Goal: Task Accomplishment & Management: Complete application form

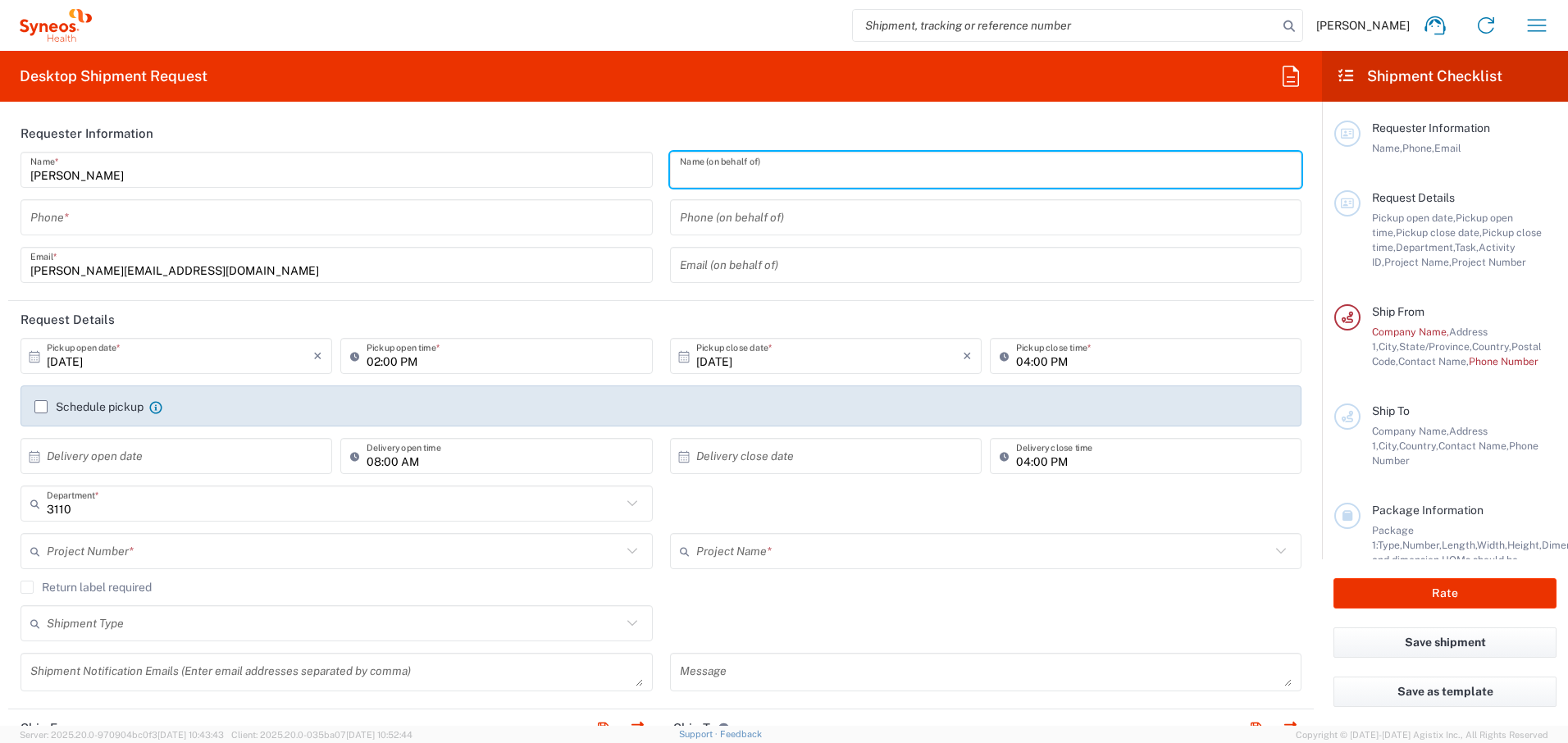
click at [790, 169] on input "text" at bounding box center [986, 170] width 612 height 29
click at [187, 226] on input "tel" at bounding box center [336, 218] width 612 height 29
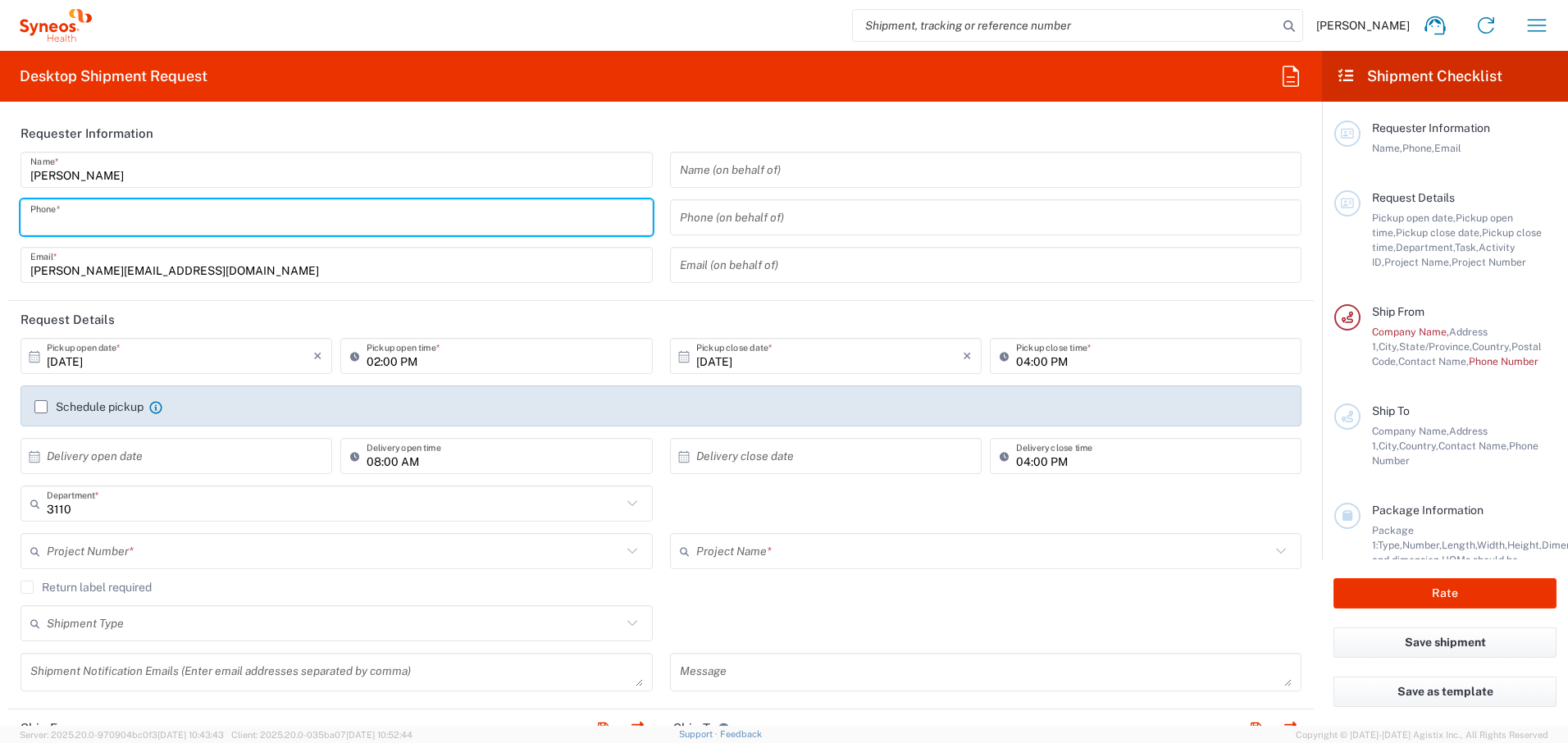
type input "5516776085"
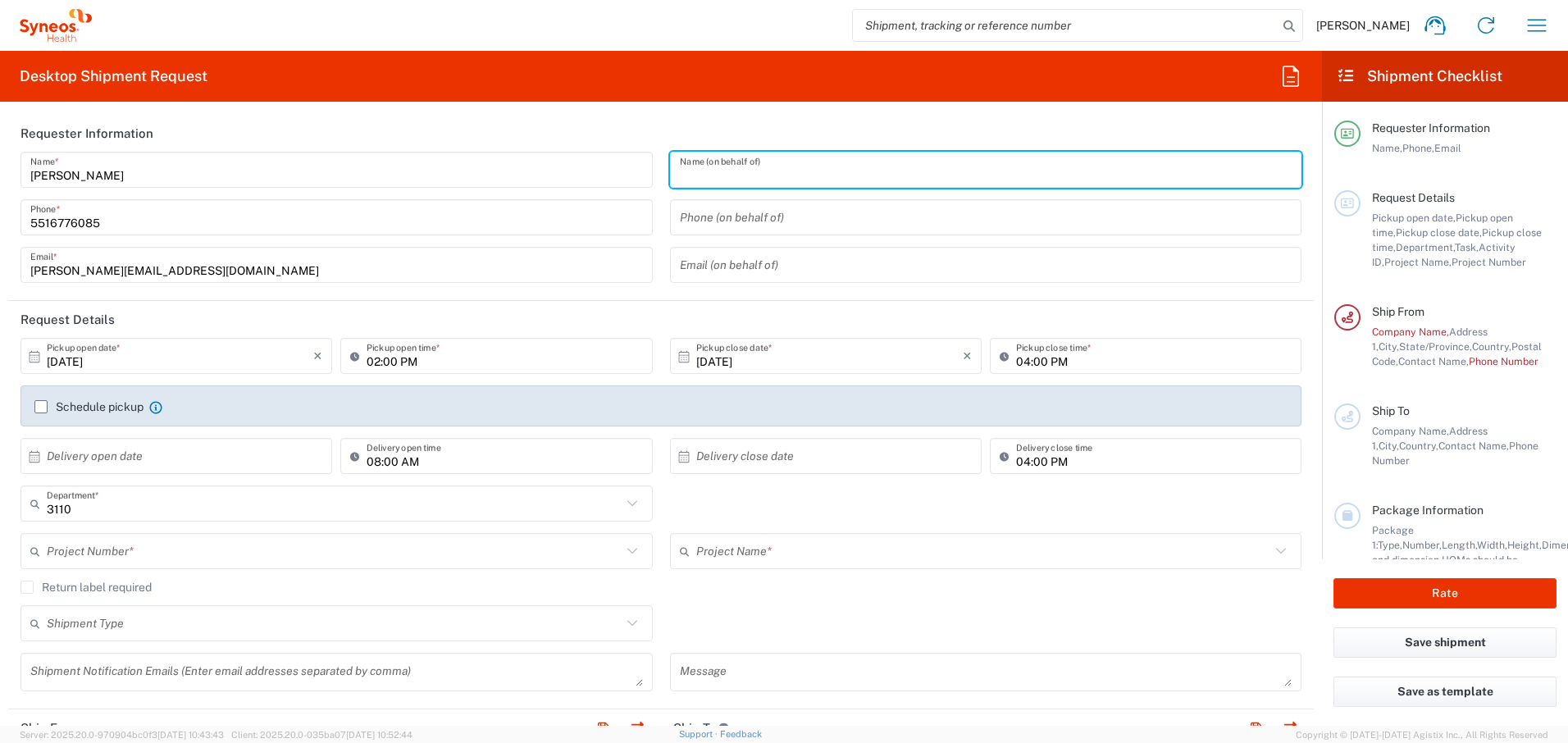
click at [781, 171] on input "text" at bounding box center [986, 170] width 612 height 29
click at [601, 118] on header "Requester Information" at bounding box center [660, 133] width 1306 height 37
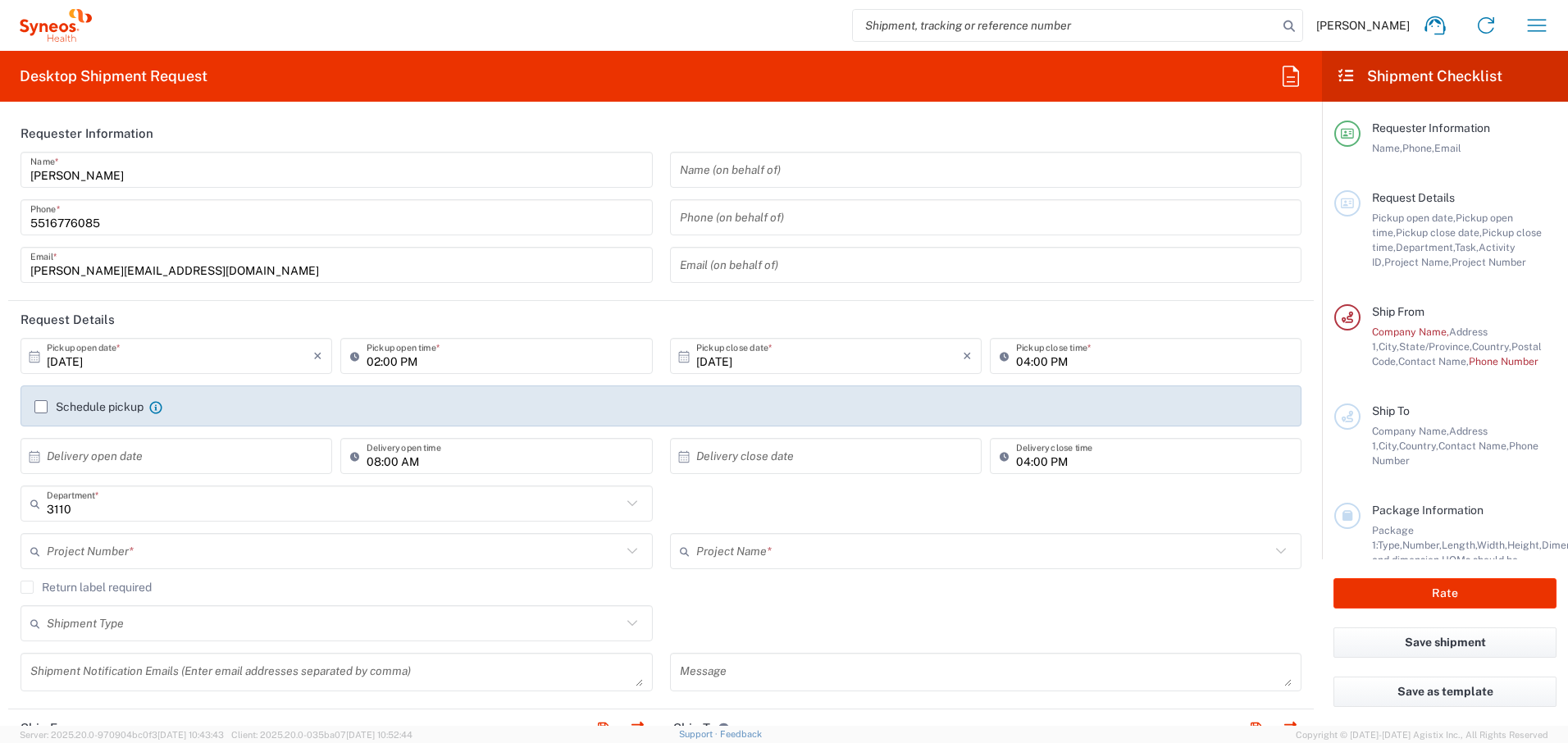
click at [476, 172] on input "[PERSON_NAME]" at bounding box center [336, 170] width 612 height 29
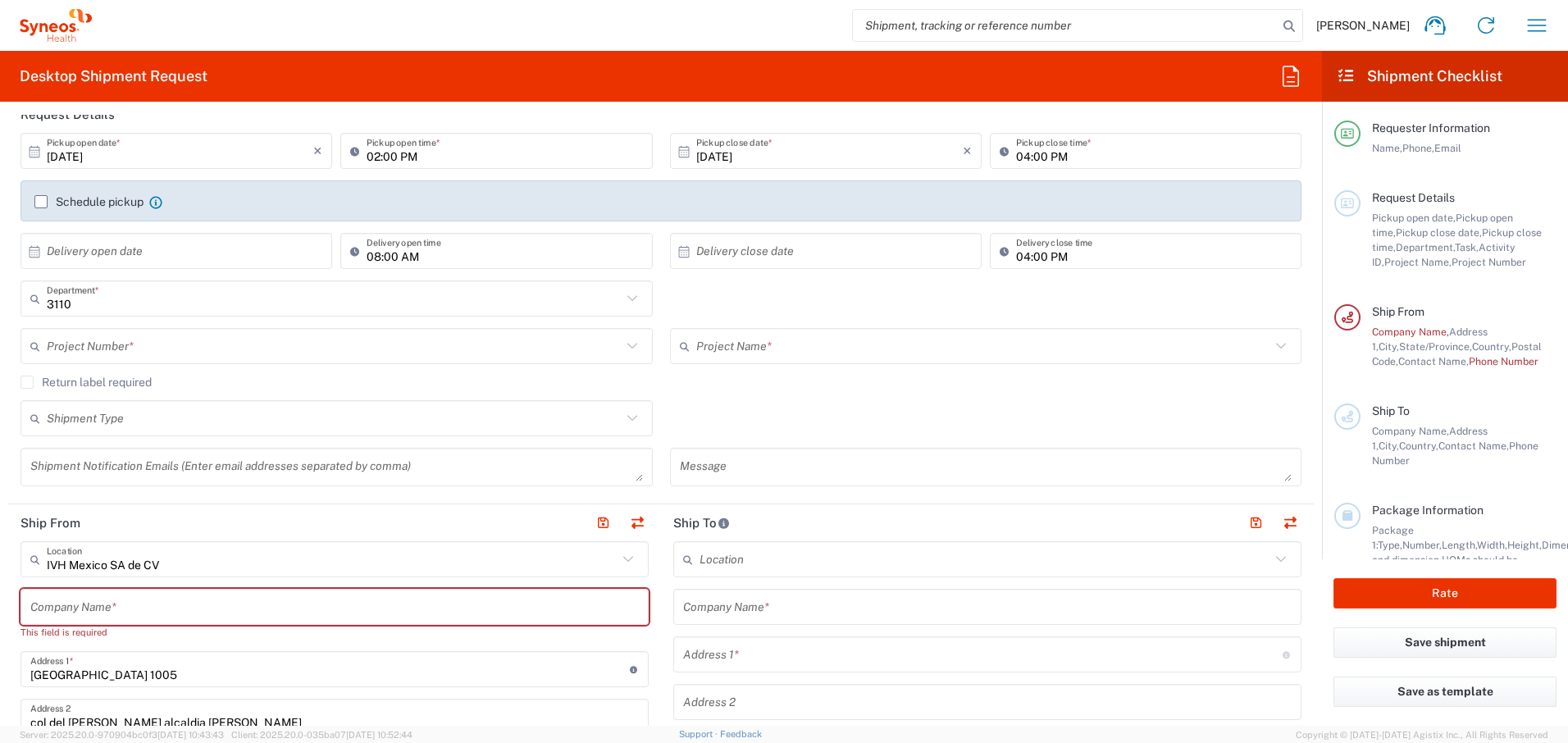
scroll to position [274, 0]
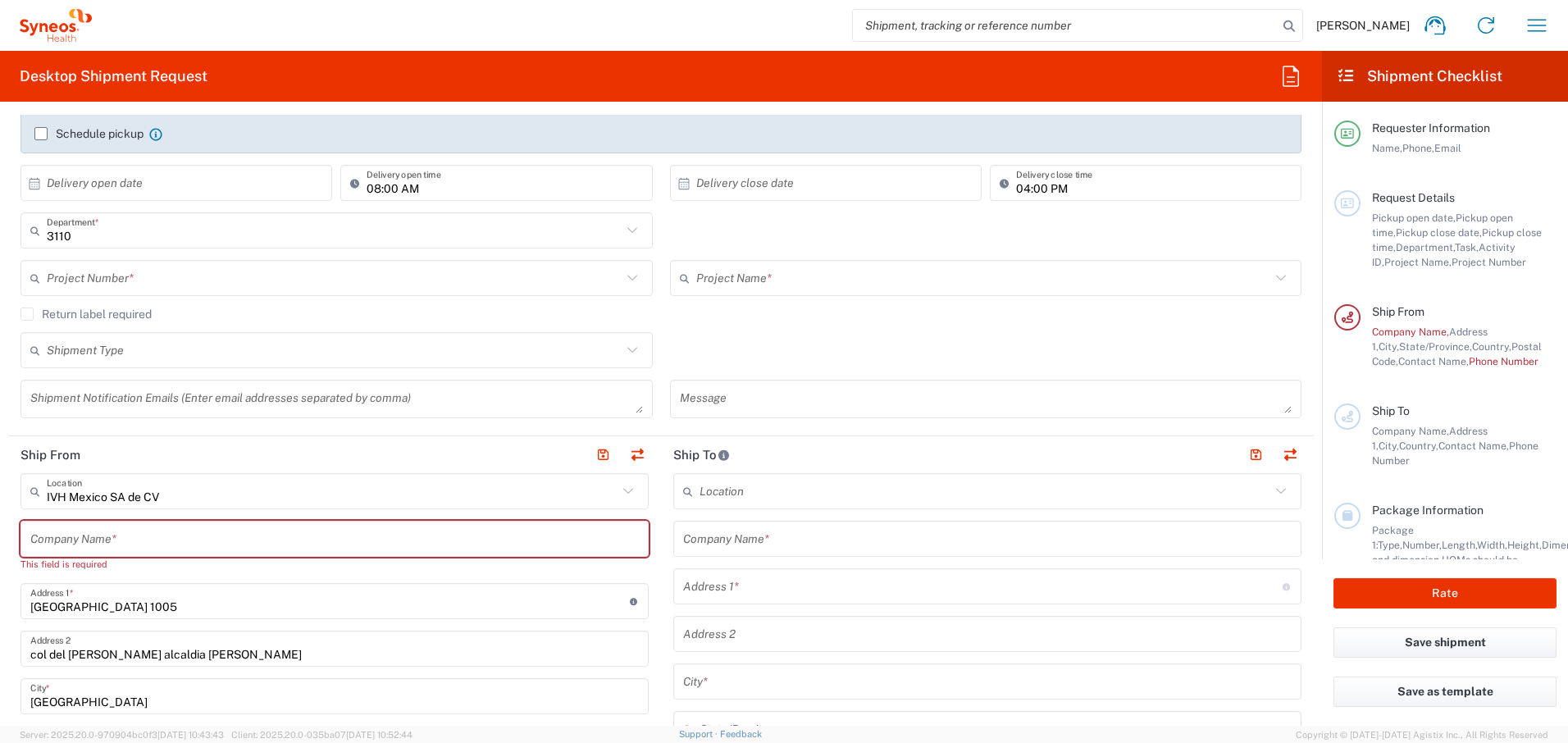
click at [456, 550] on input "text" at bounding box center [335, 539] width 609 height 29
type input "S"
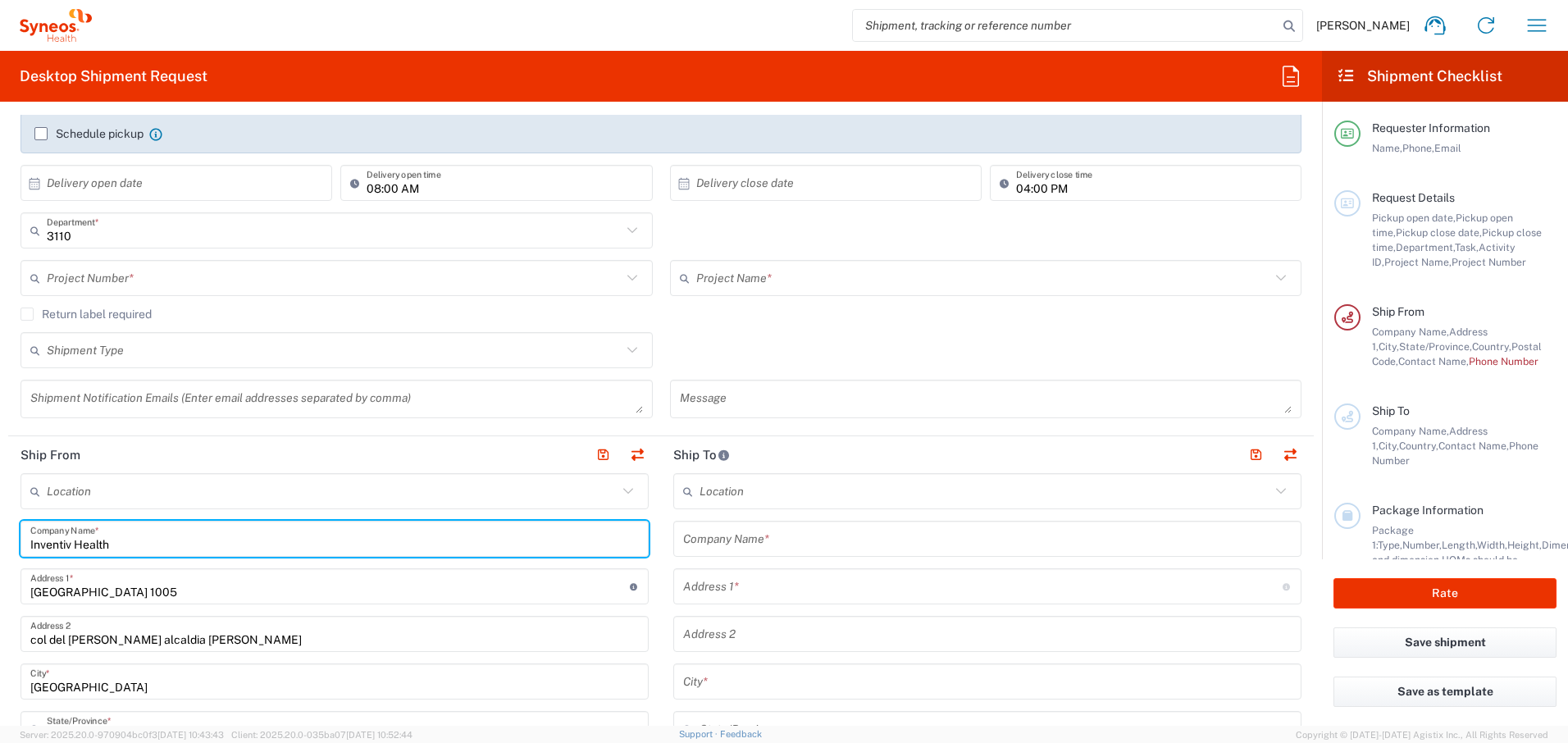
type input "Inventiv Health"
click at [582, 490] on input "text" at bounding box center [332, 491] width 571 height 29
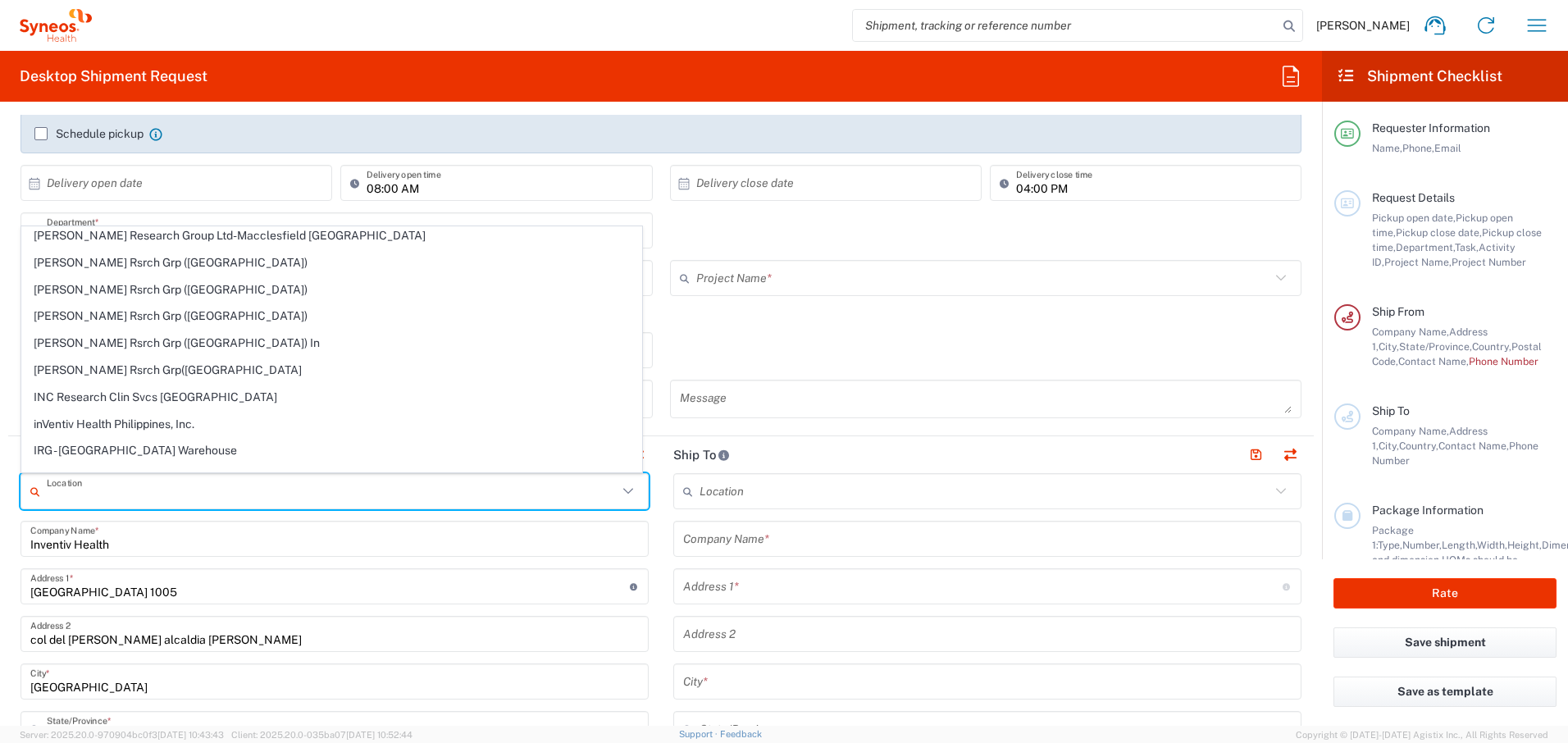
scroll to position [342, 0]
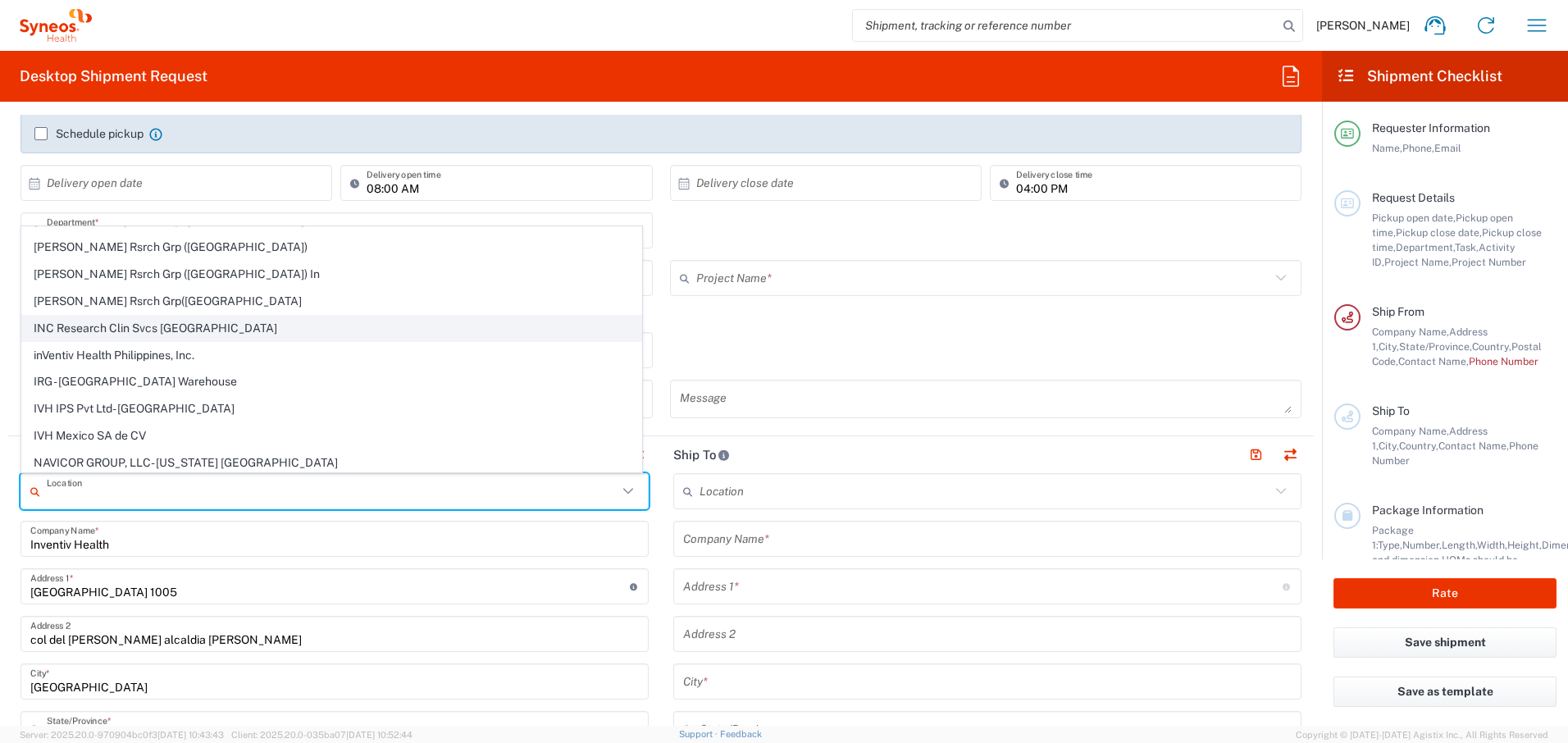
click at [169, 333] on span "INC Research Clin Svcs [GEOGRAPHIC_DATA]" at bounding box center [331, 328] width 619 height 25
type input "INC Research Clin Svcs [GEOGRAPHIC_DATA]"
type input "[STREET_ADDRESS][PERSON_NAME]"
type input "[GEOGRAPHIC_DATA], [GEOGRAPHIC_DATA]"
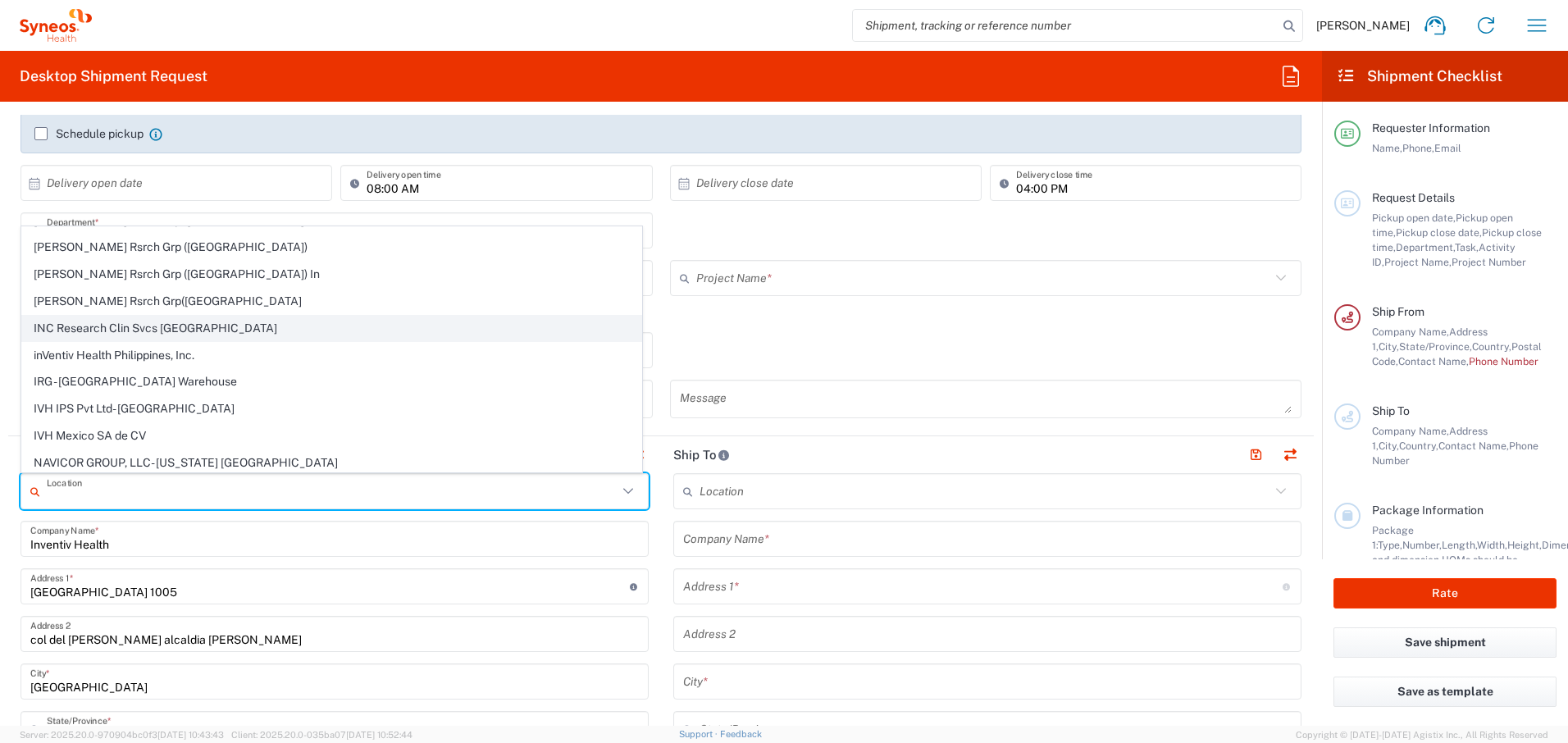
type input "Tlalnepantla"
type input "54060"
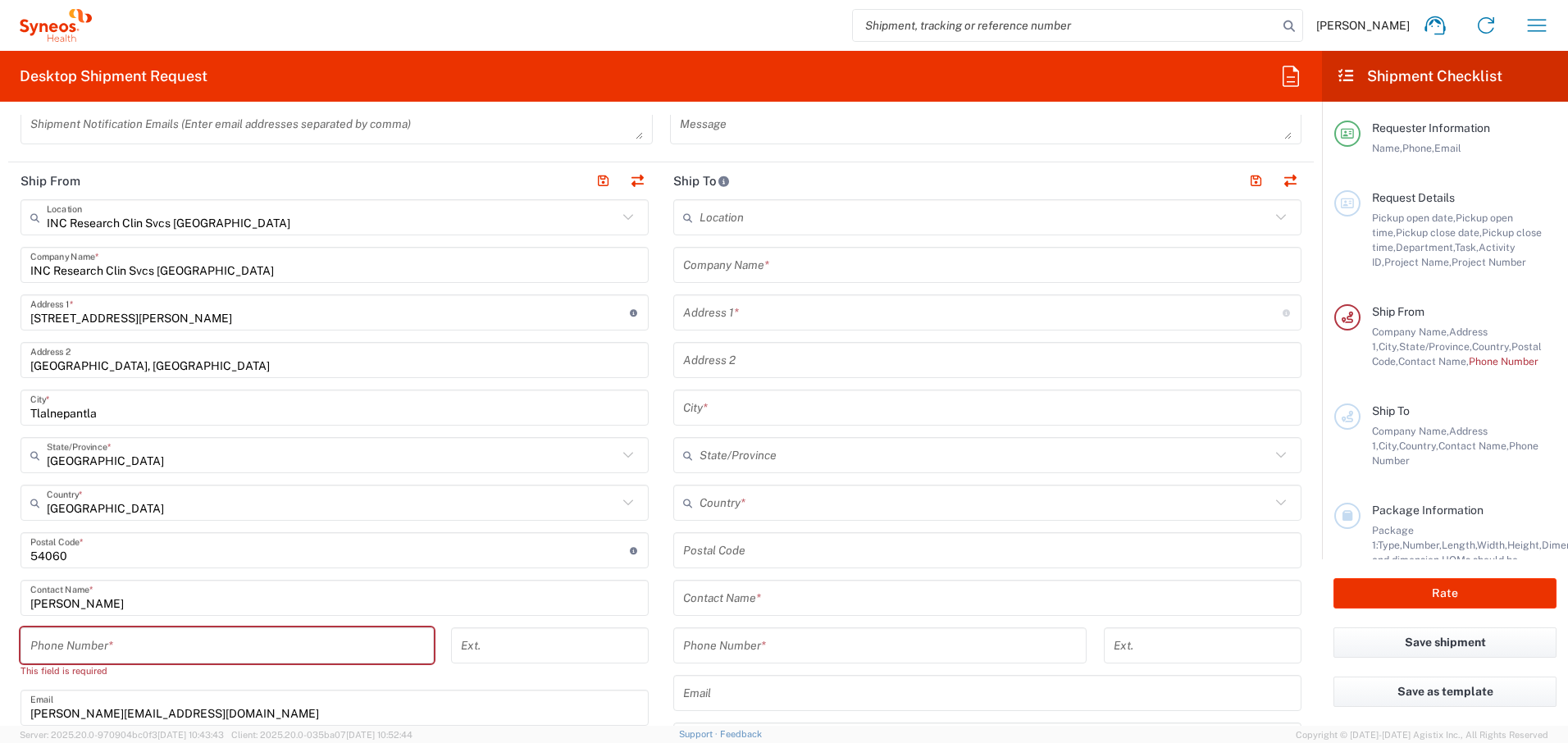
scroll to position [615, 0]
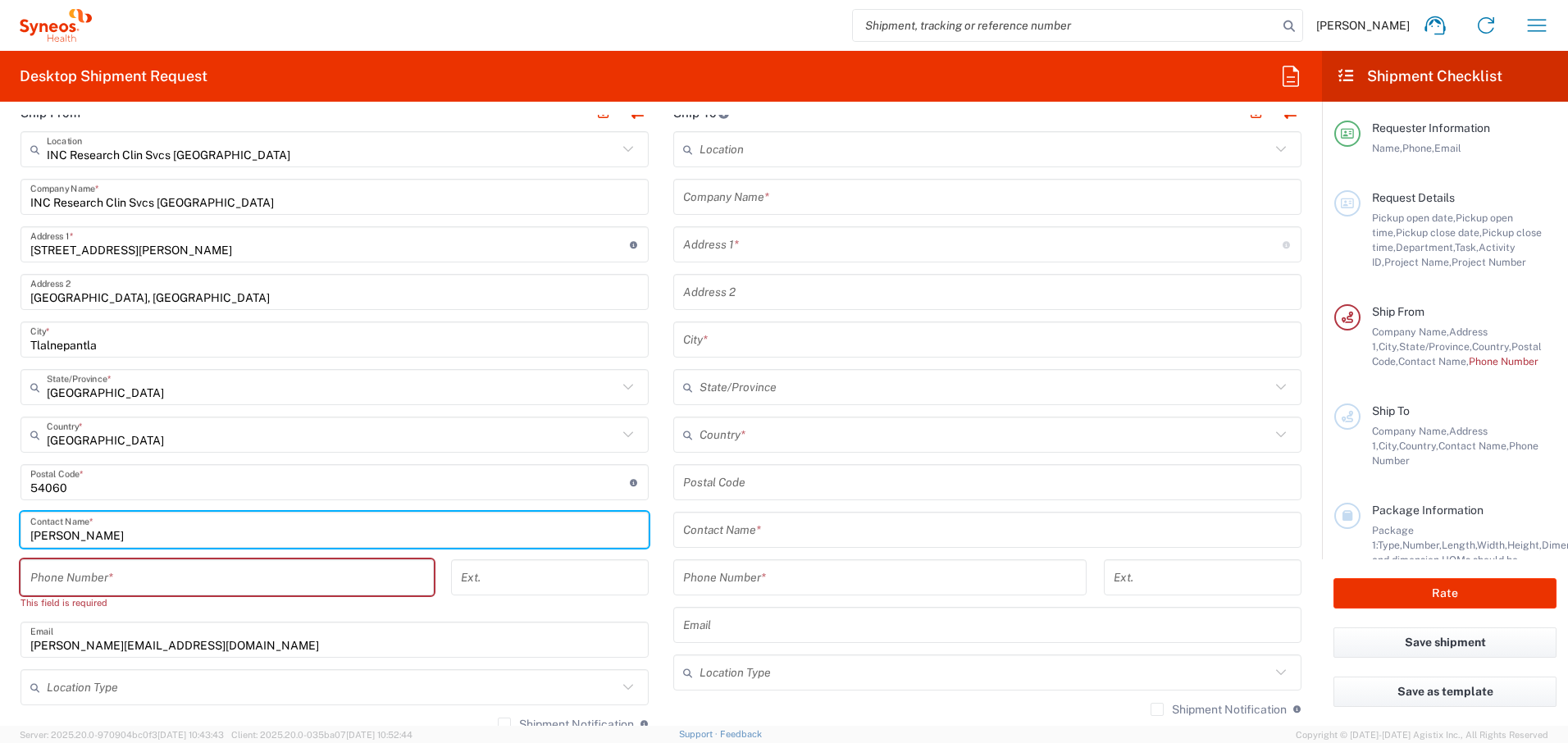
click at [311, 539] on input "[PERSON_NAME]" at bounding box center [335, 530] width 609 height 29
type input "M"
type input "[PERSON_NAME]"
click at [401, 588] on input "tel" at bounding box center [227, 578] width 394 height 29
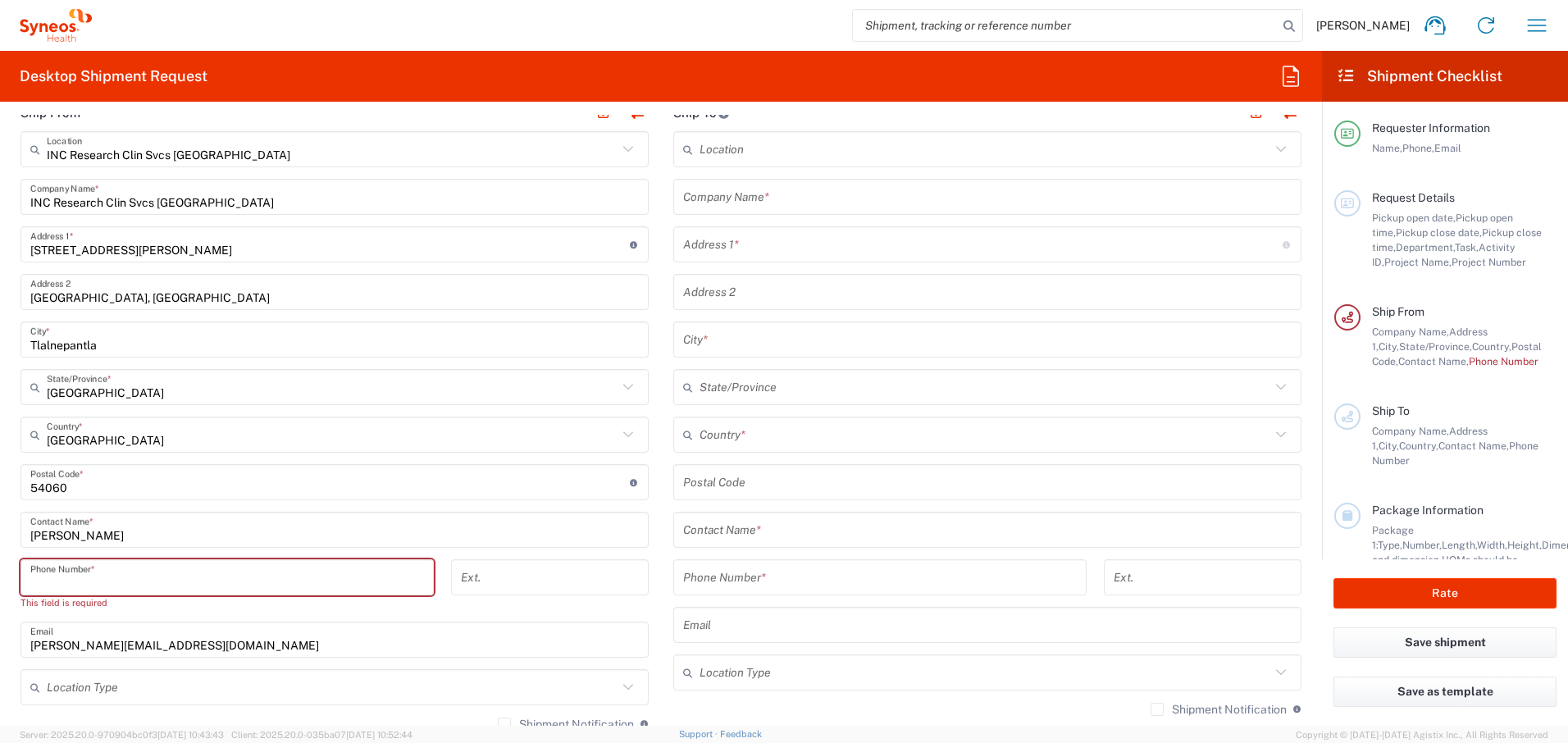
type input "5521690300"
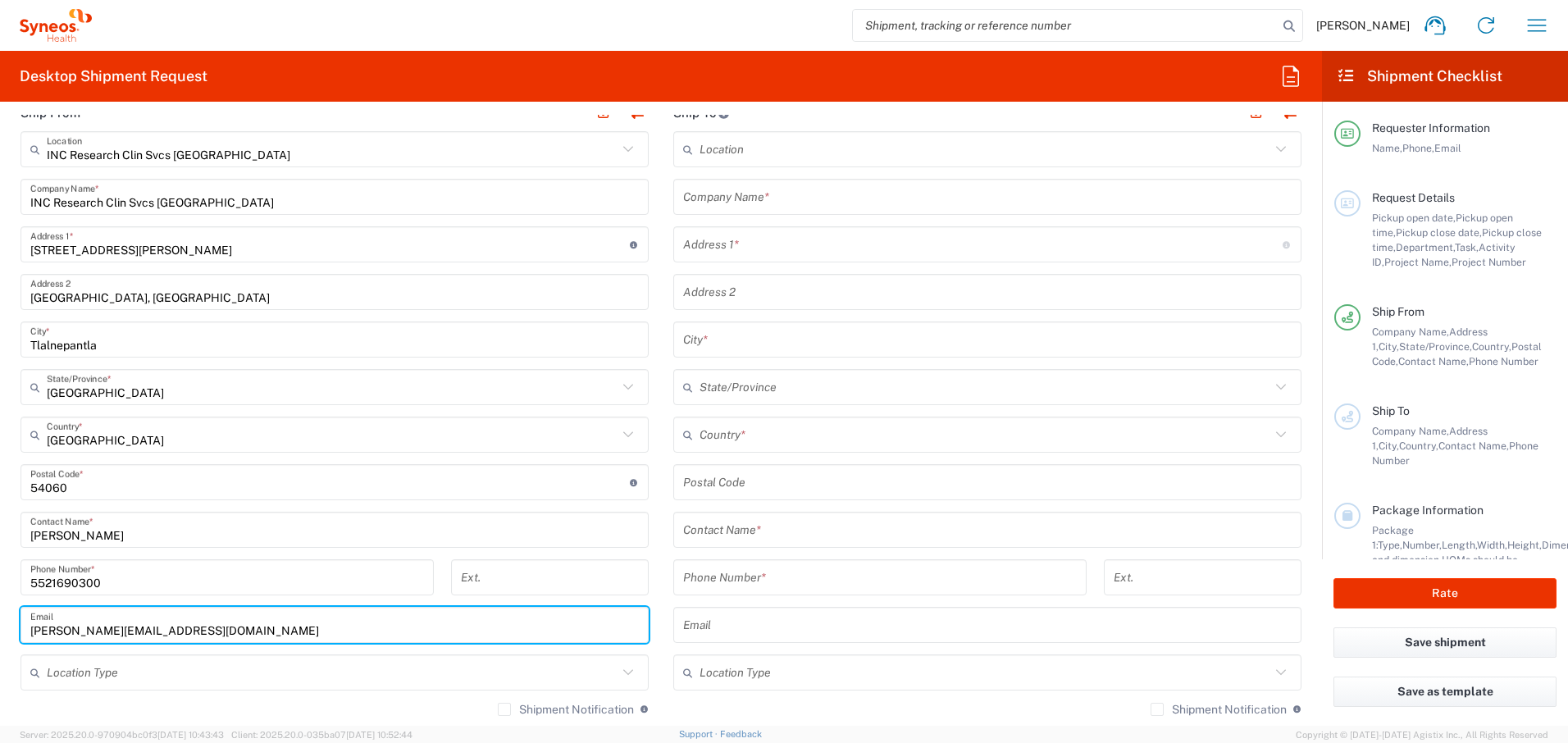
click at [315, 603] on input "[PERSON_NAME][EMAIL_ADDRESS][DOMAIN_NAME]" at bounding box center [335, 625] width 609 height 29
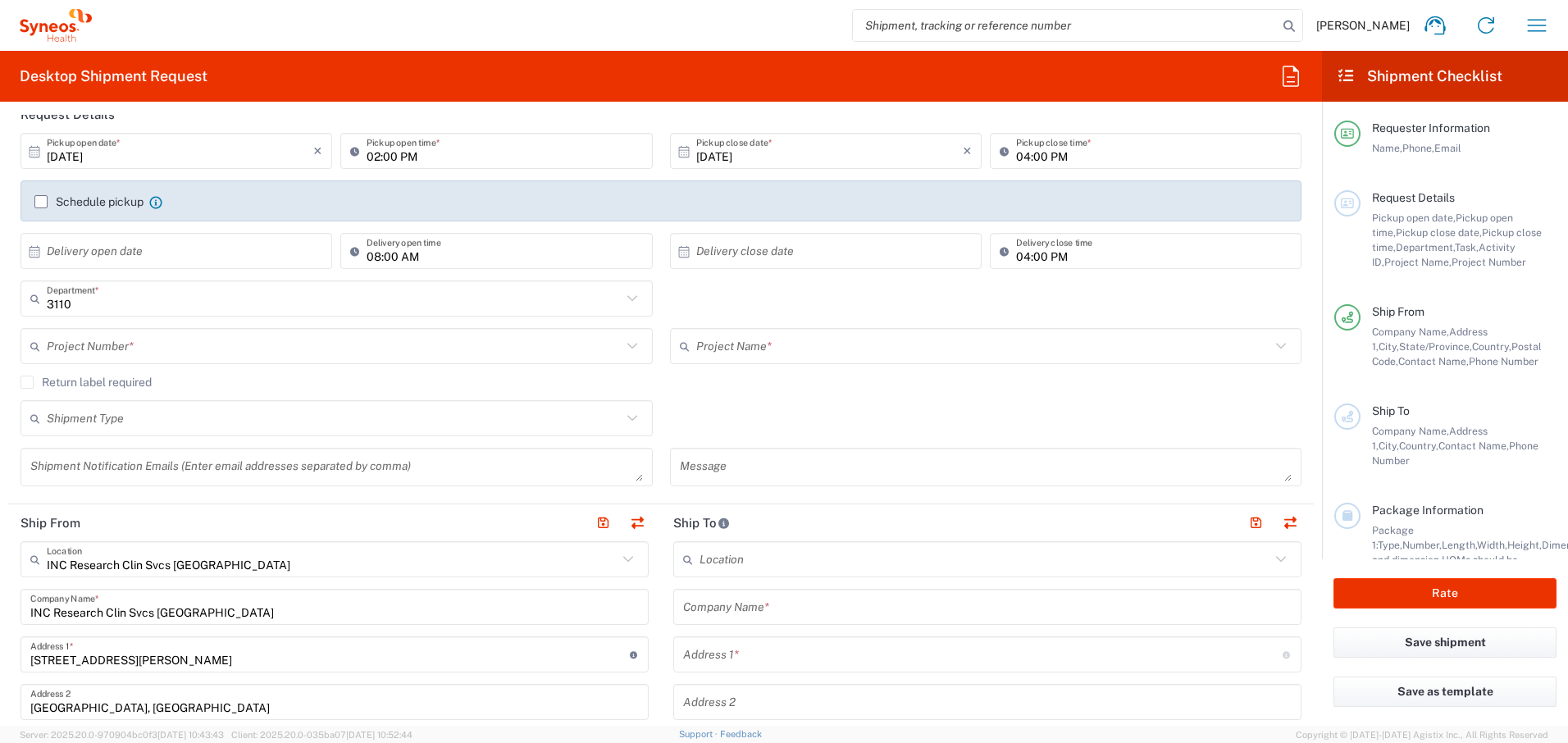
scroll to position [0, 0]
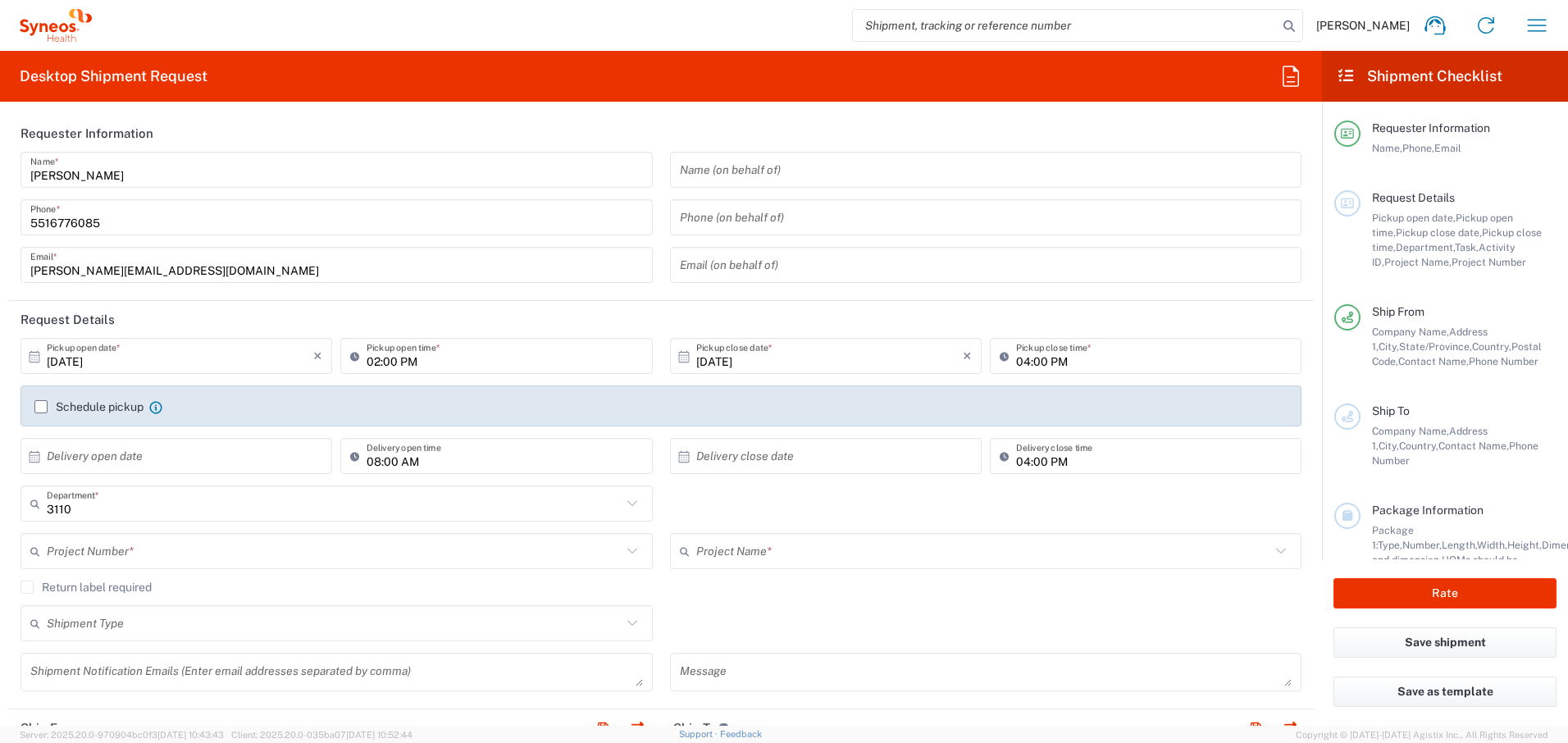
drag, startPoint x: 123, startPoint y: 145, endPoint x: 472, endPoint y: 159, distance: 349.3
click at [472, 159] on input "[PERSON_NAME]" at bounding box center [336, 170] width 612 height 29
click at [98, 356] on input "[DATE]" at bounding box center [180, 356] width 267 height 29
click at [131, 461] on span "6" at bounding box center [131, 459] width 24 height 23
type input "[DATE]"
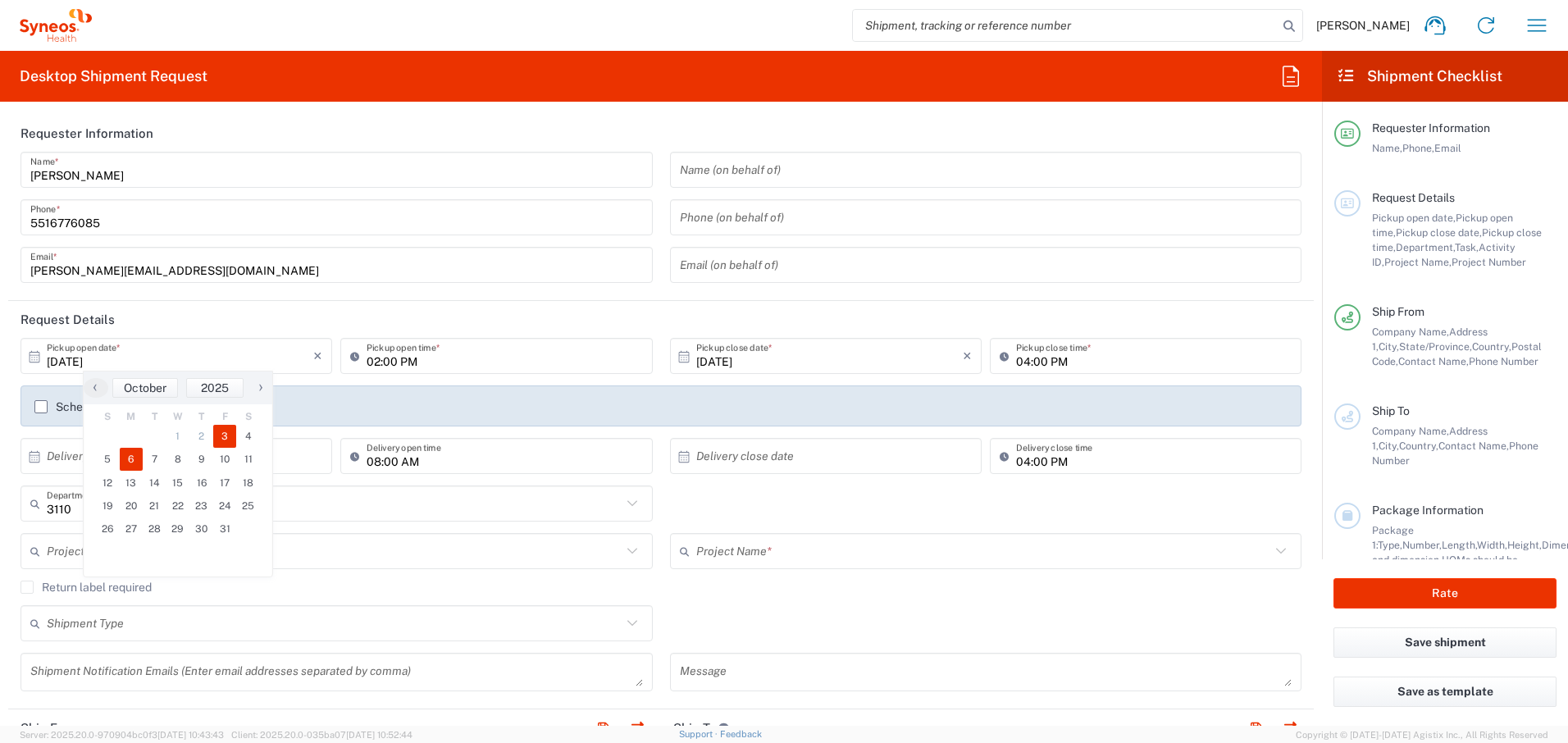
type input "[DATE]"
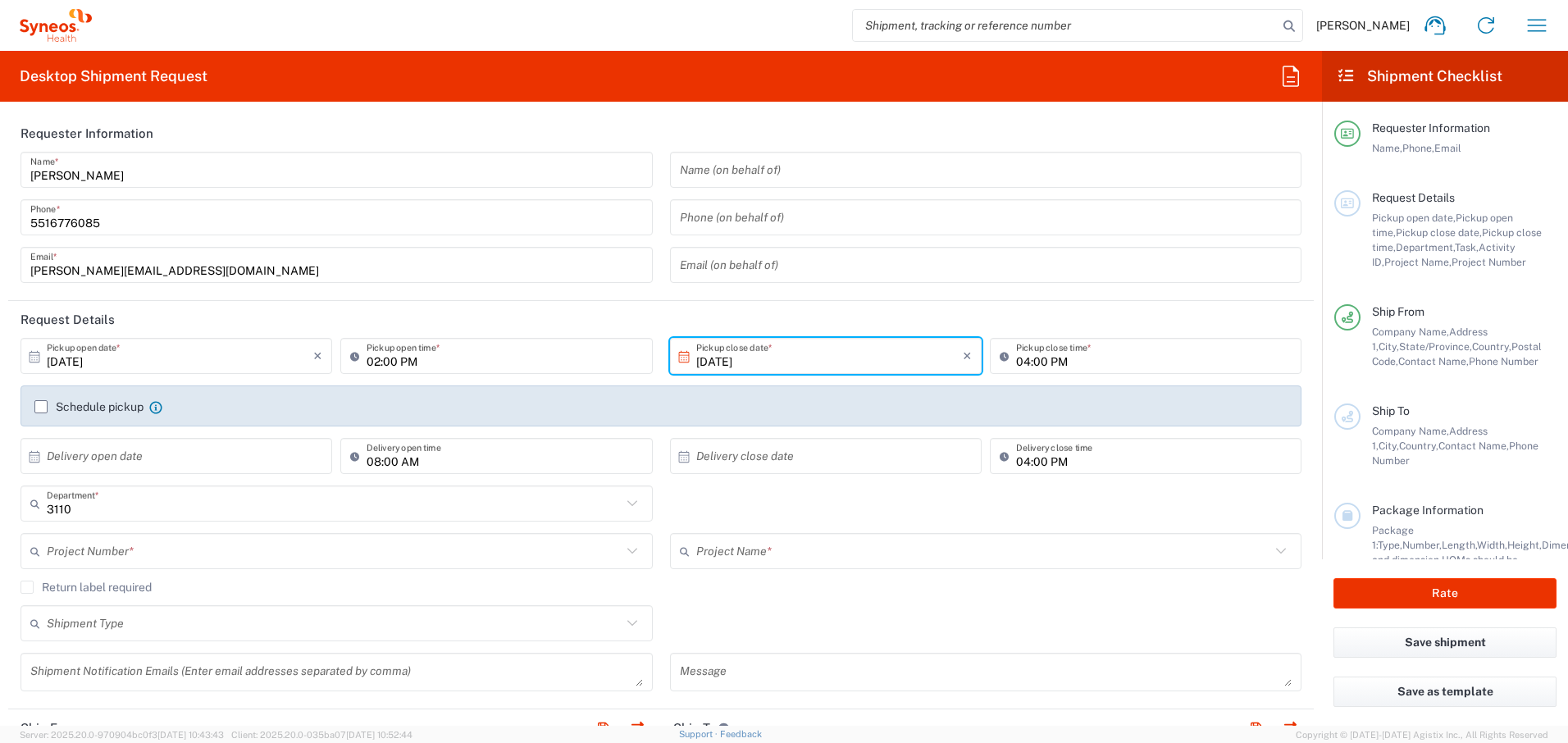
click at [32, 402] on div "Schedule pickup When scheduling a pickup please be sure to meet the following c…" at bounding box center [661, 413] width 1271 height 26
click at [39, 408] on label "Schedule pickup" at bounding box center [89, 407] width 109 height 13
click at [41, 407] on input "Schedule pickup" at bounding box center [41, 407] width 0 height 0
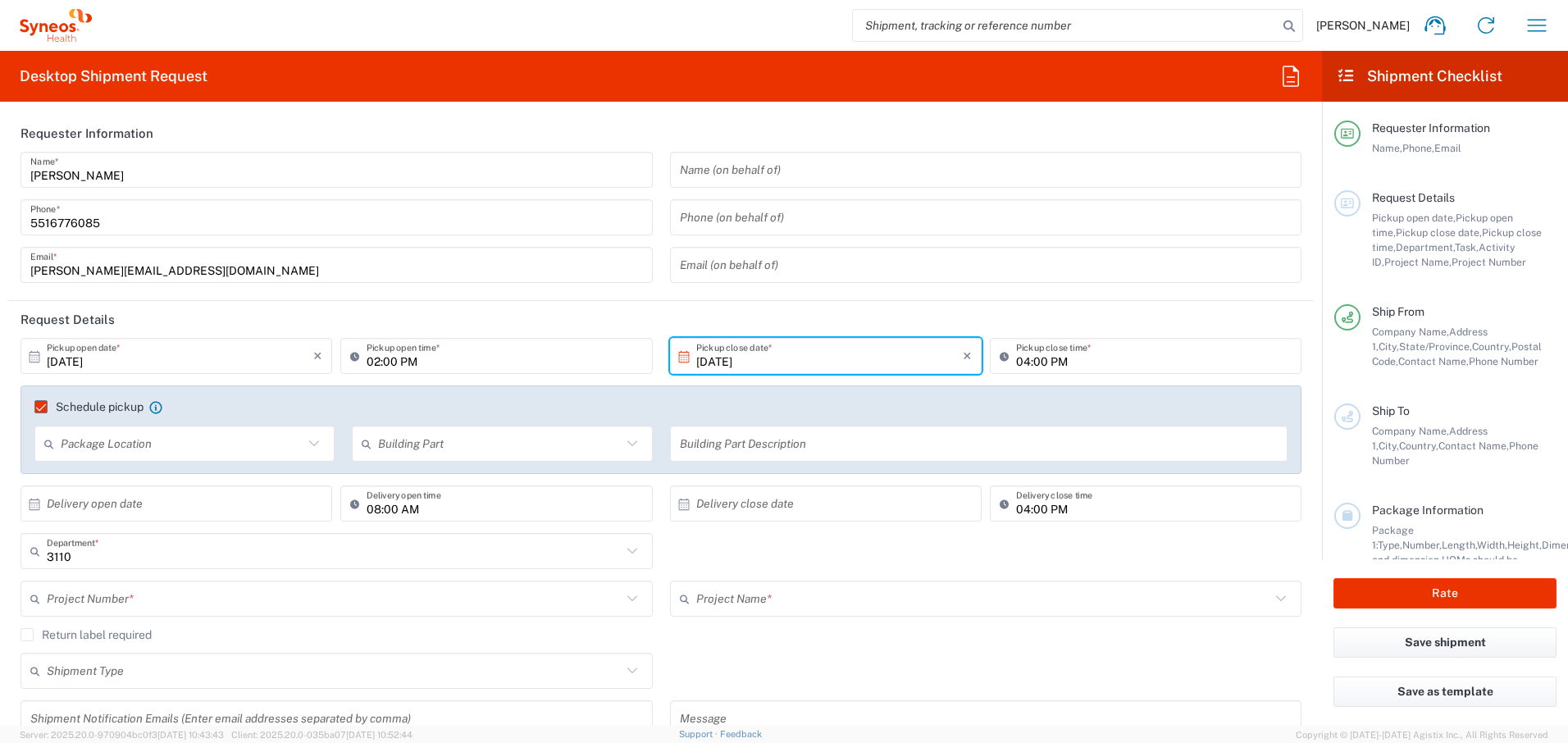
click at [297, 441] on input "text" at bounding box center [182, 443] width 243 height 29
click at [261, 476] on span "Front" at bounding box center [183, 479] width 294 height 25
type input "Front"
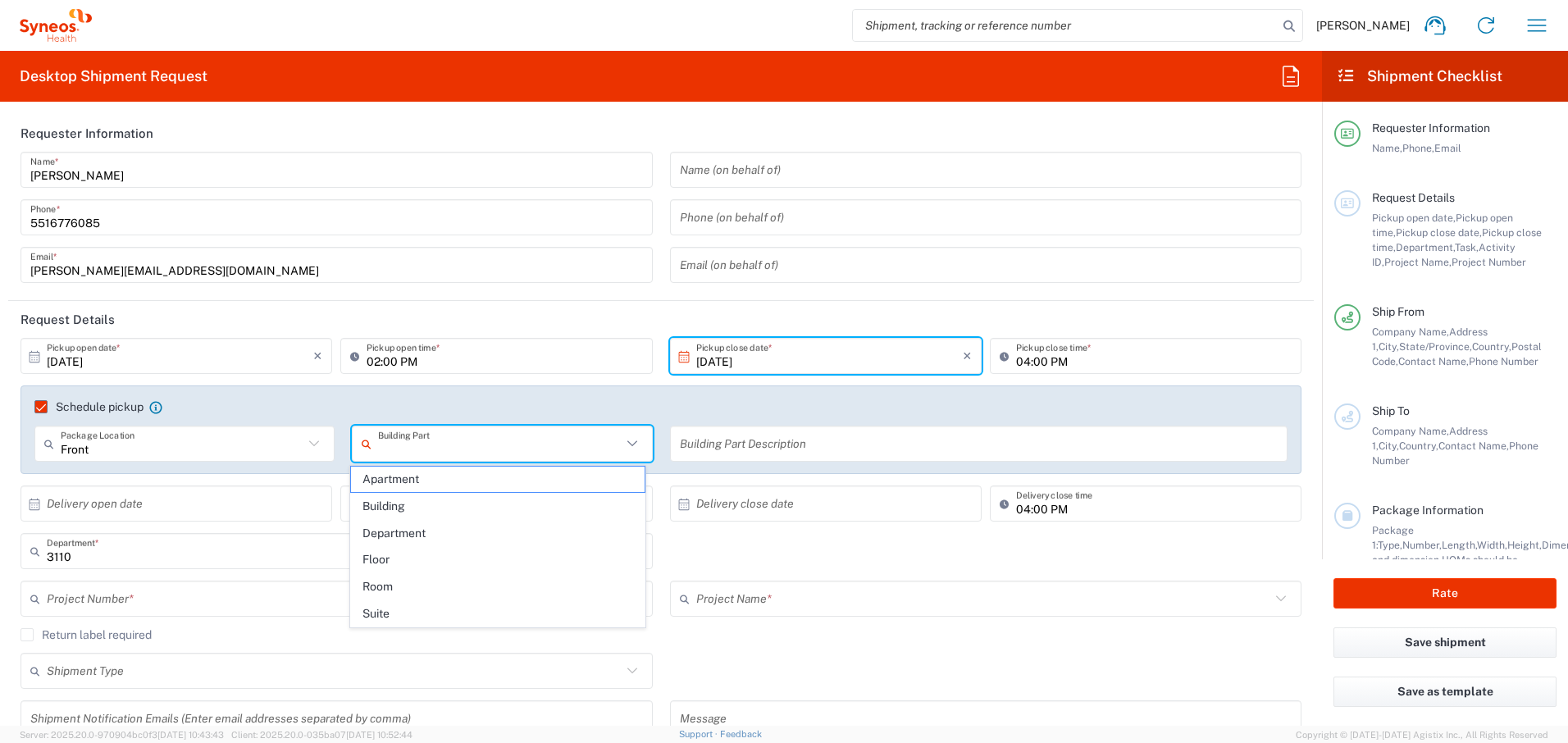
click at [516, 450] on input "text" at bounding box center [499, 443] width 243 height 29
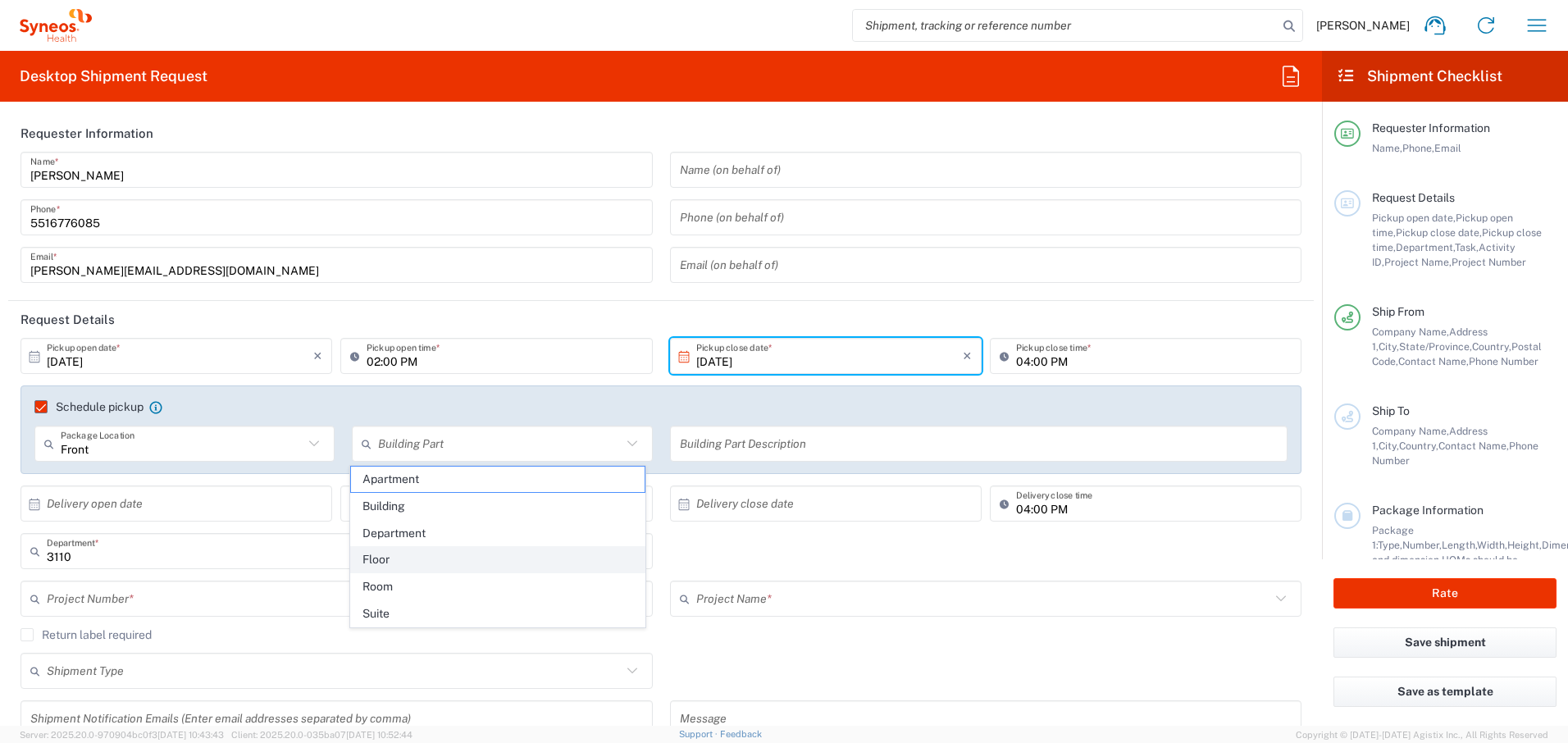
click at [386, 552] on span "Floor" at bounding box center [498, 559] width 294 height 25
type input "Floor"
click at [794, 448] on input "text" at bounding box center [979, 443] width 598 height 29
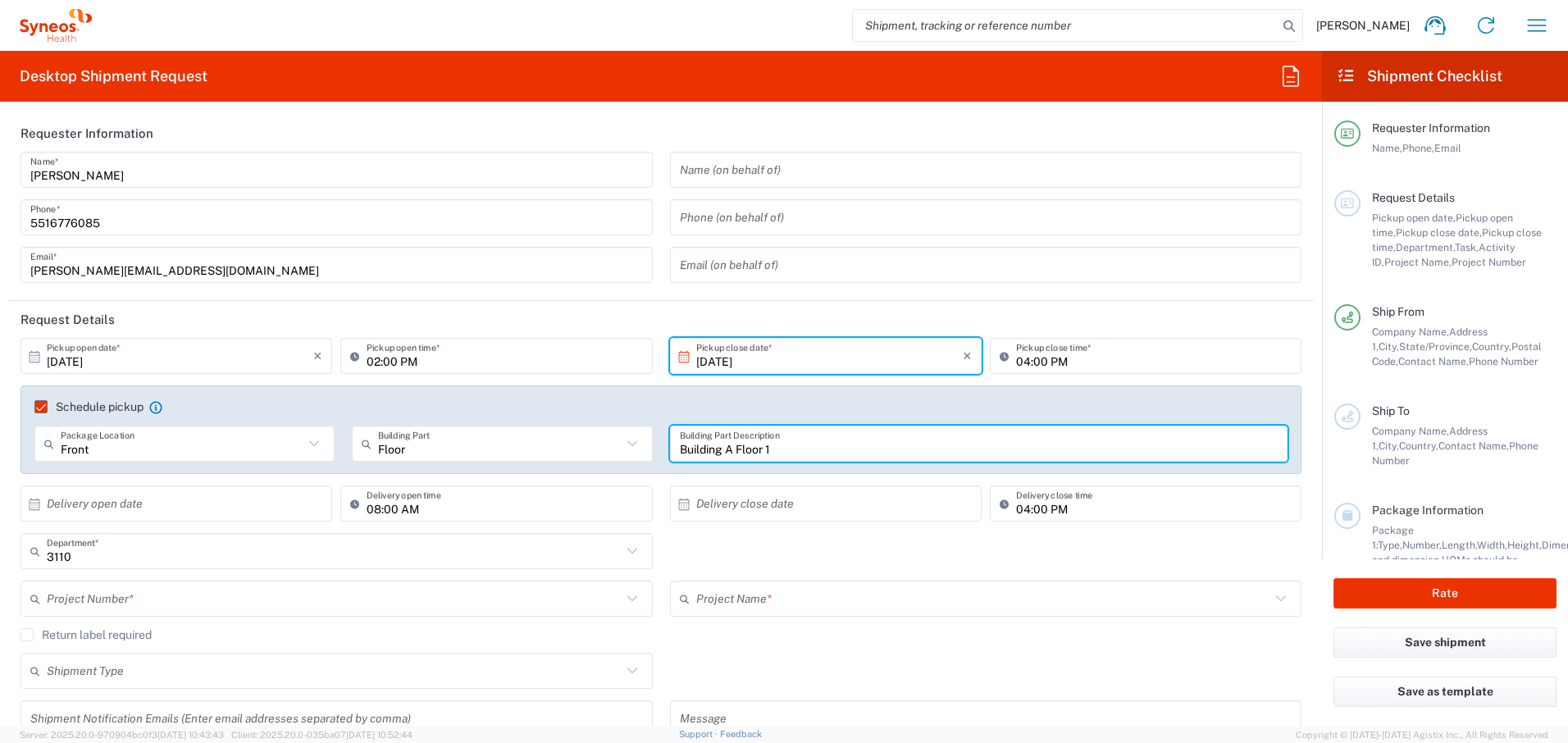
type input "Building A Floor 1"
click at [258, 498] on input "text" at bounding box center [180, 503] width 267 height 29
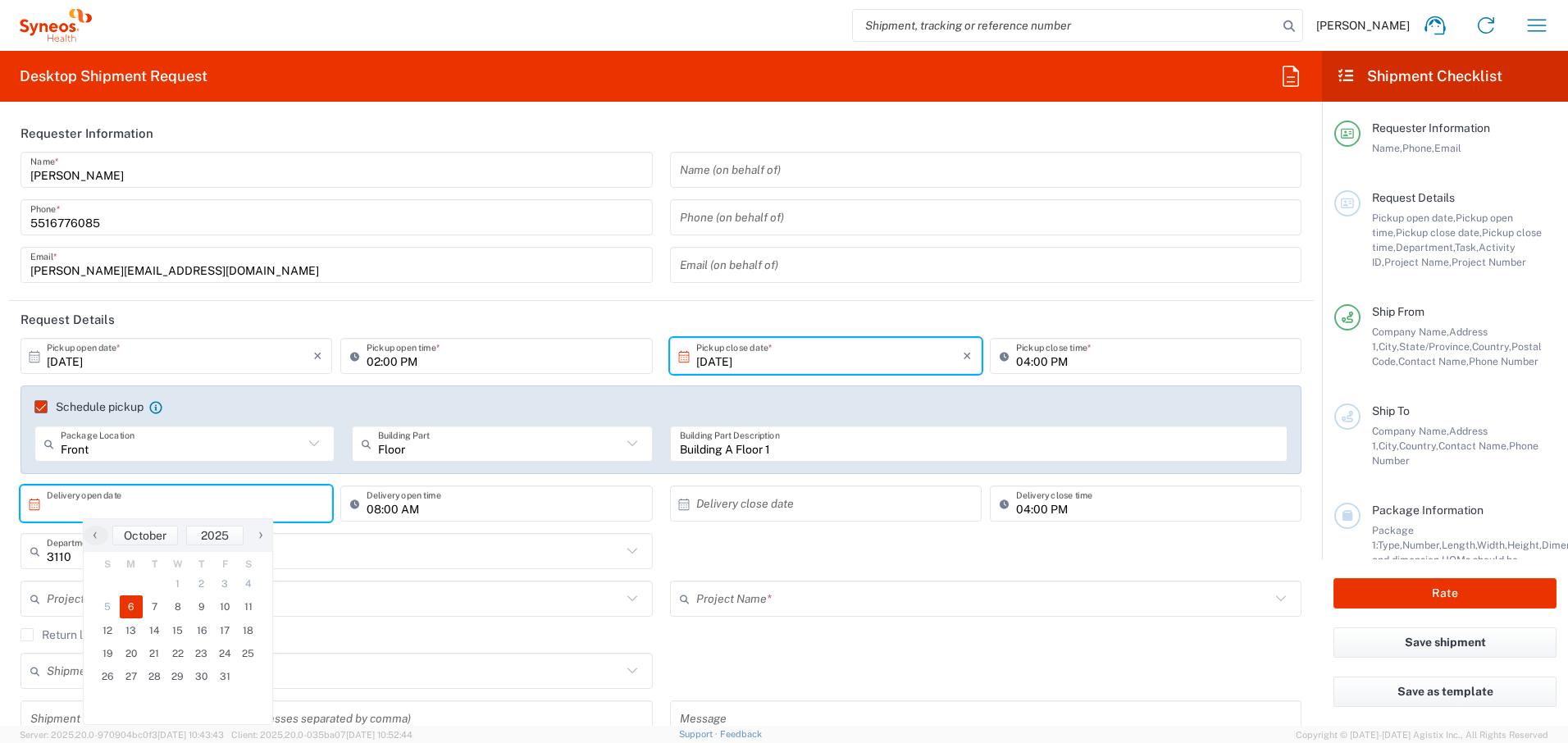
click at [128, 603] on span "6" at bounding box center [131, 607] width 24 height 23
type input "[DATE]"
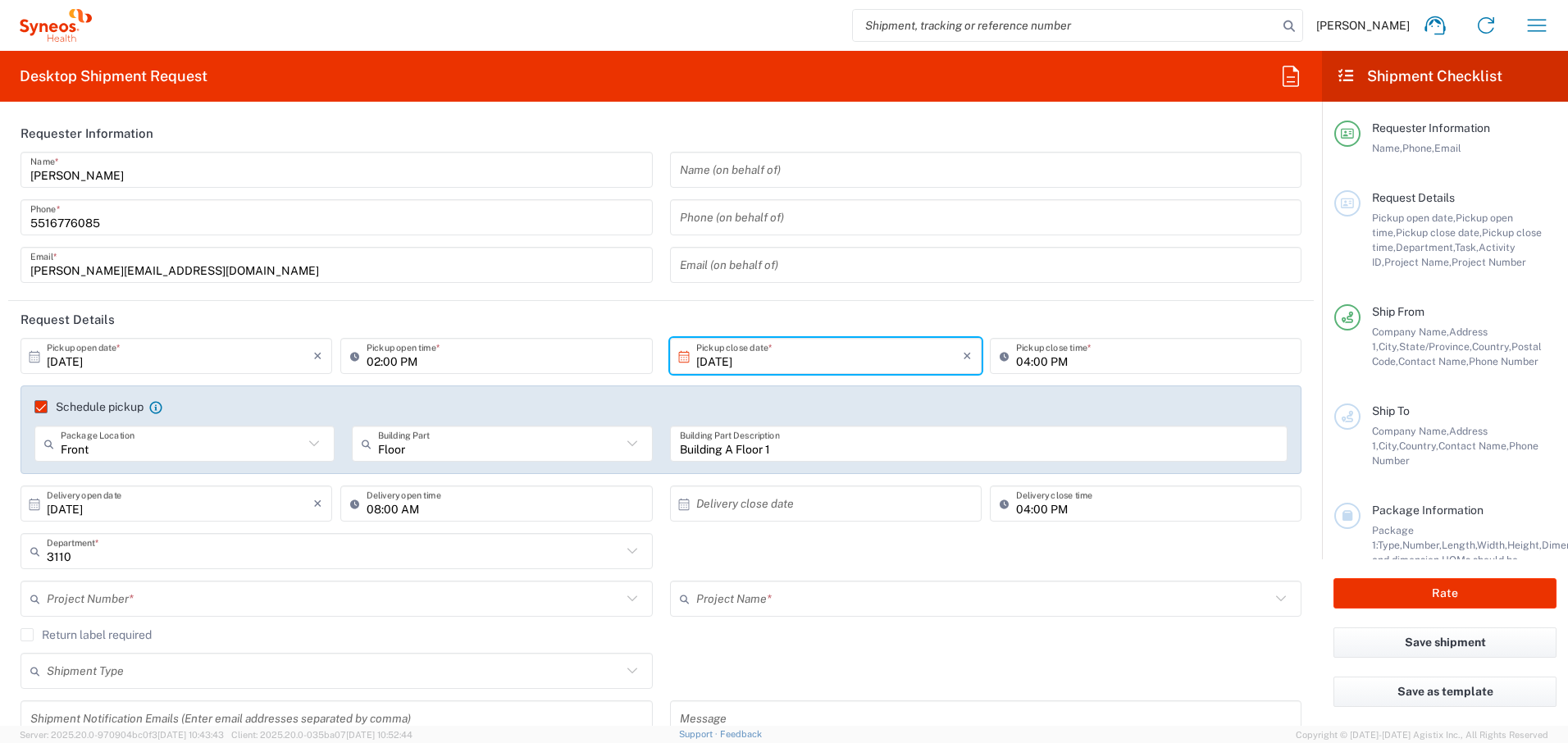
click at [775, 500] on input "text" at bounding box center [829, 503] width 267 height 29
click at [873, 603] on span "10" at bounding box center [868, 607] width 24 height 23
type input "[DATE]"
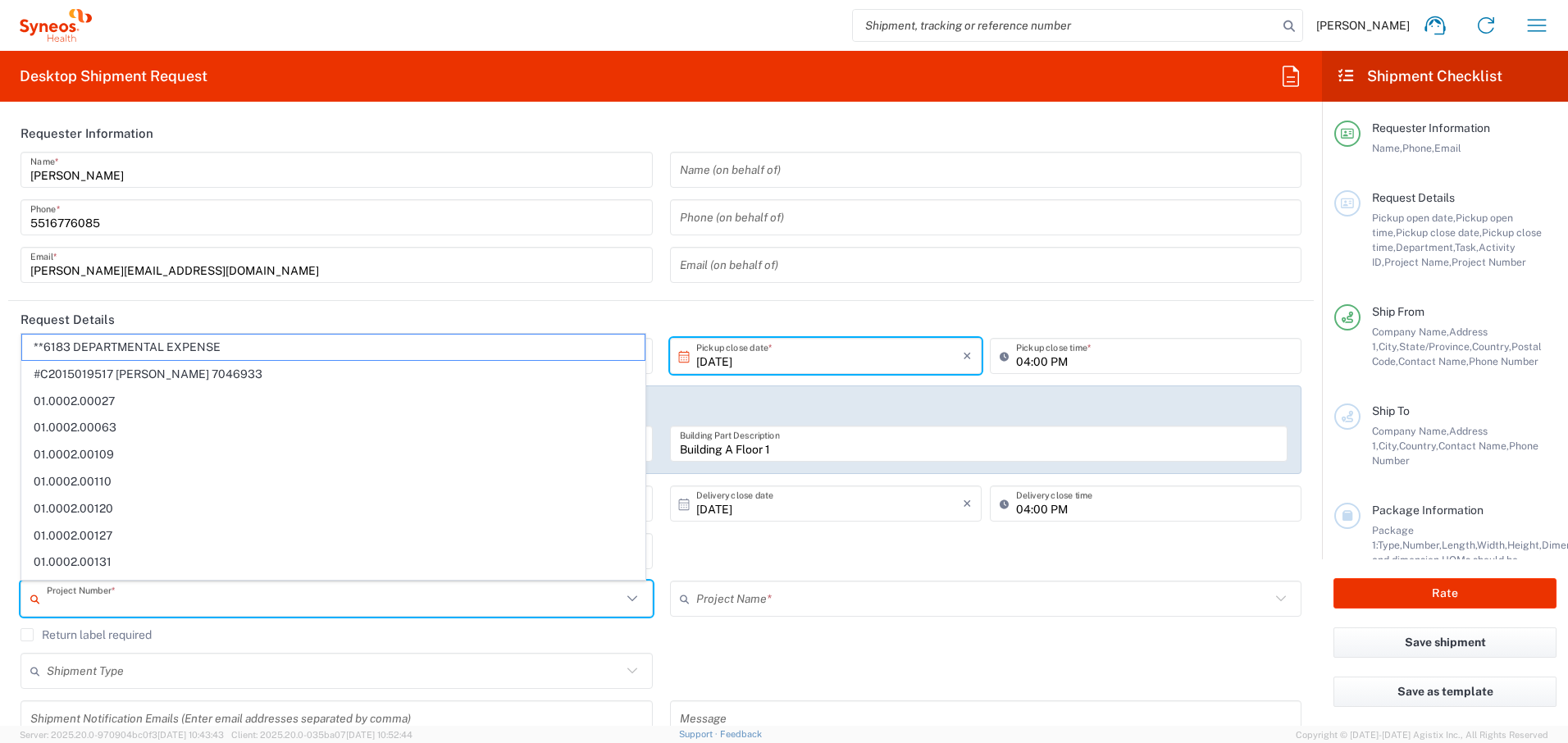
click at [373, 603] on input "text" at bounding box center [335, 598] width 575 height 29
click at [360, 603] on input "text" at bounding box center [335, 671] width 575 height 29
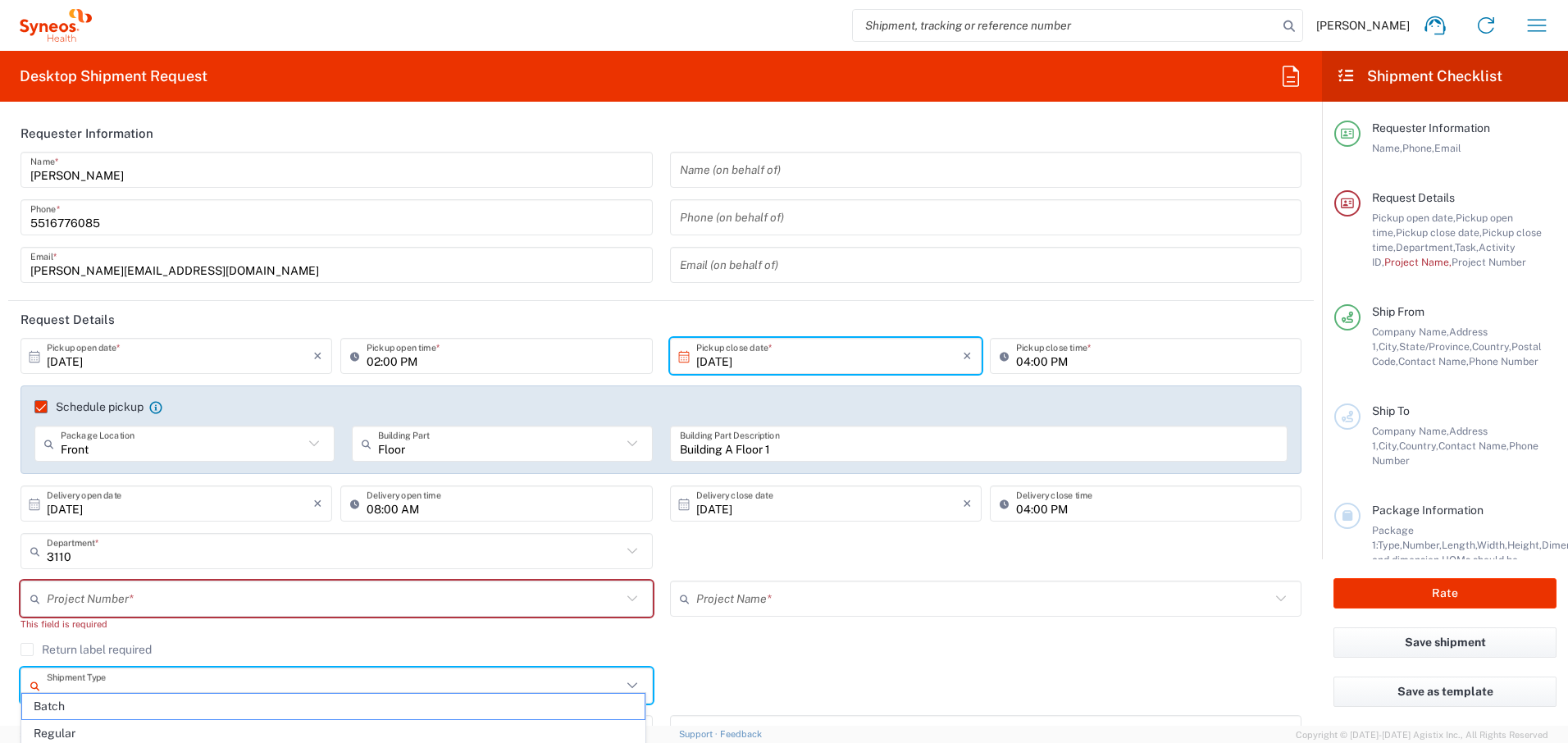
click at [425, 601] on input "text" at bounding box center [335, 598] width 575 height 29
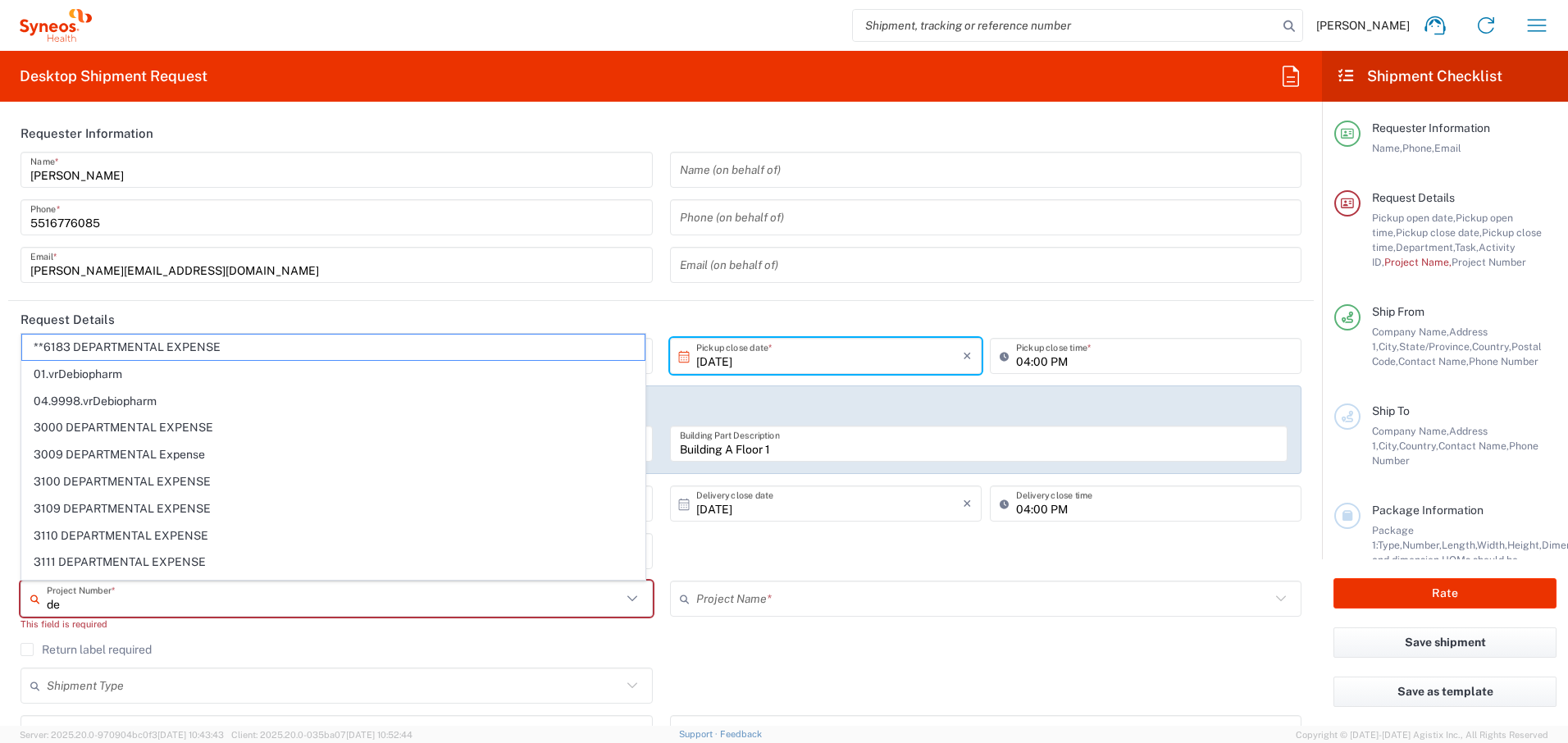
type input "de"
click at [691, 568] on div "3110 Department * 3110 3000 3100 3109 3111 3112 3125 3130 3135 3136 3150 3155 3…" at bounding box center [661, 557] width 1299 height 48
click at [614, 601] on input "text" at bounding box center [338, 598] width 583 height 29
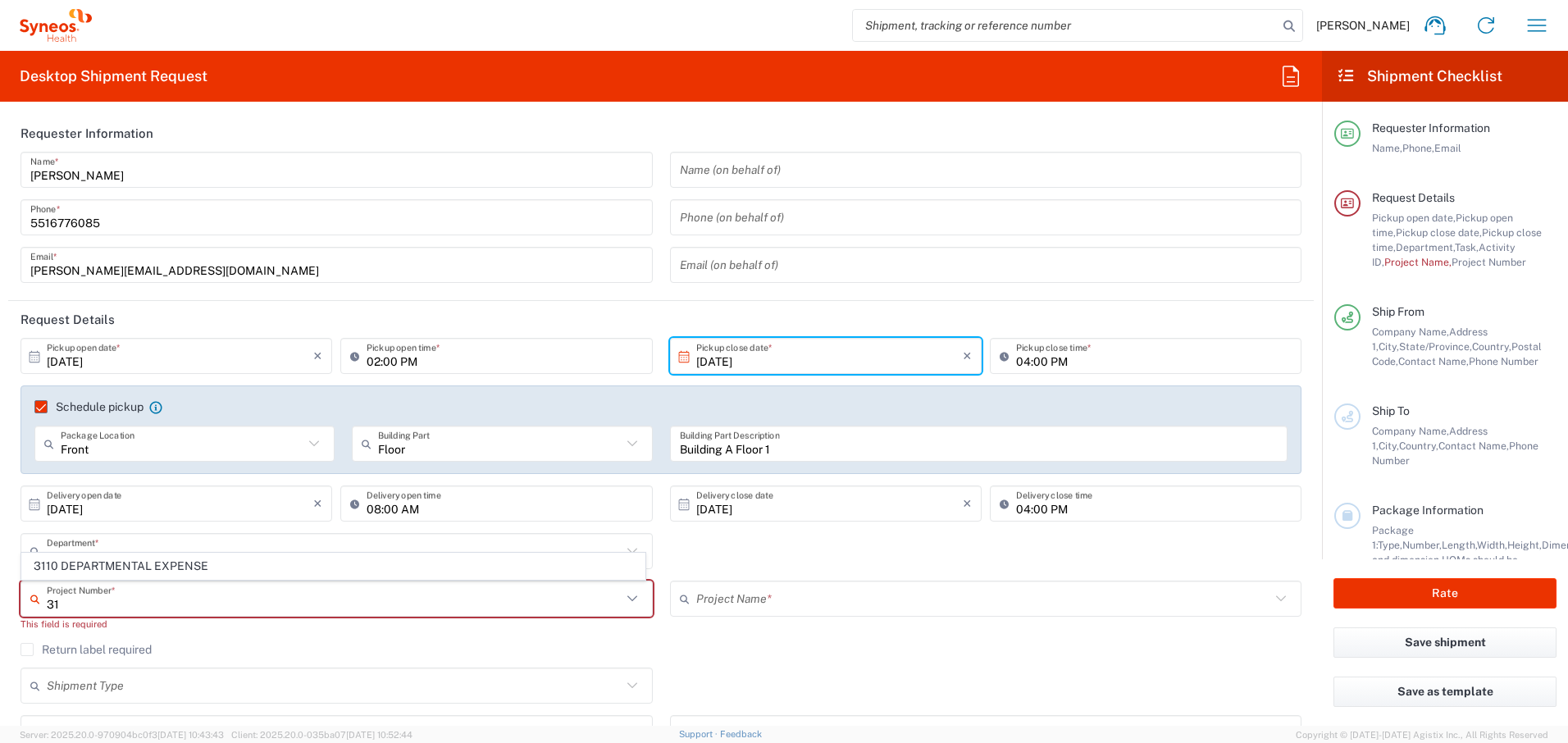
type input "3"
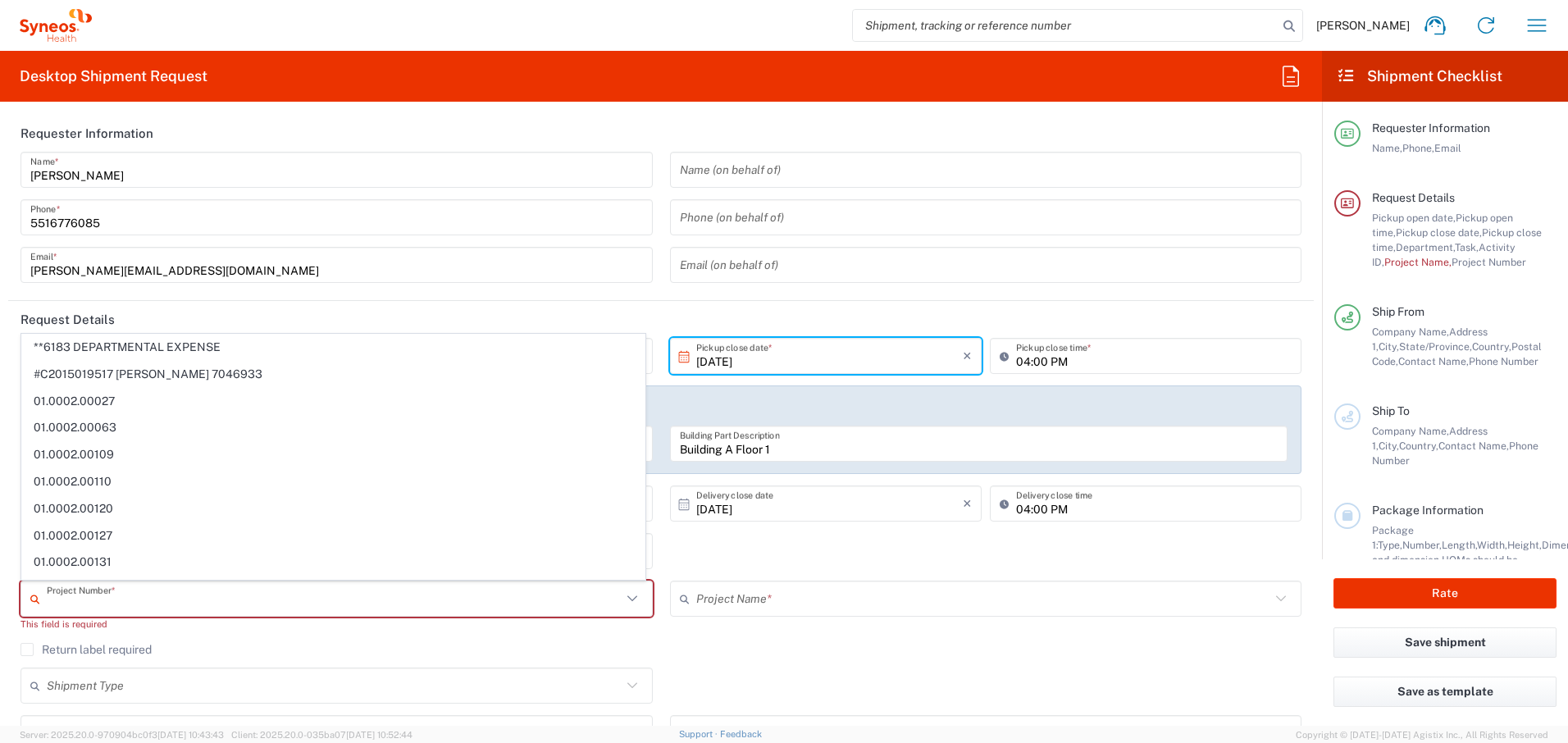
type input "D"
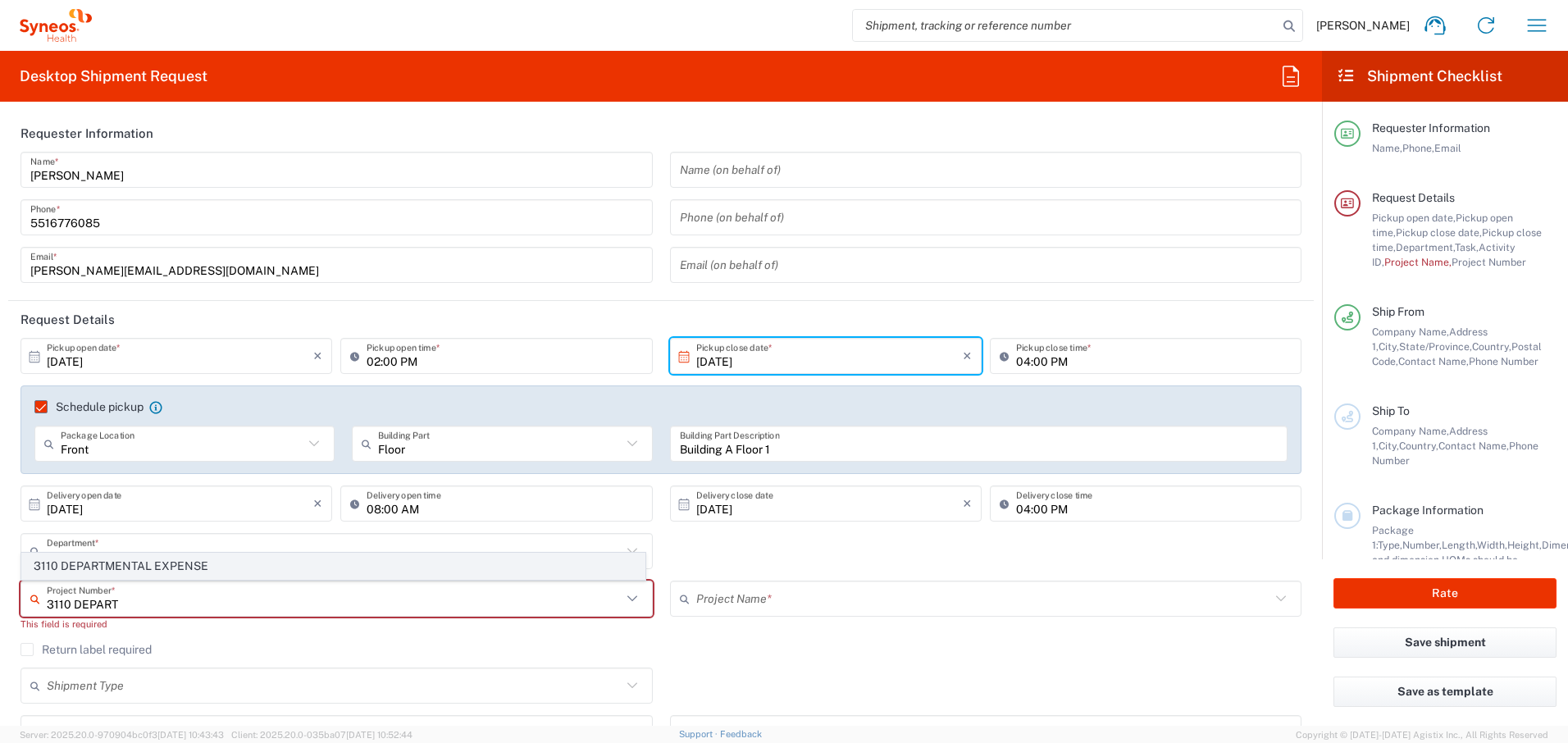
click at [190, 567] on span "3110 DEPARTMENTAL EXPENSE" at bounding box center [333, 566] width 623 height 25
type input "3110 DEPARTMENTAL EXPENSE"
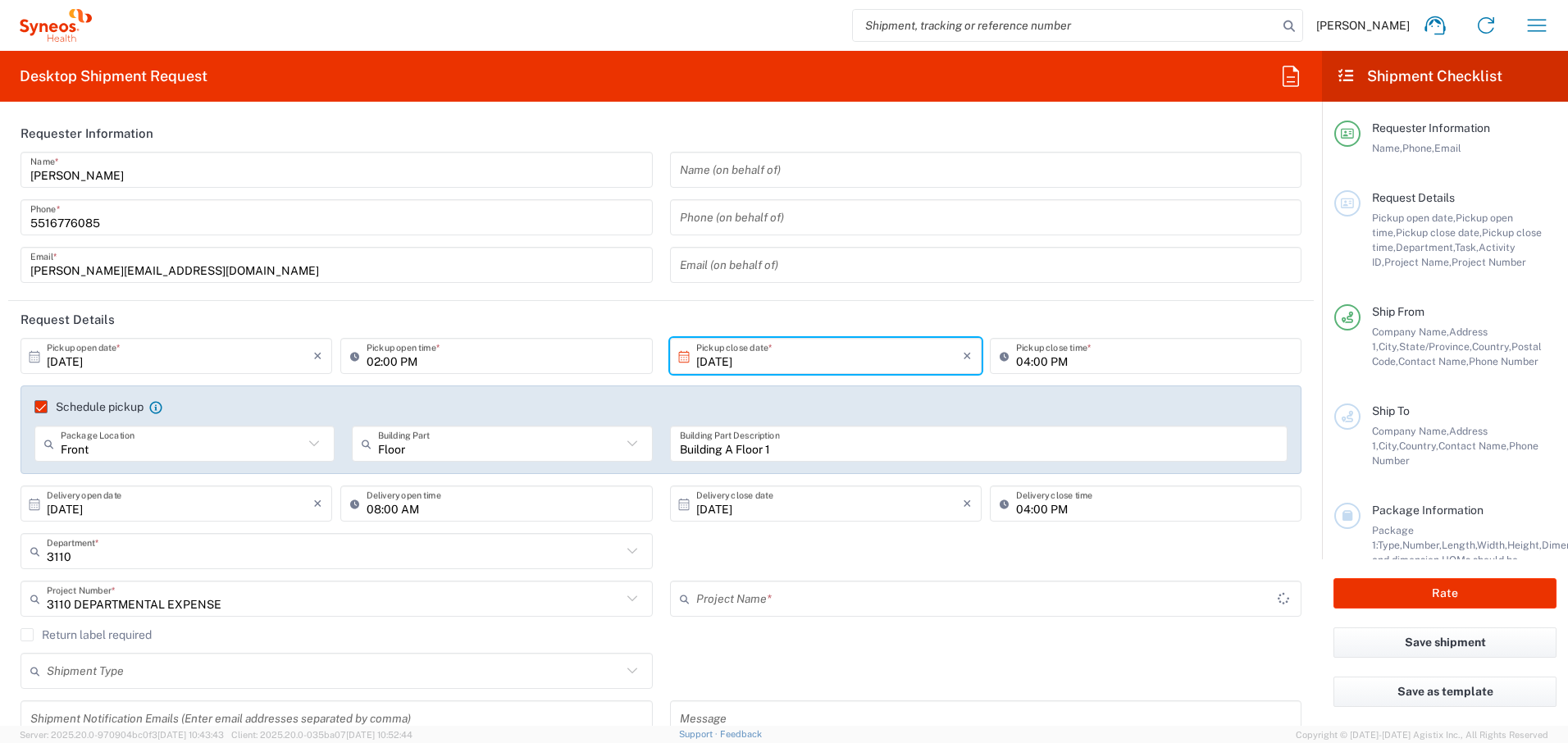
type input "3110 DEPARTMENTAL EXPENSE"
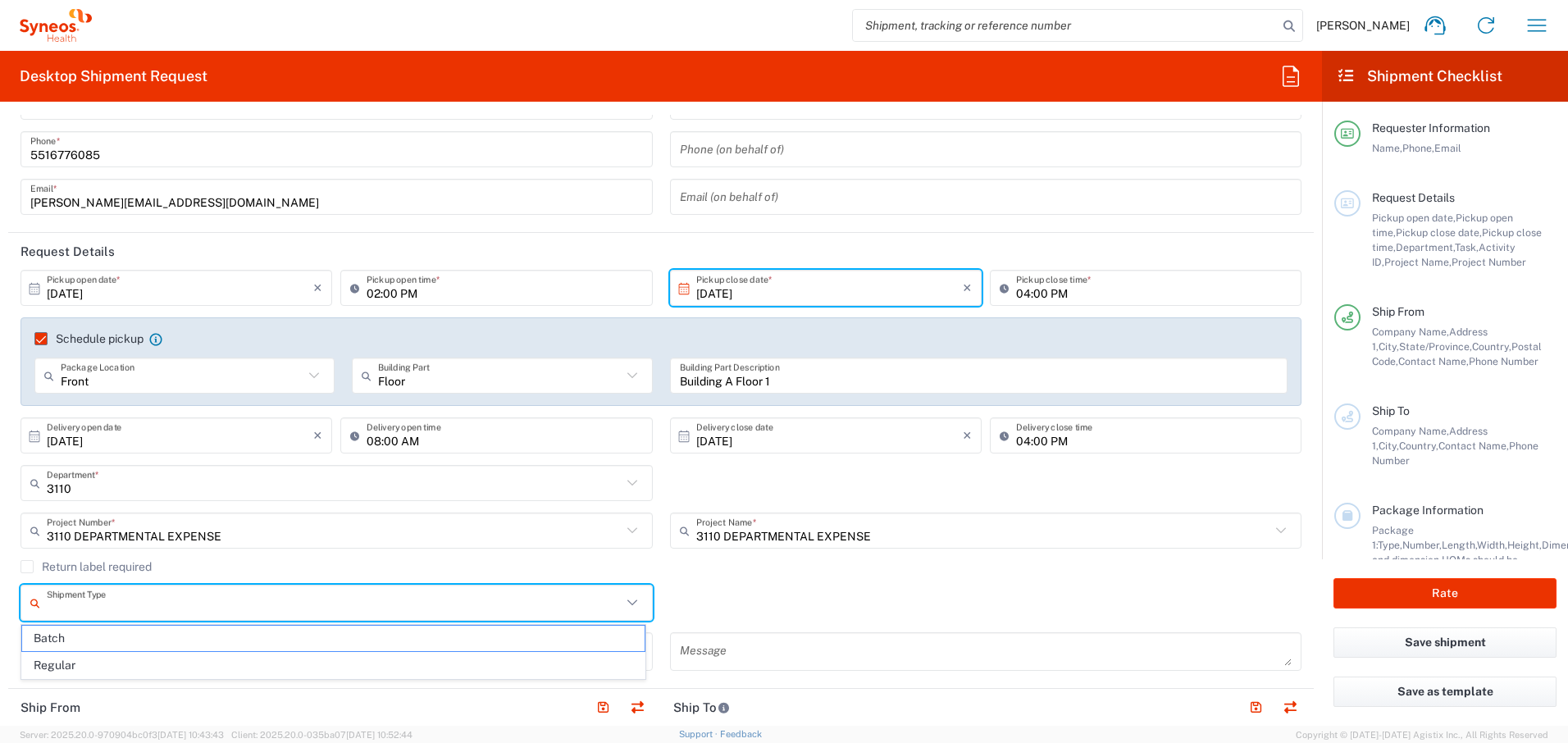
click at [179, 602] on input "text" at bounding box center [335, 603] width 575 height 29
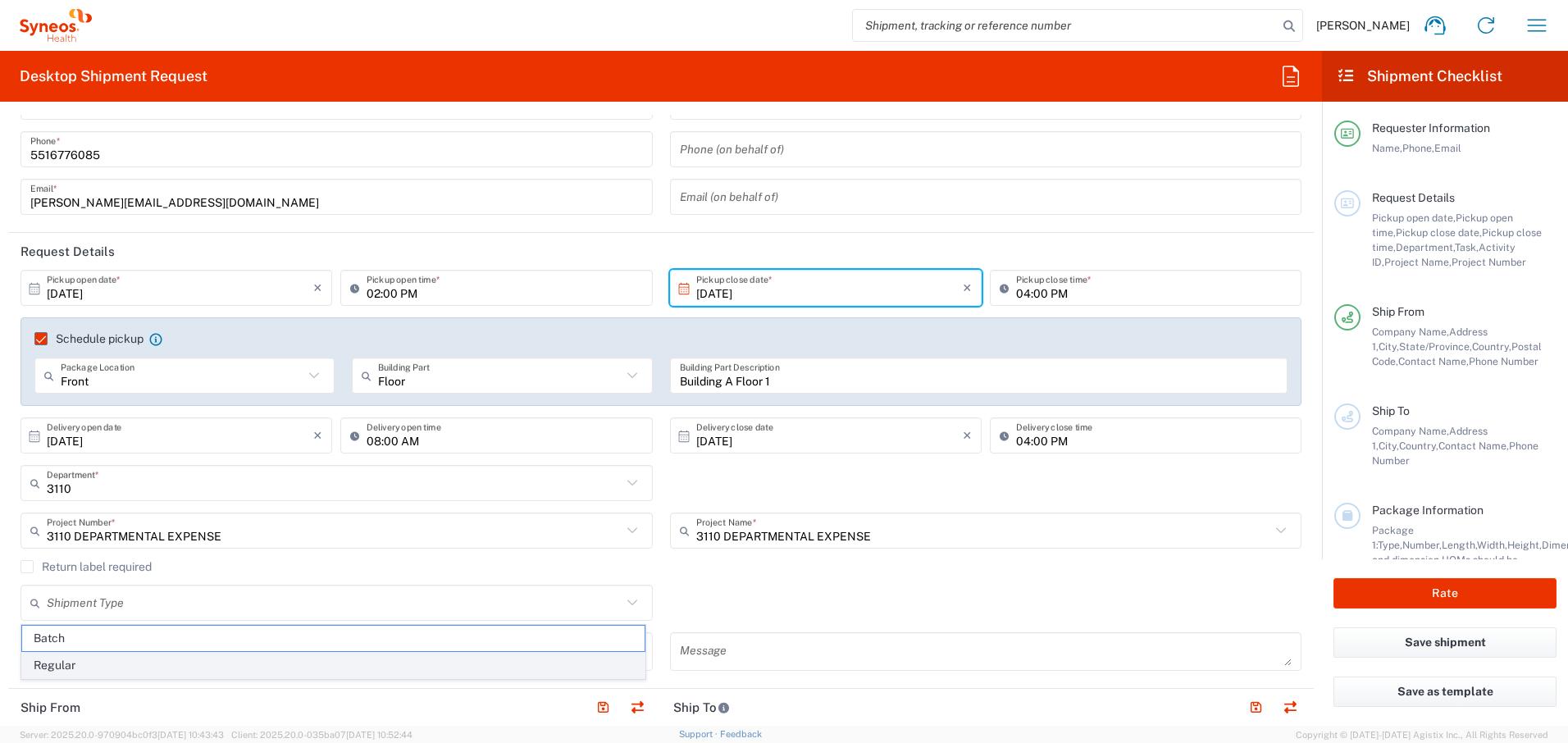
click at [82, 603] on span "Regular" at bounding box center [333, 665] width 623 height 25
type input "Regular"
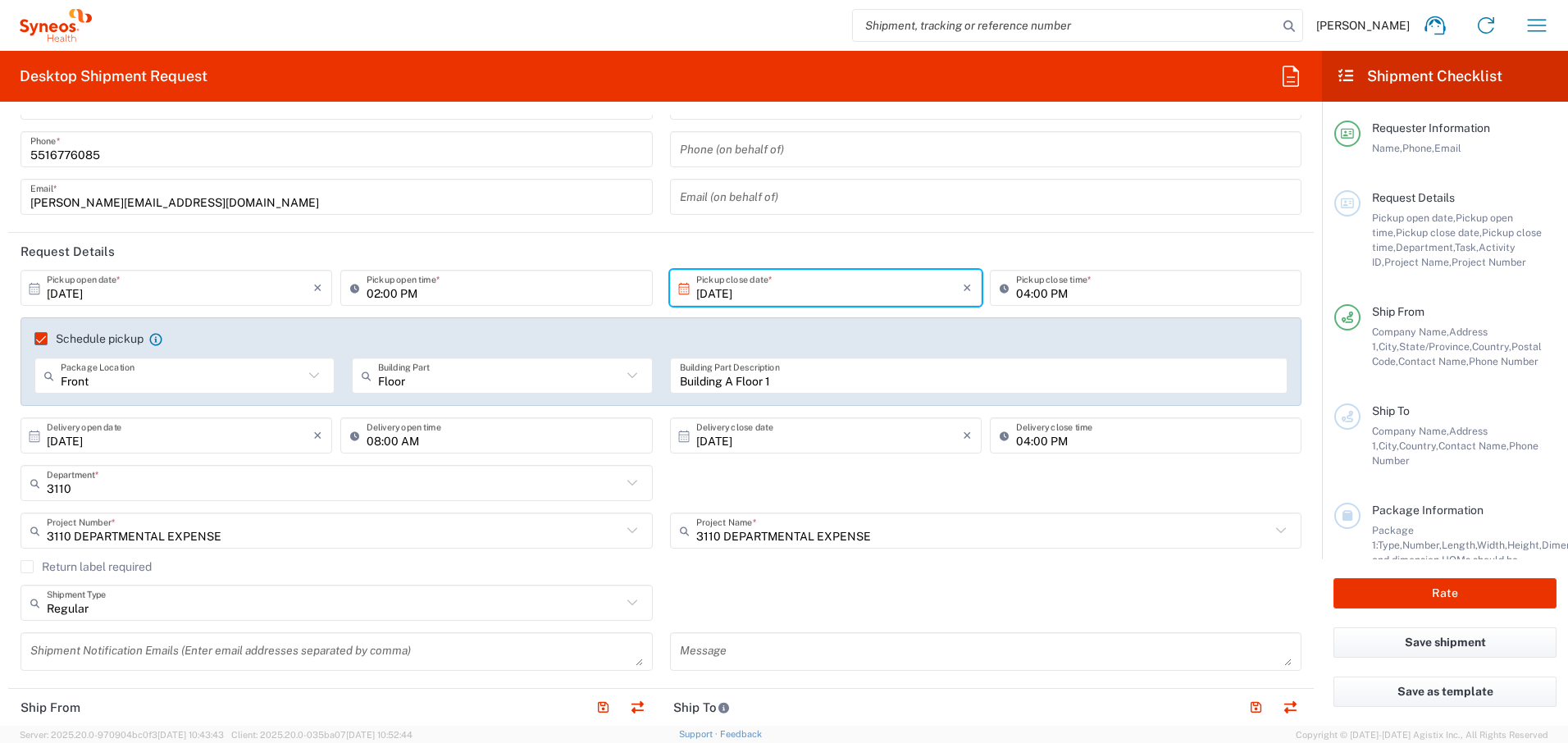
click at [744, 603] on div "Regular Shipment Type Batch Regular" at bounding box center [661, 608] width 1299 height 48
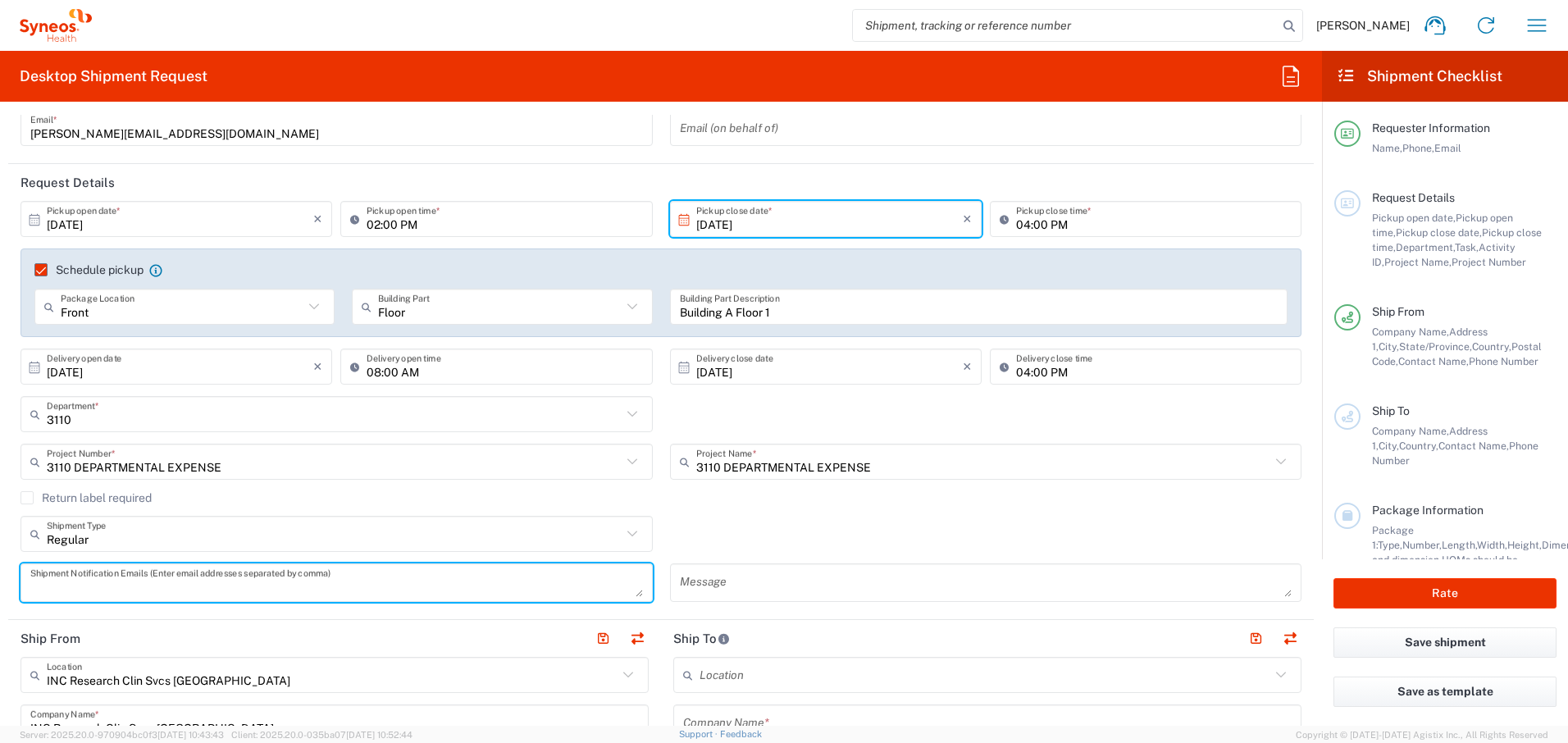
click at [419, 581] on textarea at bounding box center [336, 583] width 612 height 29
type textarea "[PERSON_NAME][EMAIL_ADDRESS][DOMAIN_NAME]"
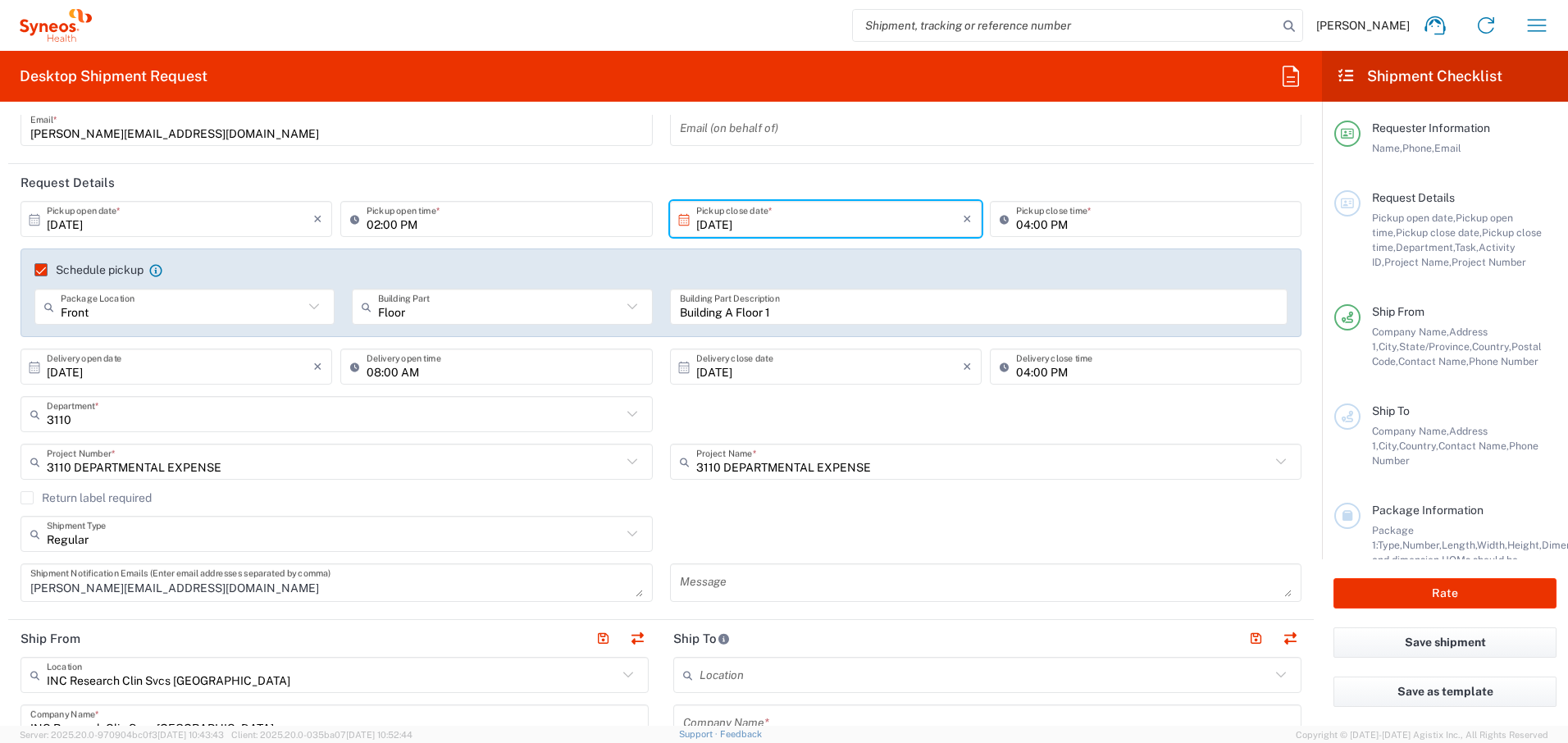
click at [888, 598] on div "Message" at bounding box center [986, 583] width 632 height 38
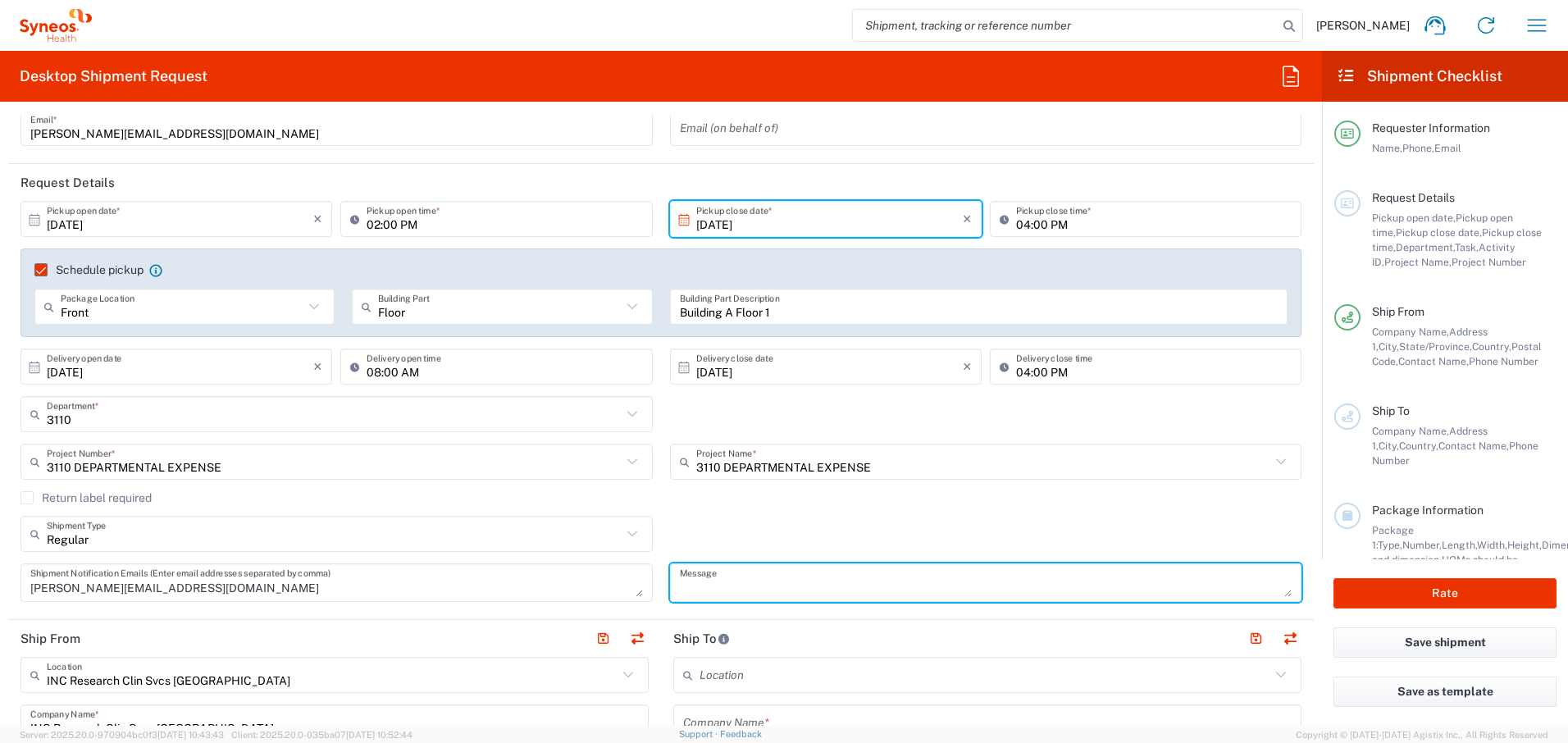
click at [872, 587] on textarea at bounding box center [986, 583] width 612 height 29
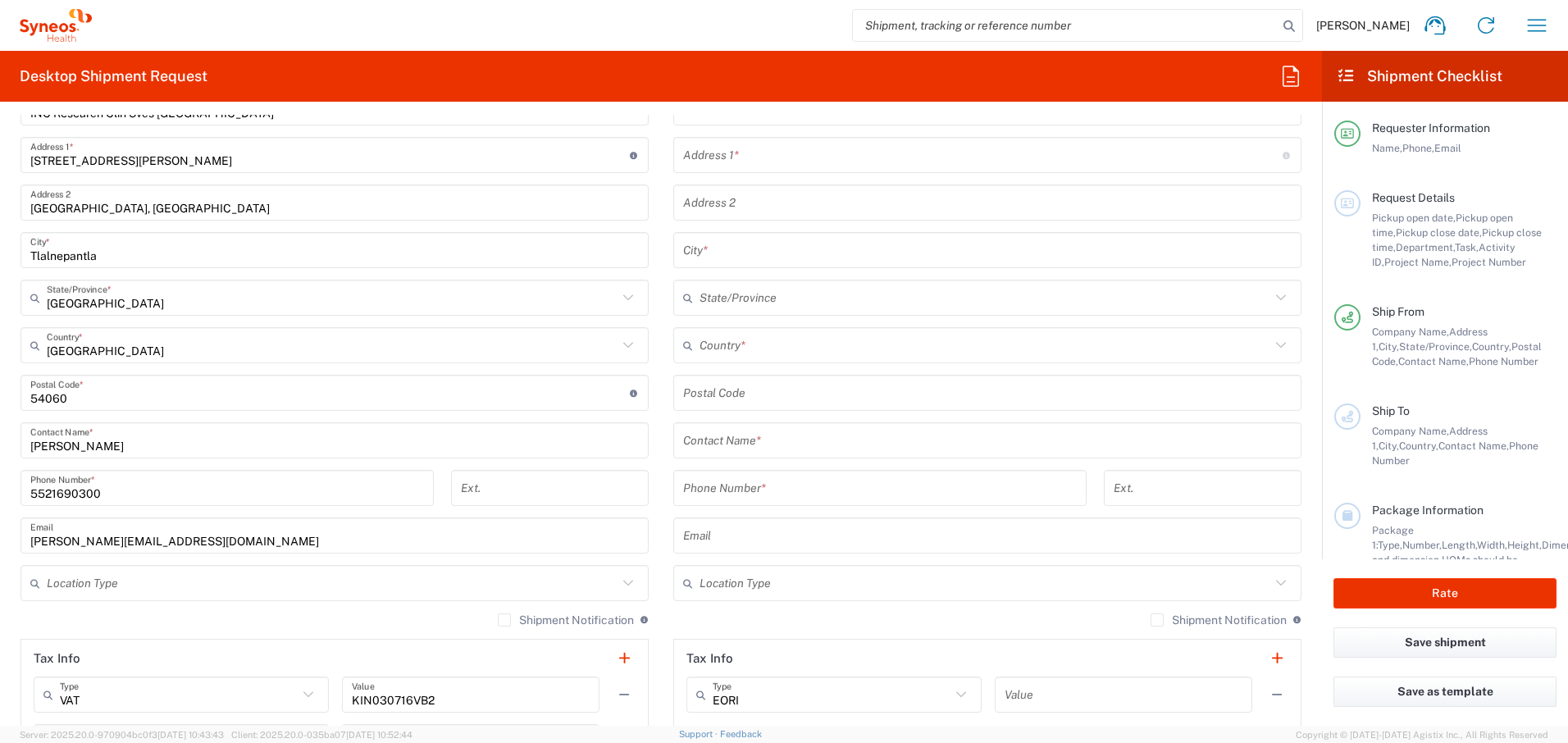
scroll to position [821, 0]
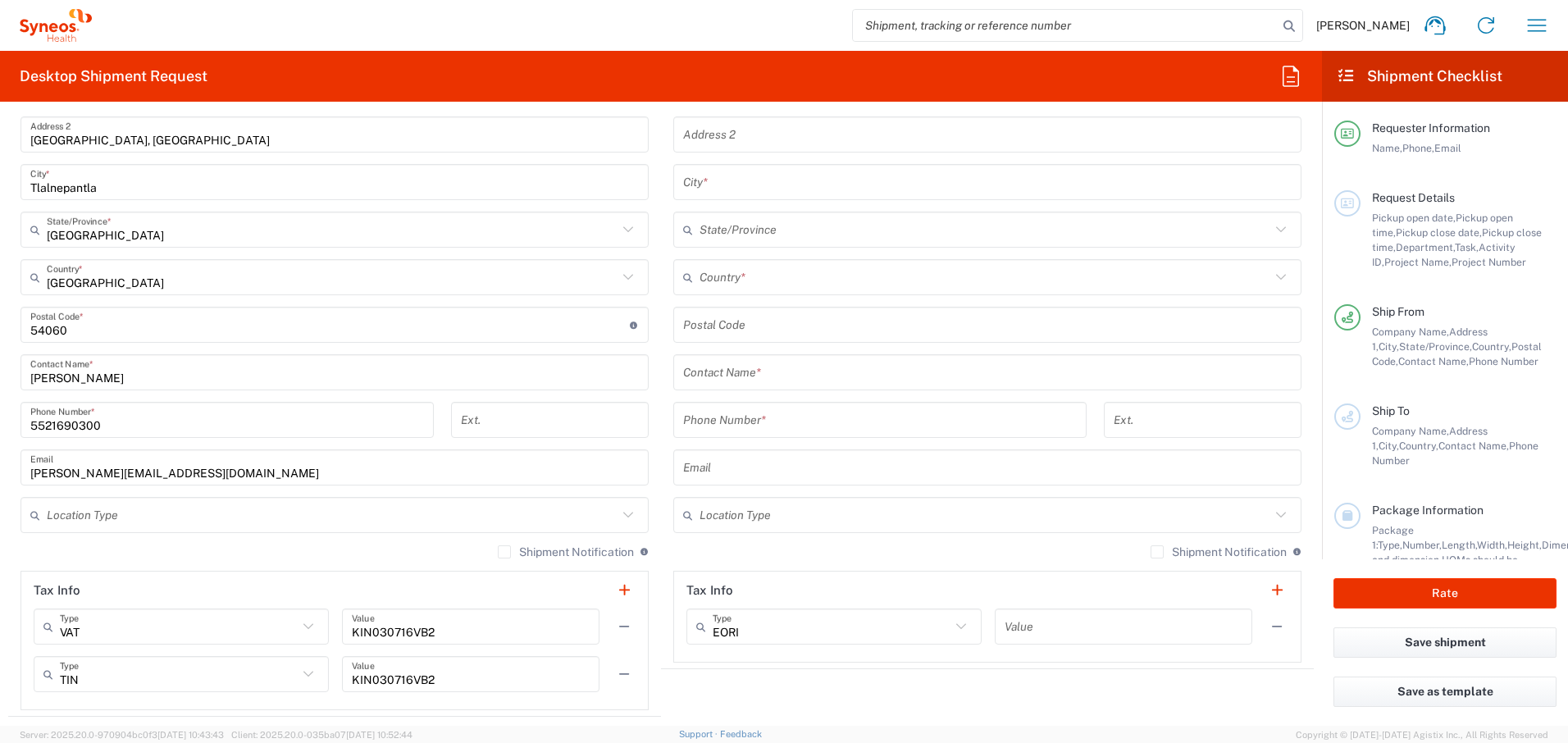
click at [416, 513] on input "text" at bounding box center [332, 515] width 571 height 29
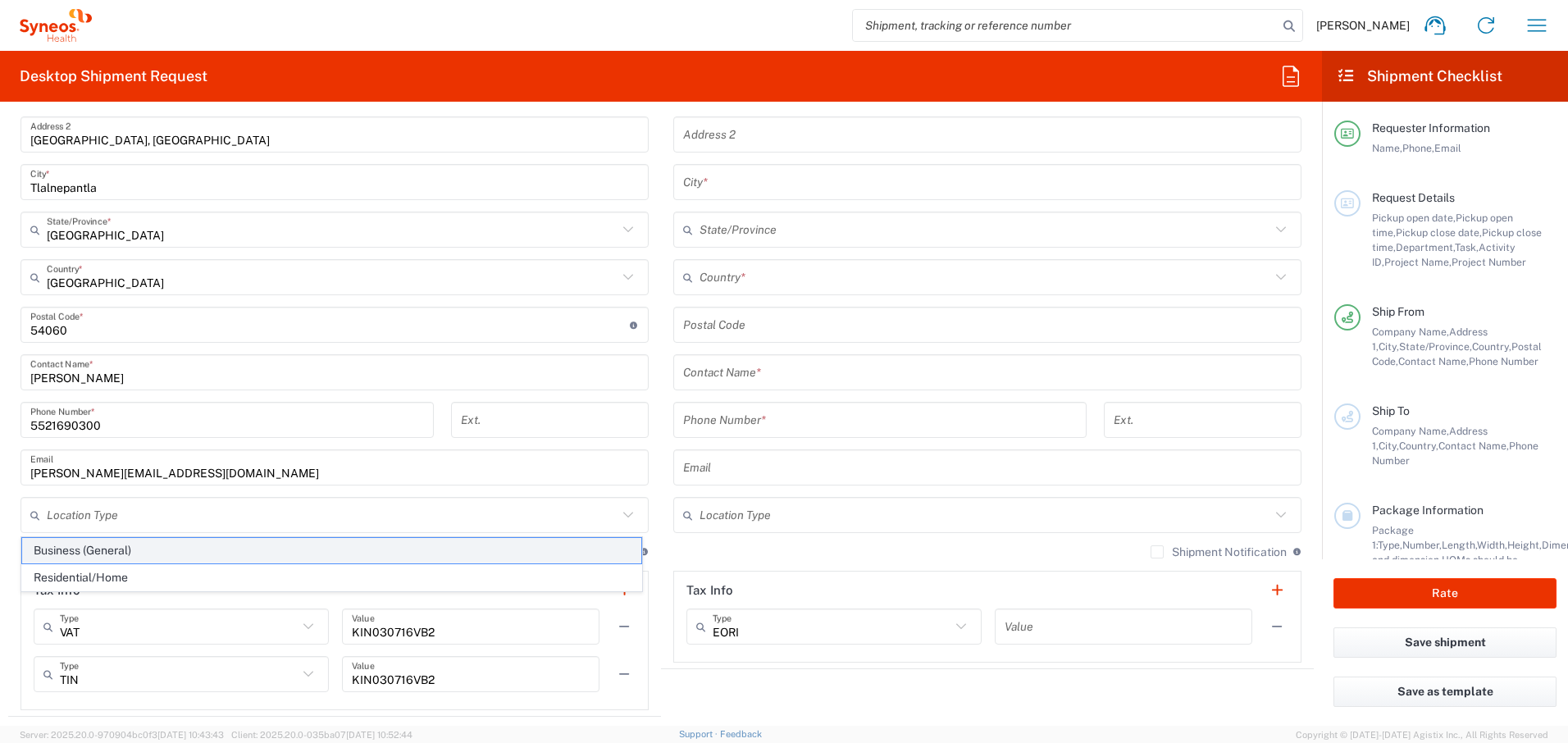
click at [403, 550] on span "Business (General)" at bounding box center [331, 550] width 619 height 25
type input "Business (General)"
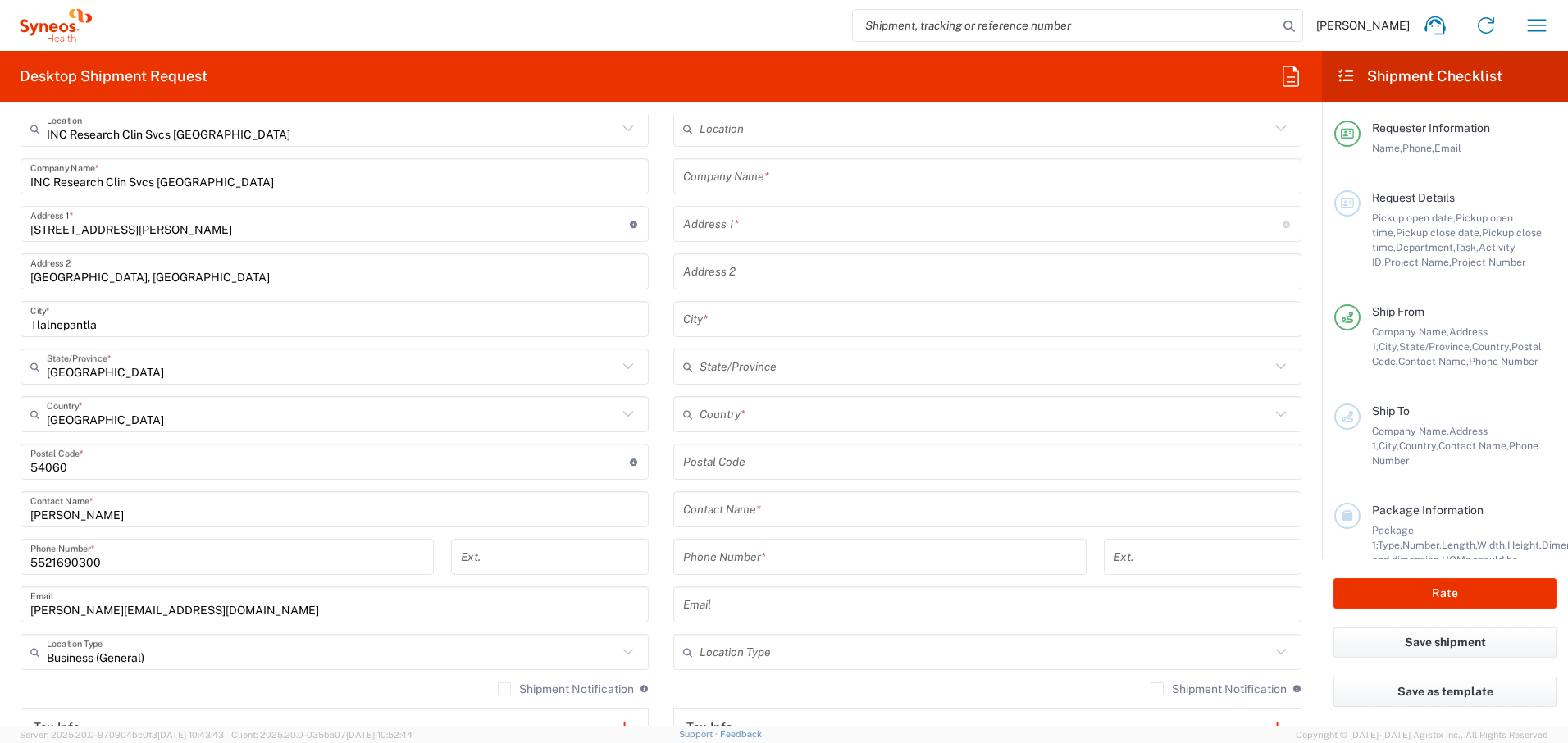
scroll to position [478, 0]
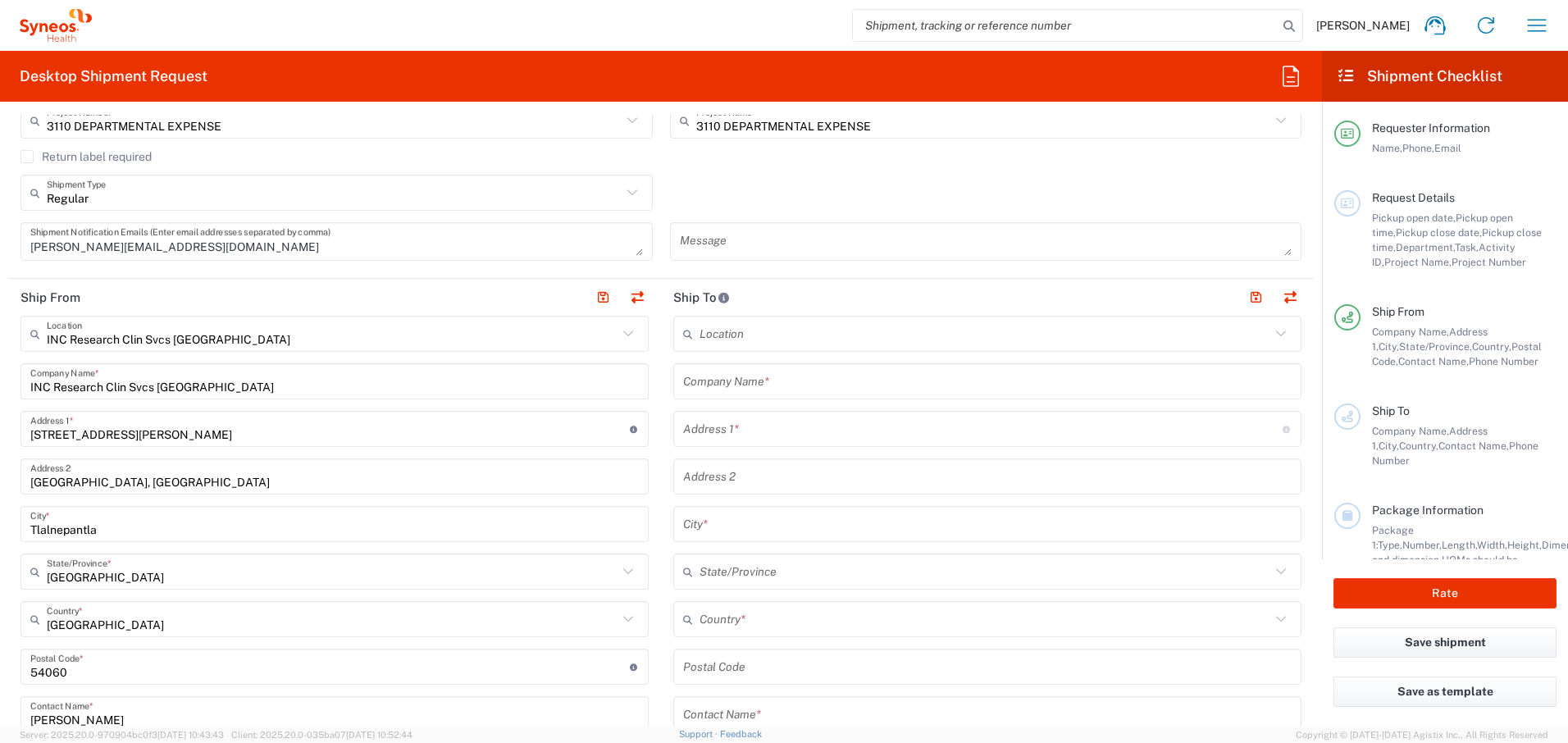
click at [802, 335] on input "text" at bounding box center [984, 334] width 571 height 29
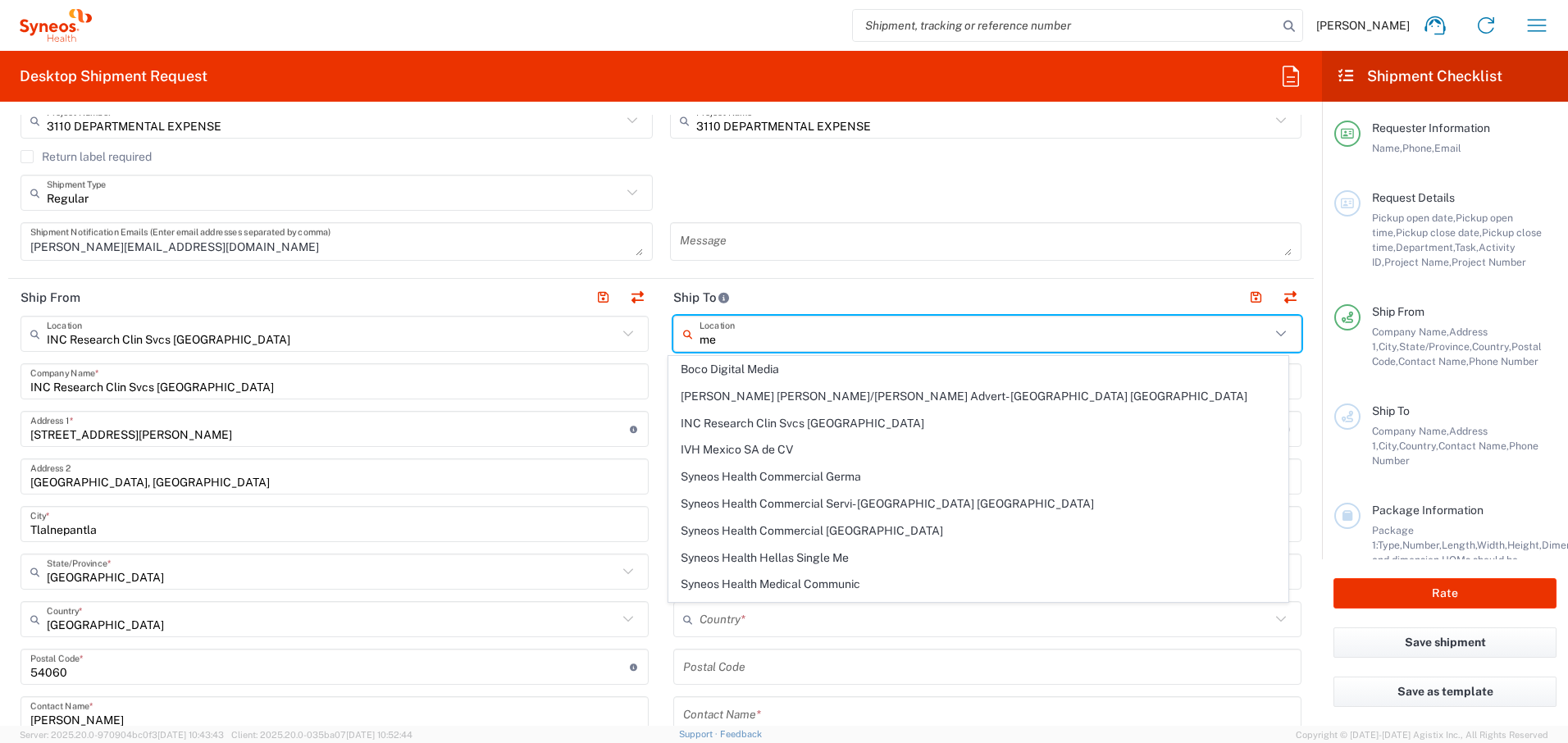
type input "m"
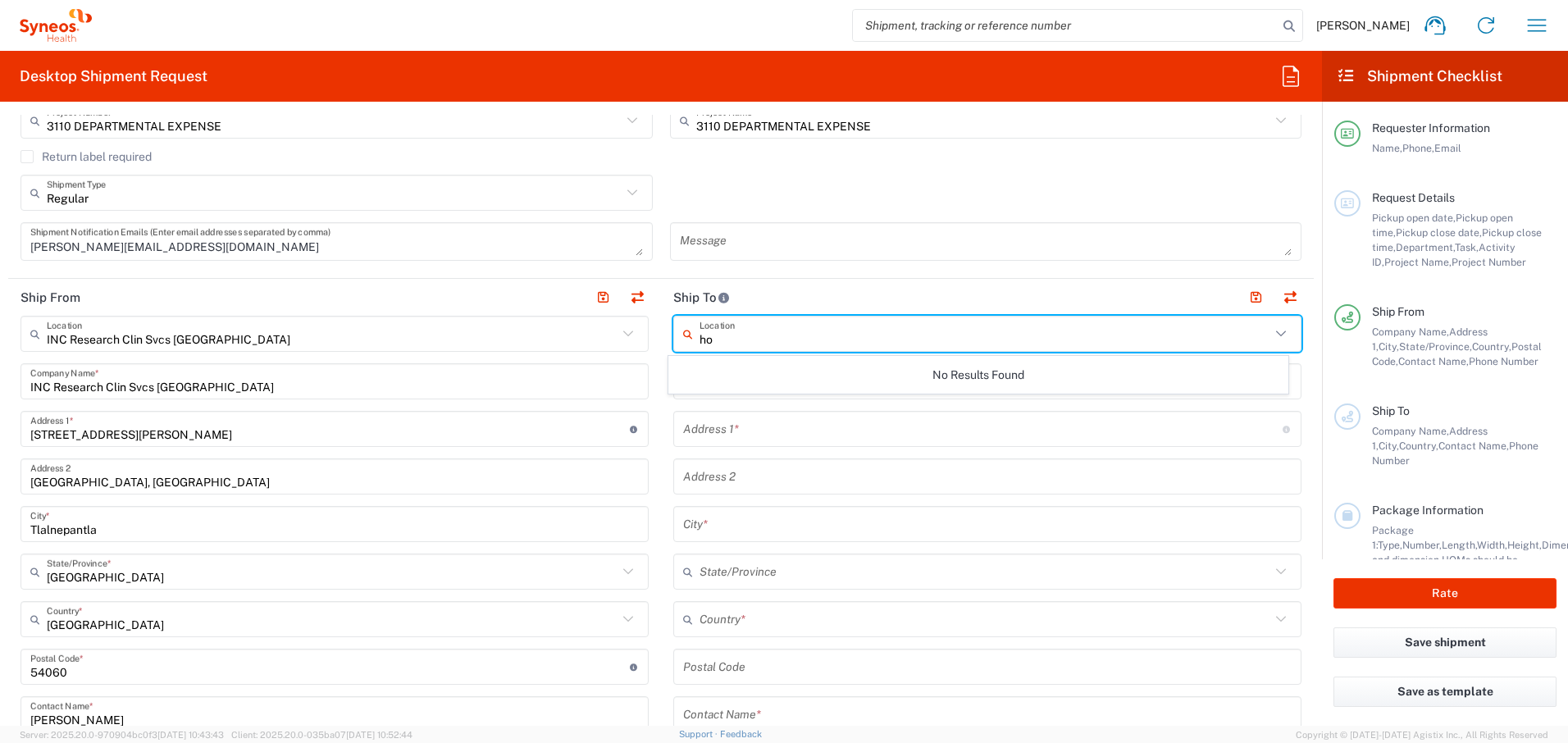
type input "h"
type input "r"
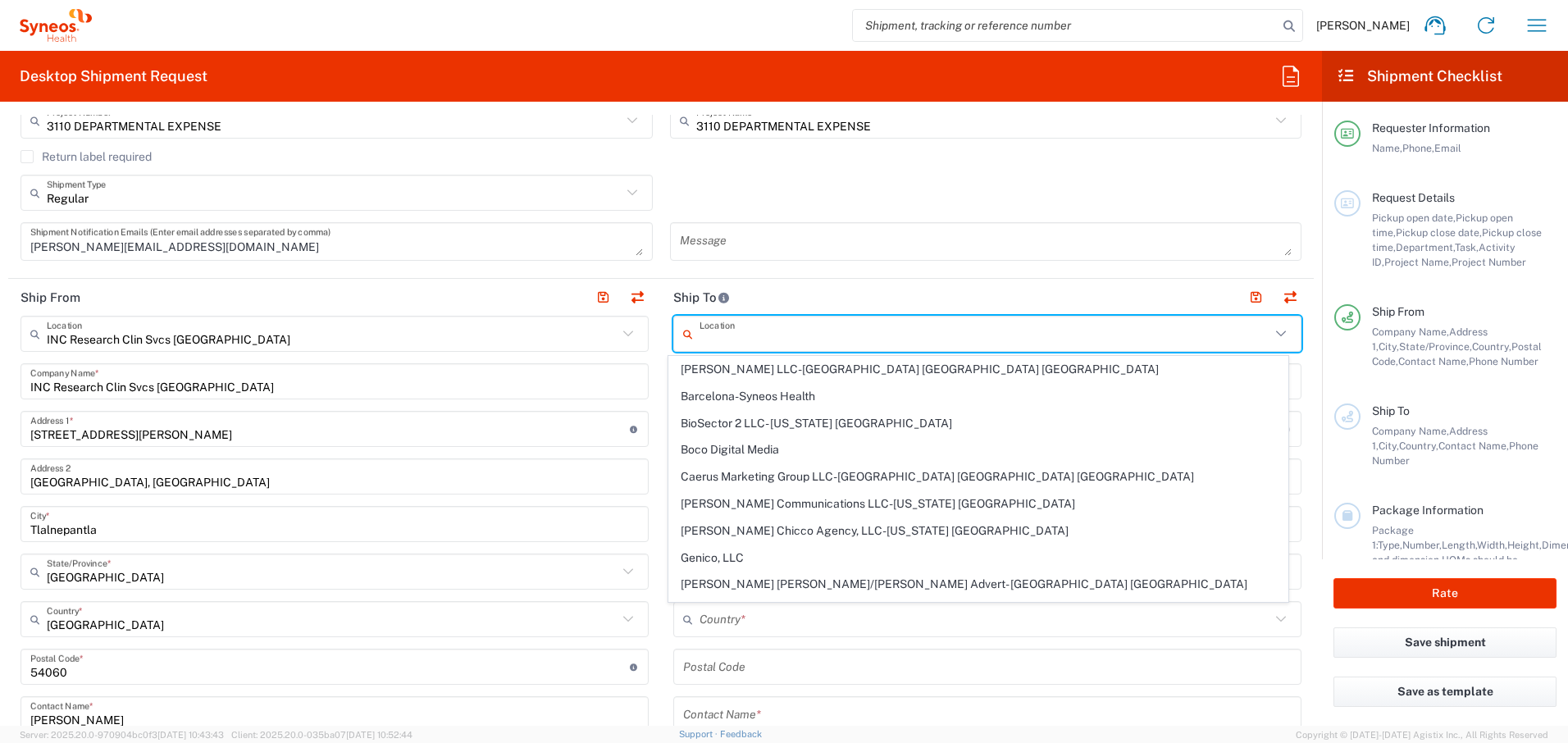
click at [1102, 195] on div "Regular Shipment Type Batch Regular" at bounding box center [661, 199] width 1299 height 48
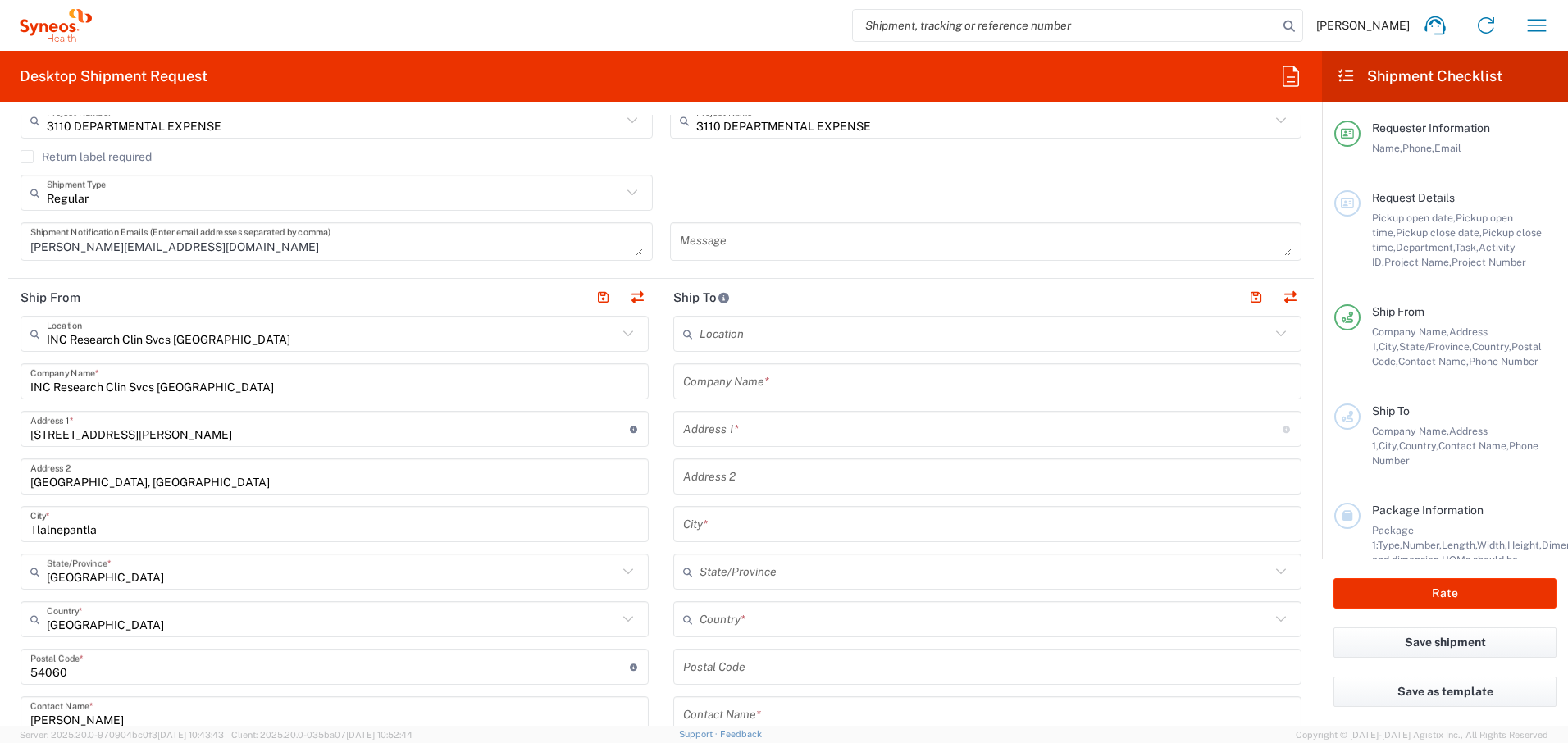
click at [766, 429] on input "text" at bounding box center [983, 429] width 599 height 29
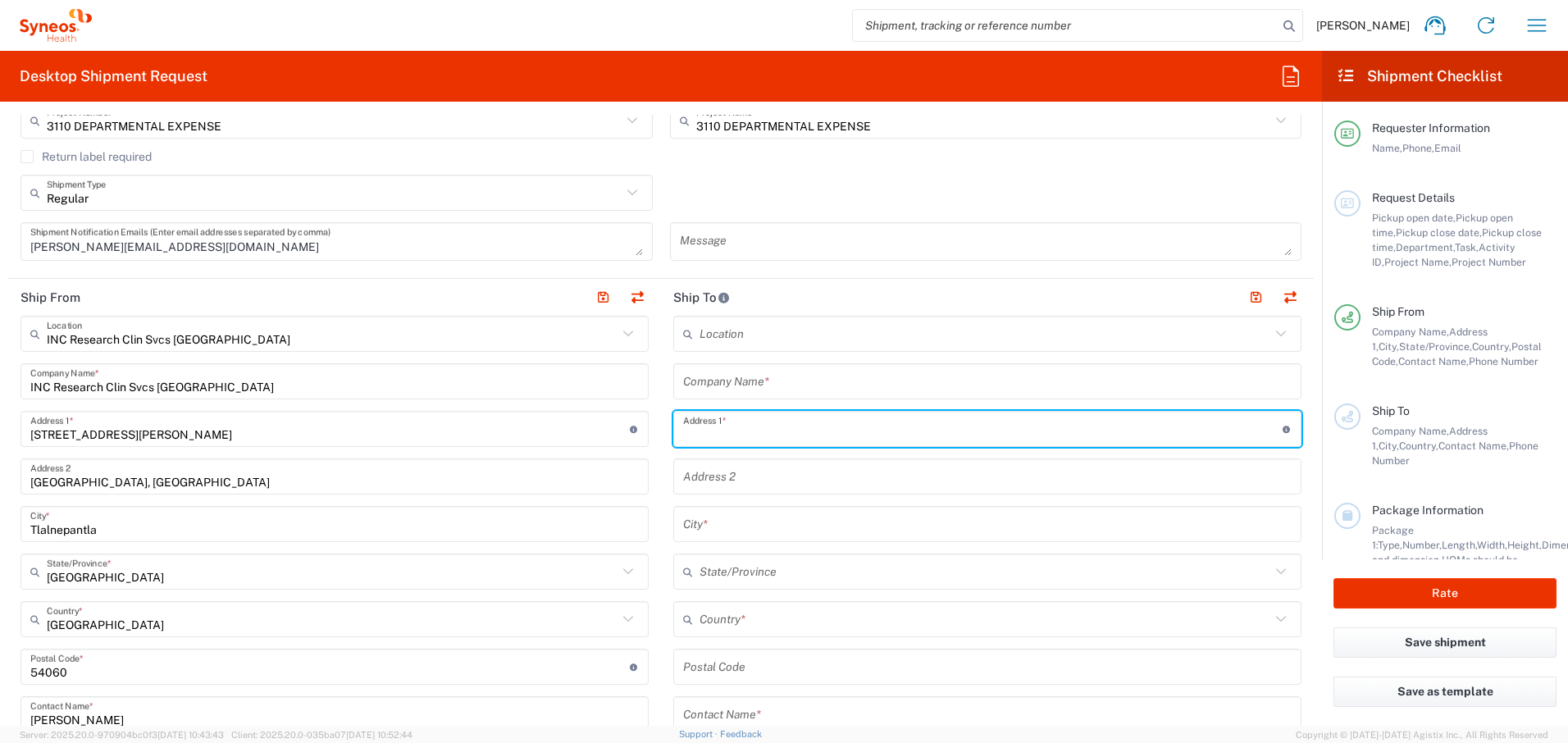
type input "Retorno de los Cocuyos no. [STREET_ADDRESS]"
type input "INC Research Clin Svcs [GEOGRAPHIC_DATA]"
type input "Club de Golf Tequisquiapan"
type input "Tequisquiapan"
type input "Querétaro"
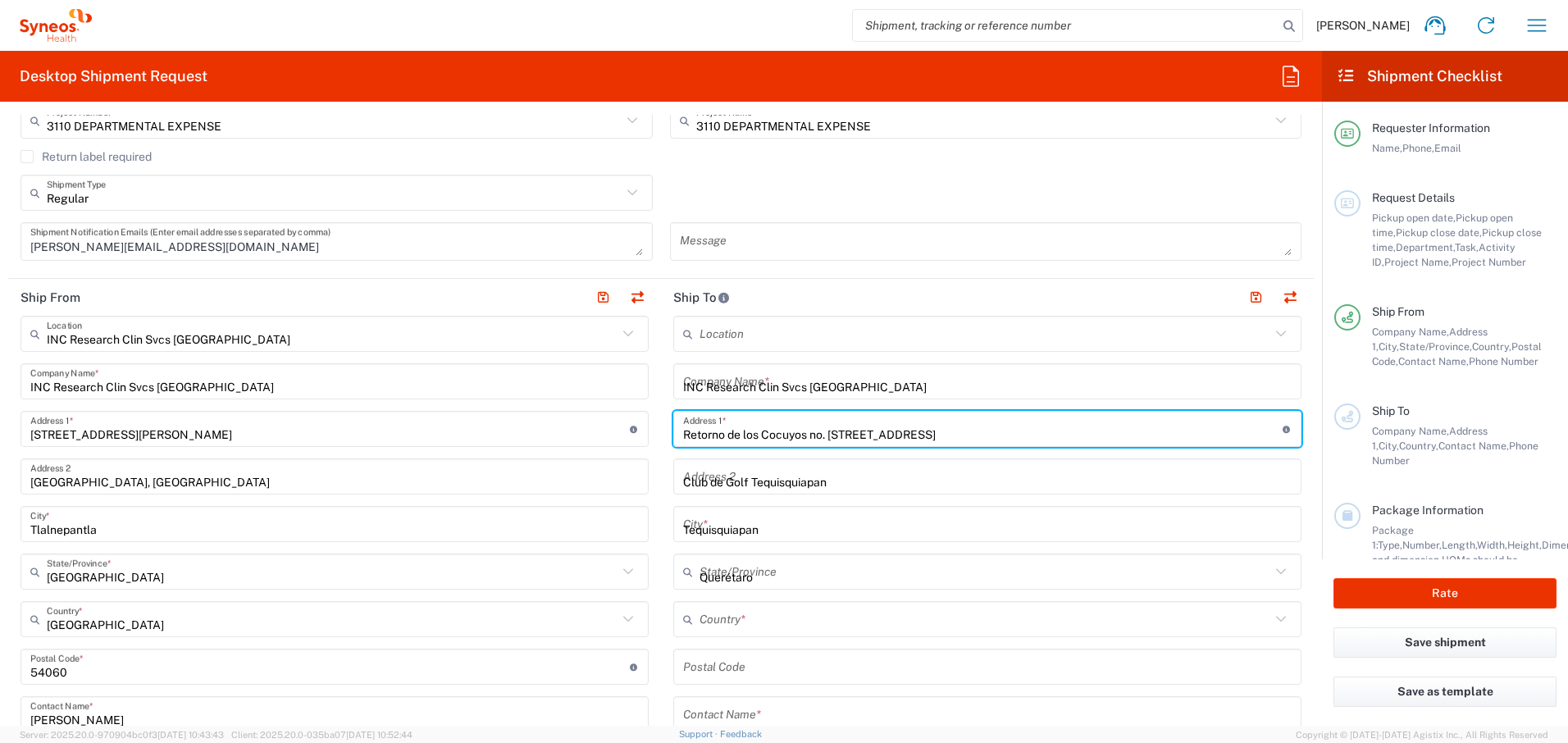
type input "[GEOGRAPHIC_DATA]"
type input "76799"
type input "5516776085"
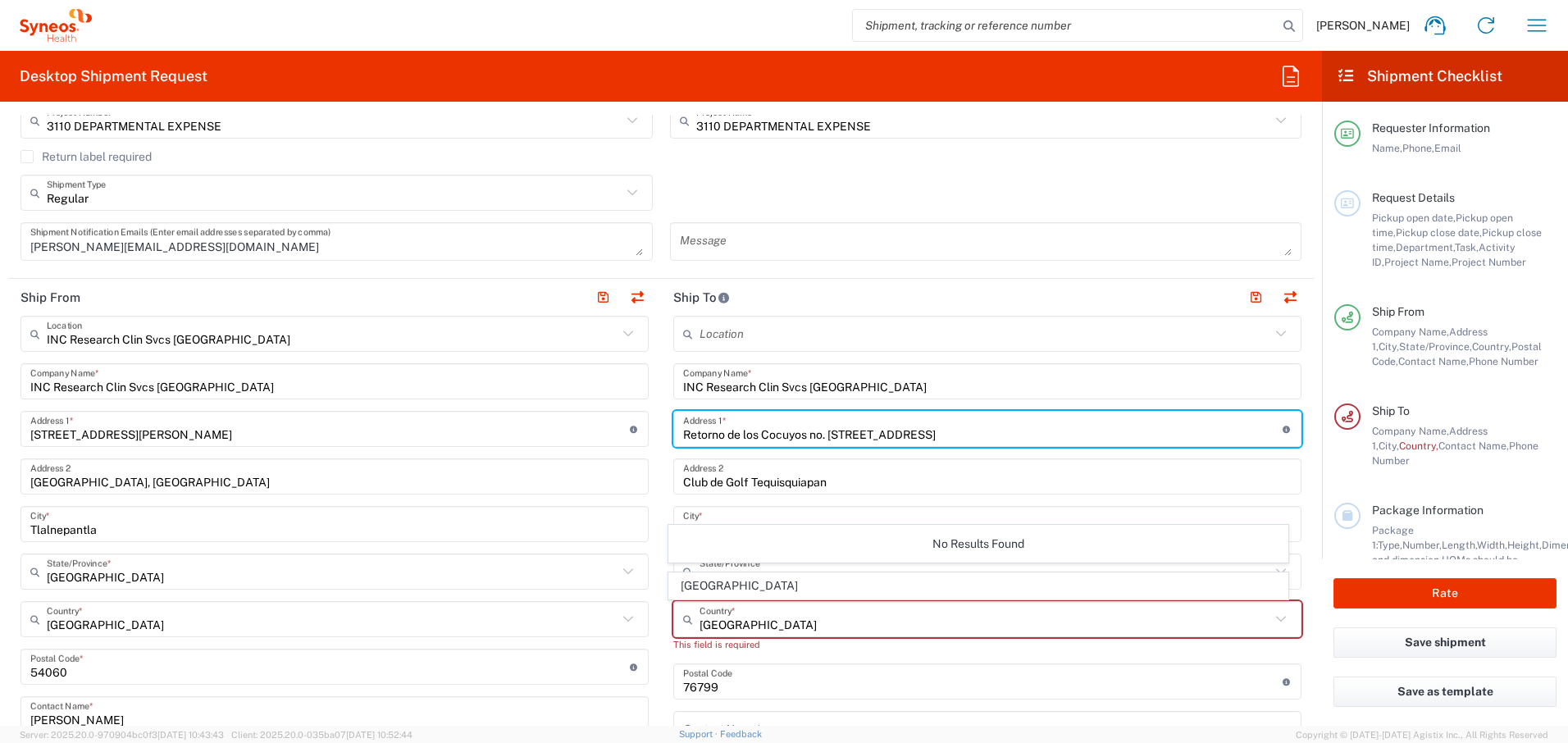
scroll to position [547, 0]
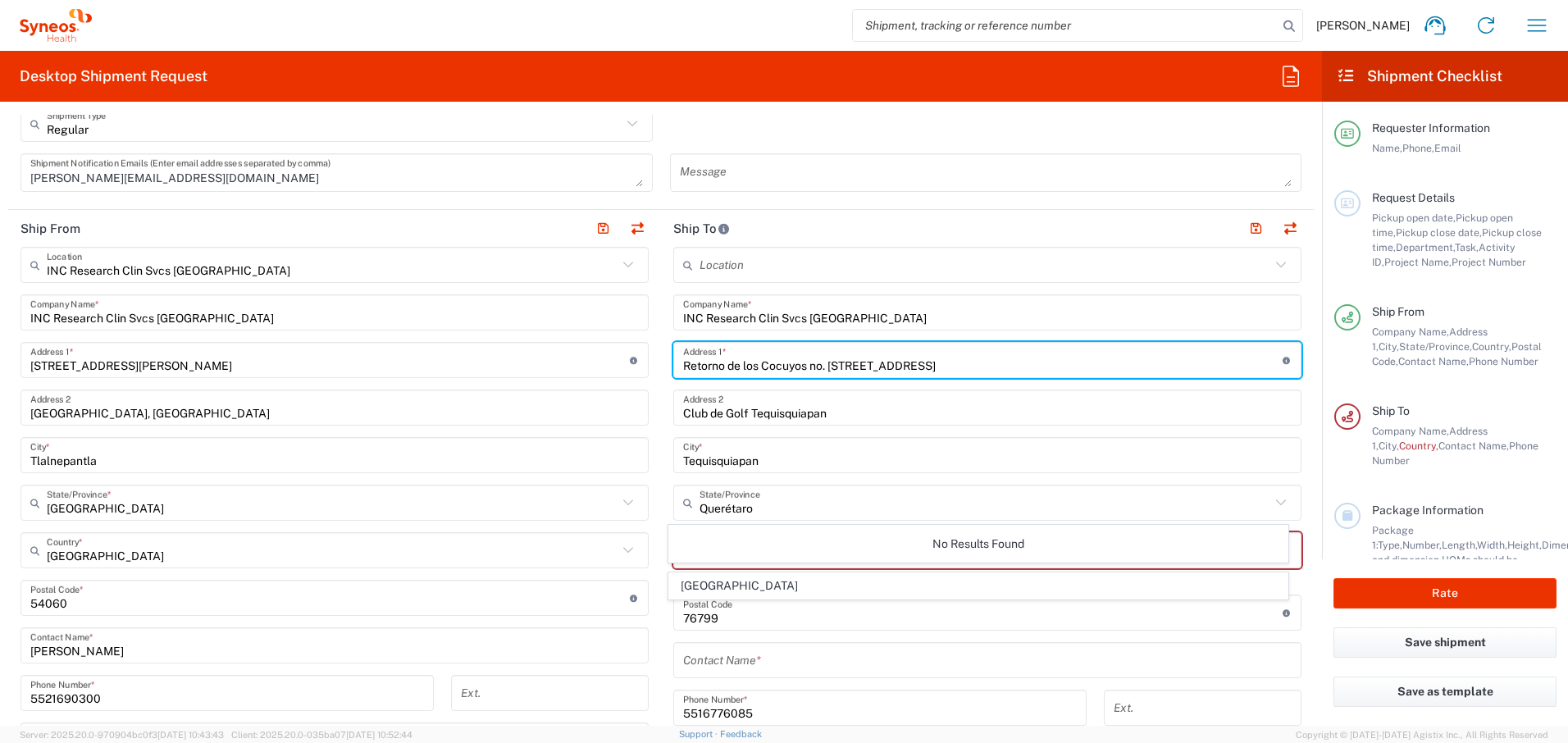
click at [758, 551] on div "No Results Found" at bounding box center [978, 544] width 621 height 37
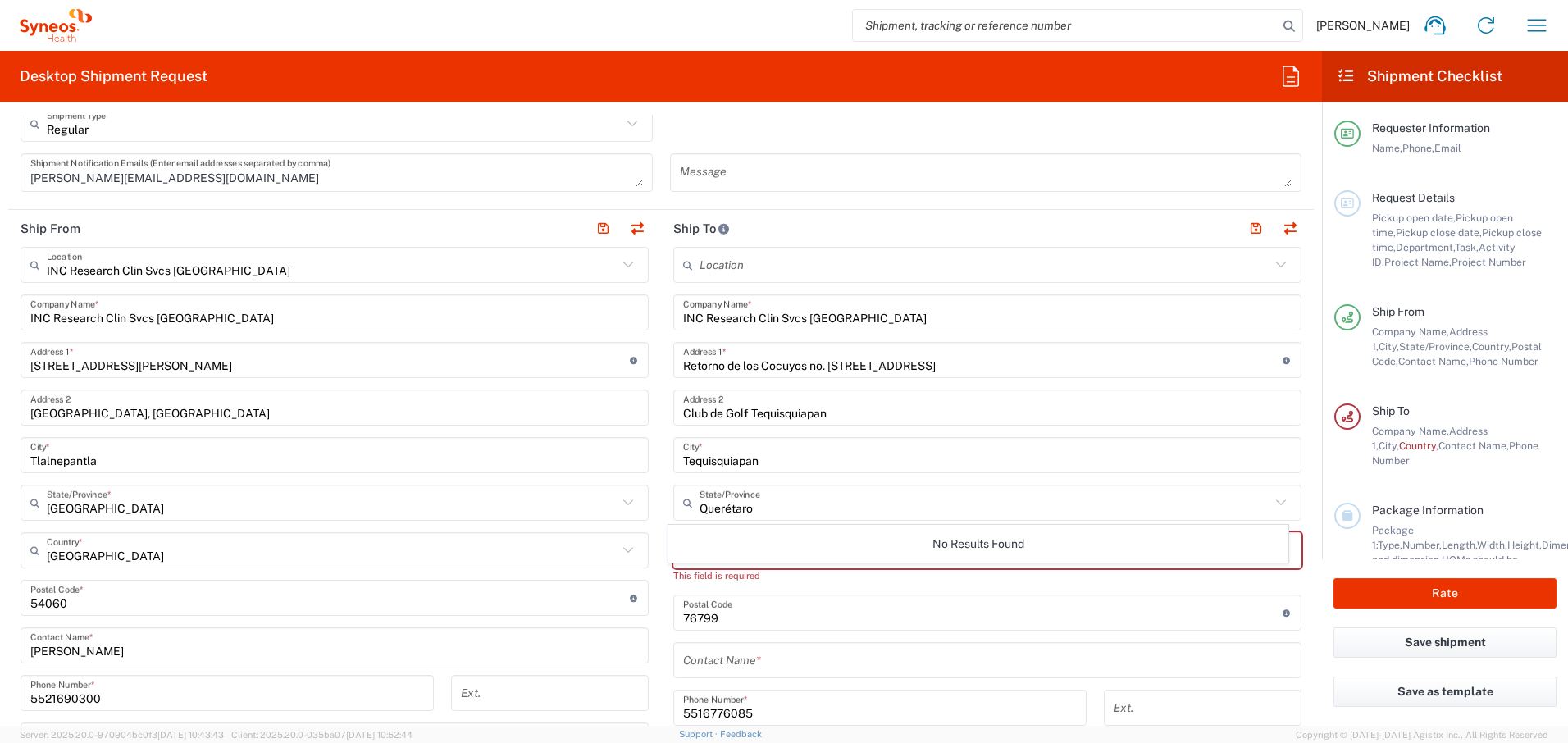
click at [1299, 592] on main "Location [PERSON_NAME] LLC-[GEOGRAPHIC_DATA] [GEOGRAPHIC_DATA] [GEOGRAPHIC_DATA…" at bounding box center [988, 598] width 653 height 704
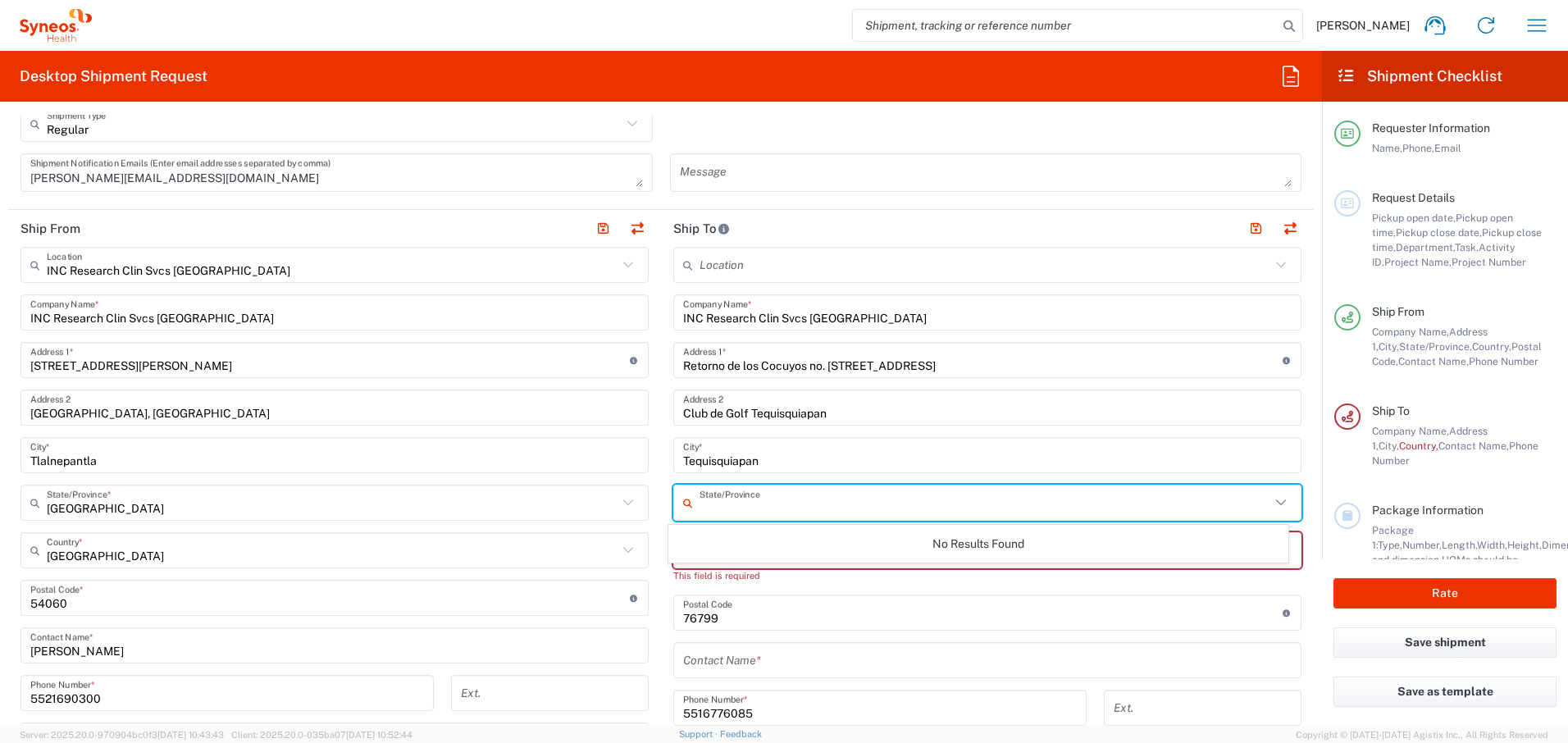
click at [1152, 505] on input "text" at bounding box center [984, 503] width 571 height 29
type input "Querétaro"
type input "[GEOGRAPHIC_DATA]"
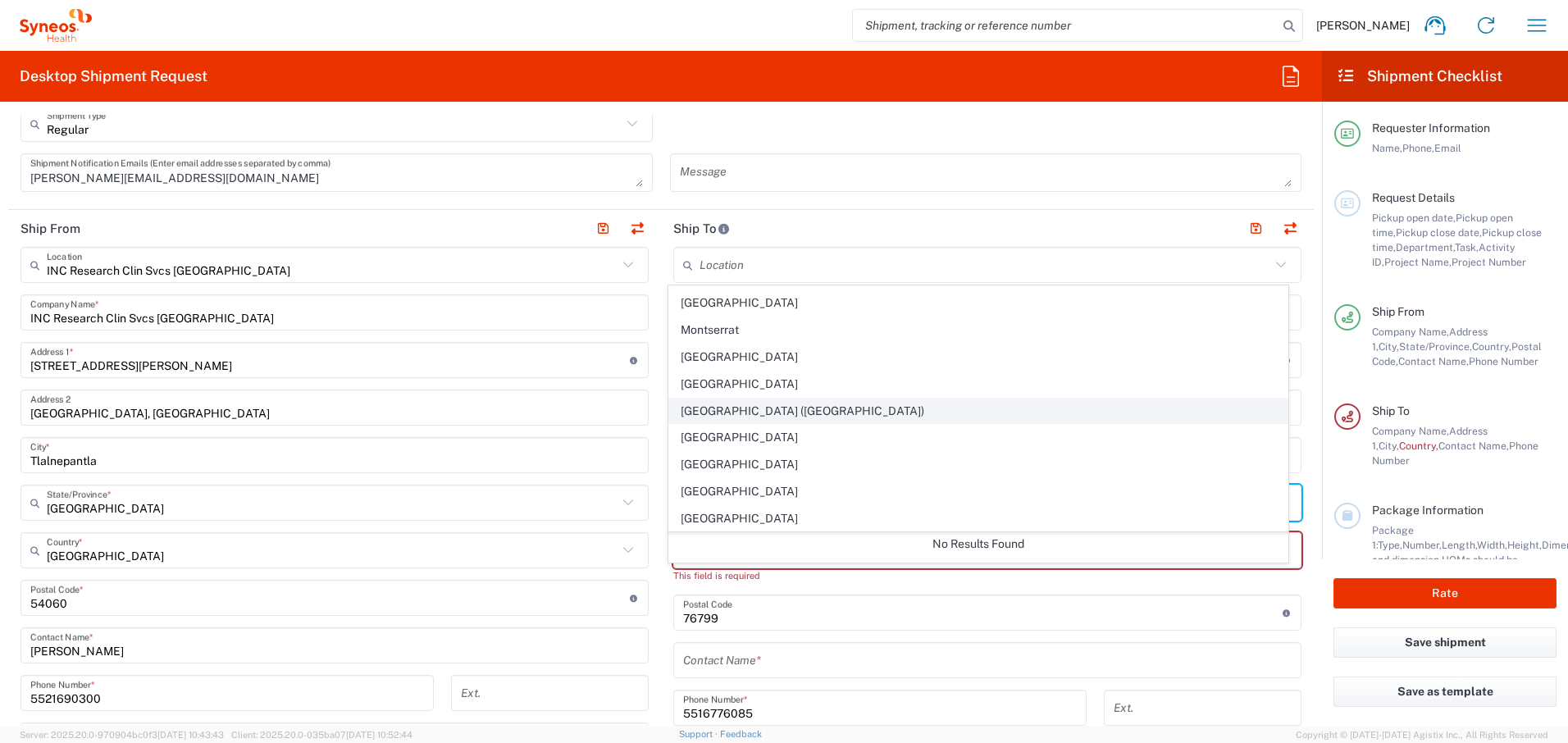
scroll to position [3786, 0]
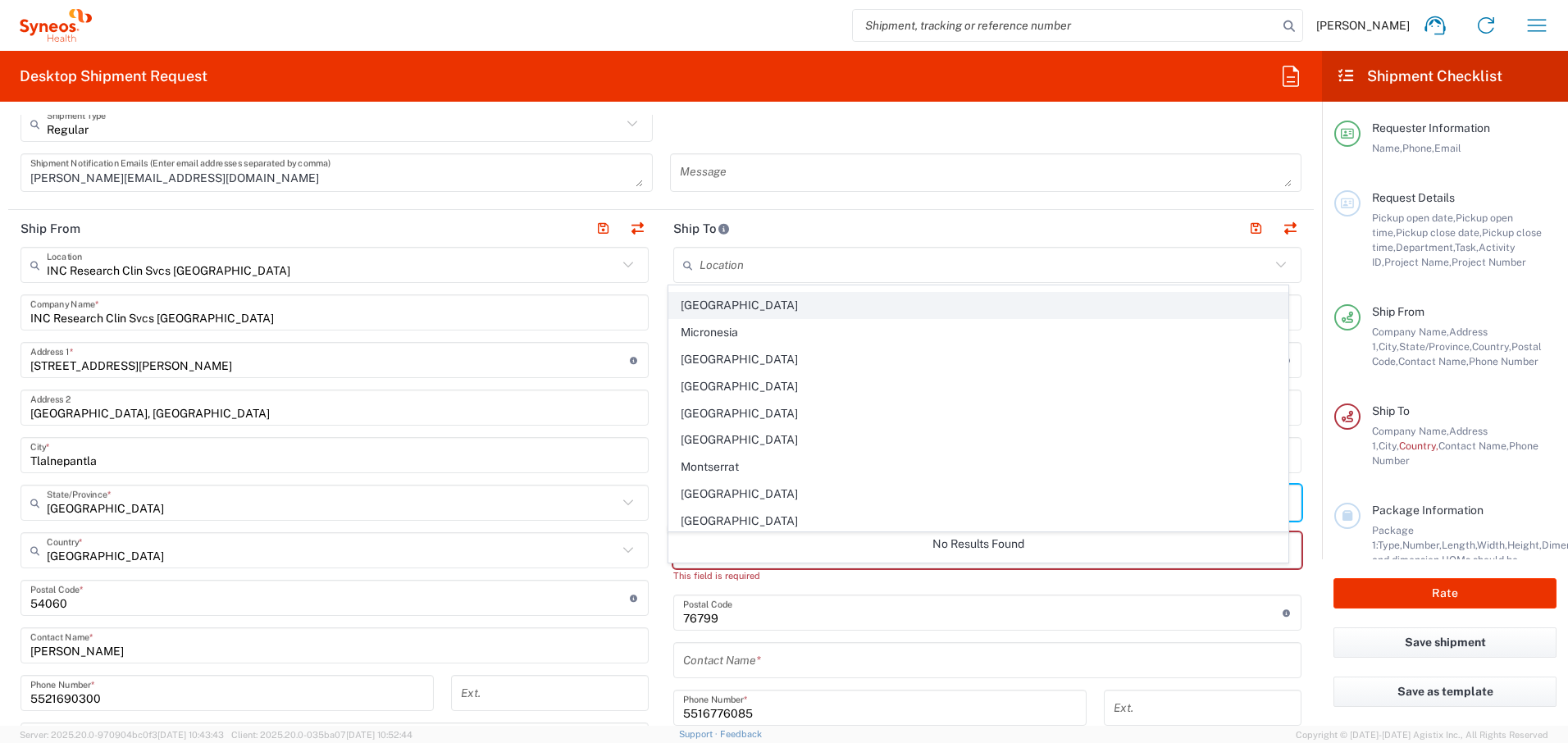
click at [723, 305] on span "[GEOGRAPHIC_DATA]" at bounding box center [978, 305] width 619 height 25
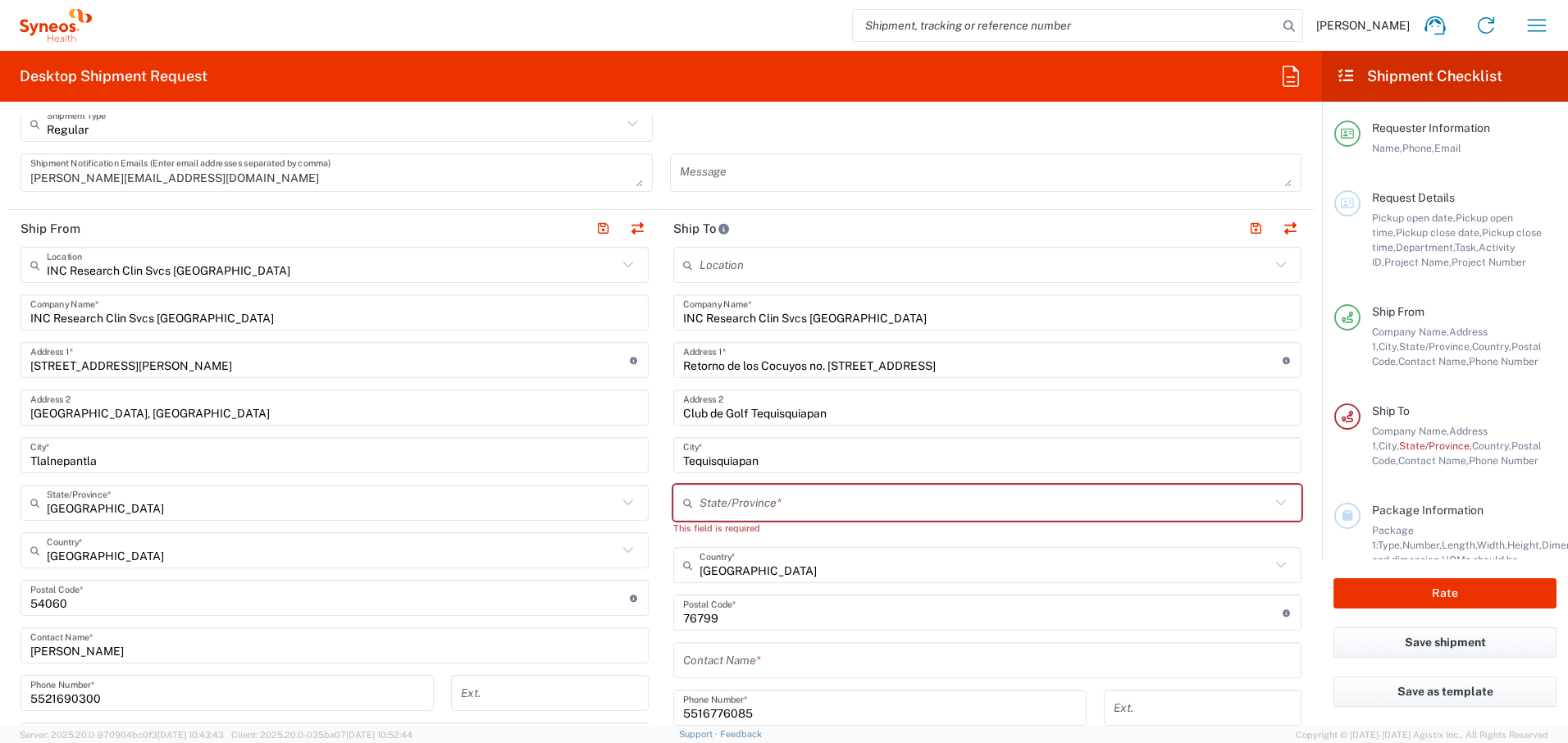
click at [810, 541] on div "Location [PERSON_NAME] LLC-[GEOGRAPHIC_DATA] [GEOGRAPHIC_DATA] [GEOGRAPHIC_DATA…" at bounding box center [987, 598] width 628 height 704
click at [819, 503] on input "text" at bounding box center [984, 503] width 571 height 29
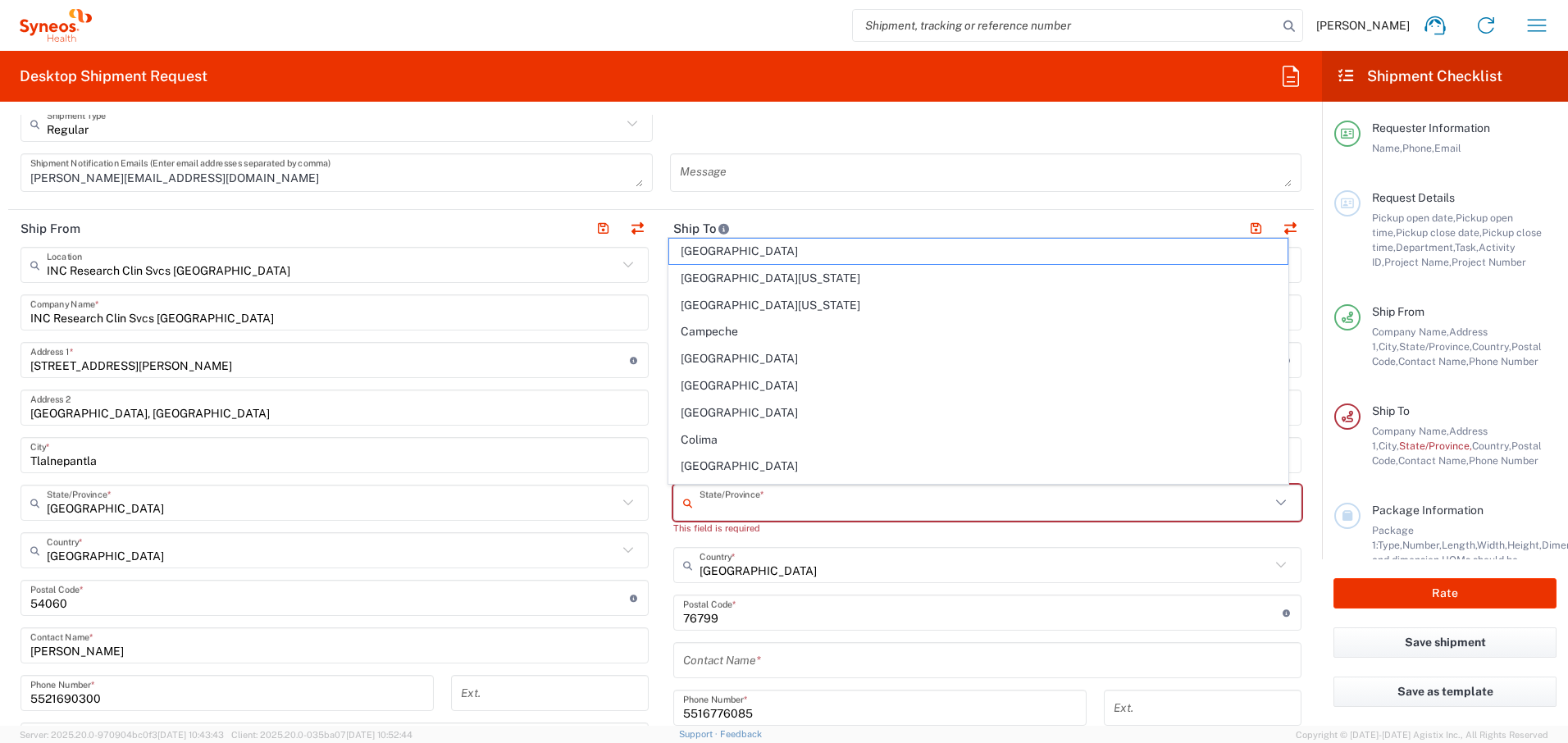
type input "Querétaro"
type input "[GEOGRAPHIC_DATA]"
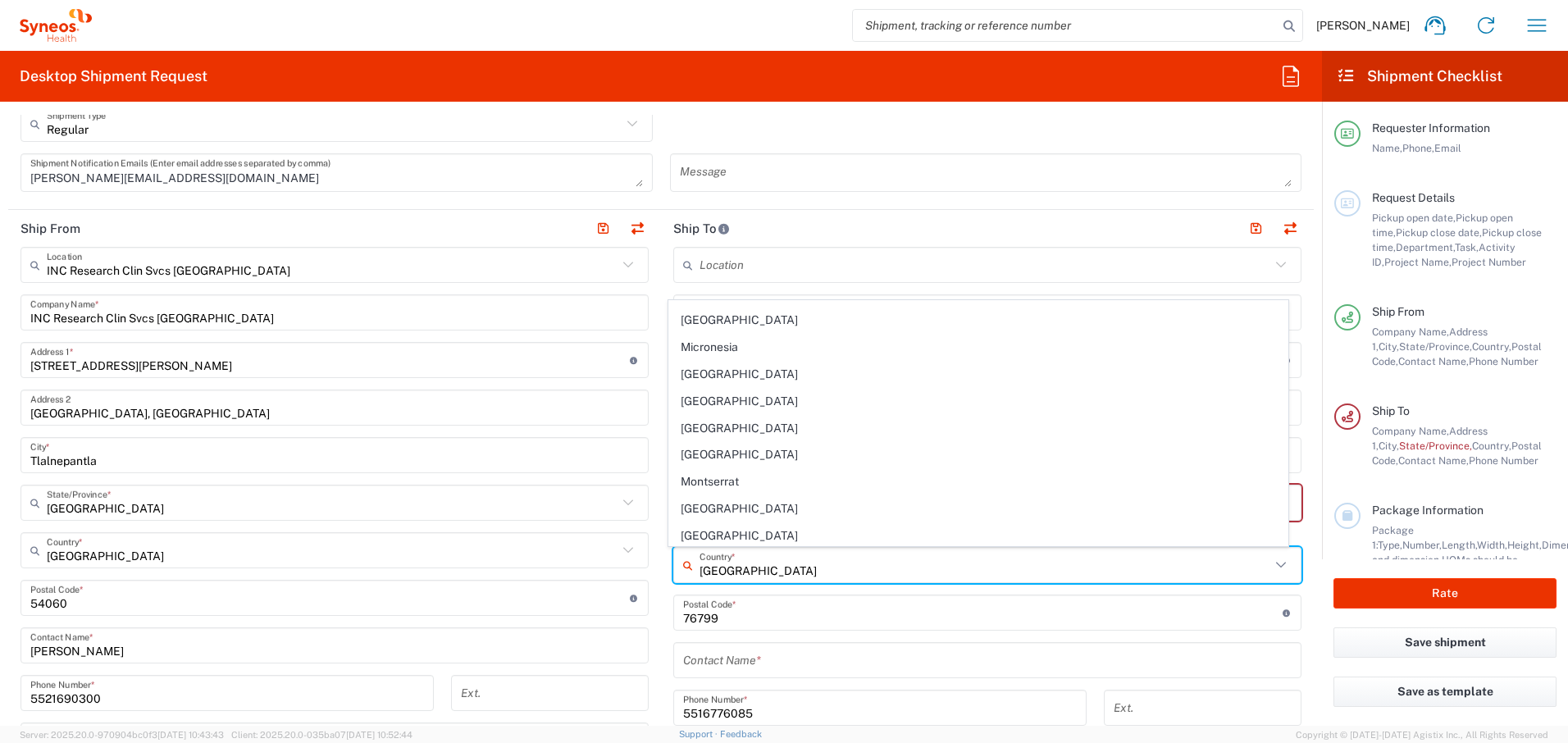
scroll to position [0, 0]
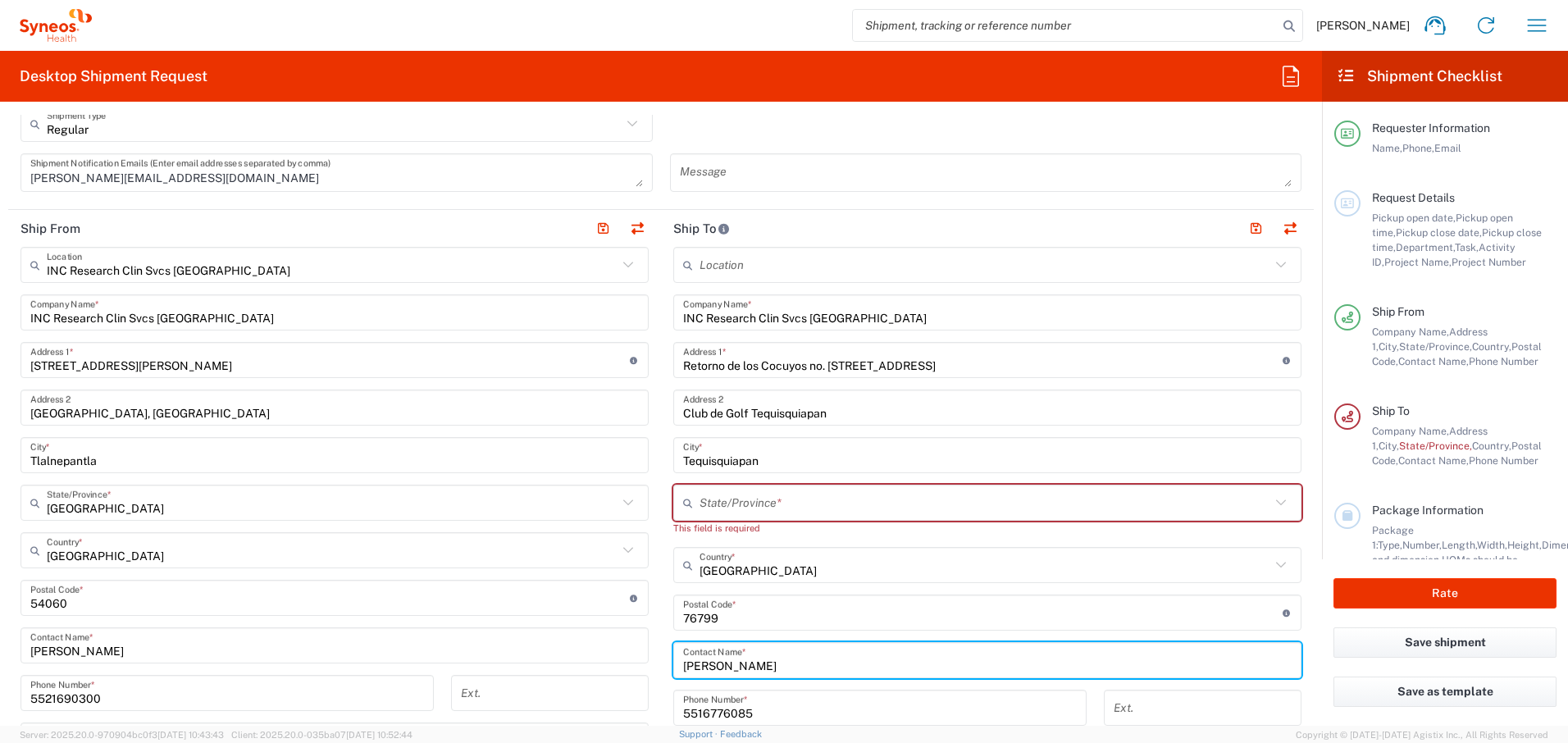
type input "[PERSON_NAME]"
click at [918, 506] on input "text" at bounding box center [984, 503] width 571 height 29
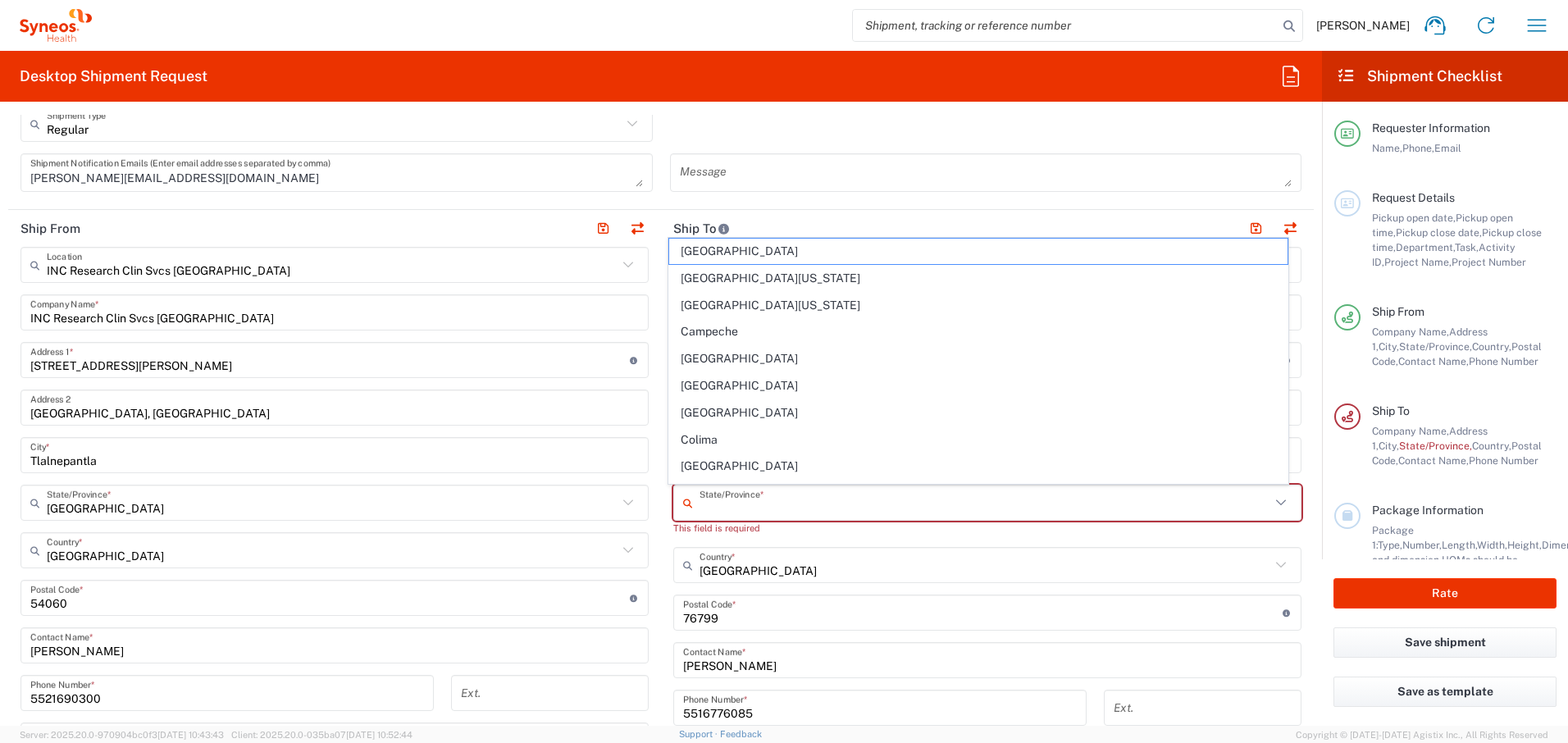
type input "Querétaro"
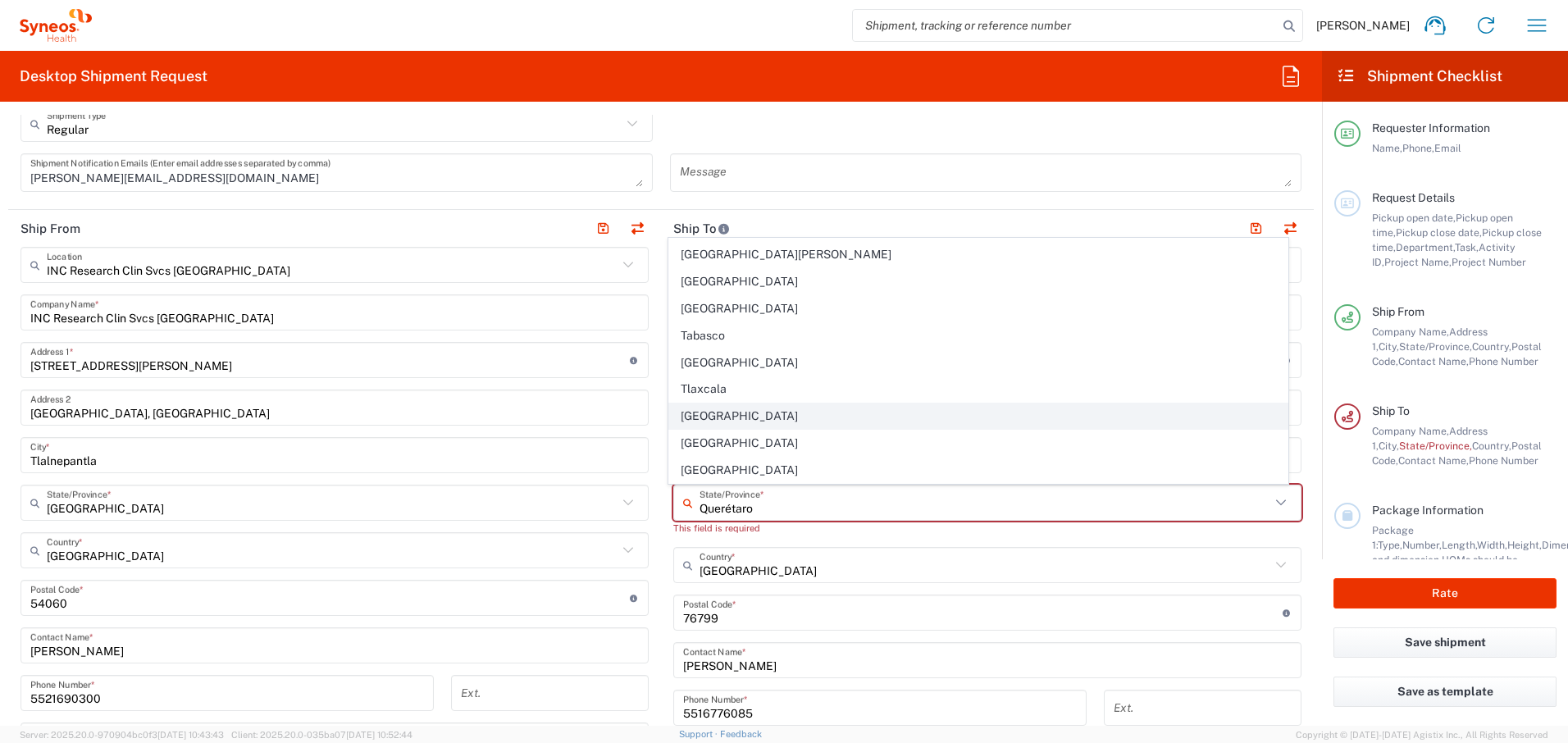
scroll to position [410, 0]
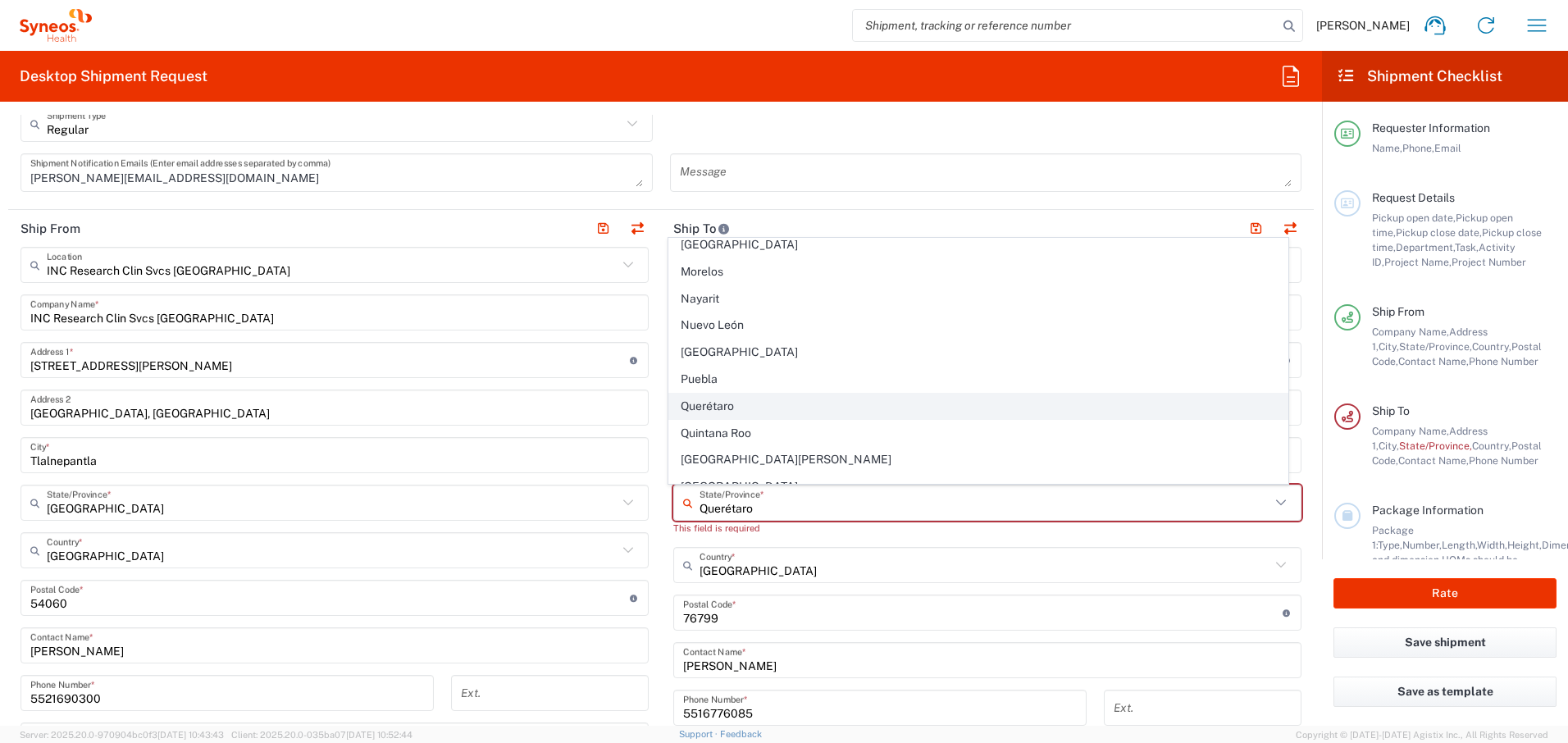
click at [754, 403] on span "Querétaro" at bounding box center [978, 406] width 619 height 25
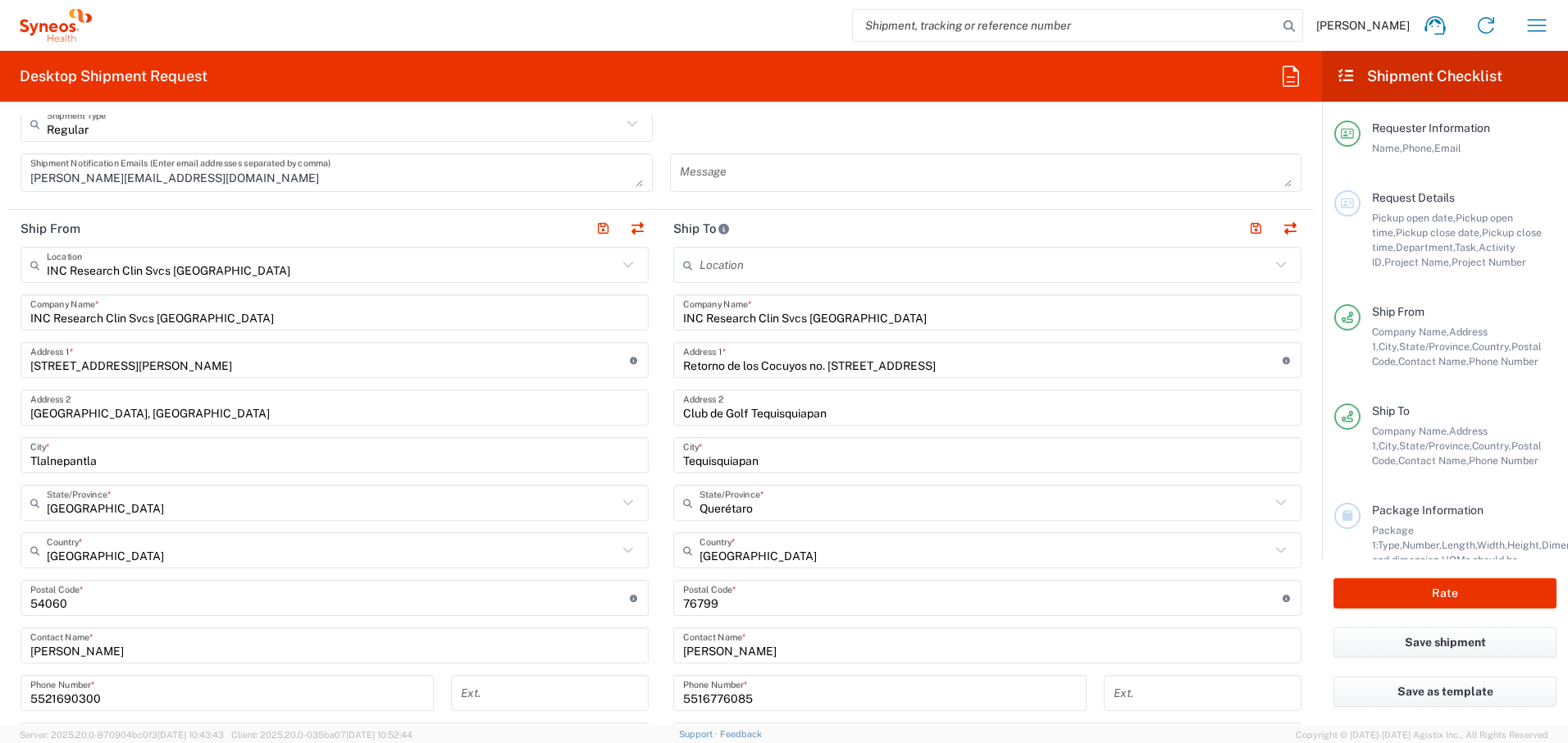
click at [1303, 603] on form "Requester Information [PERSON_NAME] Name * [PHONE_NUMBER] Phone * [PERSON_NAME]…" at bounding box center [661, 421] width 1322 height 611
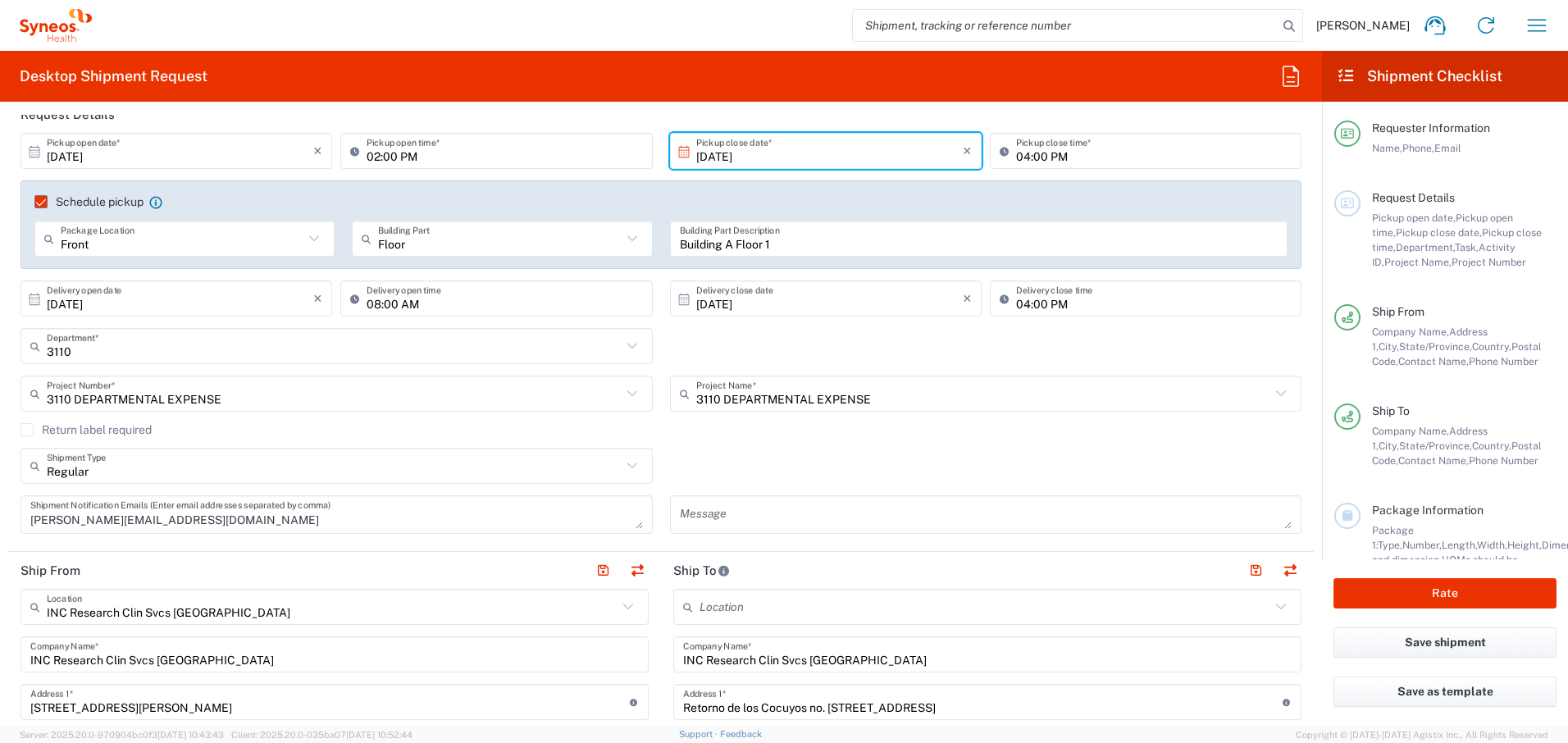
scroll to position [274, 0]
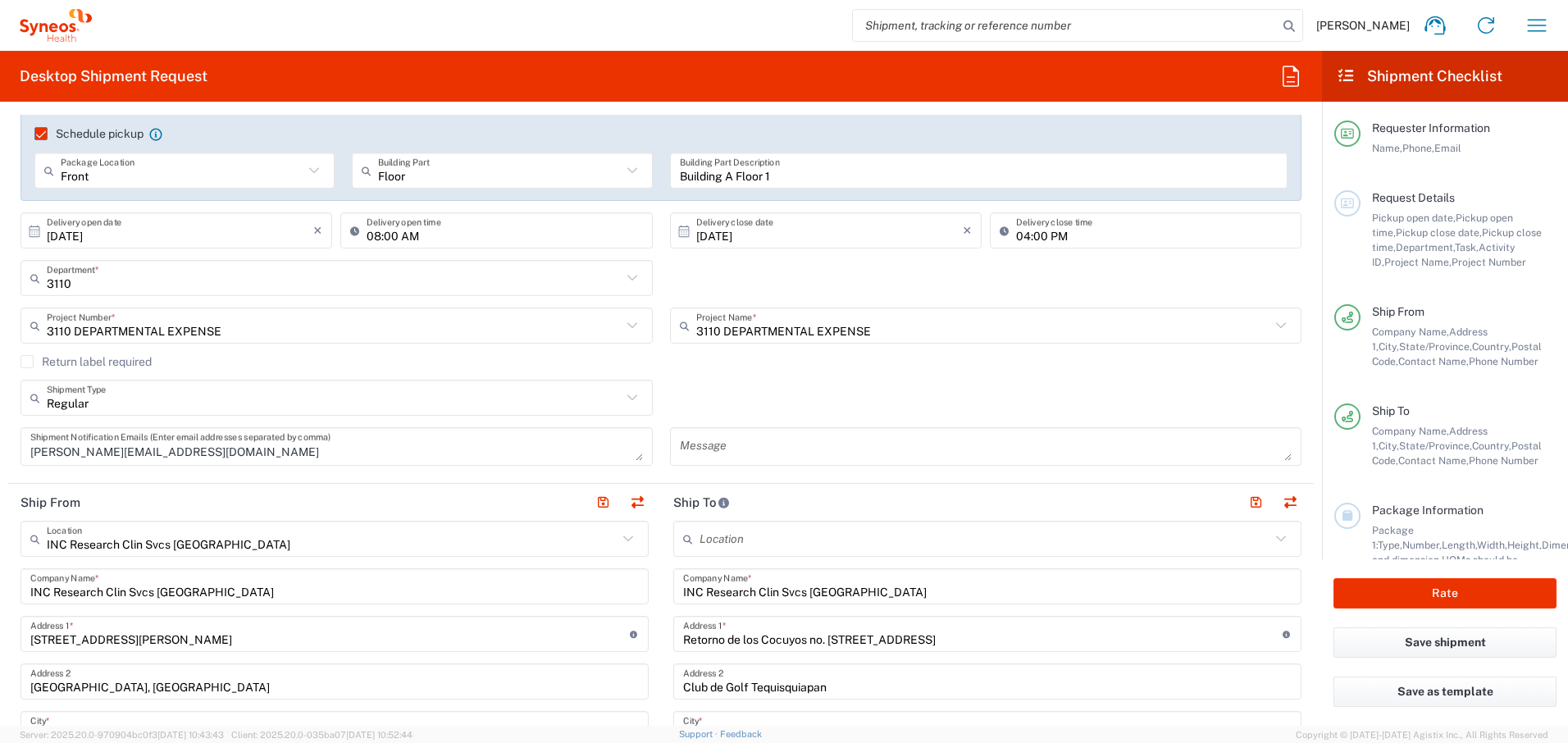
click at [911, 453] on textarea at bounding box center [986, 446] width 612 height 29
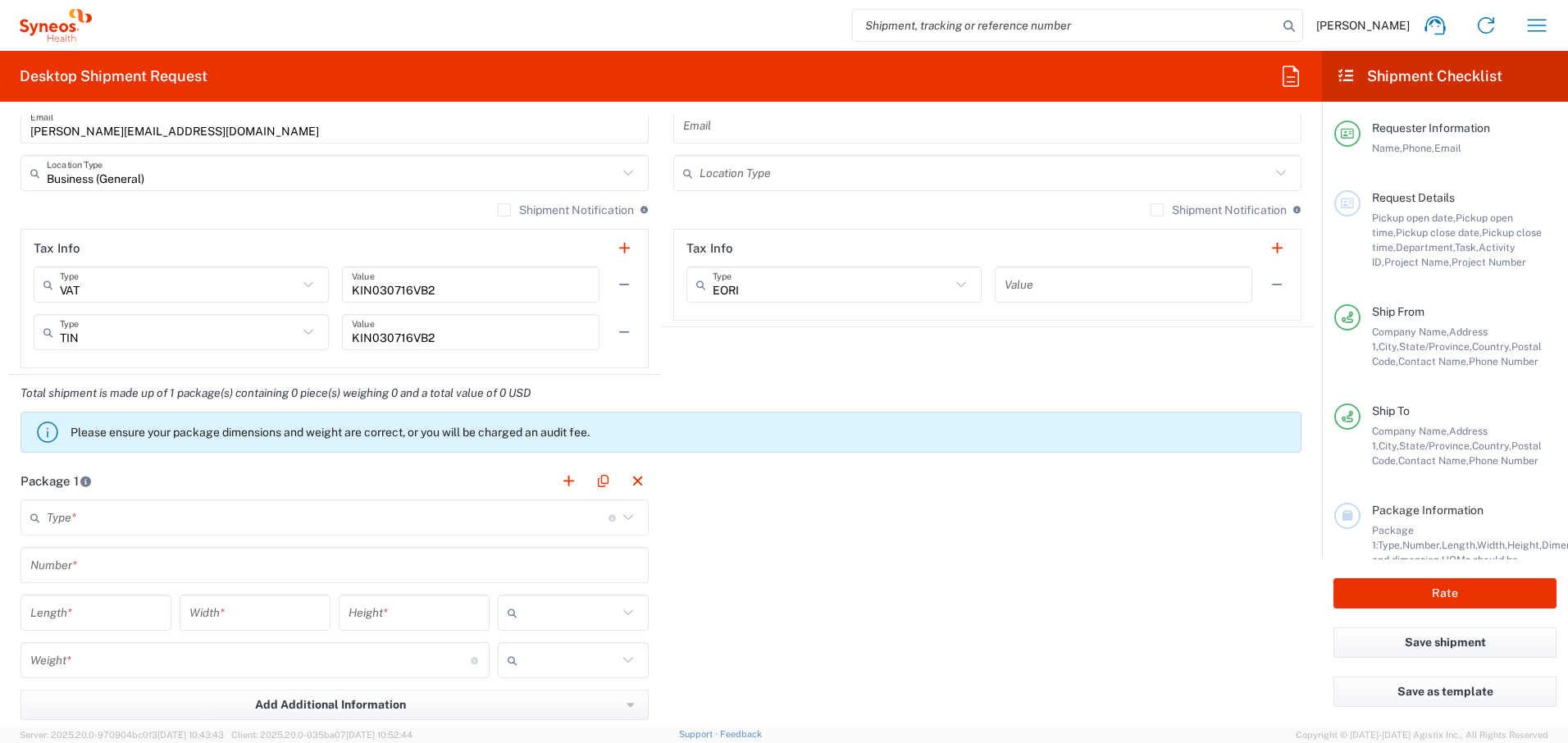
scroll to position [1231, 0]
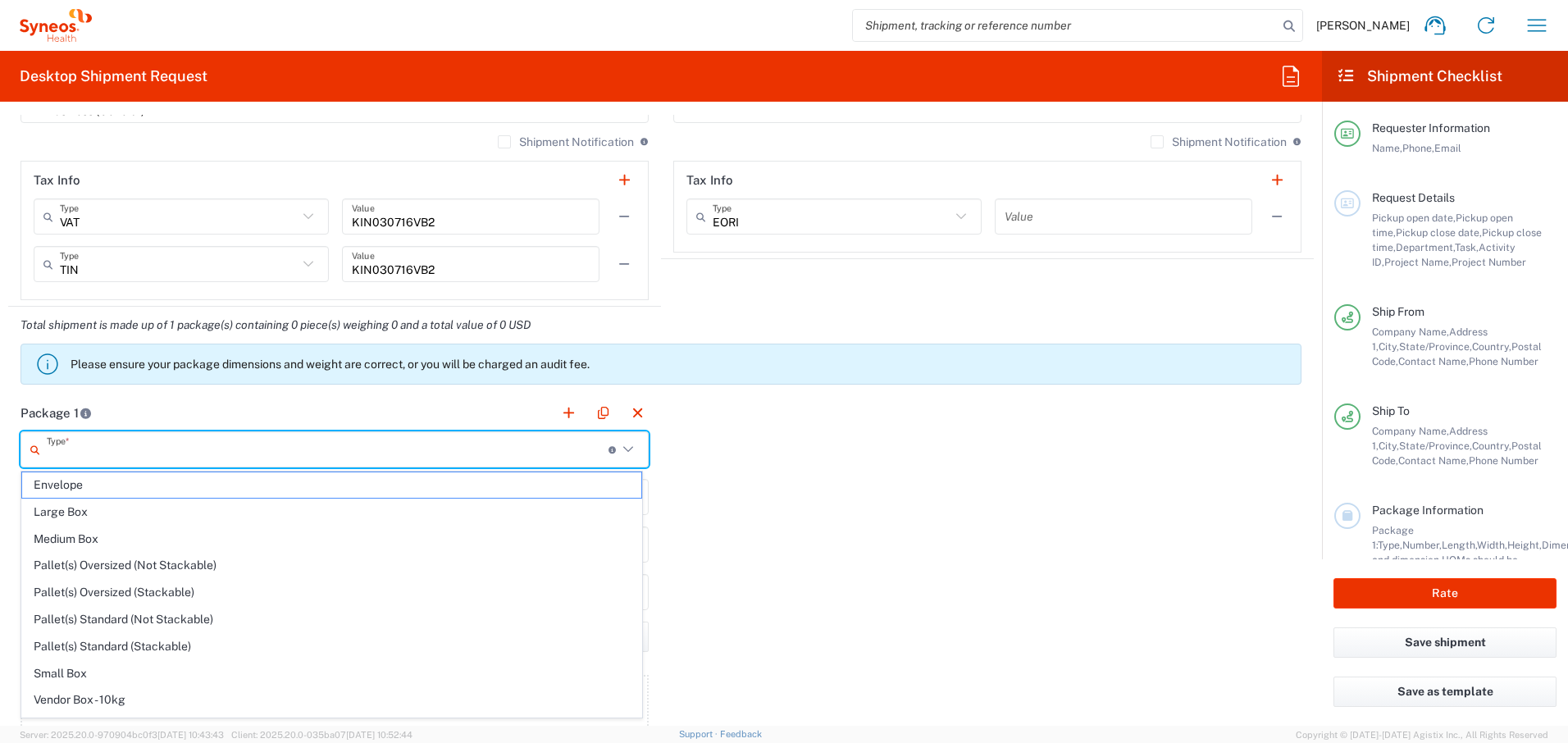
click at [492, 450] on input "text" at bounding box center [328, 449] width 562 height 29
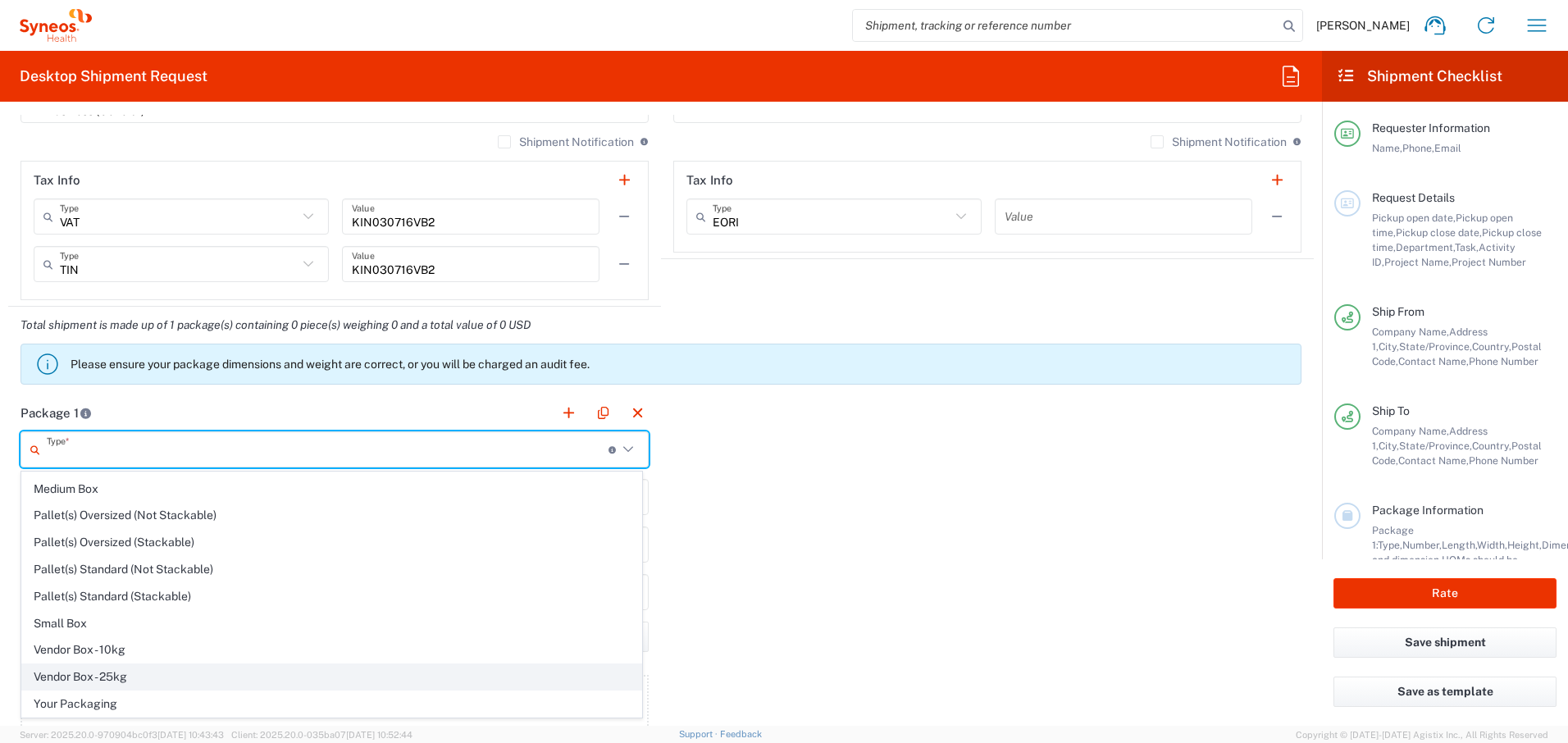
scroll to position [0, 0]
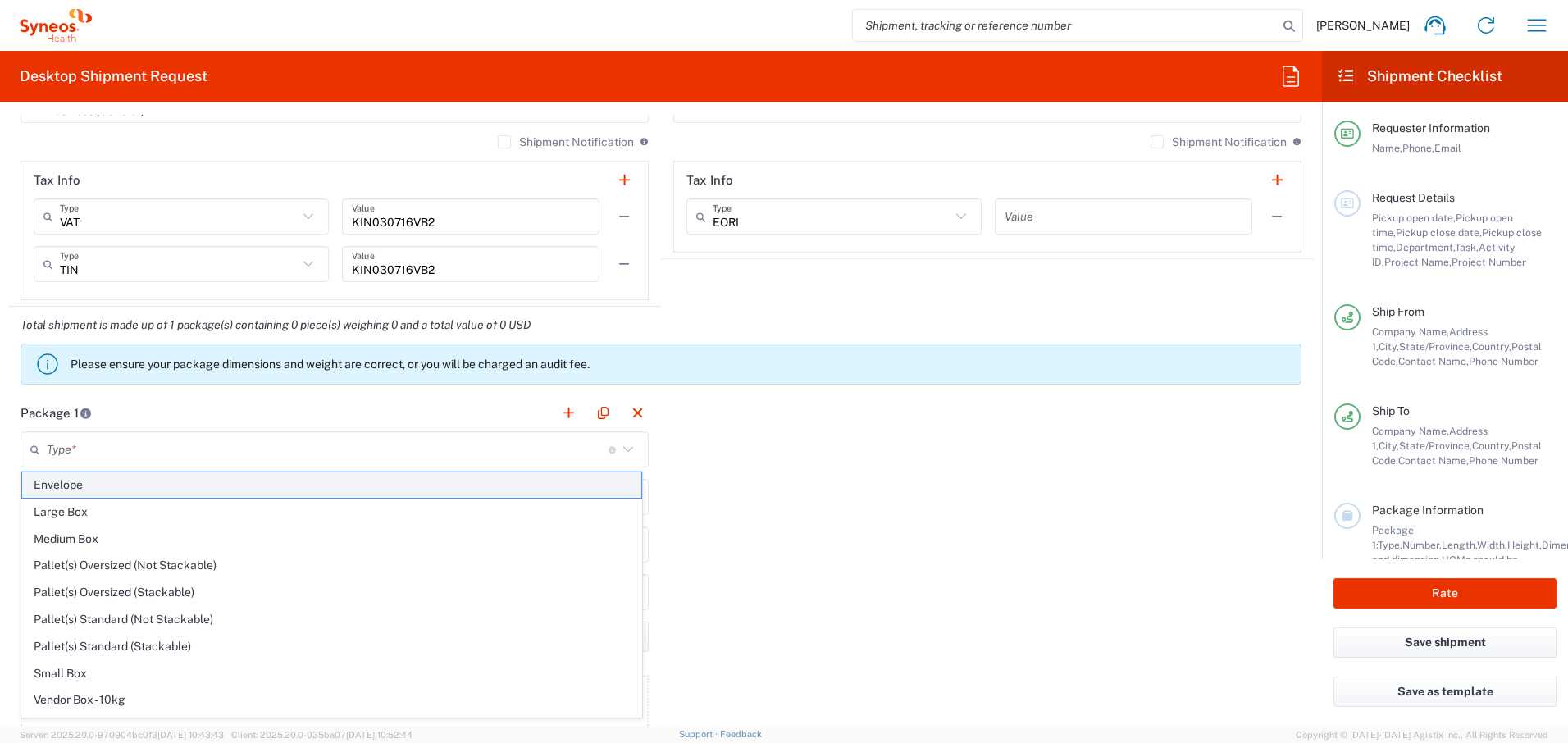
click at [168, 490] on span "Envelope" at bounding box center [331, 484] width 619 height 25
type input "Envelope"
type input "1"
type input "9.5"
type input "12.5"
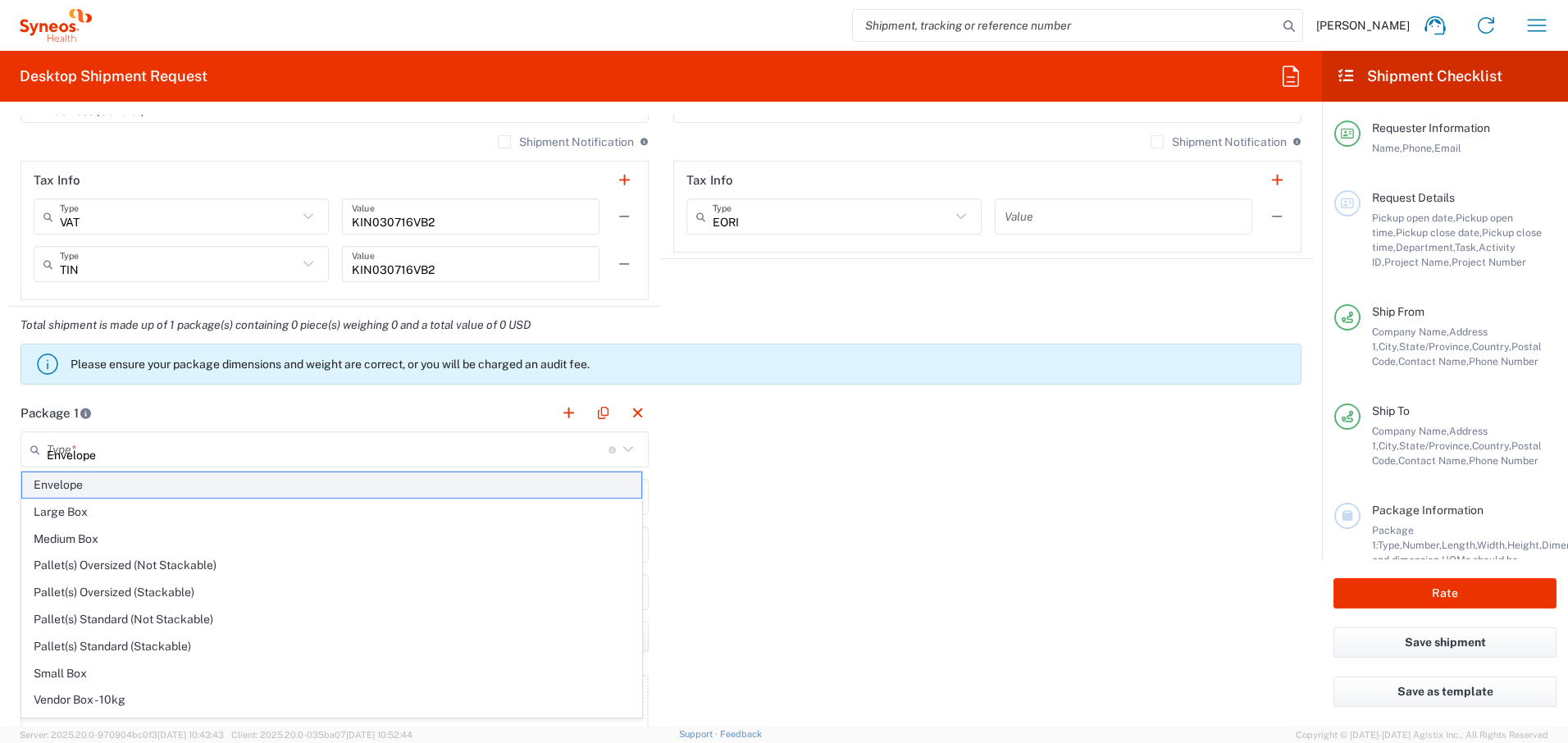
type input "0.25"
type input "in"
type input "0.45"
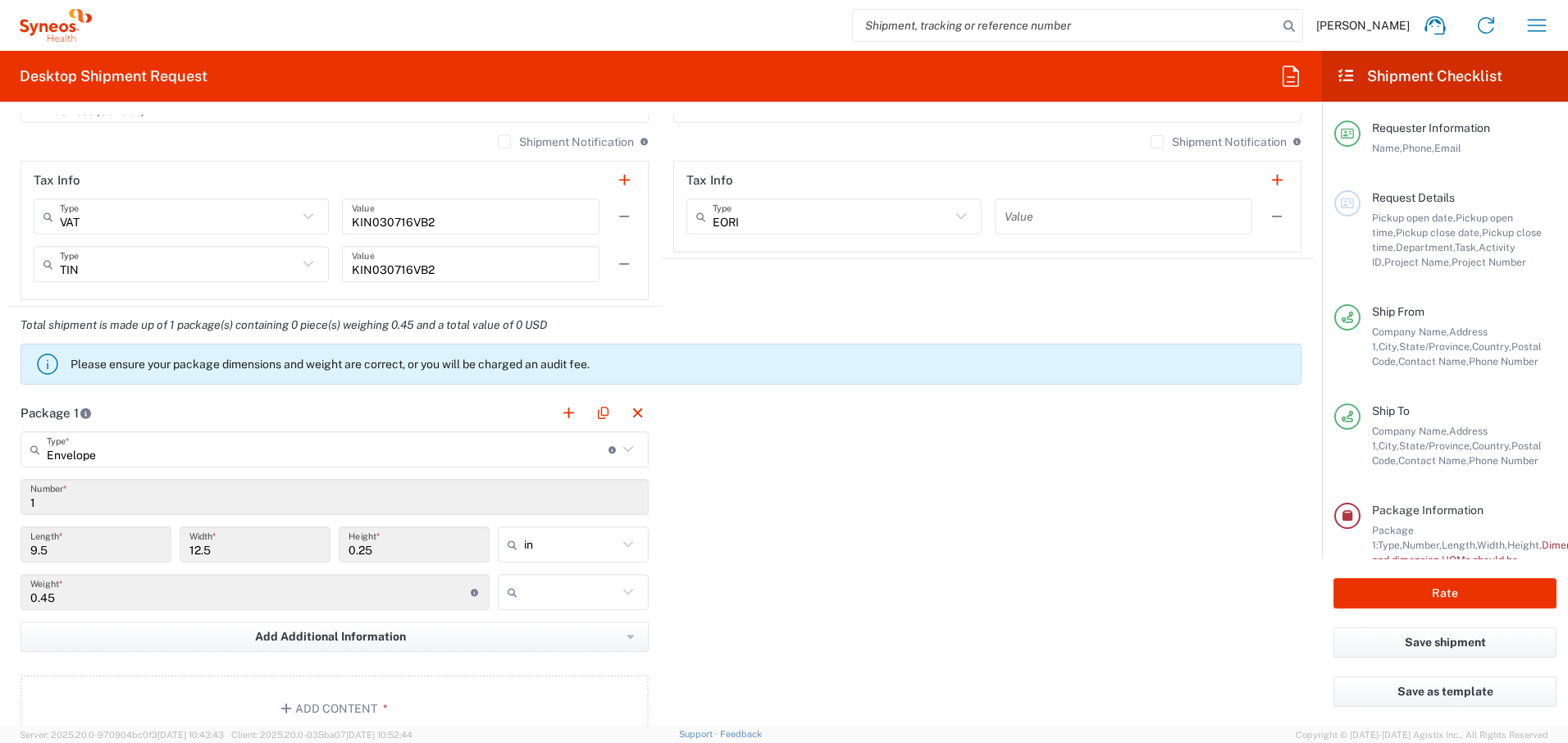
scroll to position [1299, 0]
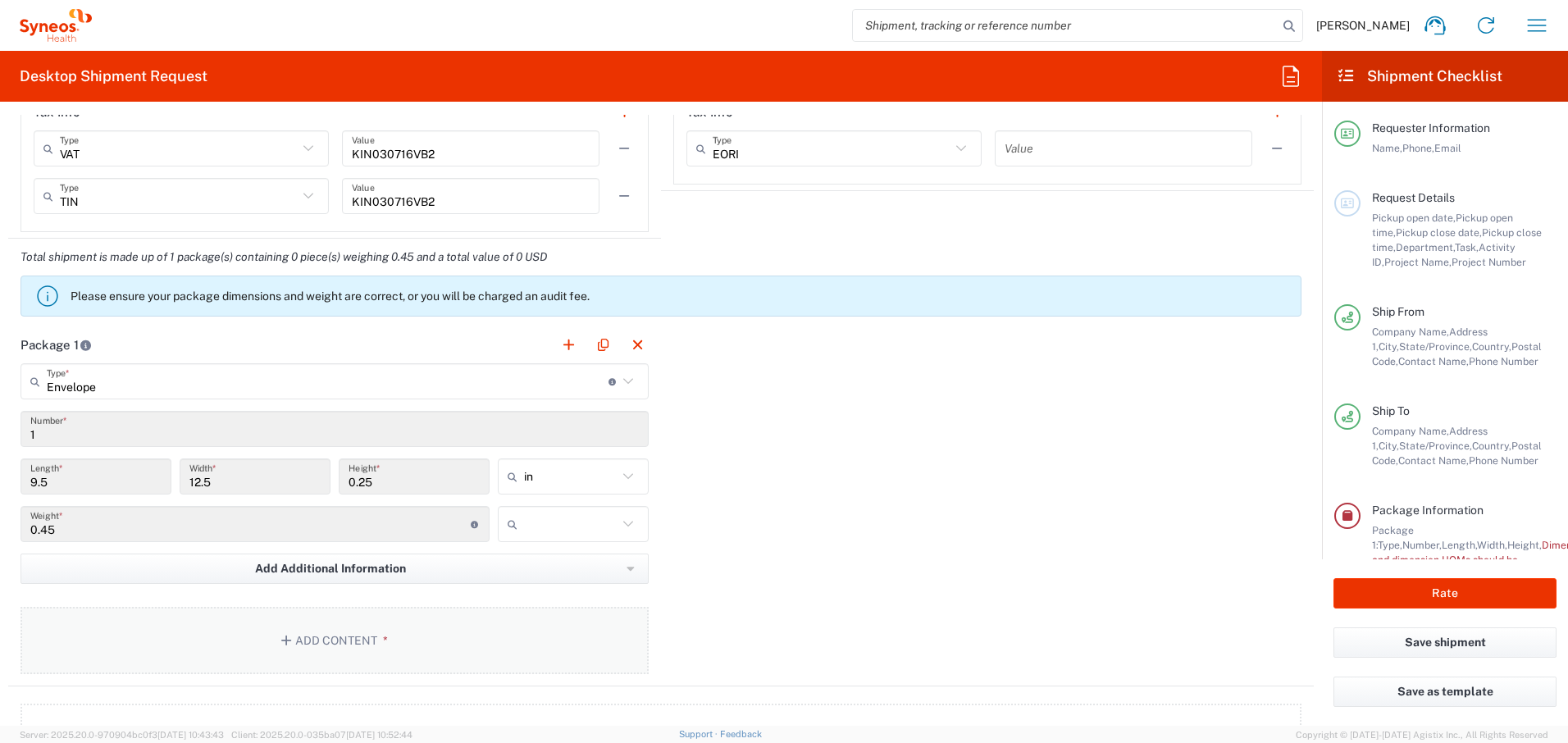
click at [370, 603] on button "Add Content *" at bounding box center [335, 640] width 628 height 67
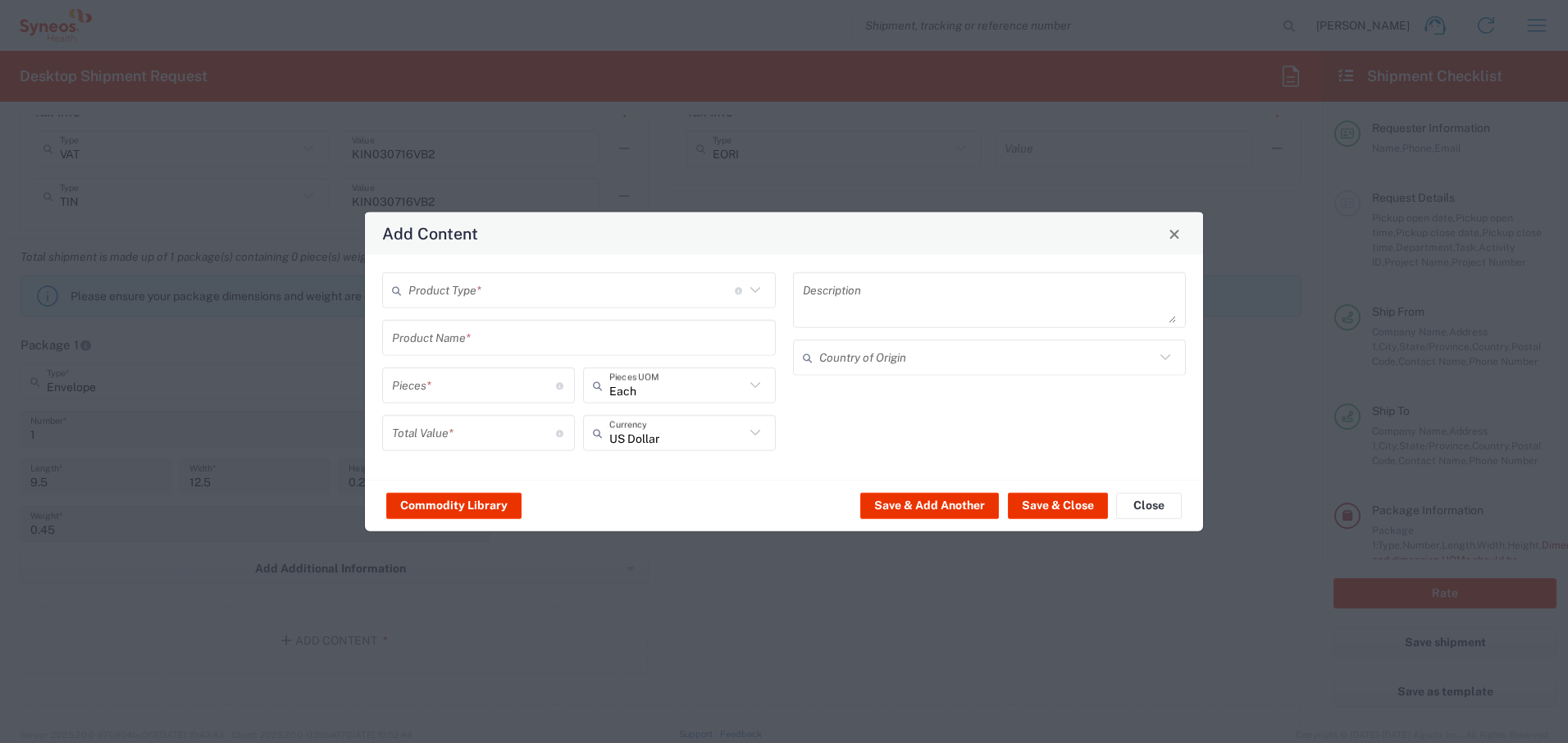
click at [672, 281] on input "text" at bounding box center [571, 289] width 327 height 29
click at [431, 327] on span "Documents" at bounding box center [579, 326] width 390 height 25
type input "Documents"
type input "1"
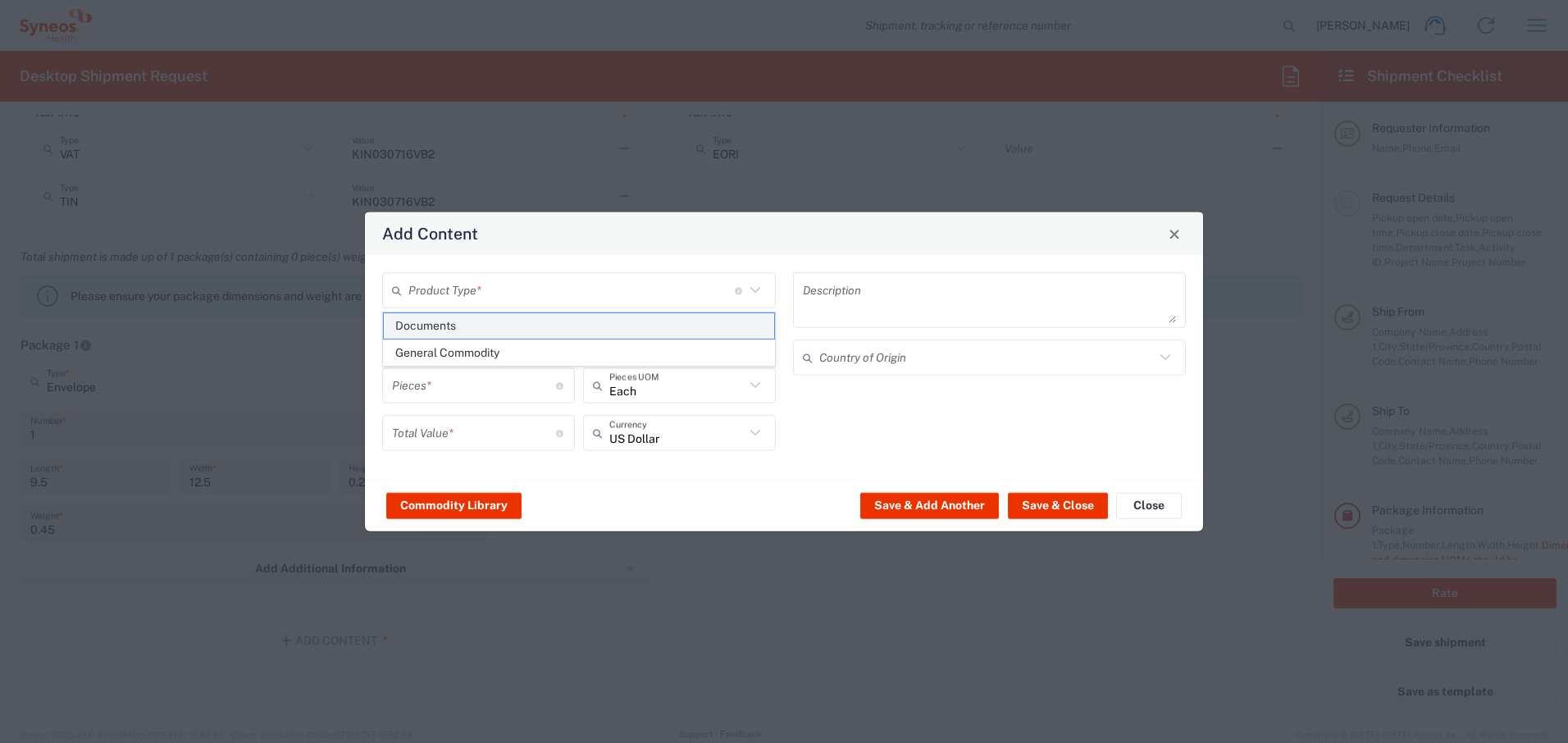
type input "1"
type textarea "Documents"
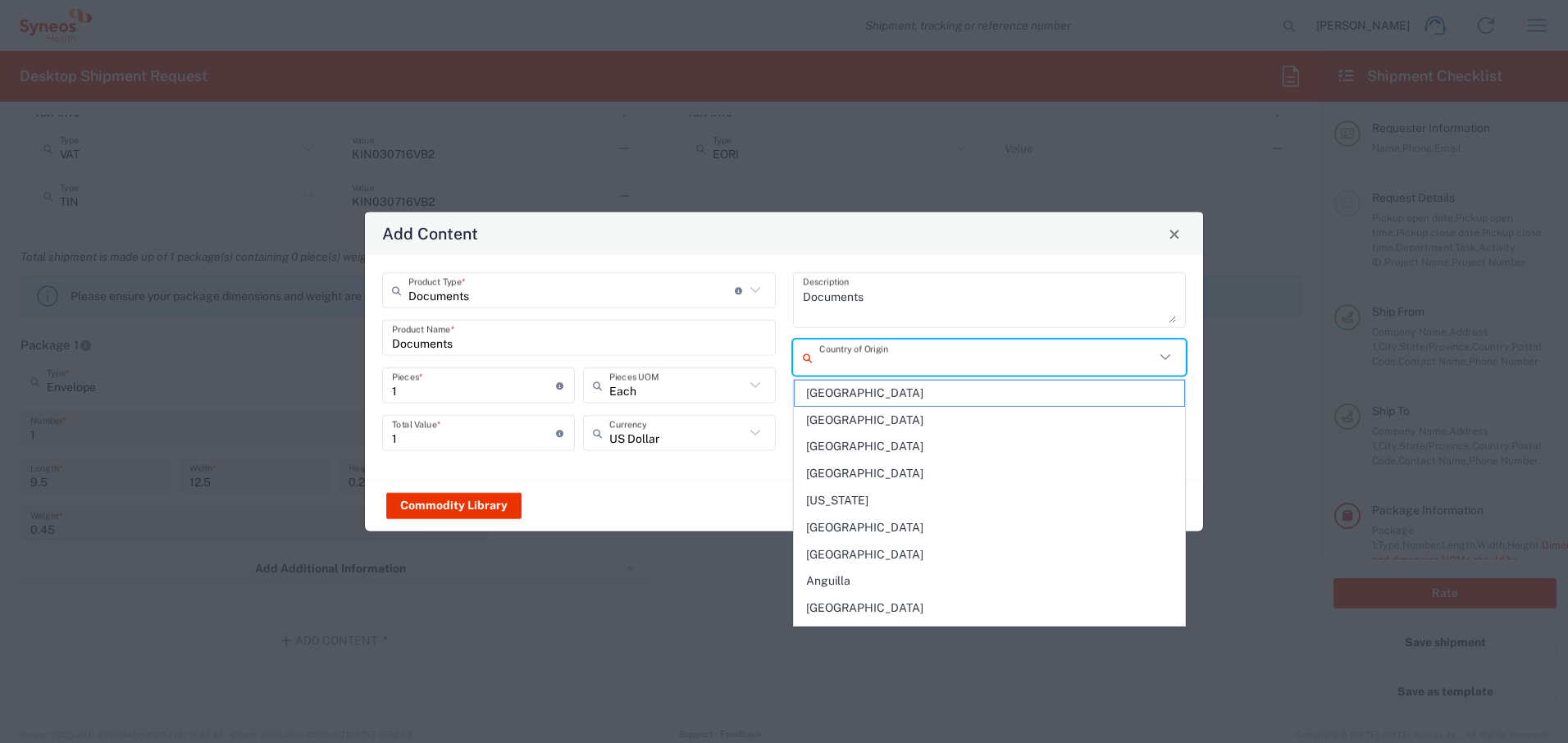
click at [945, 358] on input "text" at bounding box center [988, 357] width 336 height 29
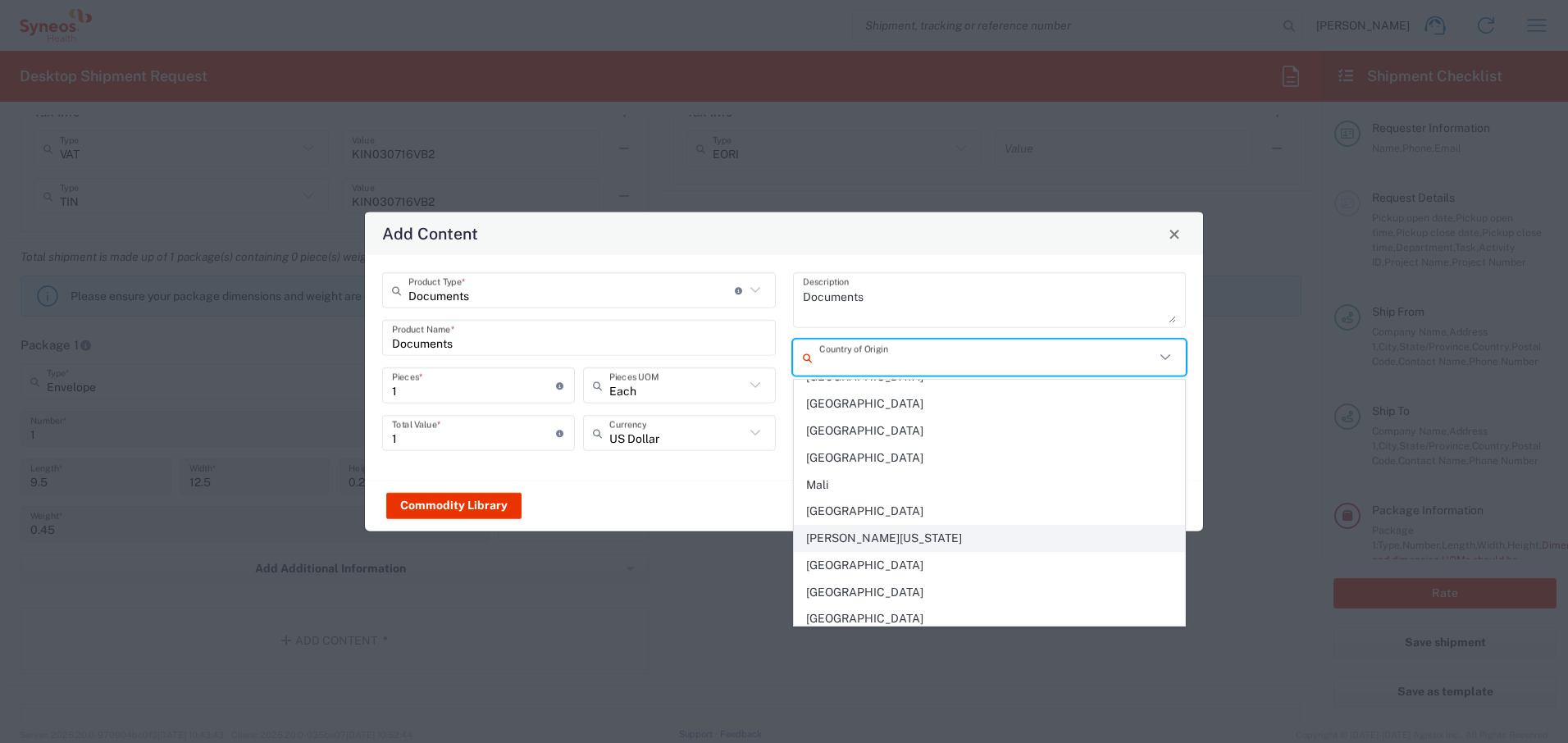
scroll to position [3581, 0]
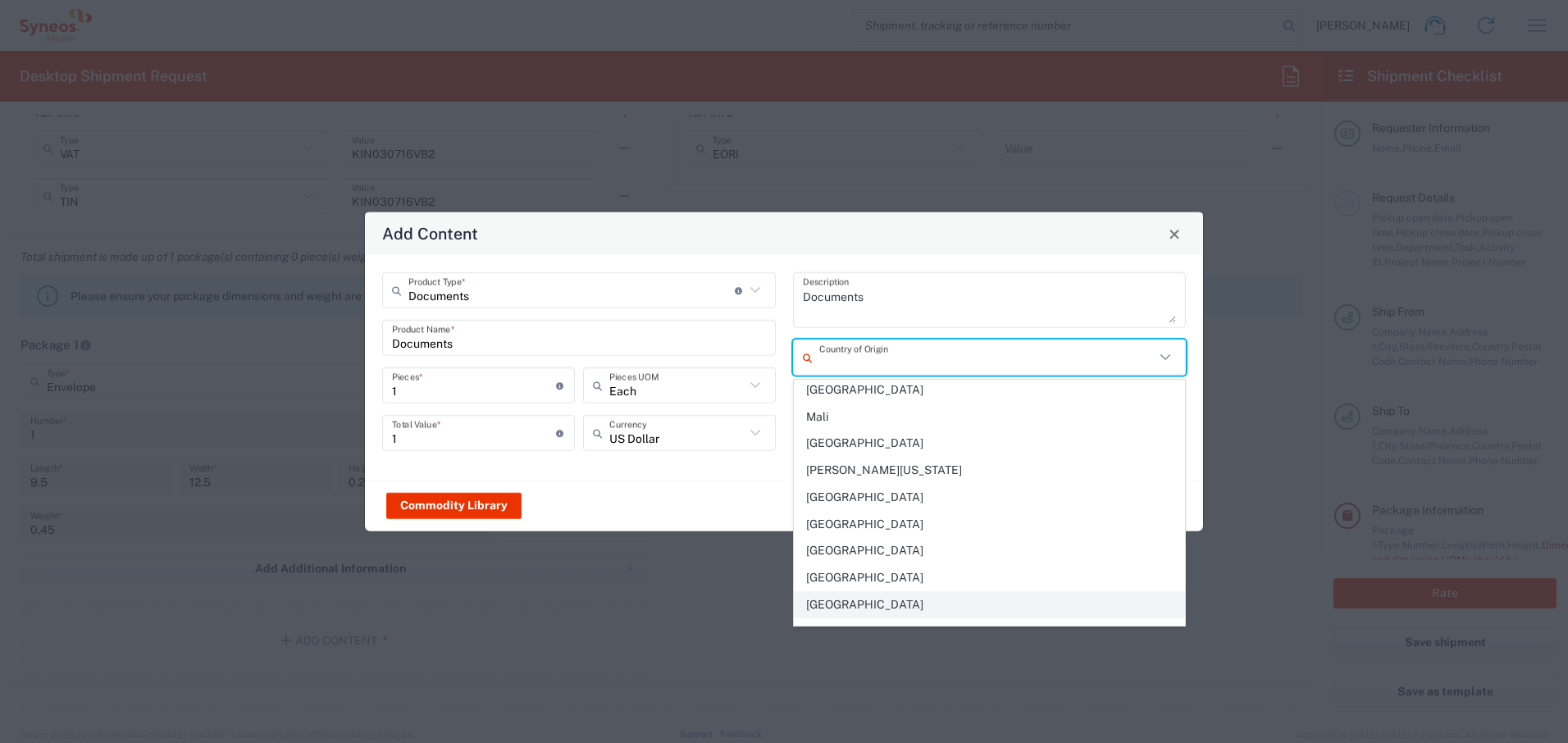
click at [846, 603] on span "[GEOGRAPHIC_DATA]" at bounding box center [990, 605] width 390 height 25
type input "[GEOGRAPHIC_DATA]"
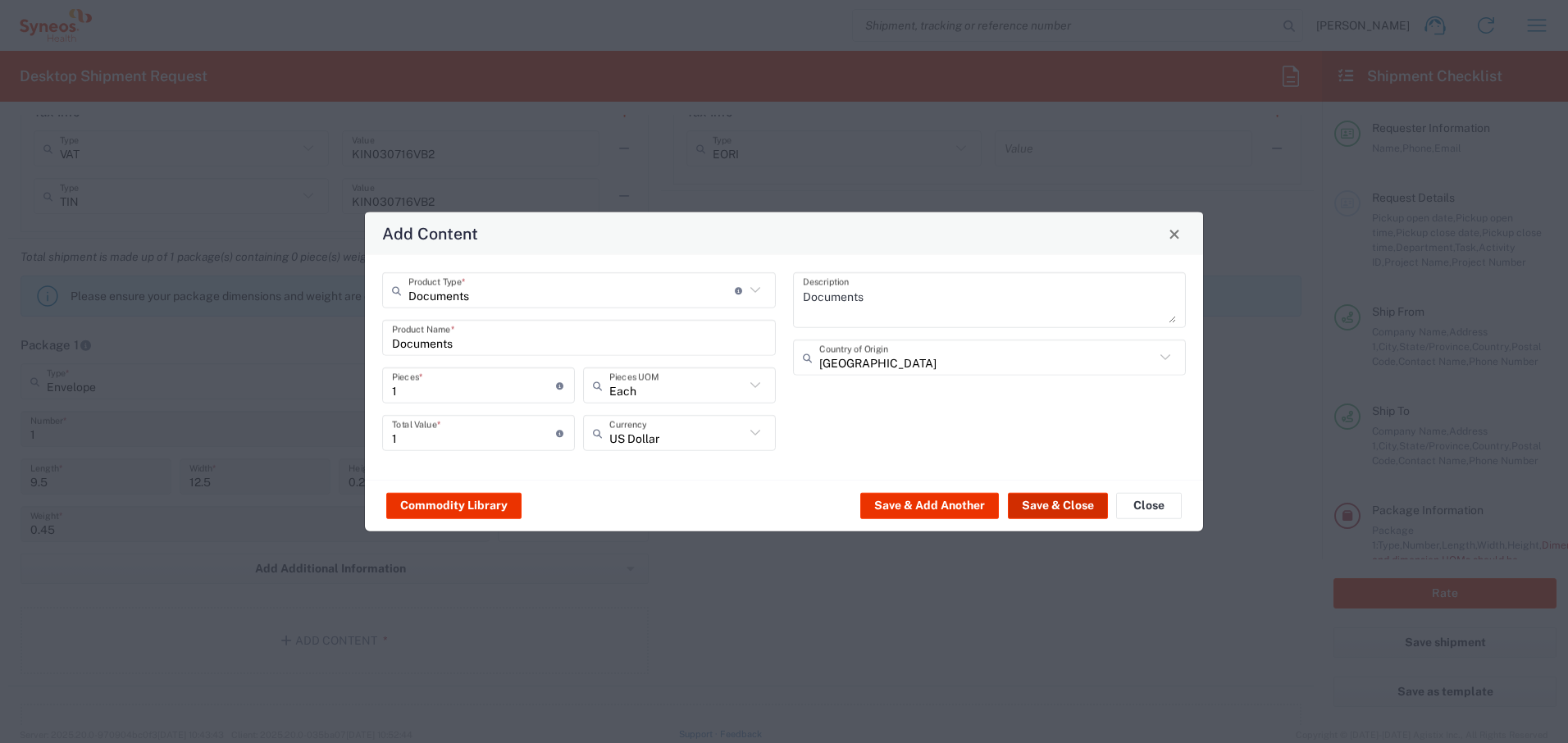
click at [1050, 508] on button "Save & Close" at bounding box center [1058, 505] width 100 height 26
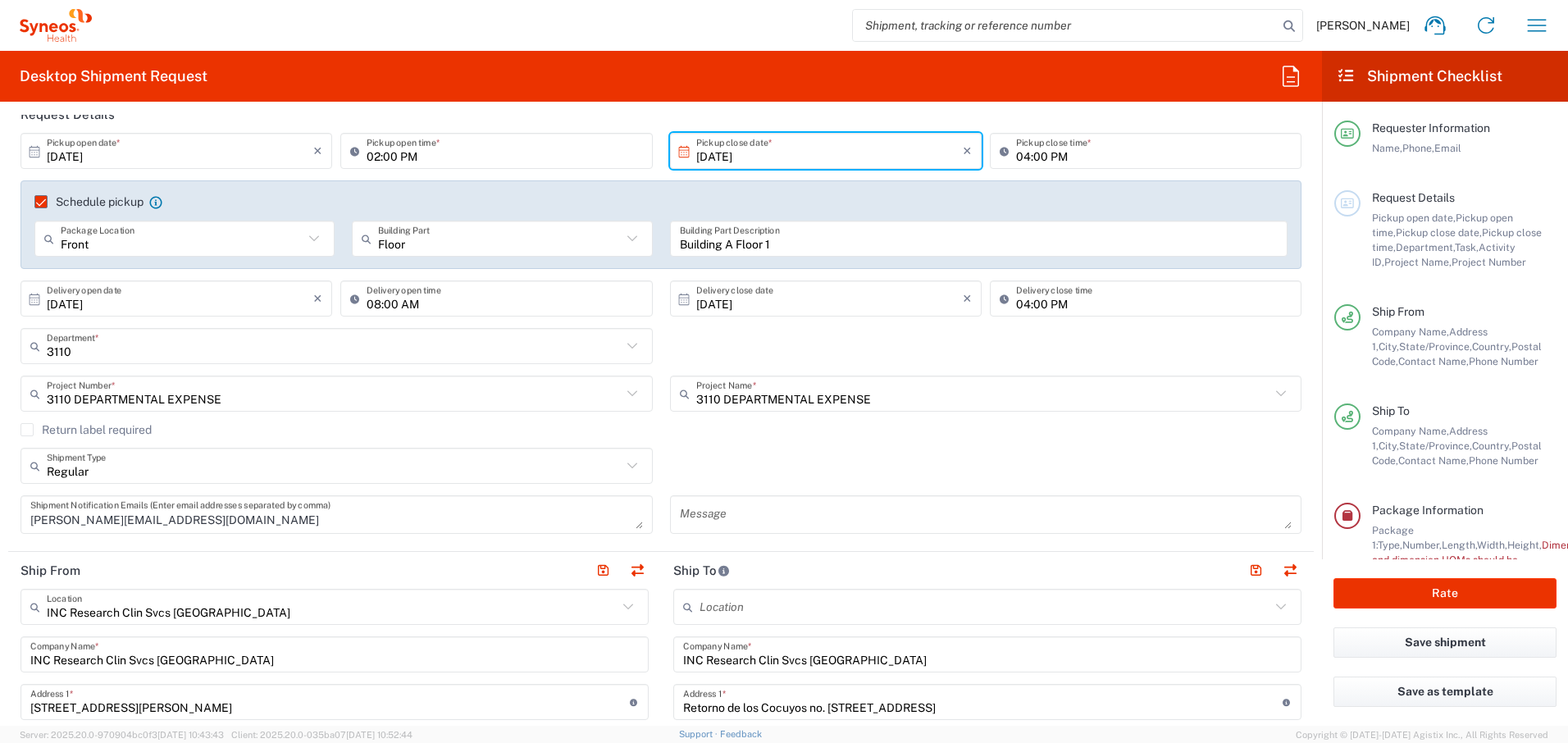
scroll to position [68, 0]
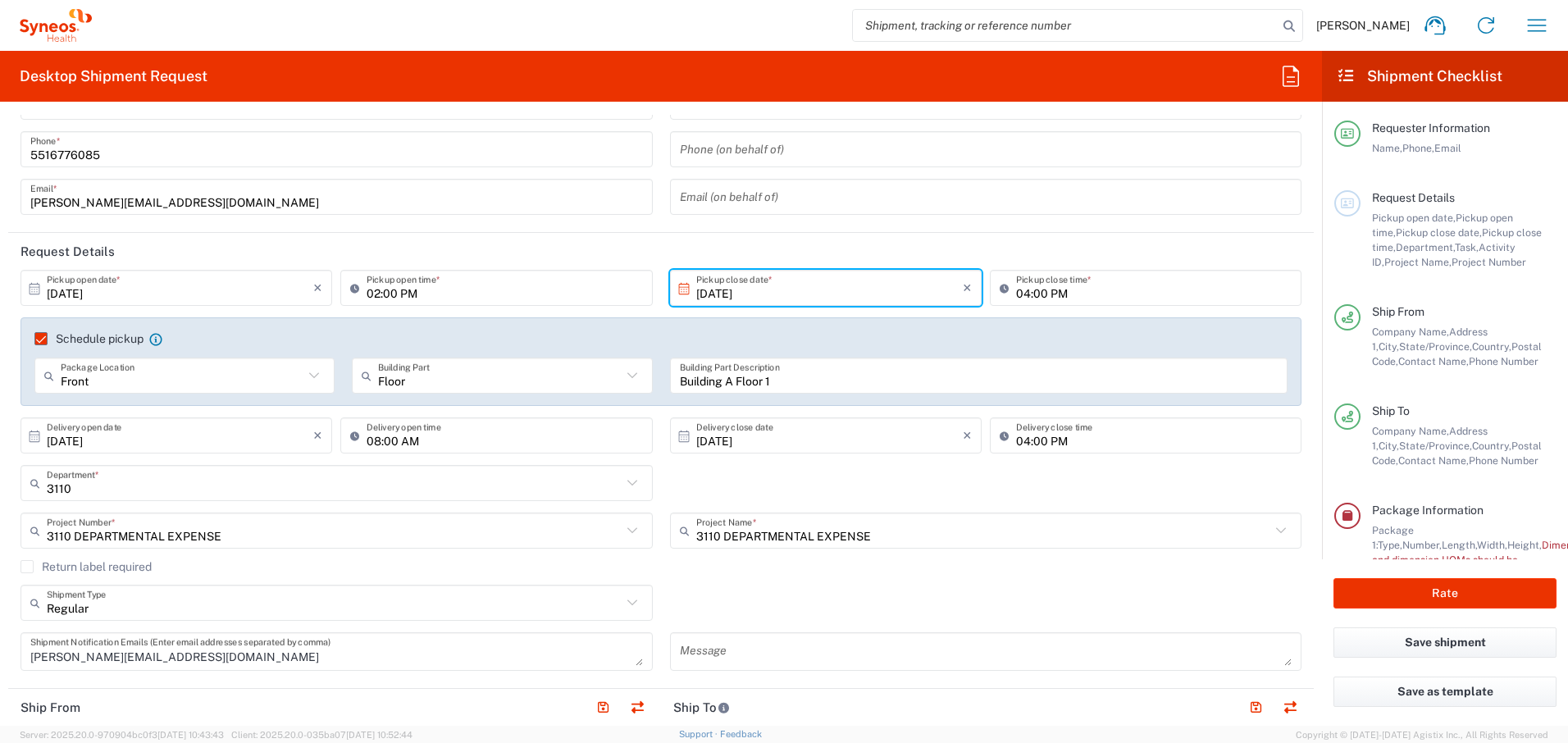
click at [810, 291] on input "[DATE]" at bounding box center [829, 288] width 267 height 29
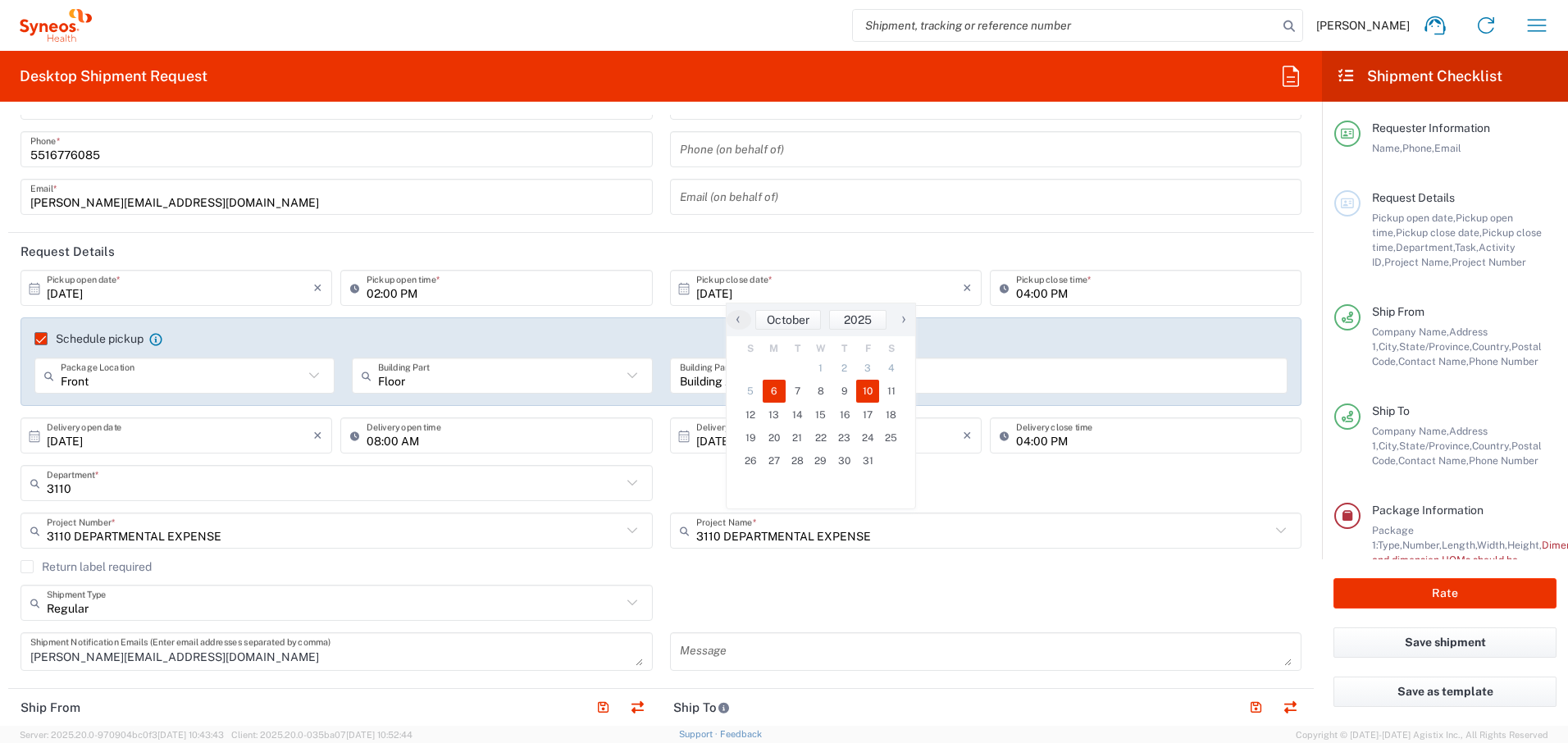
click at [872, 395] on span "10" at bounding box center [868, 391] width 24 height 23
type input "[DATE]"
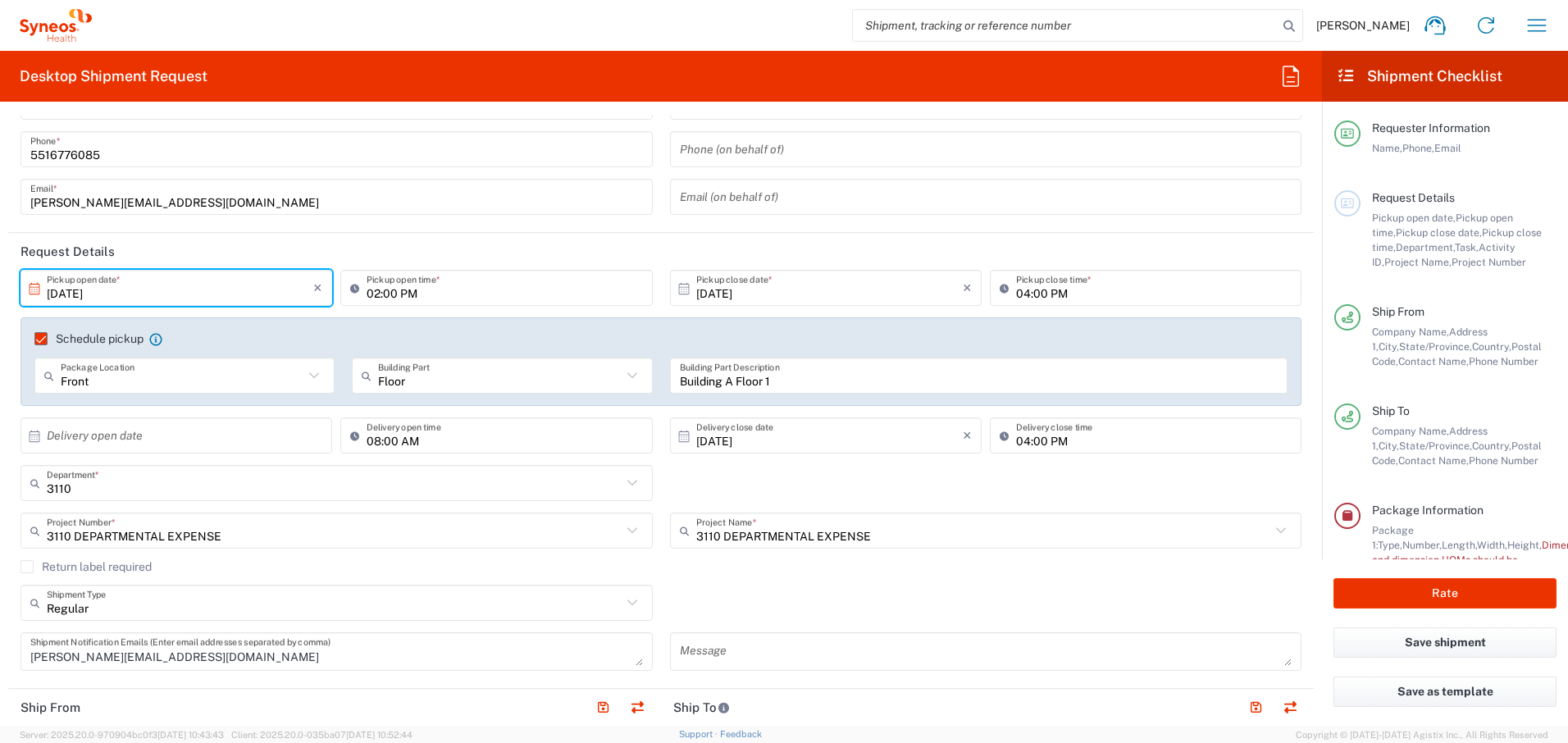
click at [293, 287] on input "[DATE]" at bounding box center [180, 288] width 267 height 29
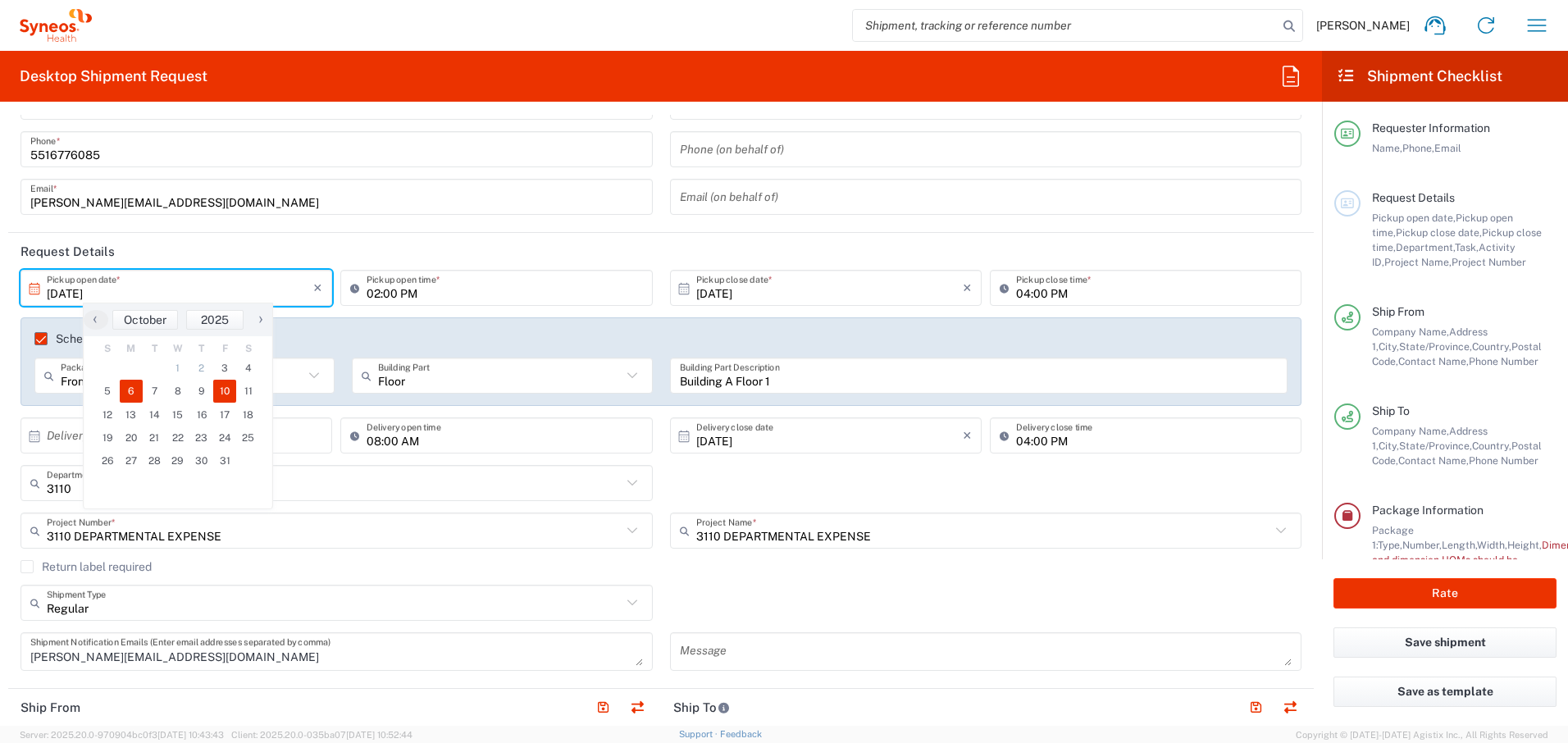
click at [133, 388] on span "6" at bounding box center [131, 391] width 24 height 23
type input "[DATE]"
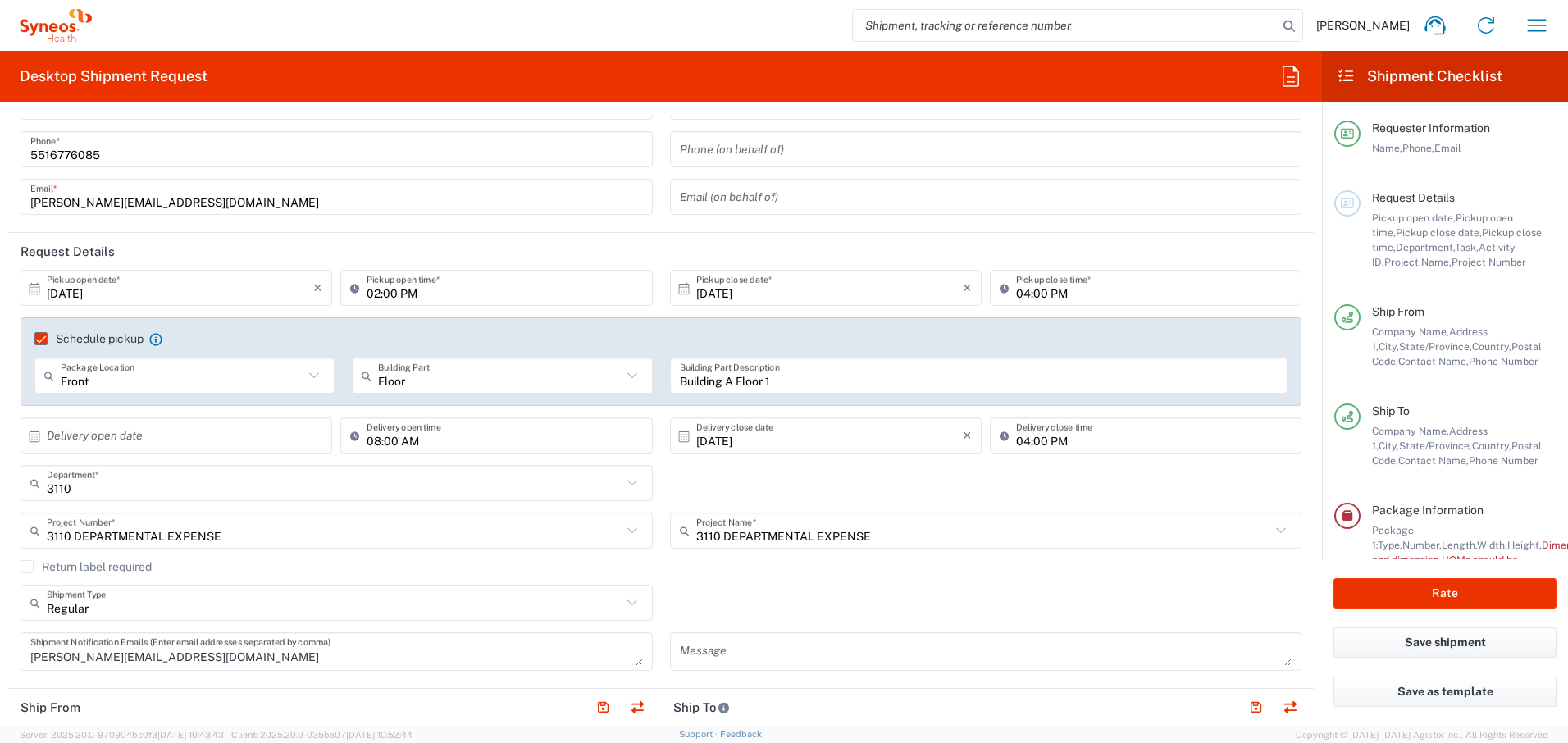
click at [622, 294] on input "02:00 PM" at bounding box center [504, 288] width 275 height 29
click at [1112, 287] on input "04:00 PM" at bounding box center [1154, 288] width 275 height 29
click at [1125, 385] on input "Building A Floor 1" at bounding box center [979, 375] width 598 height 29
click at [1017, 289] on input "06:00 PM" at bounding box center [1154, 288] width 275 height 29
type input "04:00 PM"
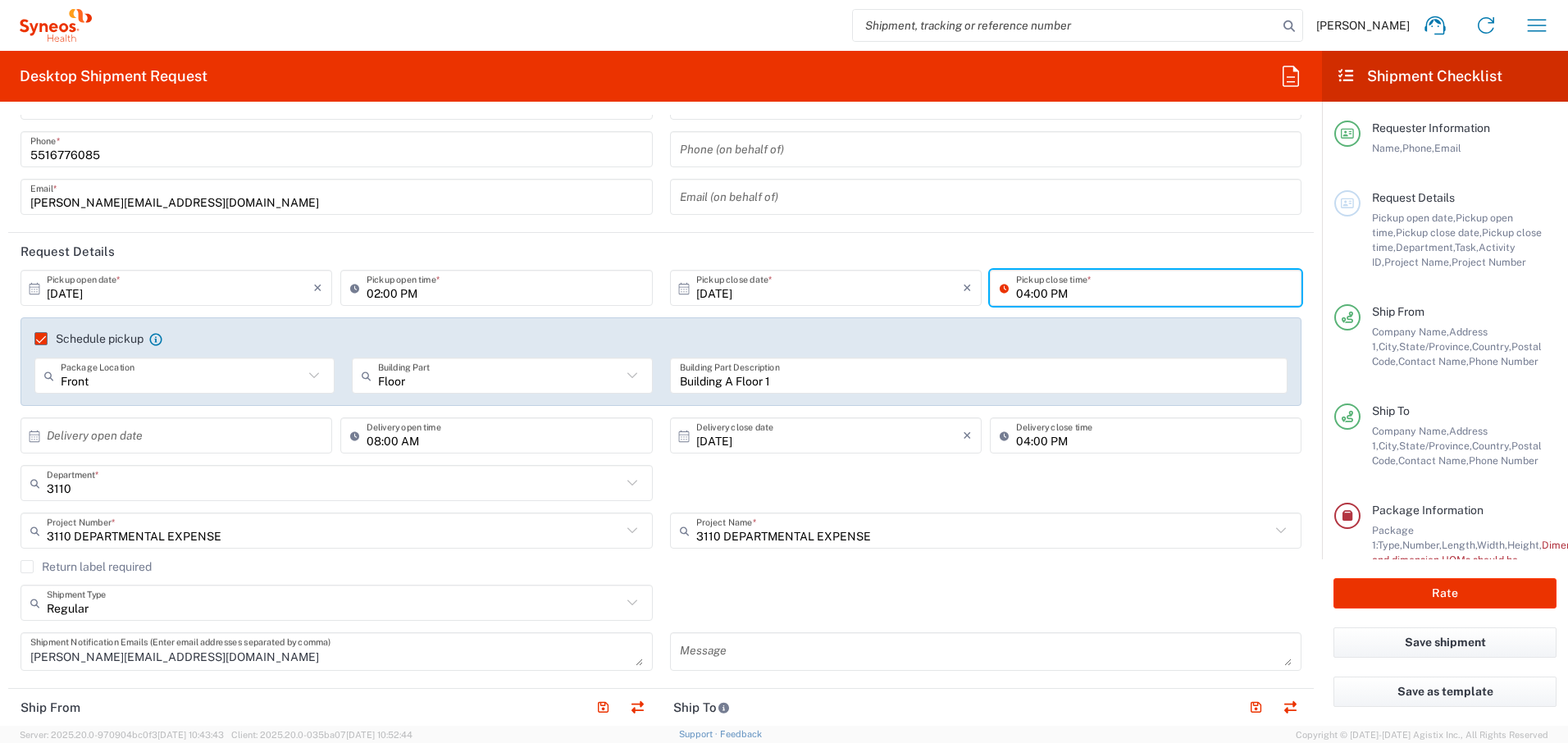
click at [1083, 253] on header "Request Details" at bounding box center [660, 251] width 1306 height 37
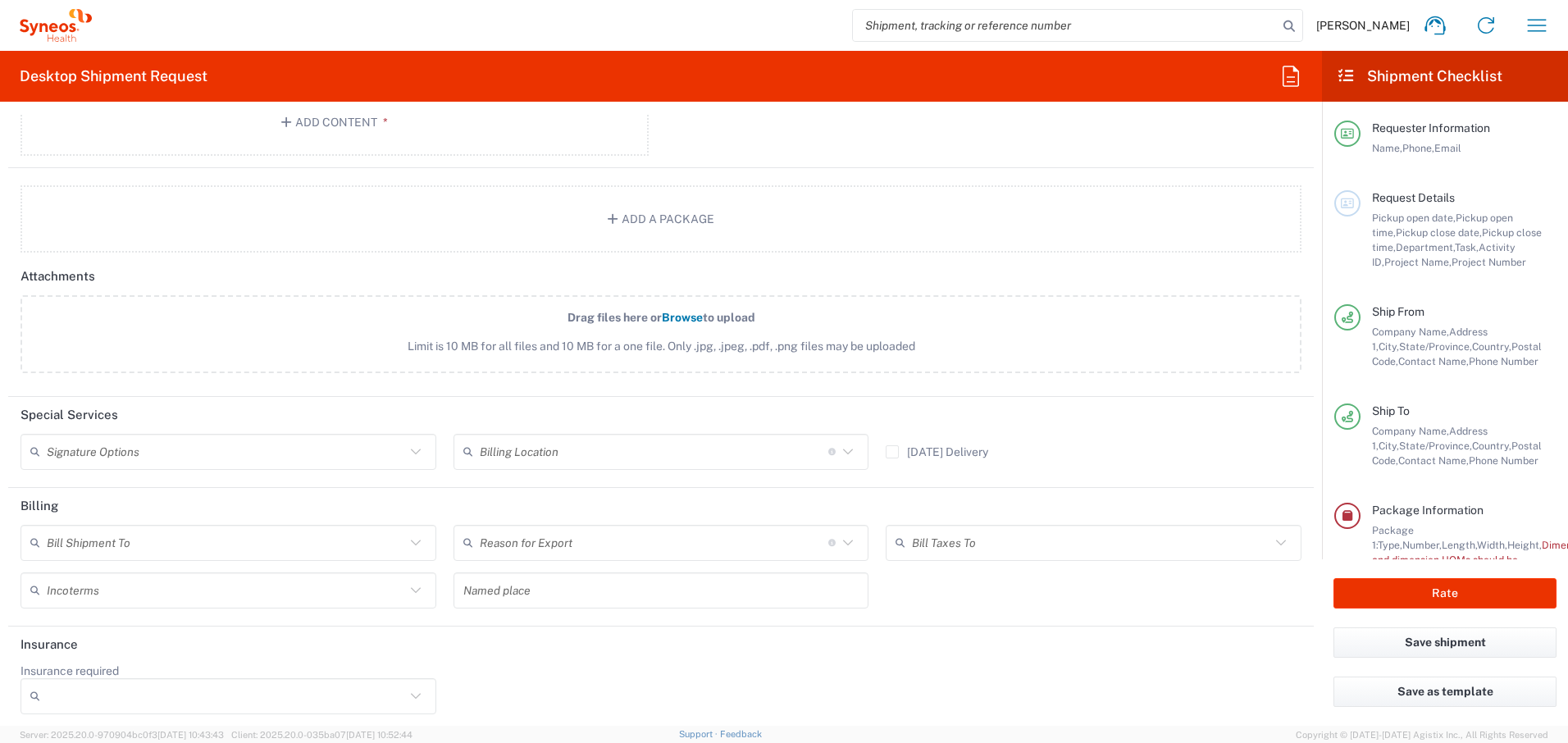
scroll to position [1920, 0]
click at [413, 449] on icon at bounding box center [416, 445] width 21 height 21
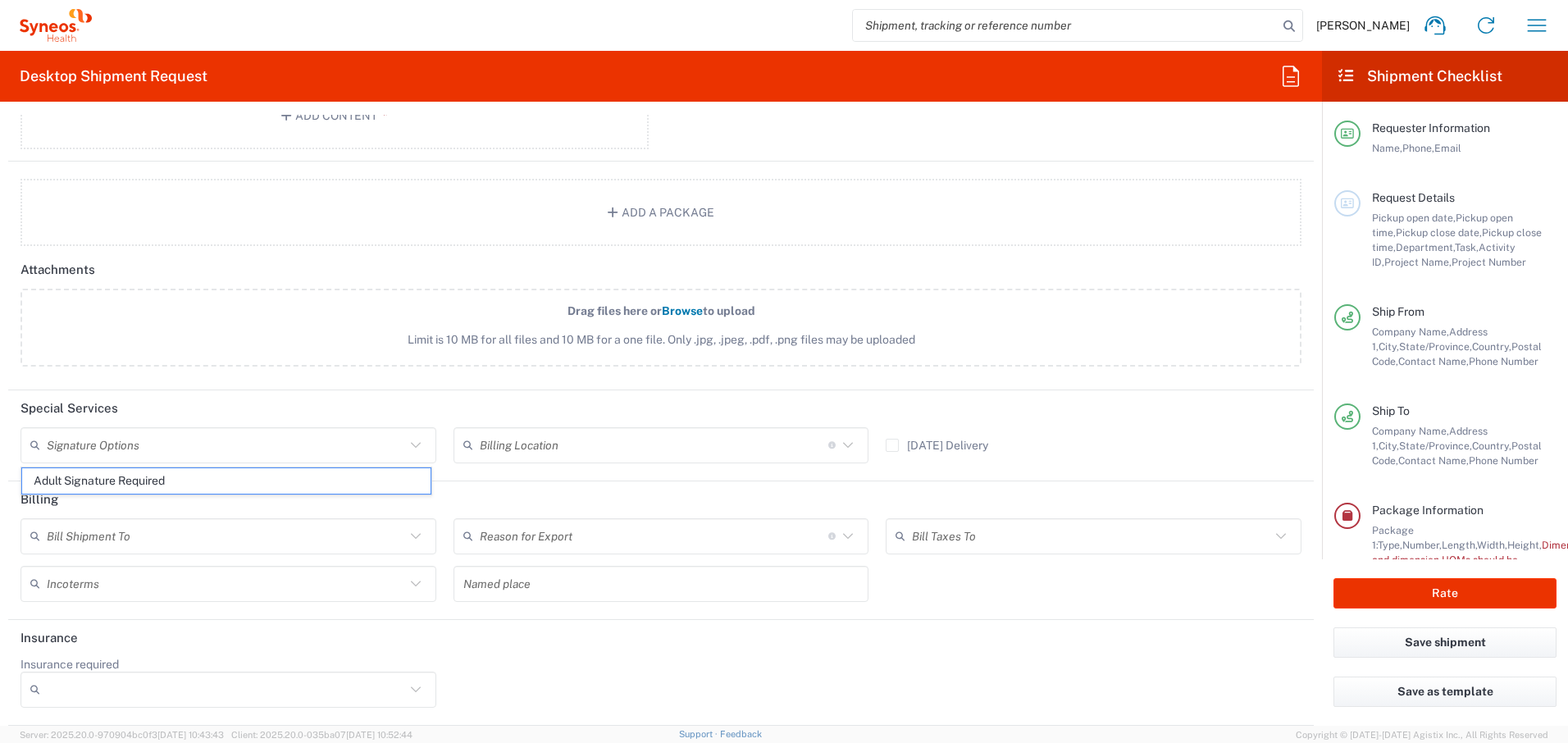
click at [449, 409] on header "Special Services" at bounding box center [660, 409] width 1306 height 37
click at [655, 441] on input "text" at bounding box center [654, 444] width 348 height 29
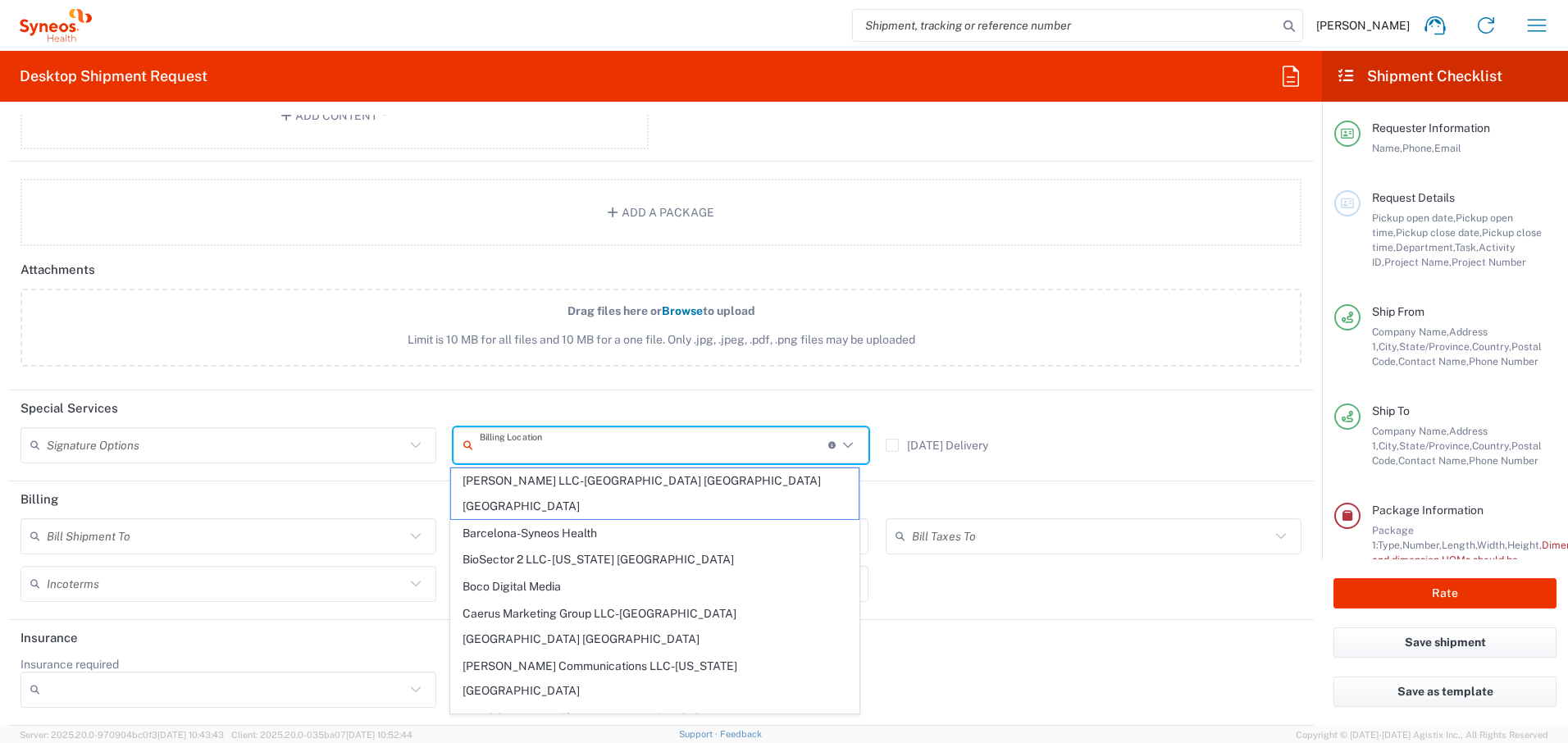
click at [682, 398] on header "Special Services" at bounding box center [660, 409] width 1306 height 37
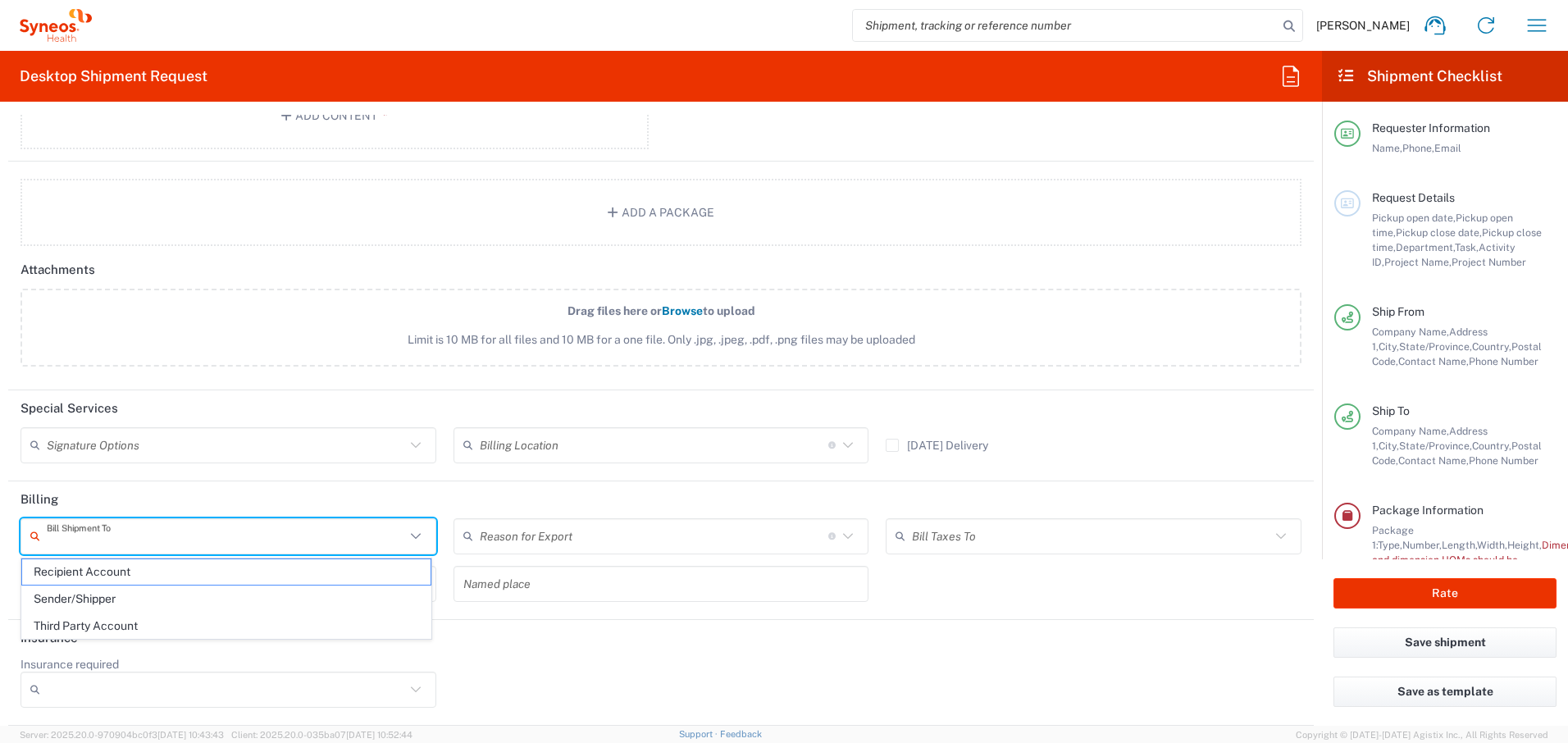
click at [306, 532] on input "text" at bounding box center [226, 536] width 359 height 29
click at [132, 602] on span "Sender/Shipper" at bounding box center [226, 598] width 409 height 25
type input "Sender/Shipper"
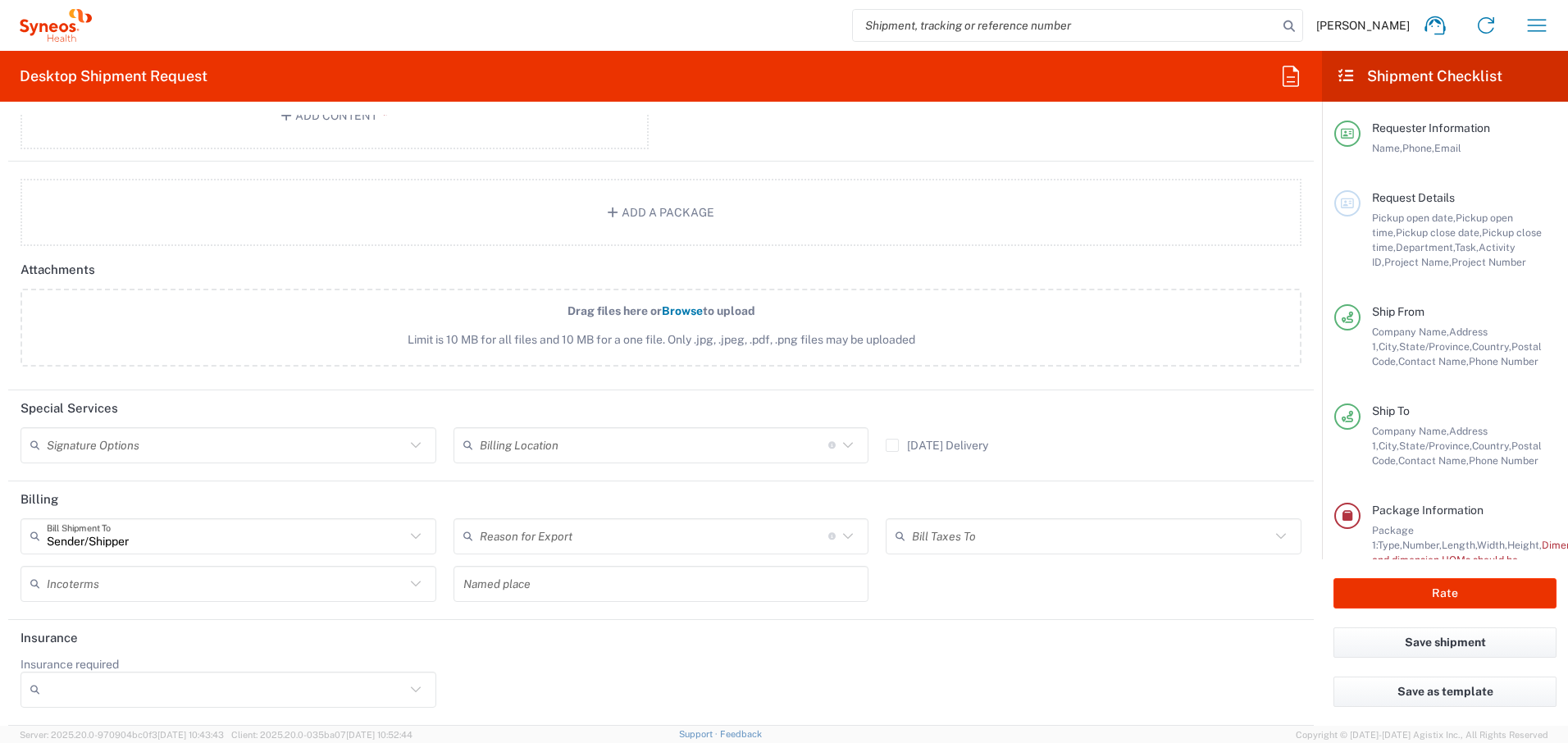
click at [538, 537] on input "text" at bounding box center [654, 536] width 348 height 29
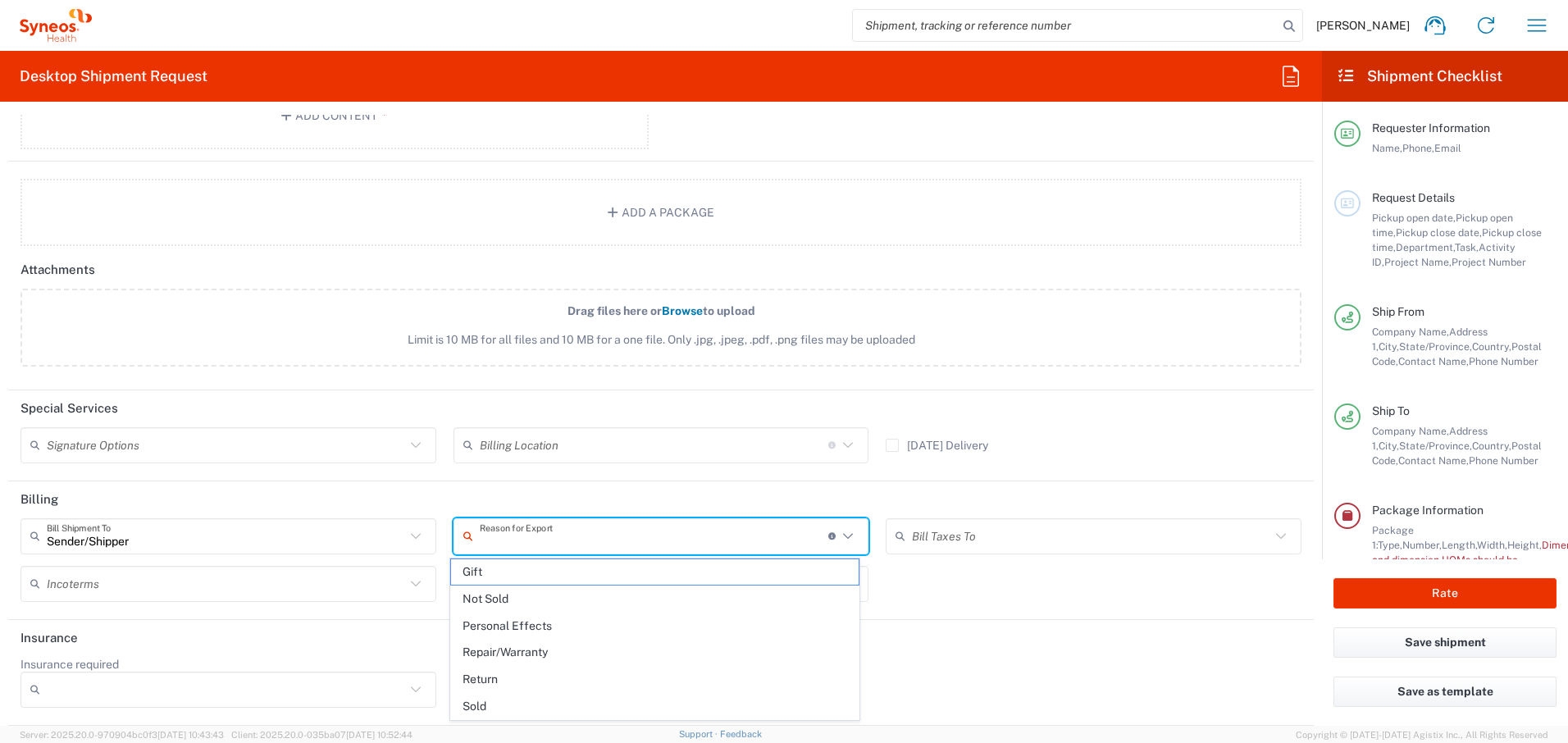
click at [809, 502] on header "Billing" at bounding box center [660, 500] width 1306 height 37
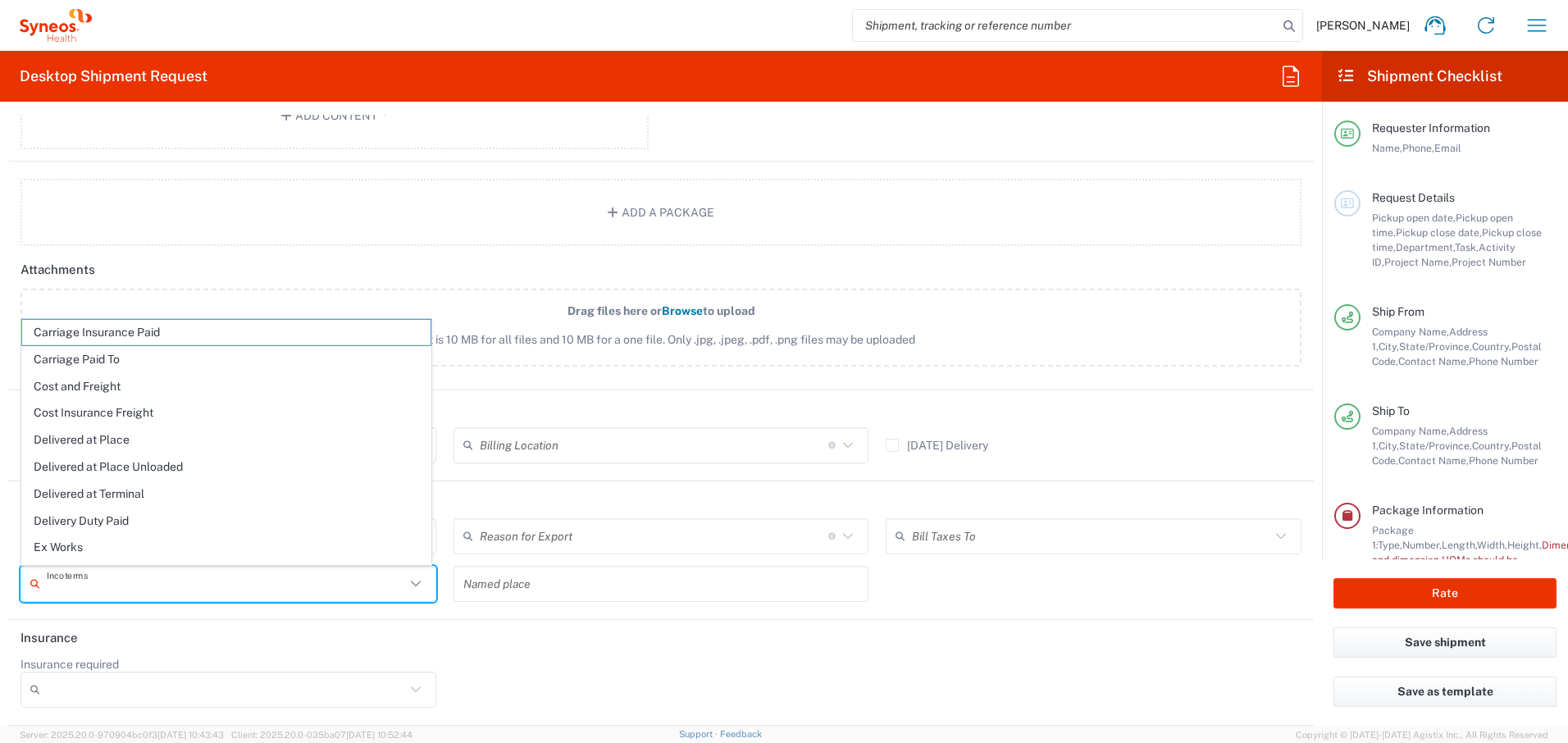
click at [355, 577] on input "text" at bounding box center [226, 584] width 359 height 29
click at [513, 603] on header "Insurance" at bounding box center [660, 638] width 1306 height 37
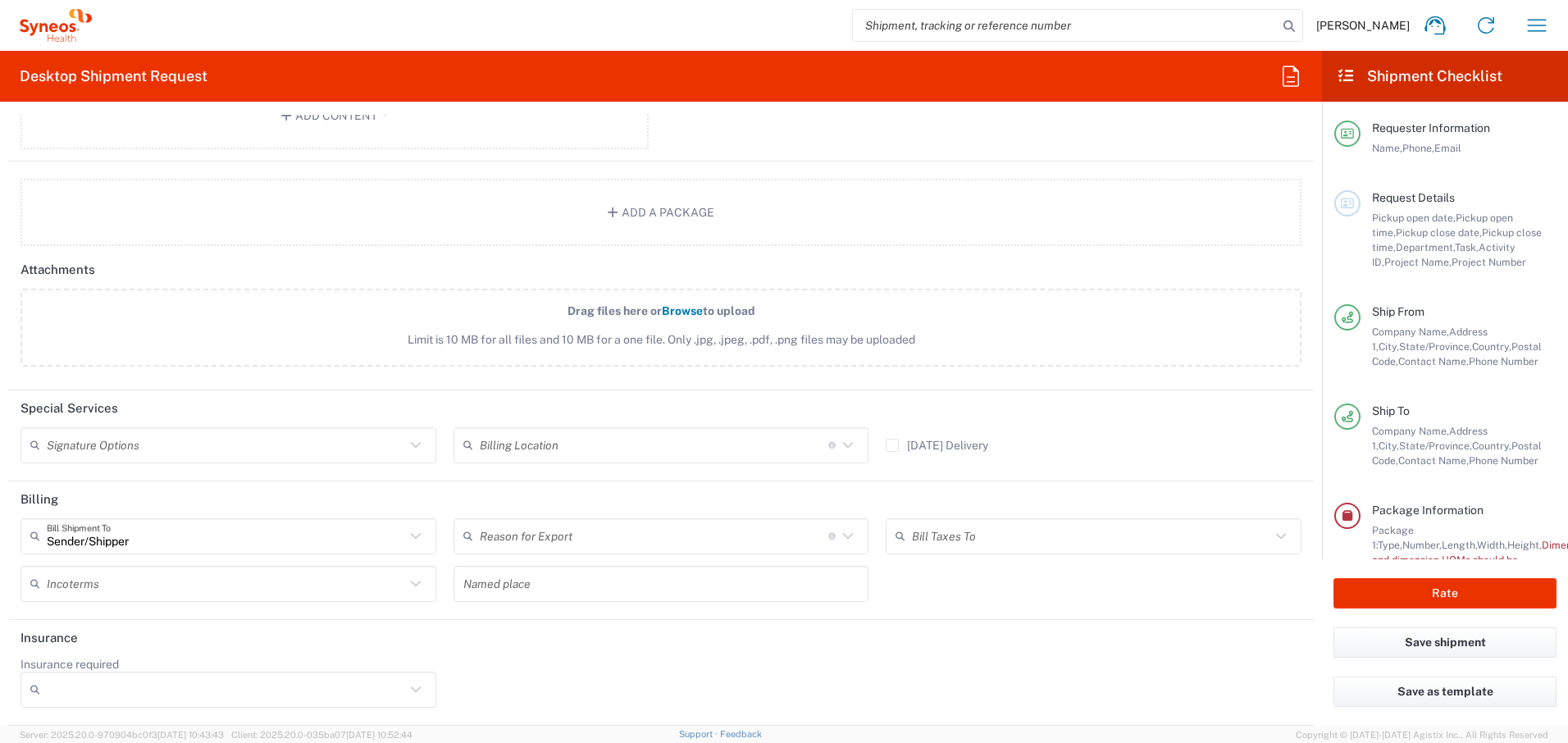
click at [601, 535] on input "text" at bounding box center [654, 536] width 348 height 29
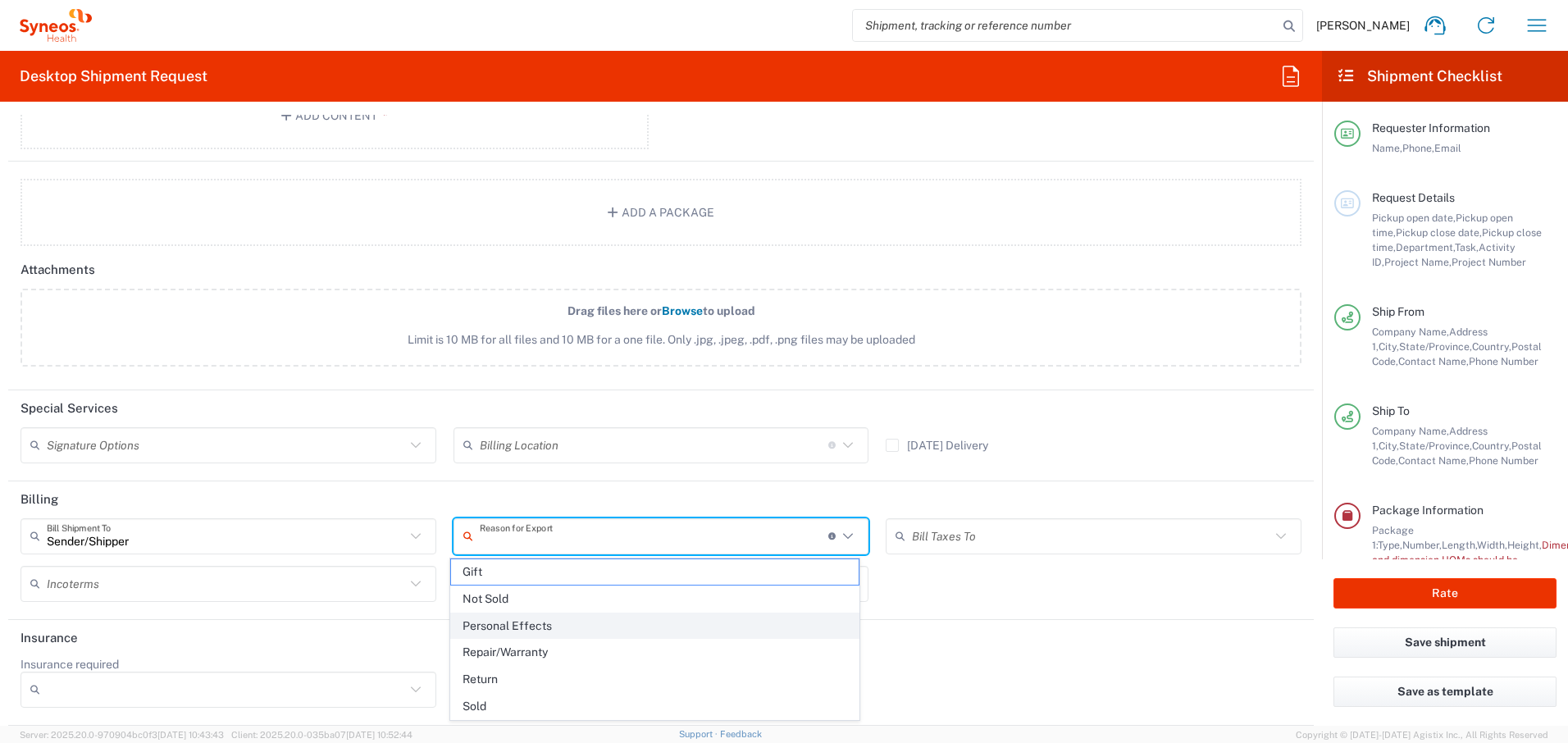
scroll to position [1783, 0]
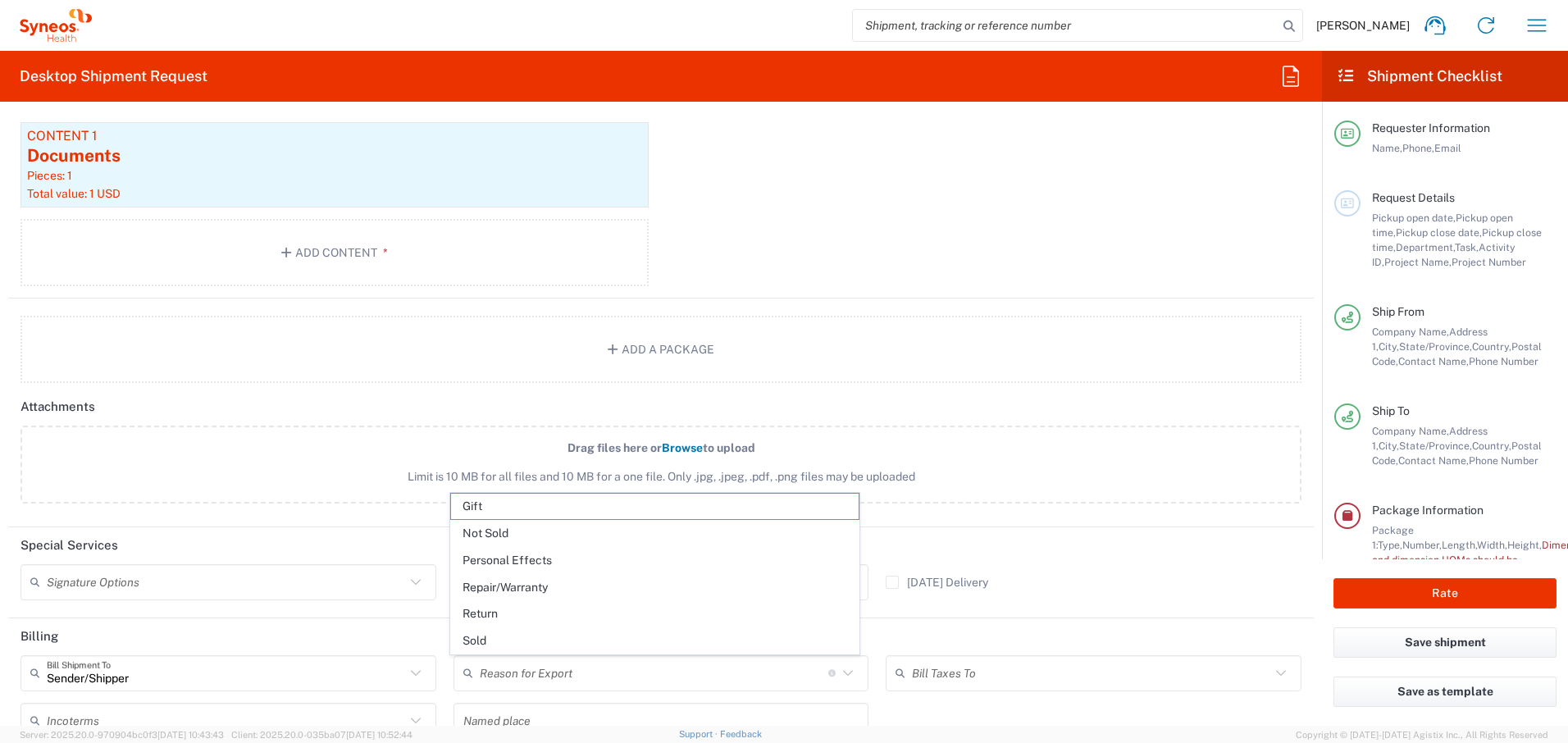
click at [350, 470] on span "Limit is 10 MB for all files and 10 MB for a one file. Only .jpg, .jpeg, .pdf, …" at bounding box center [661, 477] width 1209 height 17
click at [0, 0] on input "Drag files here or Browse to upload Limit is 10 MB for all files and 10 MB for …" at bounding box center [0, 0] width 0 height 0
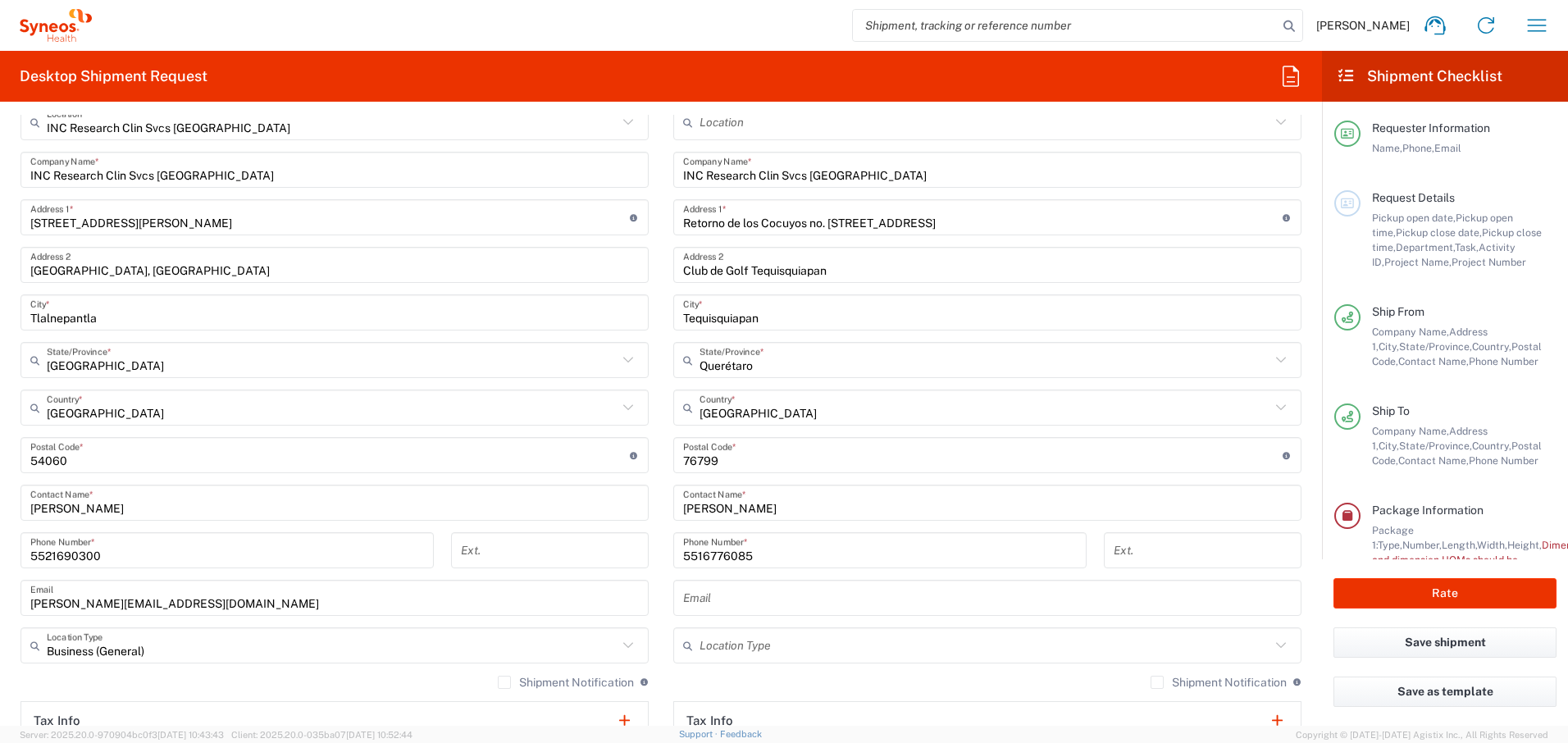
scroll to position [485, 0]
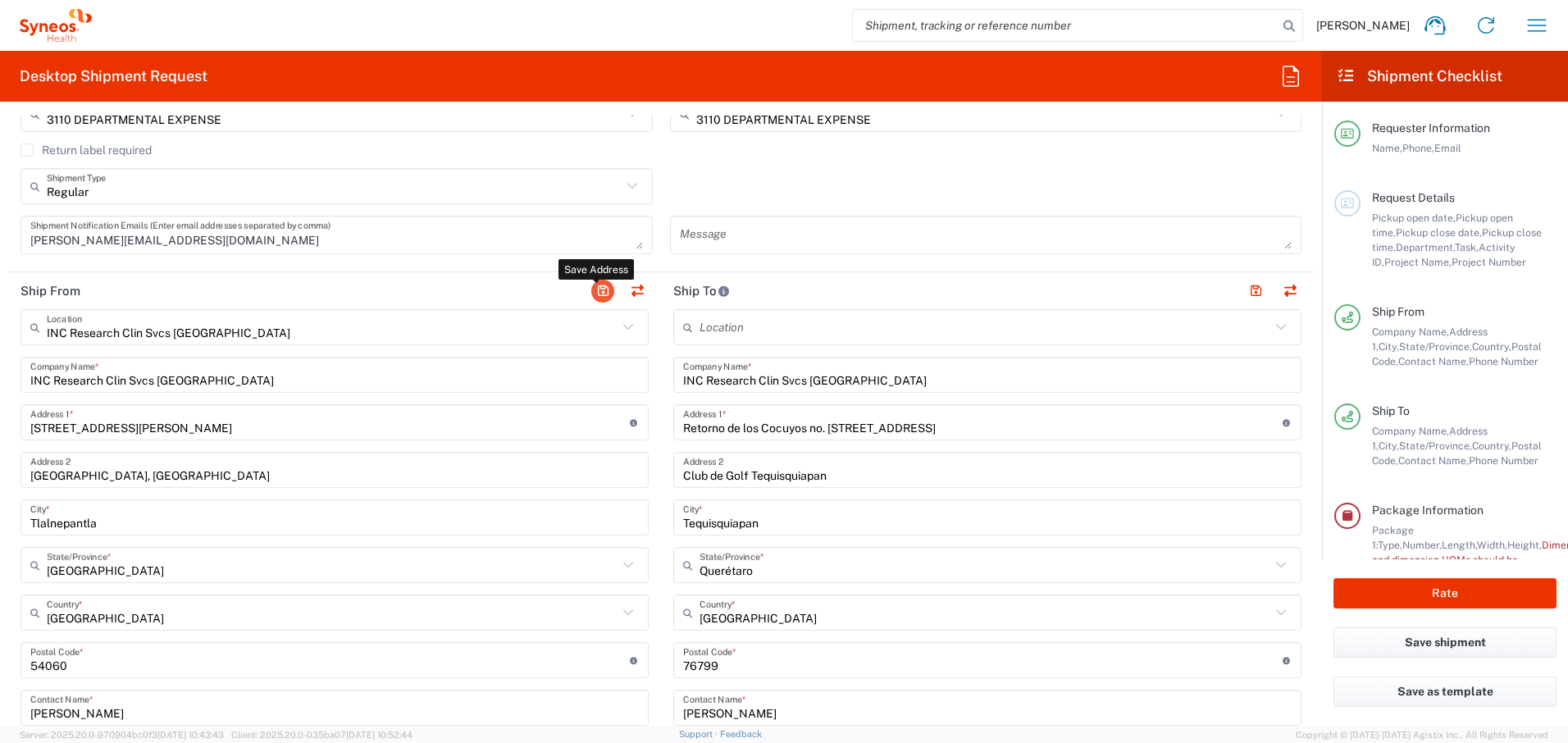
click at [601, 291] on button "button" at bounding box center [603, 291] width 23 height 23
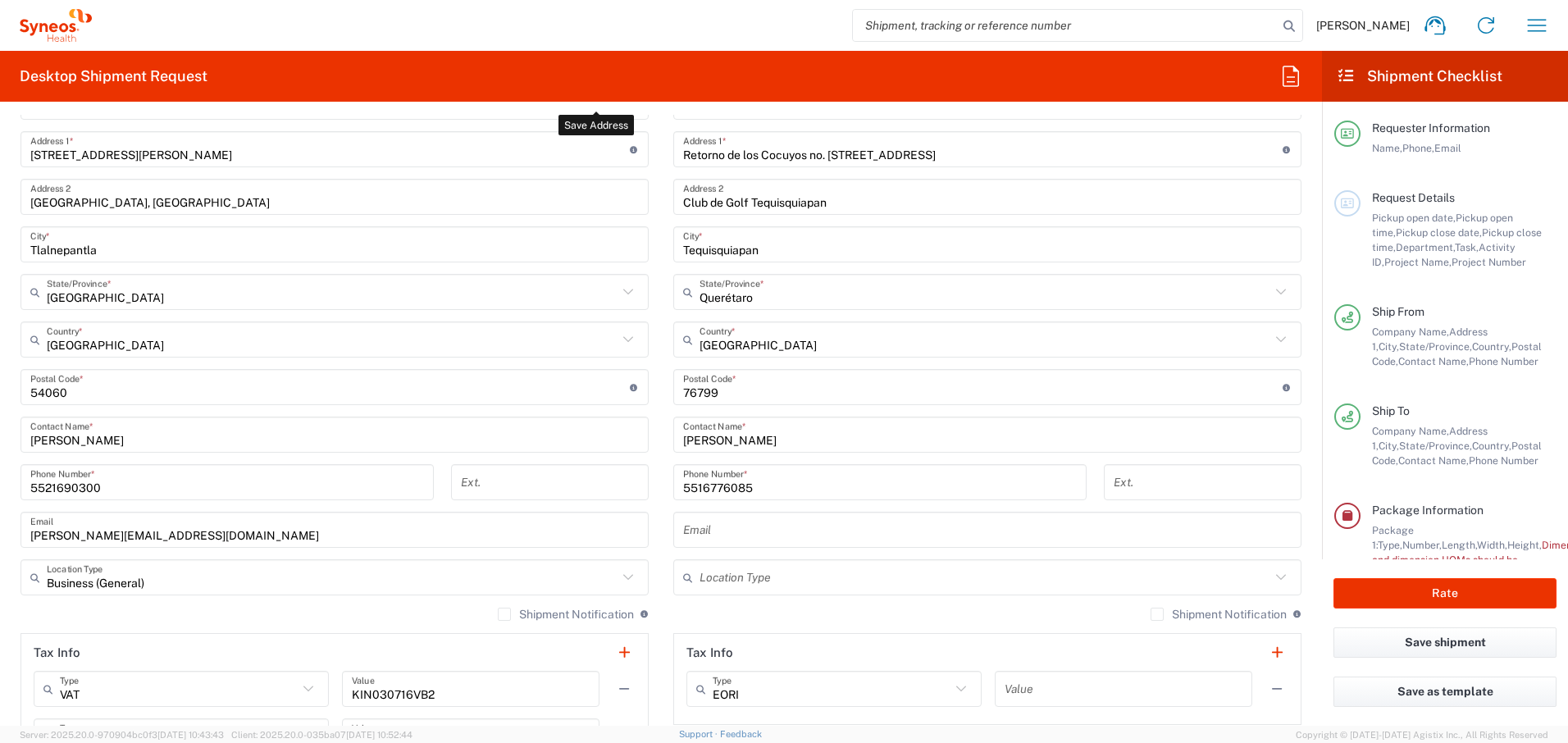
scroll to position [827, 0]
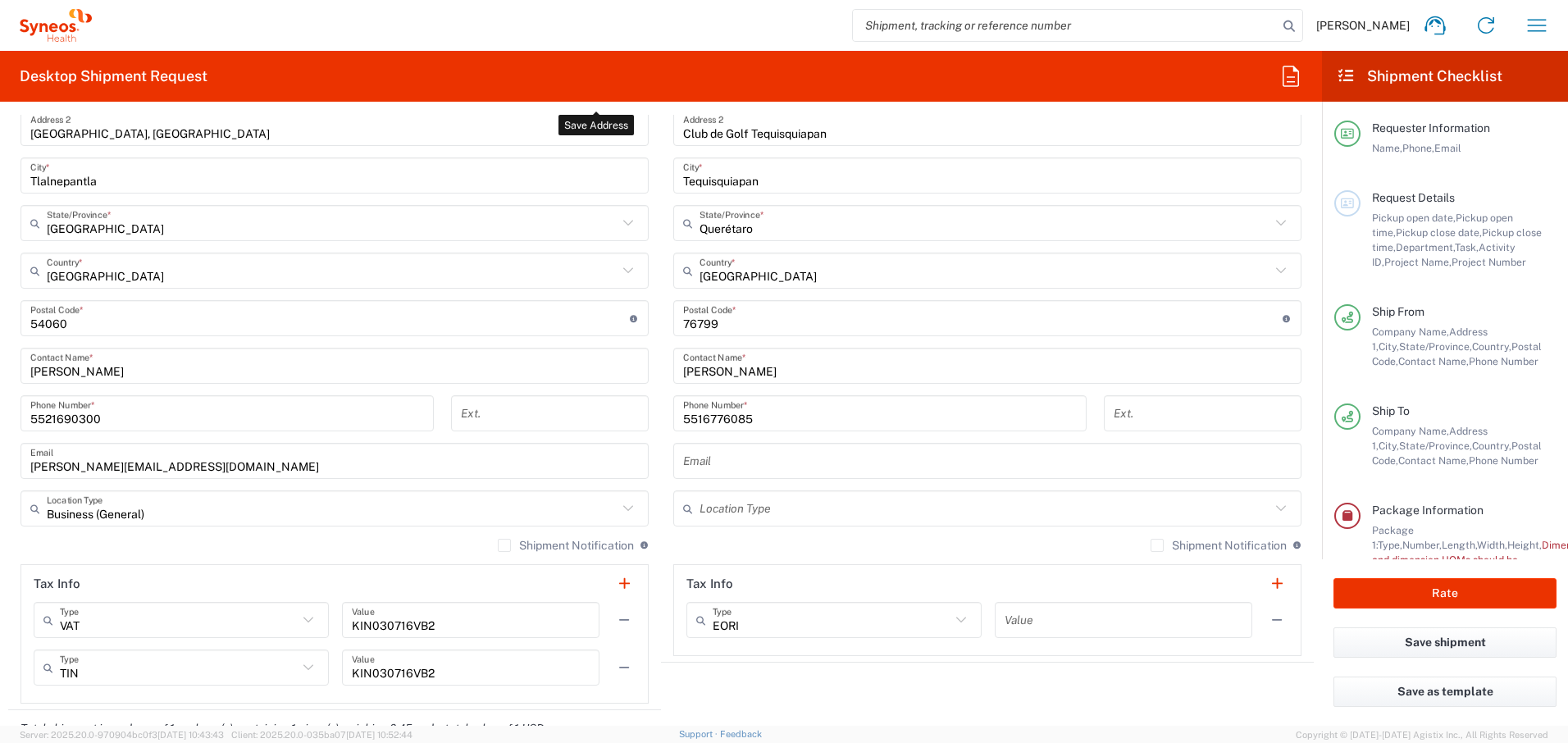
click at [1271, 508] on icon at bounding box center [1281, 509] width 21 height 21
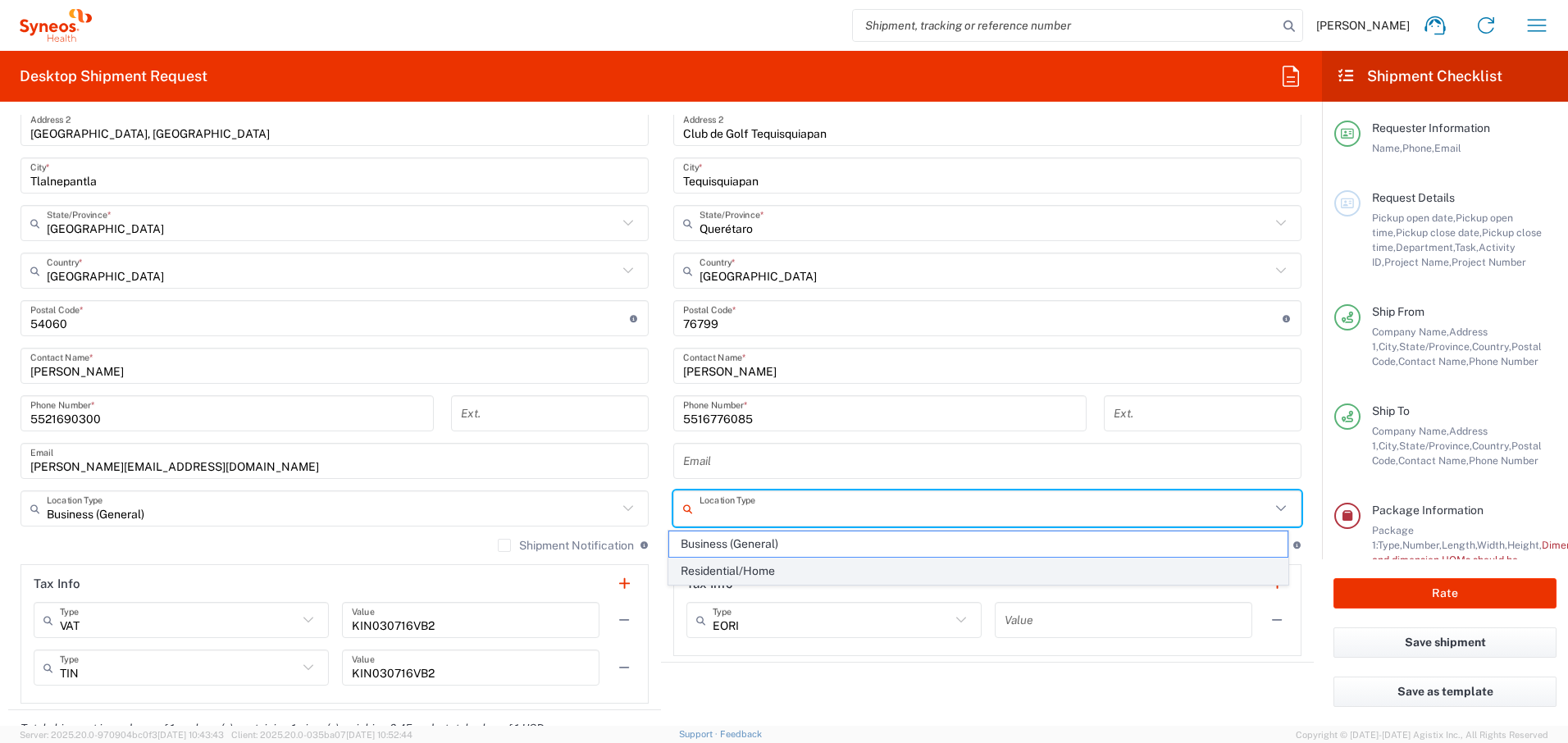
click at [715, 569] on span "Residential/Home" at bounding box center [978, 571] width 619 height 25
type input "Residential/Home"
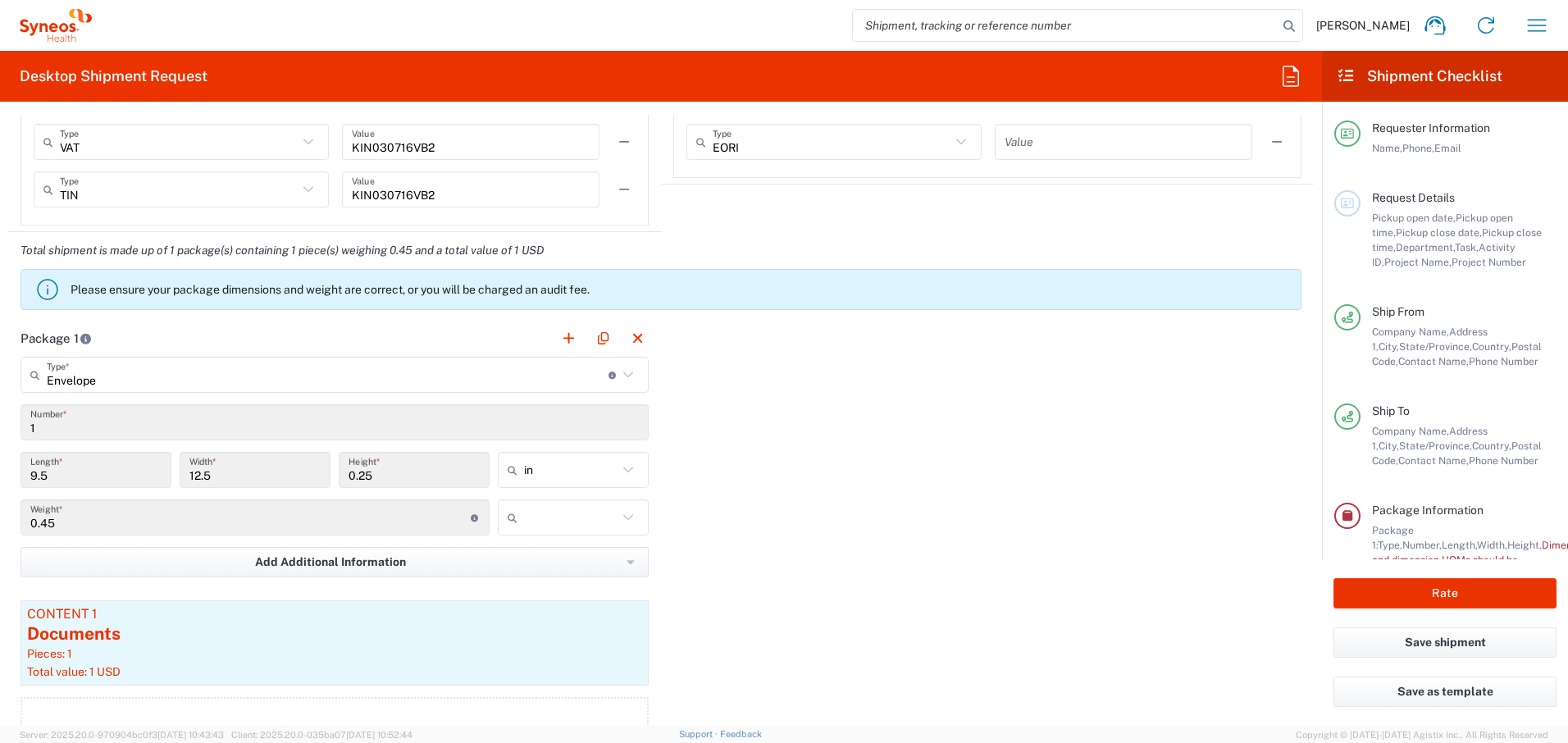
scroll to position [1373, 0]
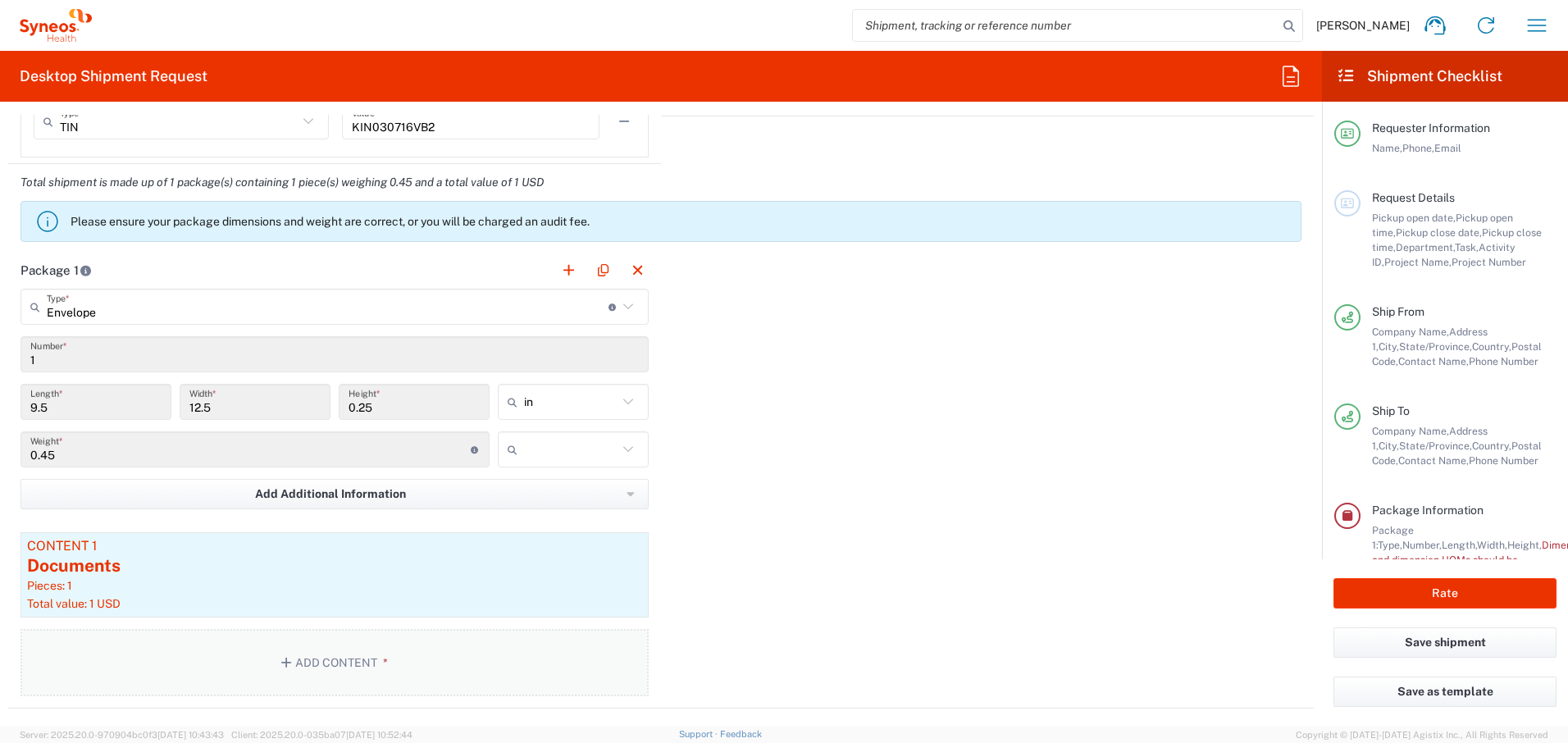
click at [377, 603] on span "*" at bounding box center [382, 662] width 10 height 13
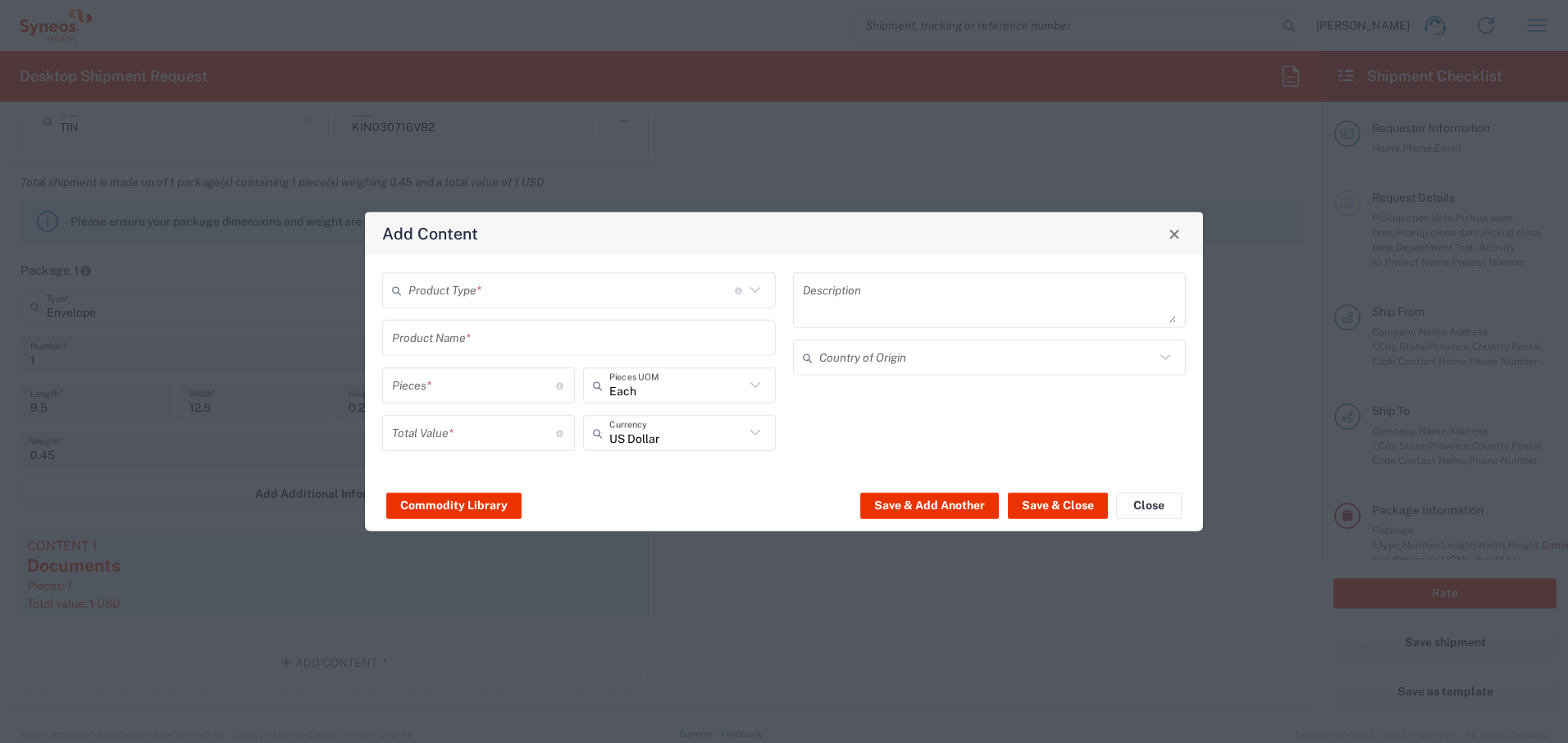
click at [760, 283] on icon at bounding box center [755, 290] width 21 height 21
click at [537, 323] on span "Documents" at bounding box center [579, 326] width 390 height 25
type input "Documents"
type input "1"
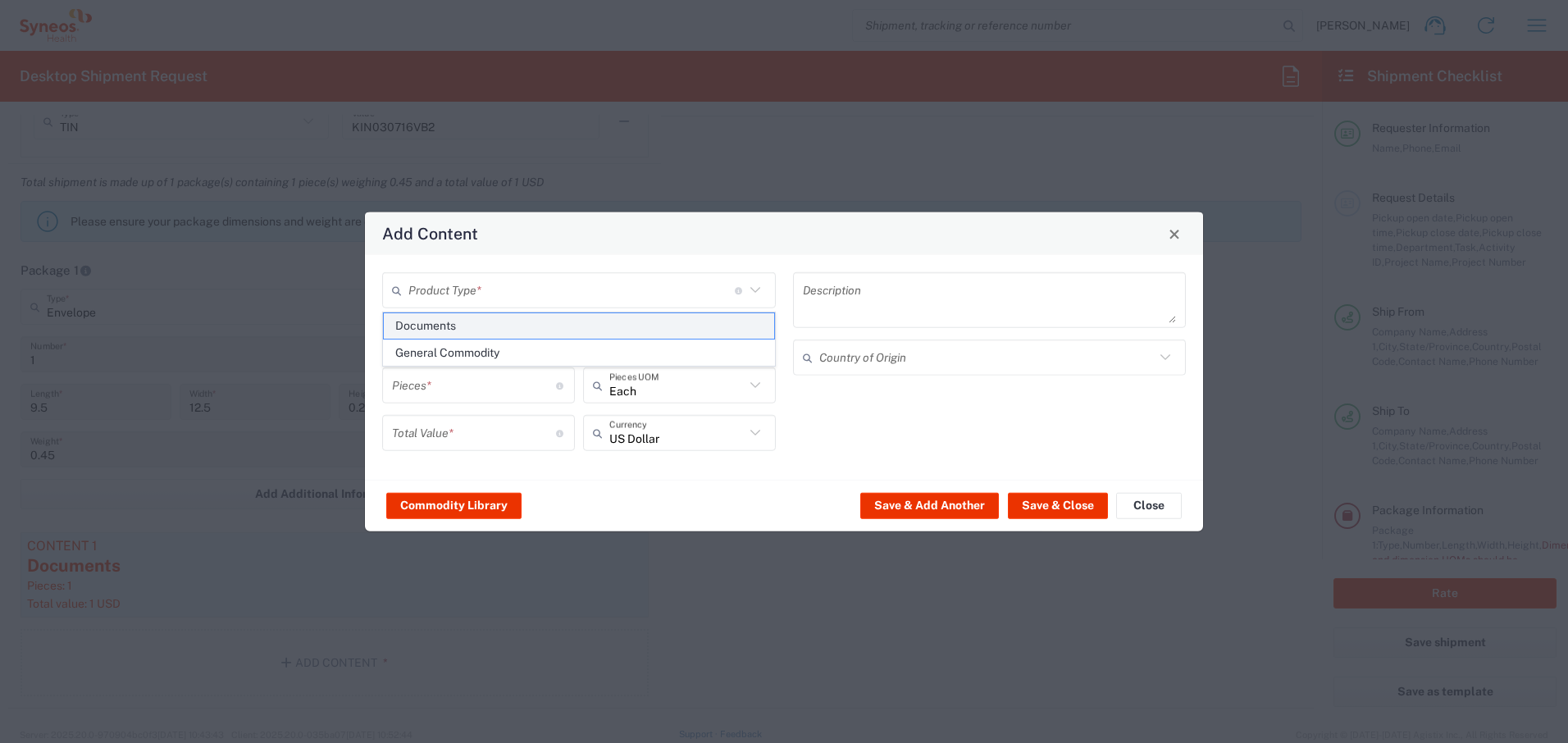
type input "1"
type textarea "Documents"
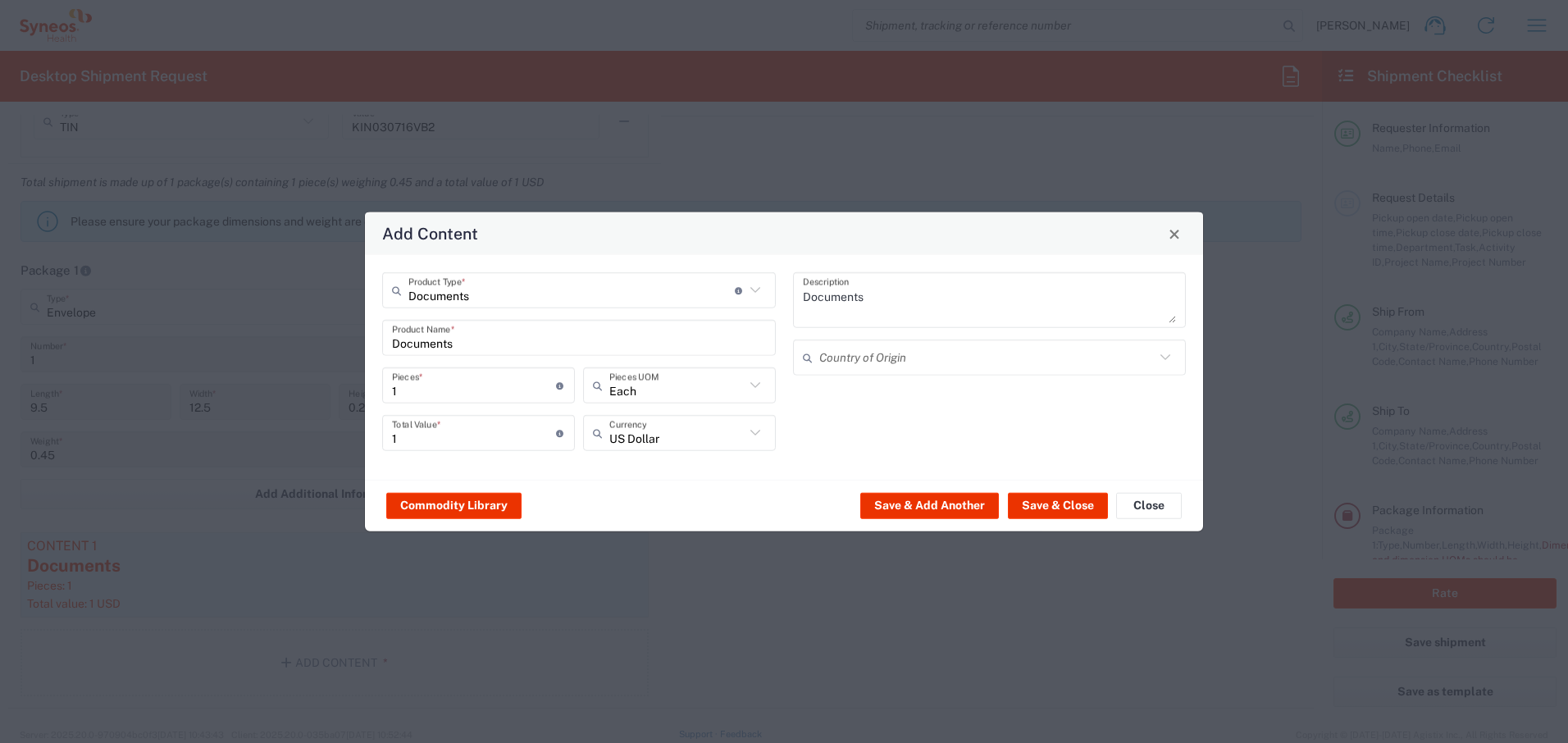
click at [878, 353] on input "text" at bounding box center [988, 357] width 336 height 29
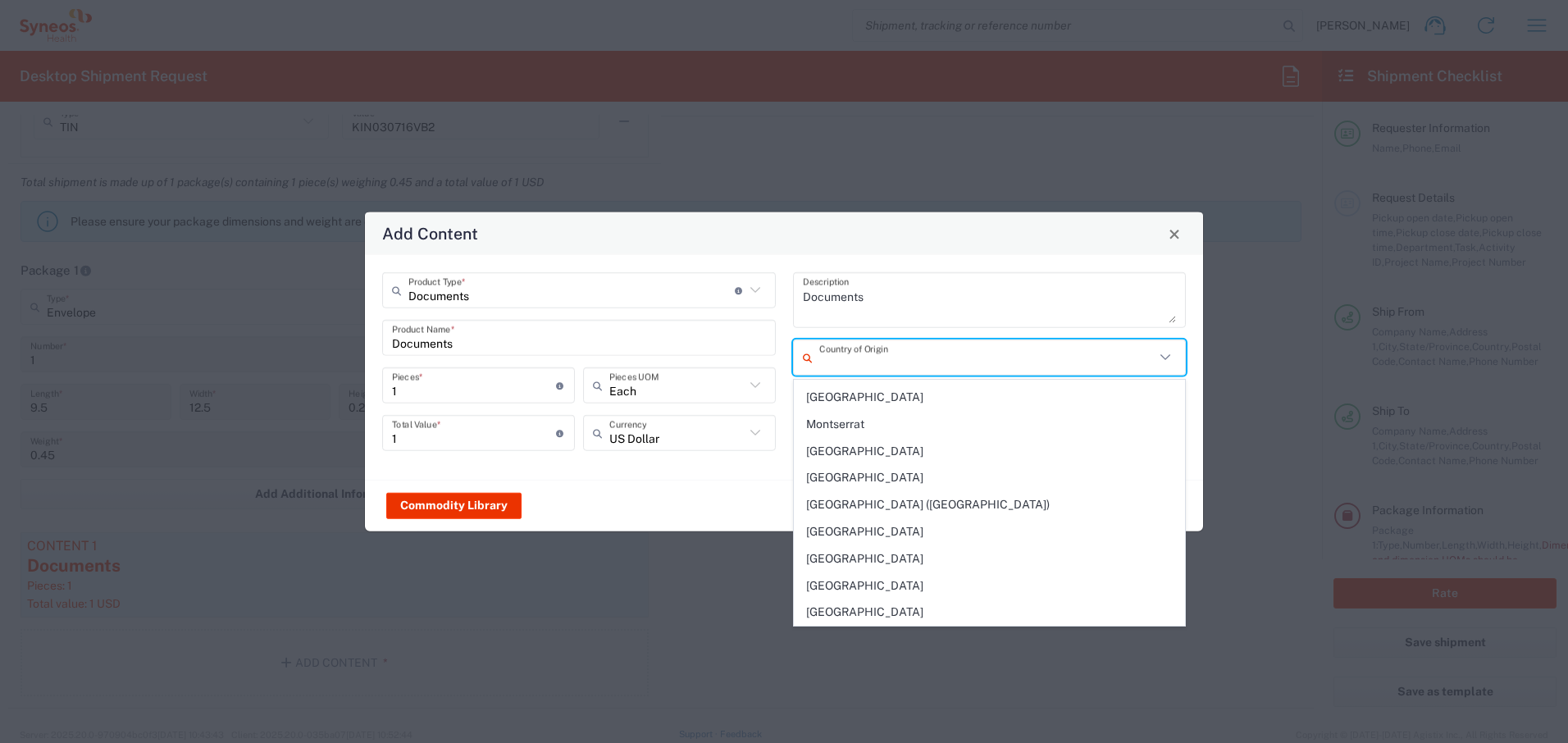
scroll to position [3650, 0]
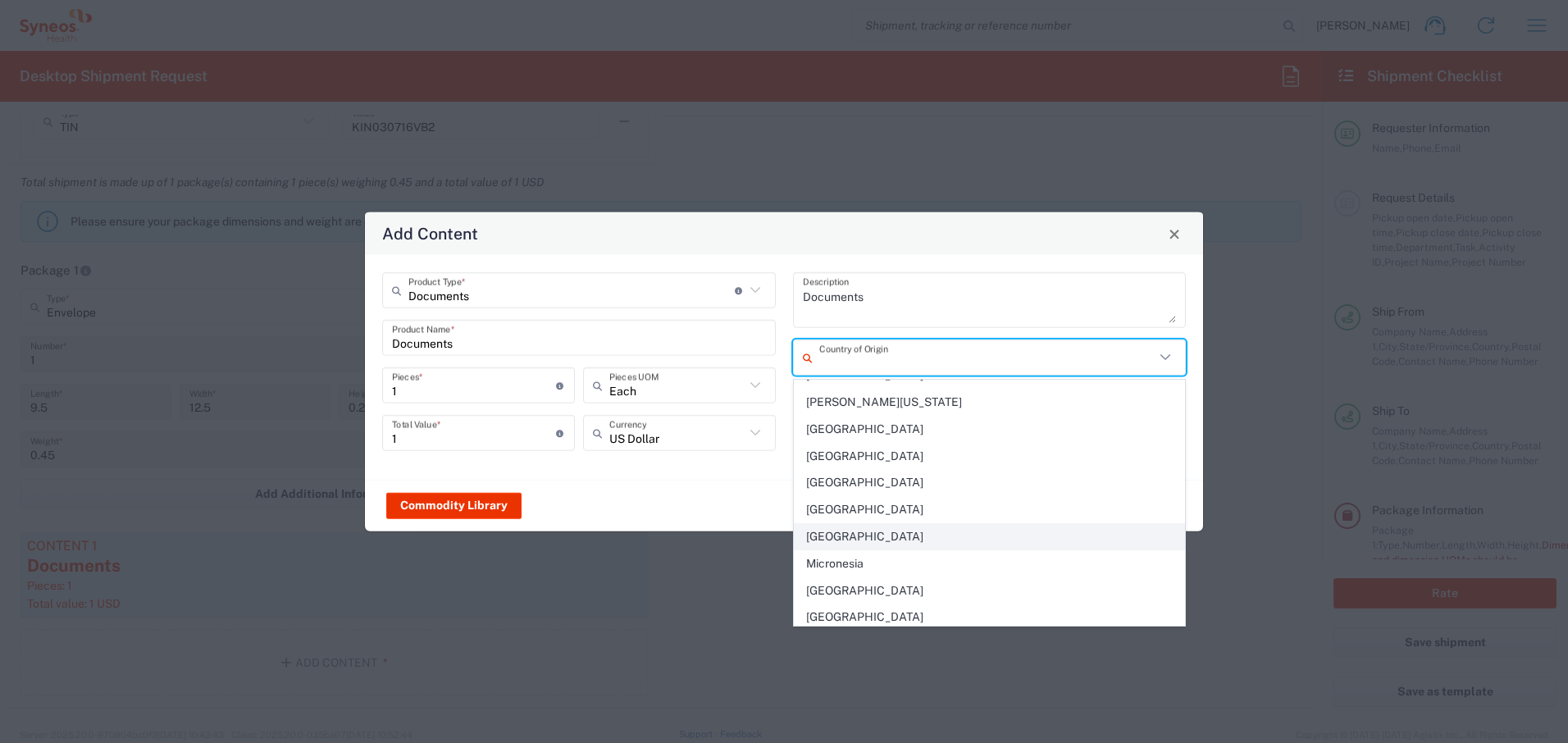
click at [845, 533] on span "[GEOGRAPHIC_DATA]" at bounding box center [990, 537] width 390 height 25
type input "[GEOGRAPHIC_DATA]"
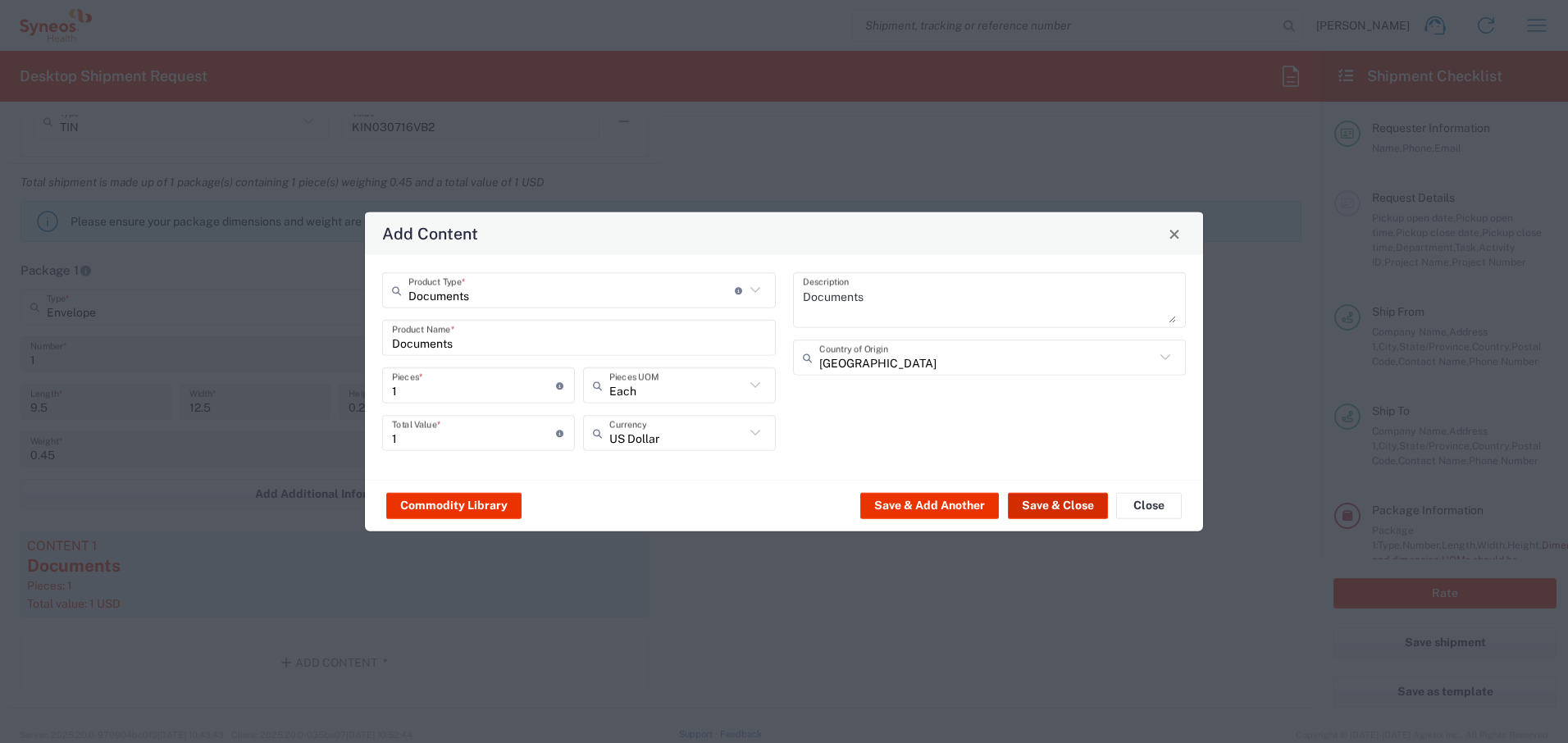
click at [1033, 503] on button "Save & Close" at bounding box center [1058, 505] width 100 height 26
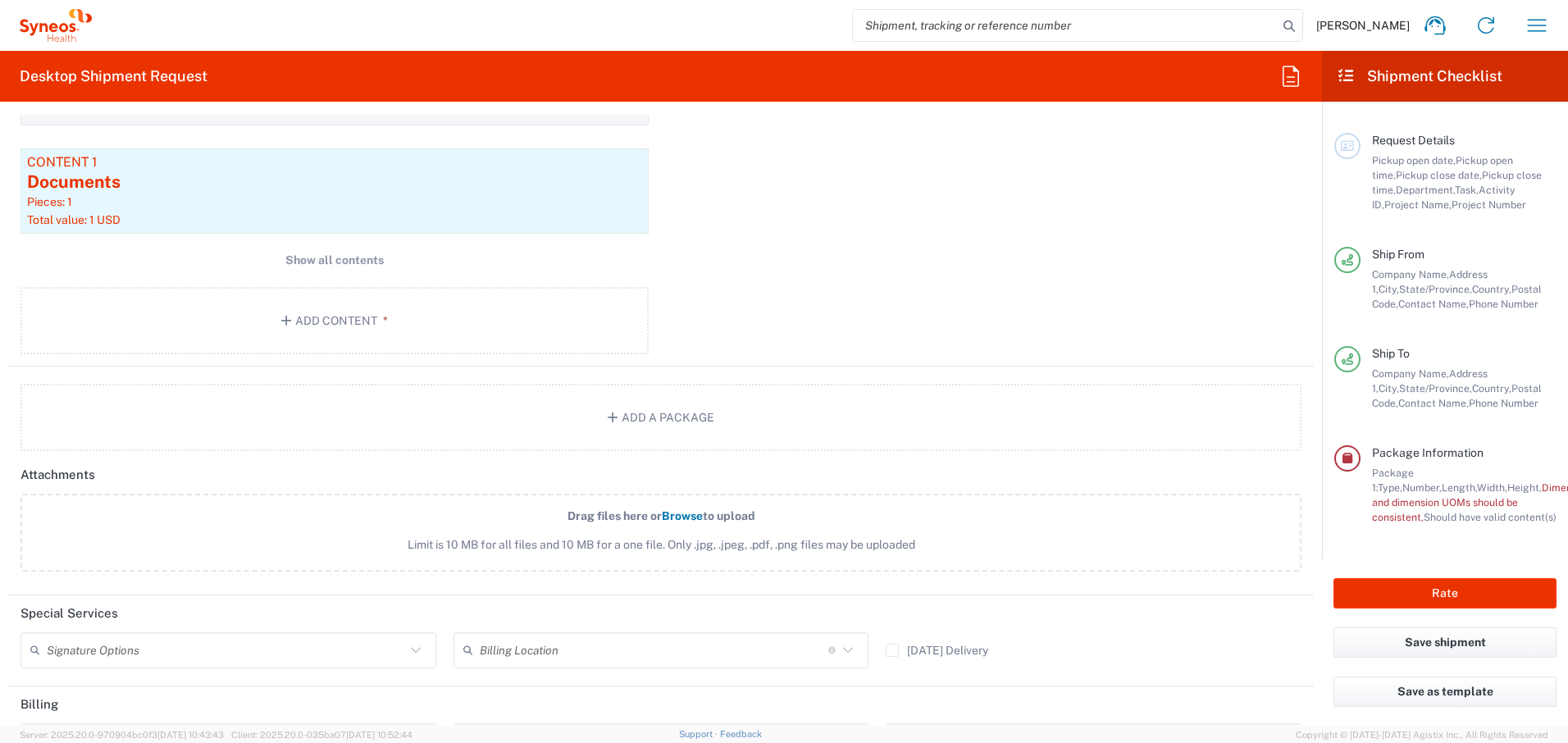
scroll to position [1689, 0]
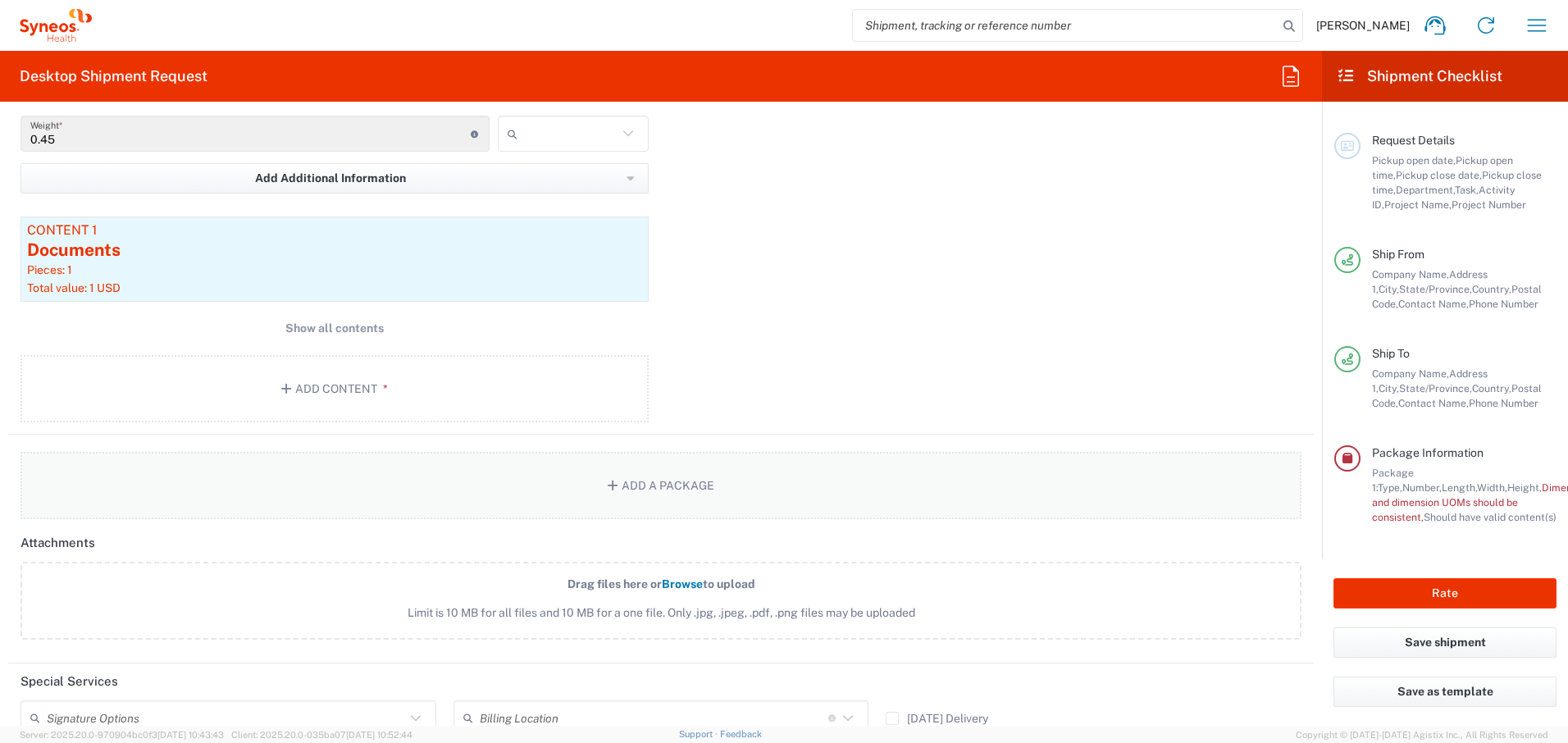
click at [598, 487] on button "Add a Package" at bounding box center [661, 485] width 1281 height 67
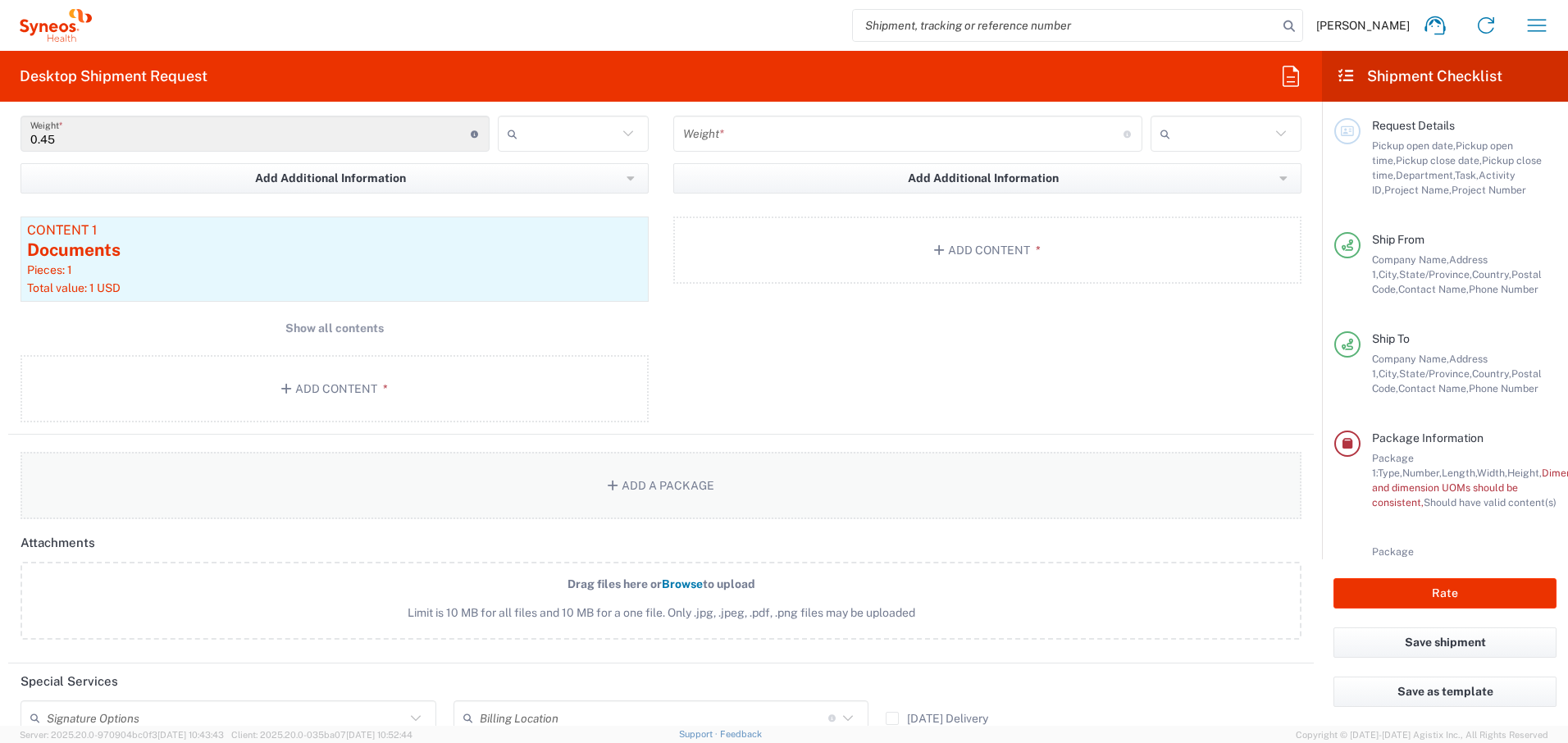
click at [413, 479] on button "Add a Package" at bounding box center [661, 485] width 1281 height 67
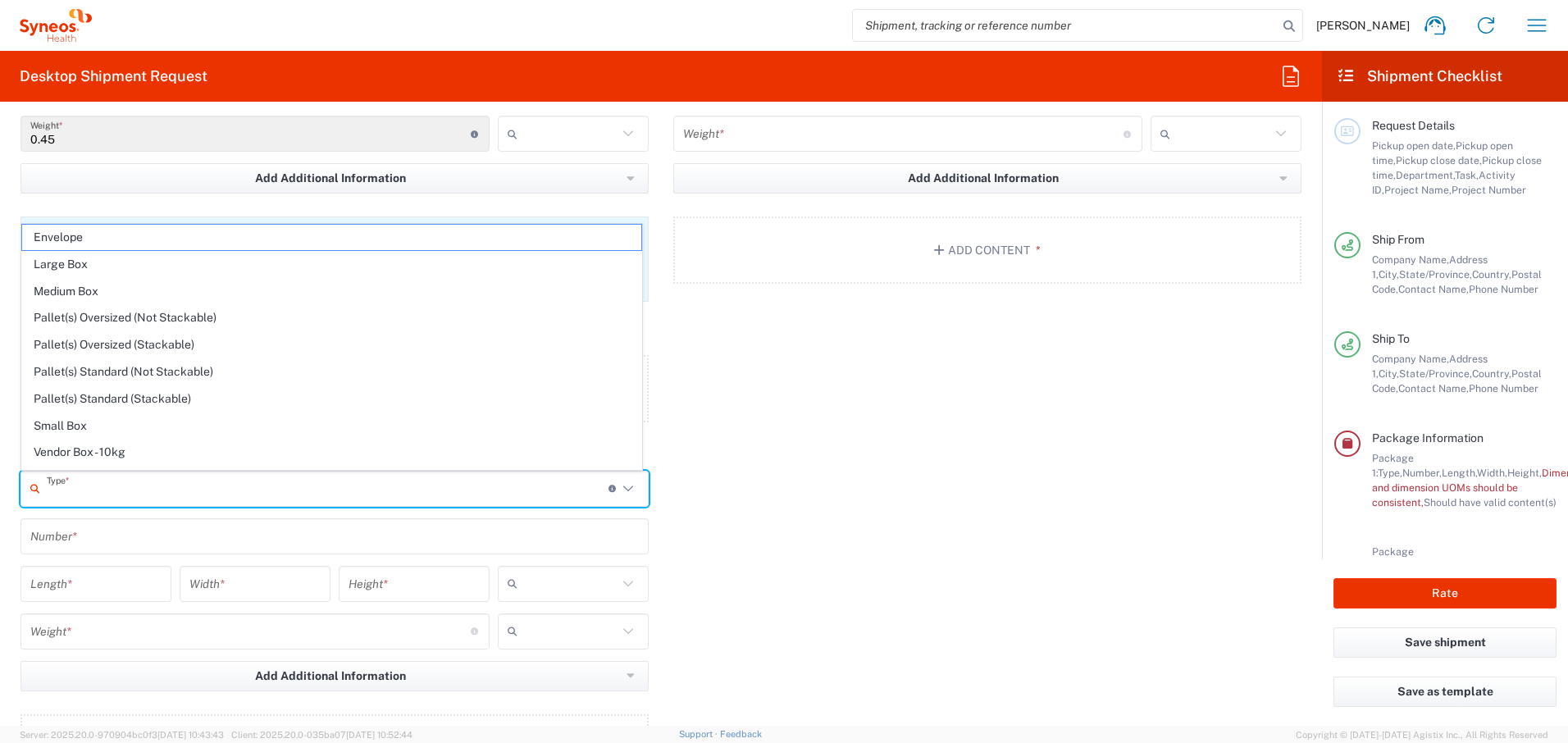
click at [372, 486] on input "text" at bounding box center [328, 488] width 562 height 29
click at [157, 243] on span "Envelope" at bounding box center [331, 237] width 619 height 25
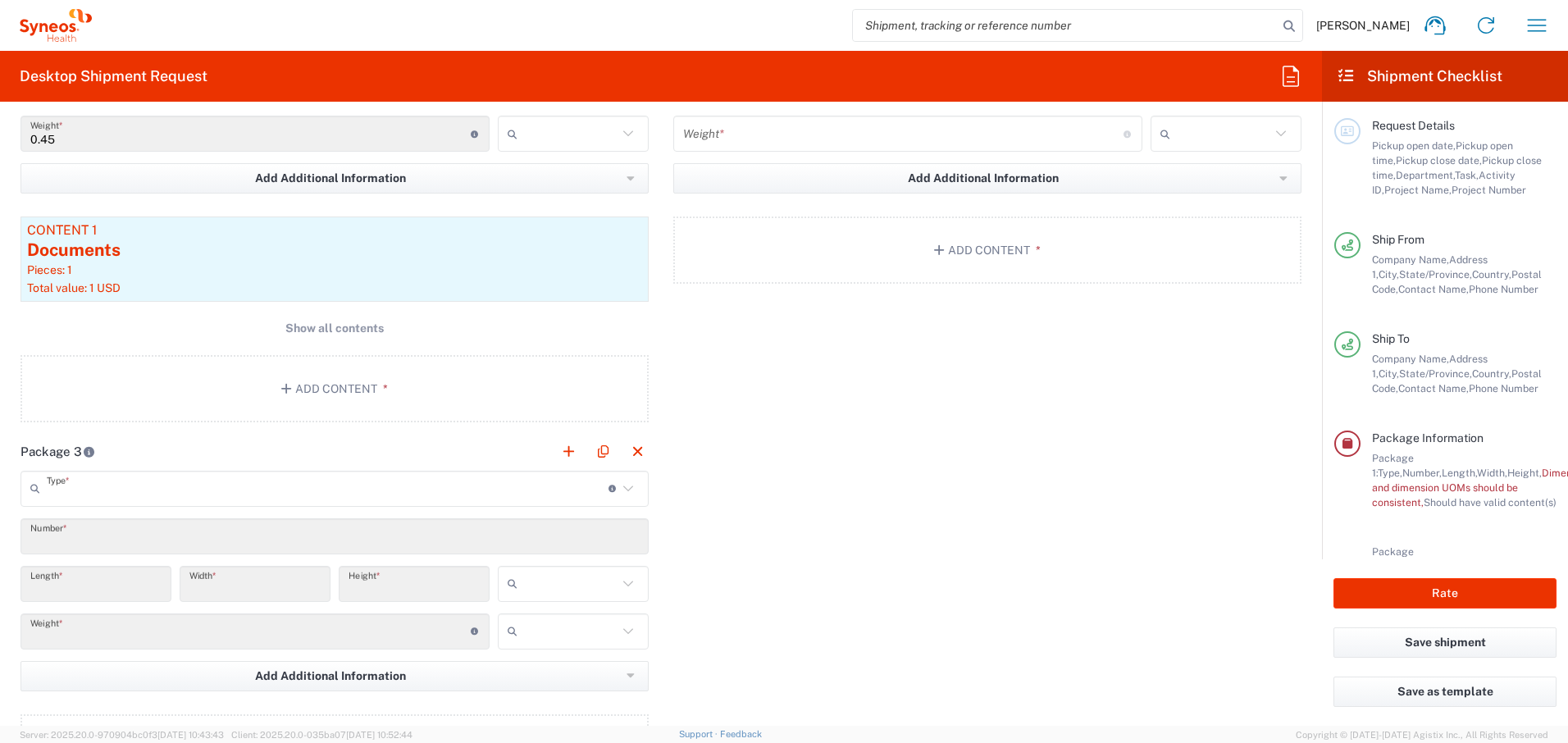
type input "Envelope"
type input "1"
type input "9.5"
type input "12.5"
type input "0.25"
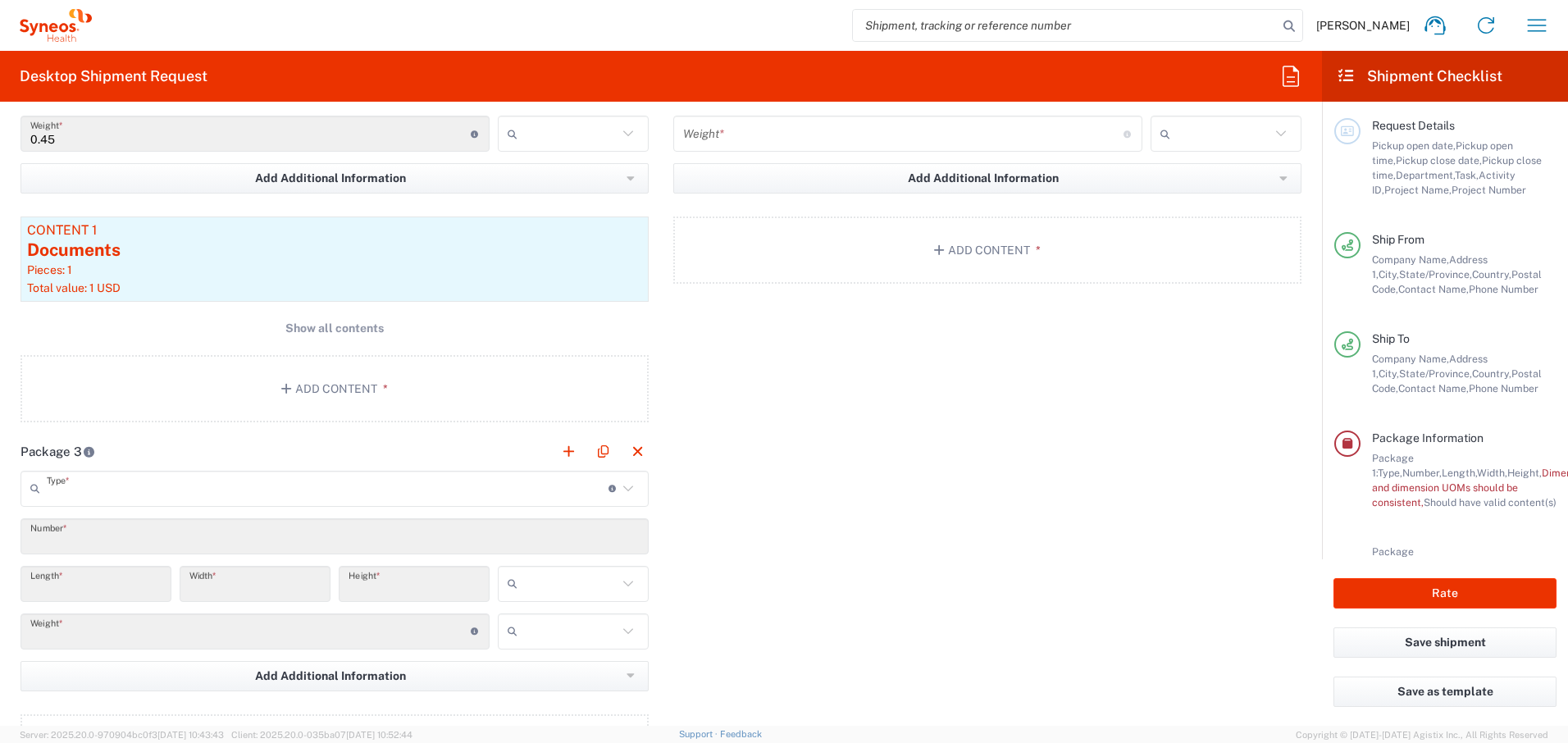
type input "in"
type input "0.45"
drag, startPoint x: 626, startPoint y: 449, endPoint x: 640, endPoint y: 463, distance: 19.8
click at [627, 449] on button "button" at bounding box center [638, 452] width 23 height 23
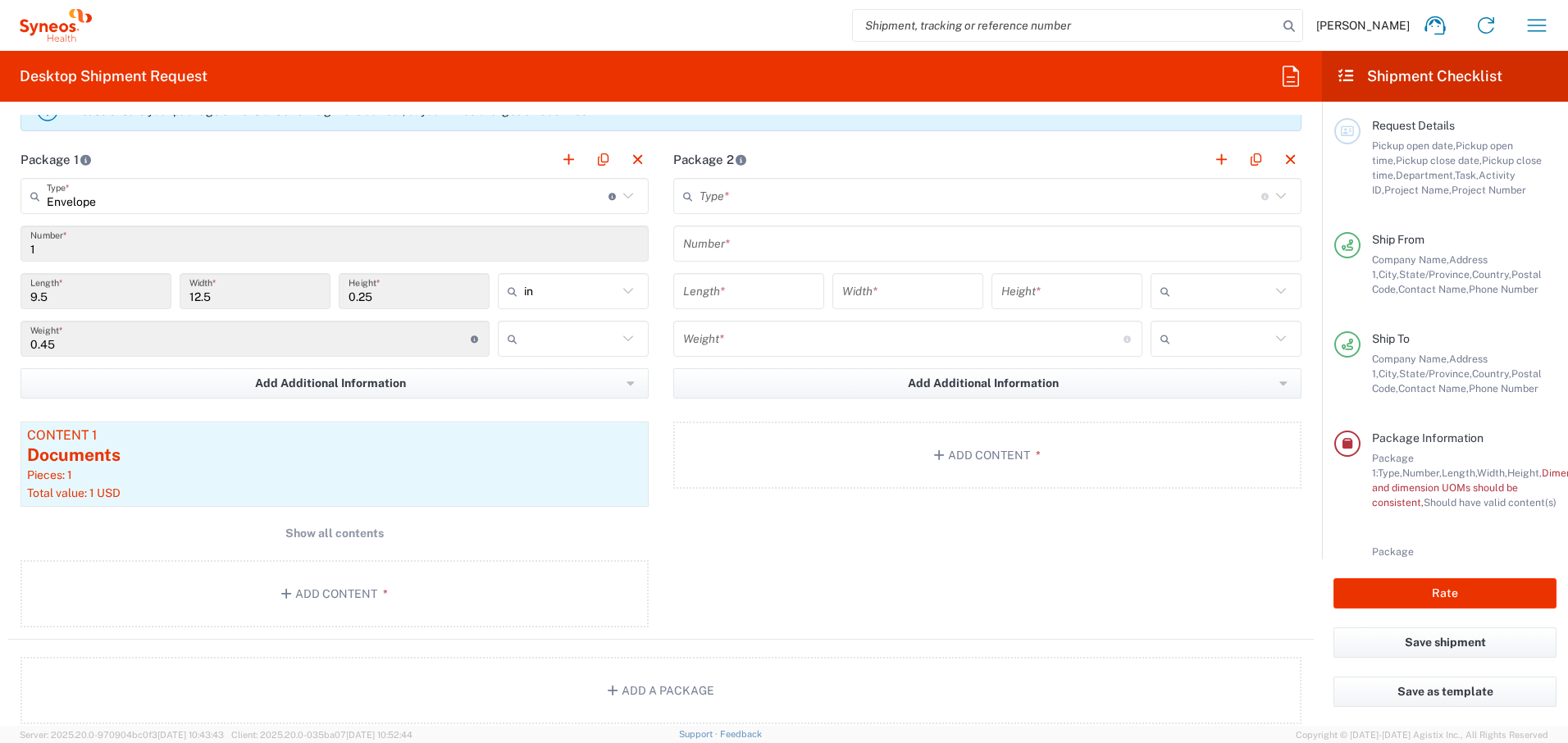
scroll to position [1279, 0]
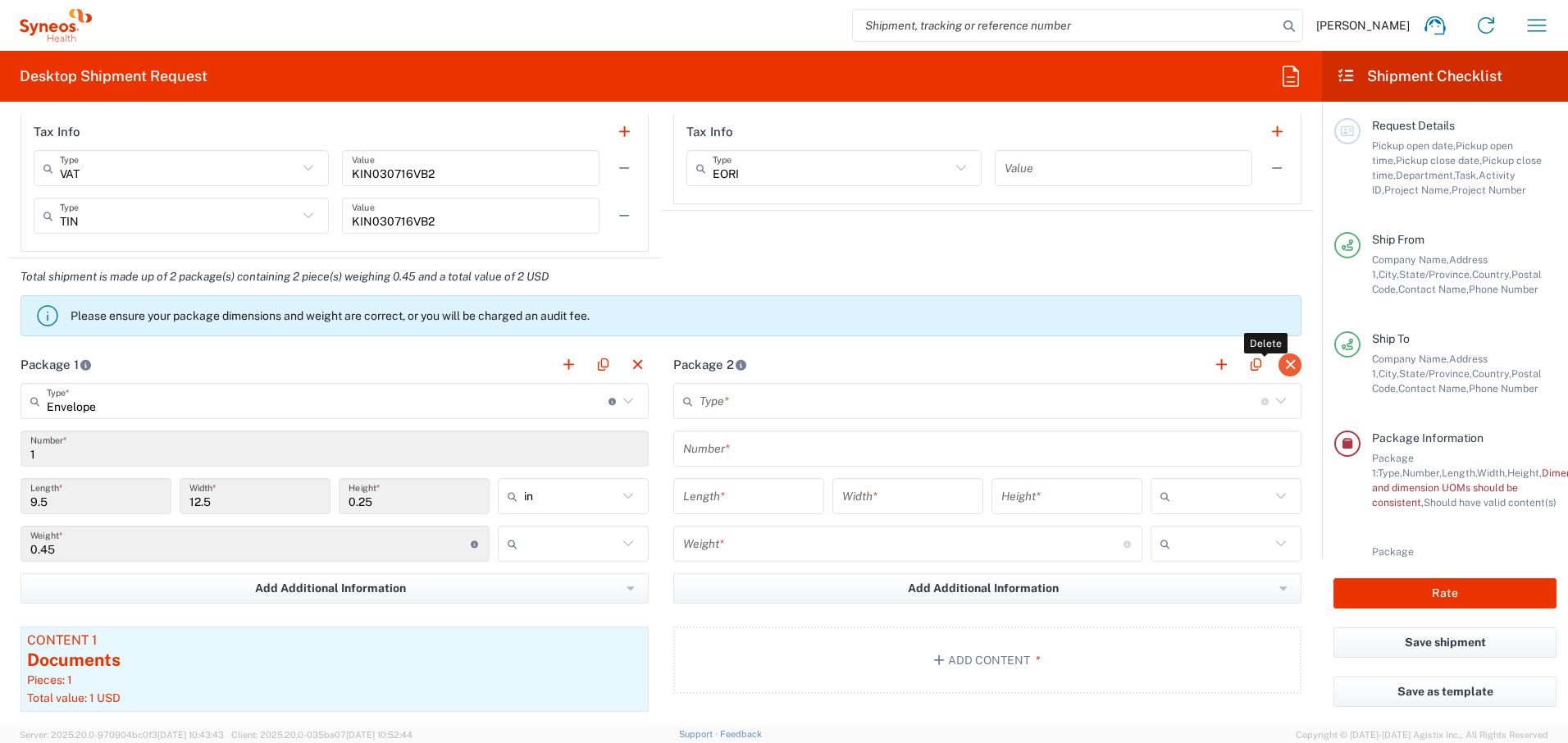
click at [1279, 361] on button "button" at bounding box center [1290, 365] width 23 height 23
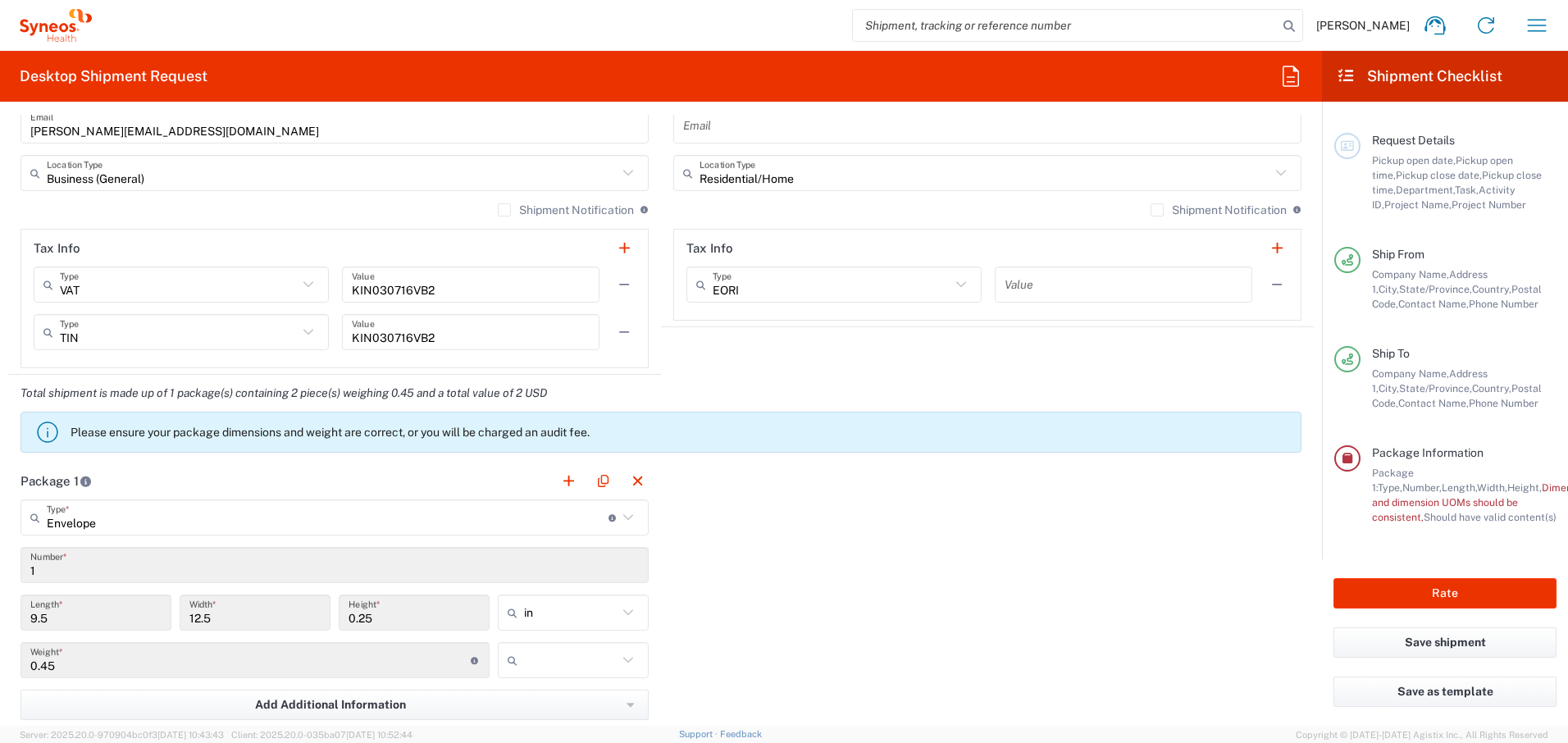
scroll to position [1299, 0]
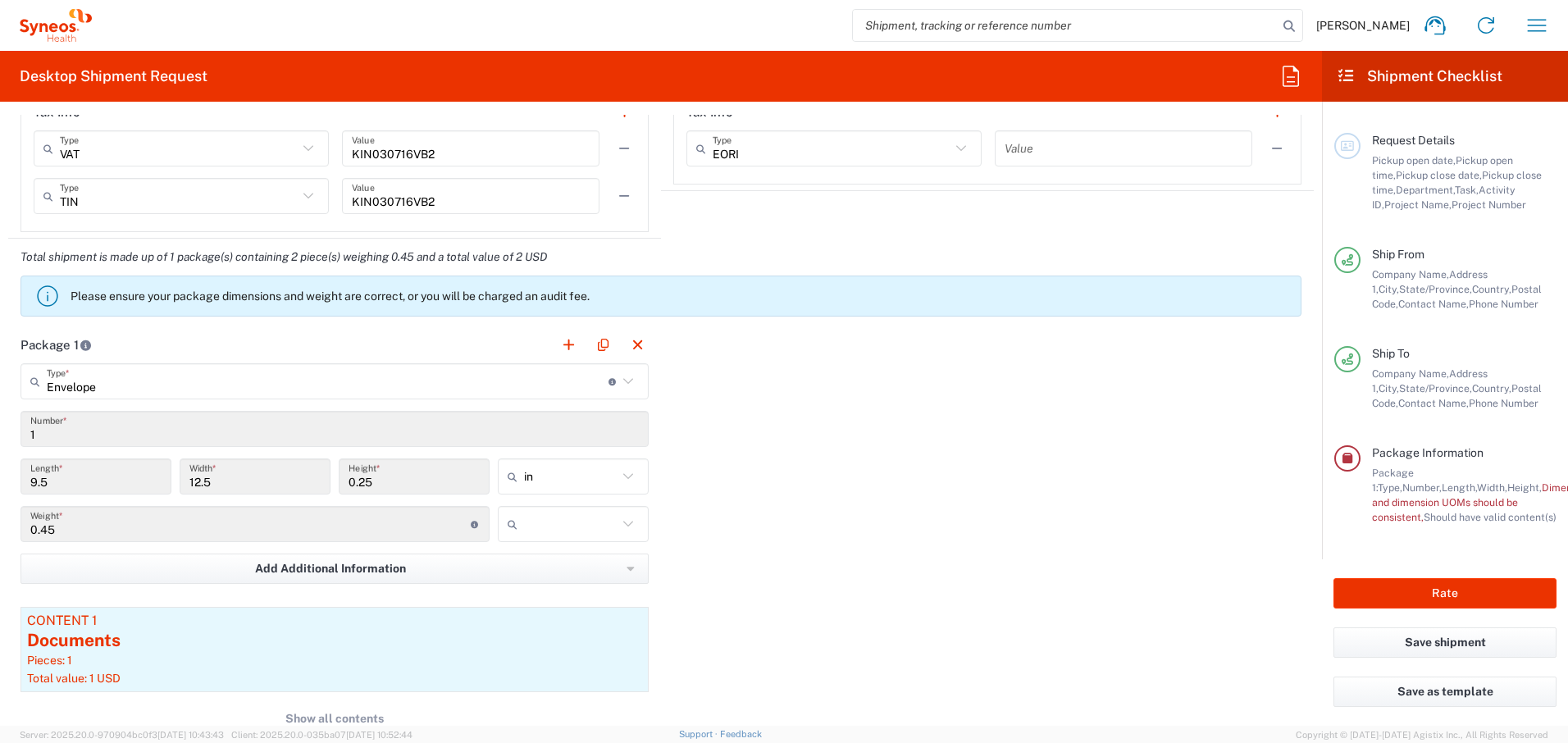
type input "Envelope"
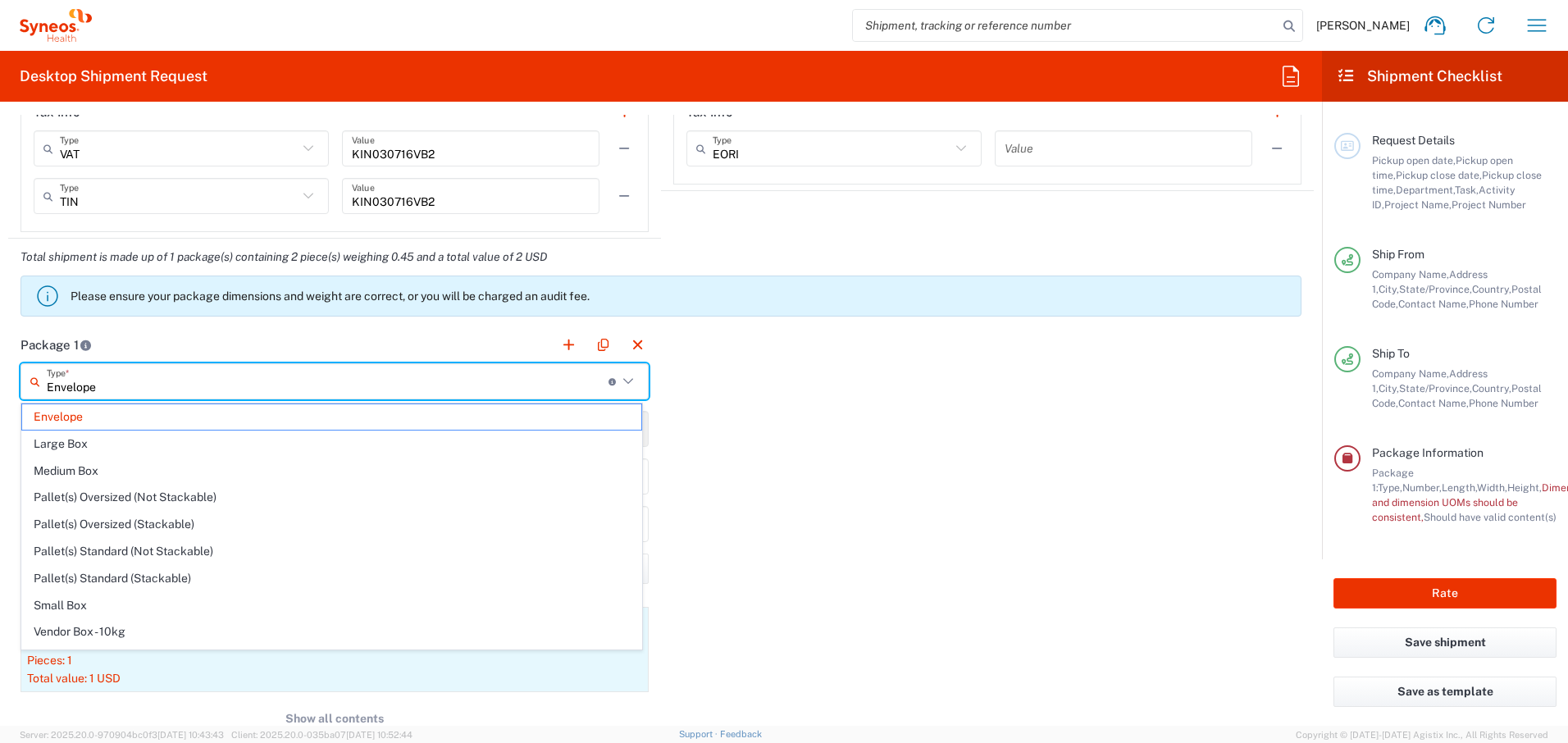
click at [485, 376] on input "Envelope" at bounding box center [328, 382] width 562 height 29
click at [124, 414] on span "Envelope" at bounding box center [331, 416] width 619 height 25
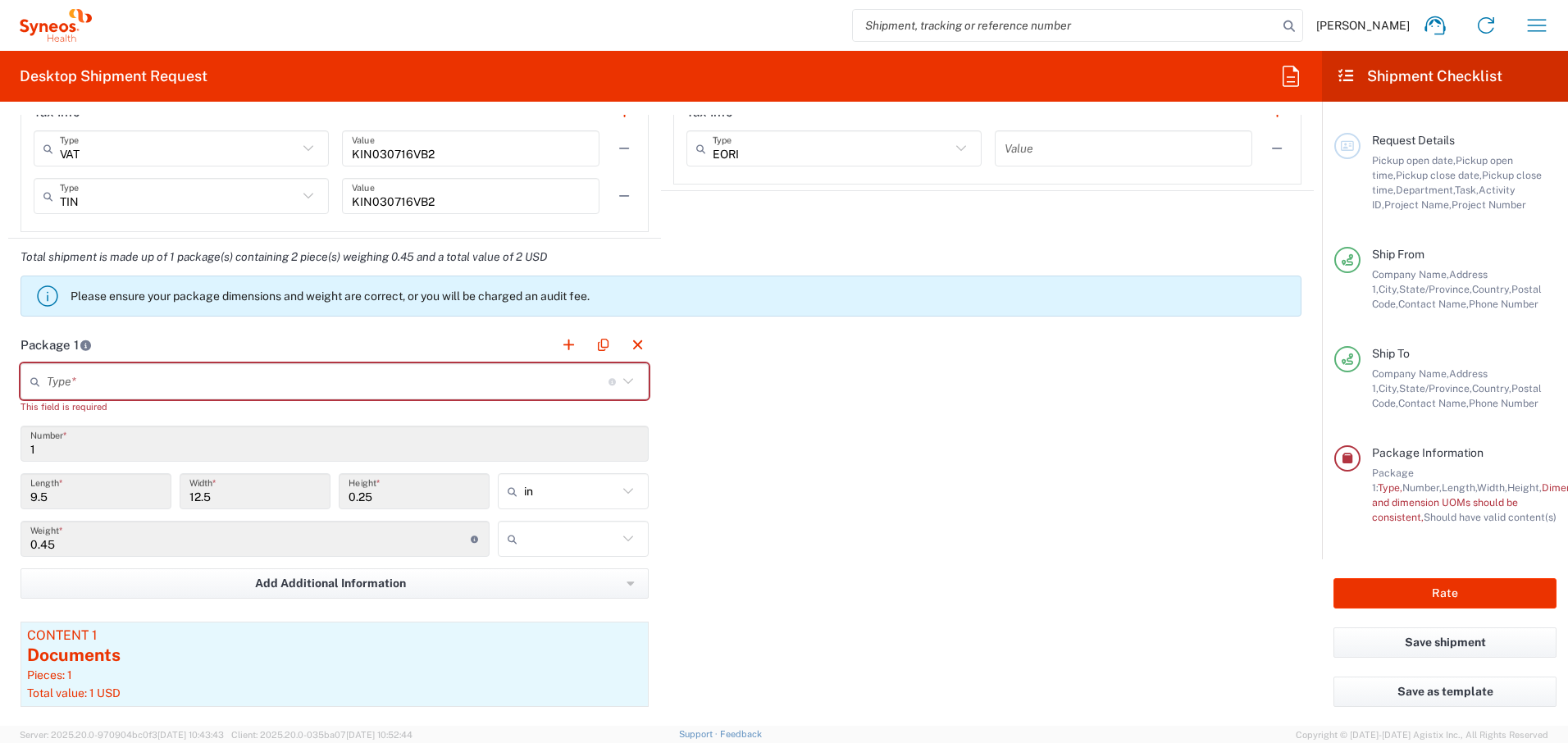
click at [145, 388] on input "text" at bounding box center [328, 382] width 562 height 29
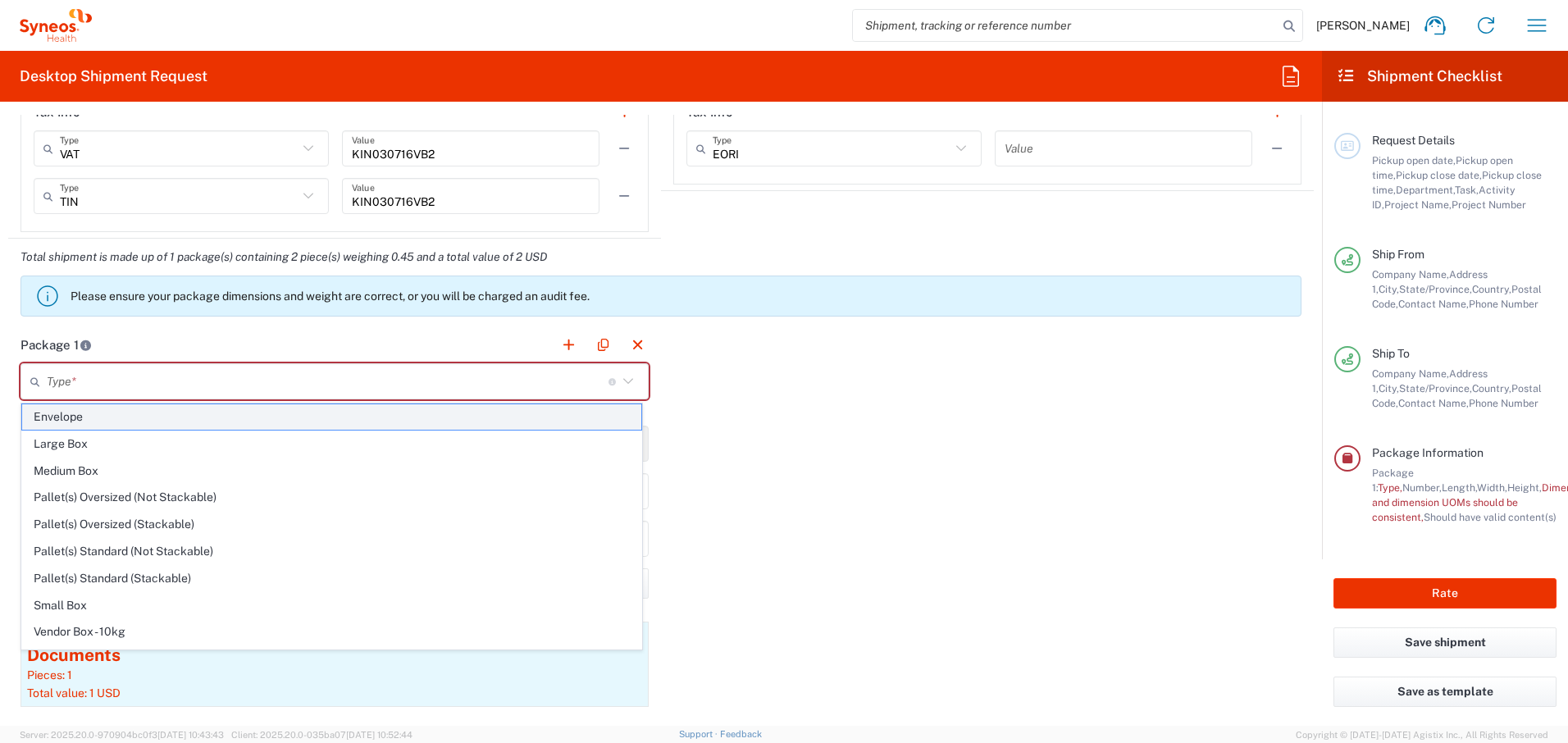
click at [124, 421] on span "Envelope" at bounding box center [331, 416] width 619 height 25
type input "Envelope"
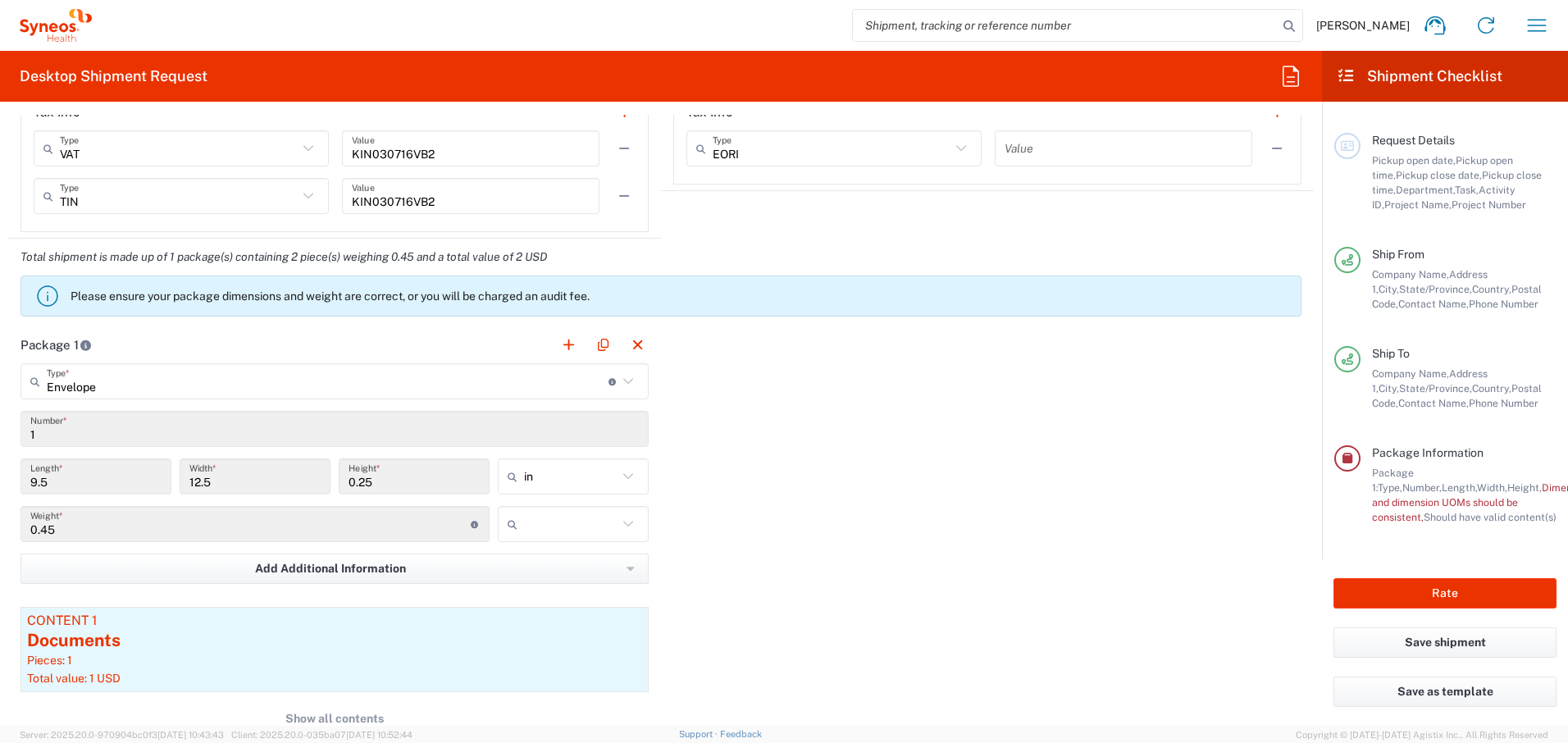
click at [804, 482] on div "Package 1 Envelope Type * Material used to package goods Envelope Large Box Med…" at bounding box center [660, 576] width 1306 height 499
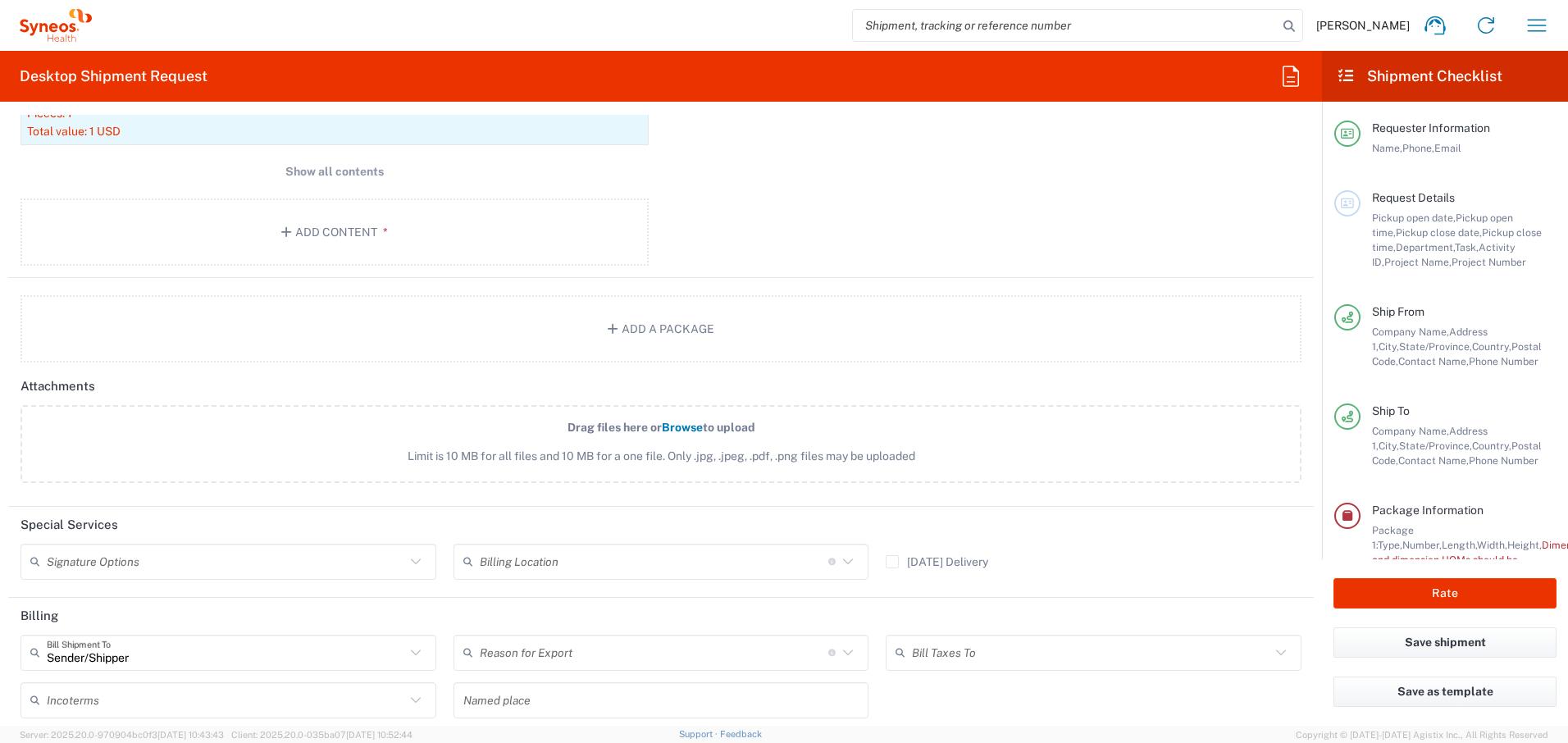
scroll to position [1962, 0]
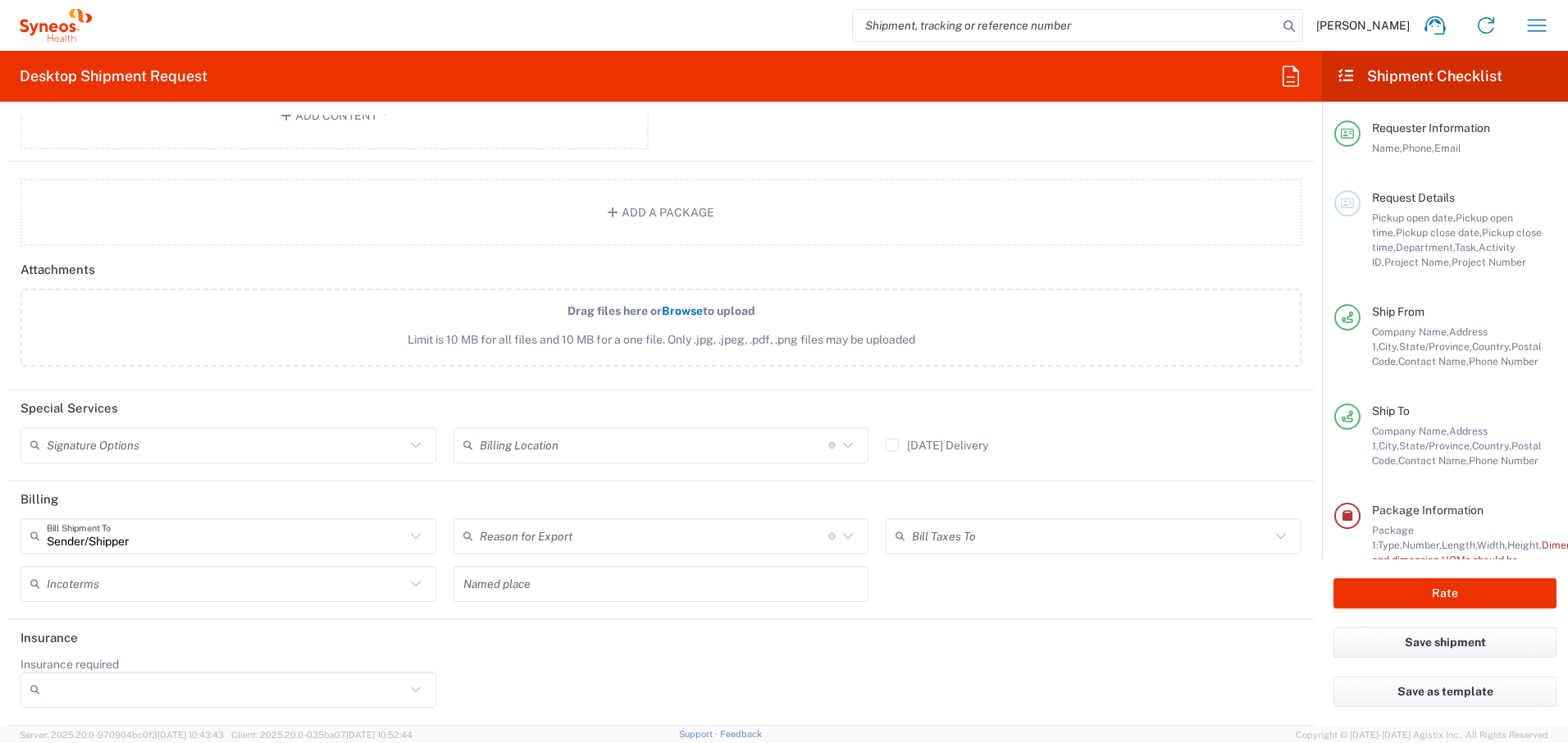
click at [410, 448] on icon at bounding box center [416, 445] width 21 height 21
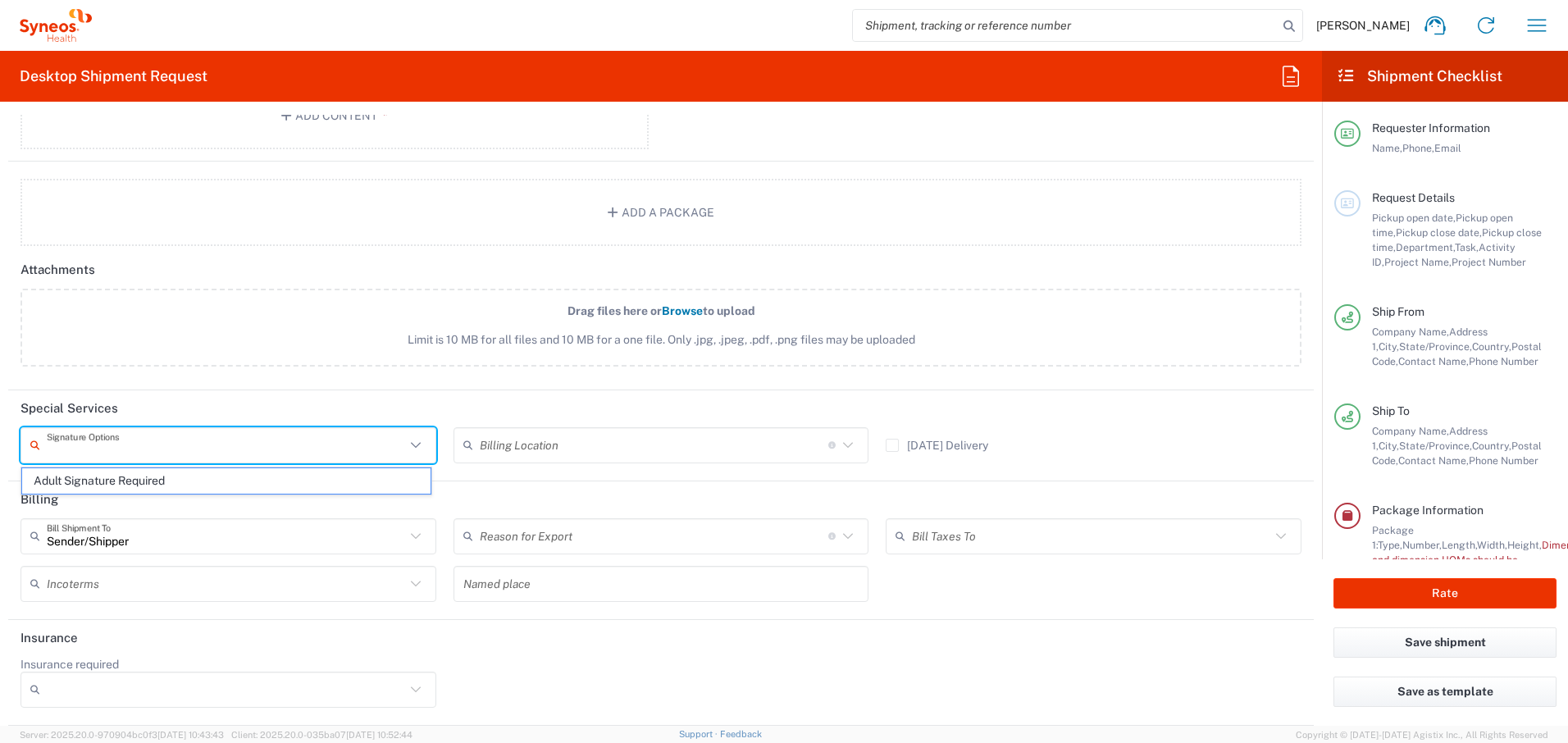
click at [411, 394] on header "Special Services" at bounding box center [660, 409] width 1306 height 37
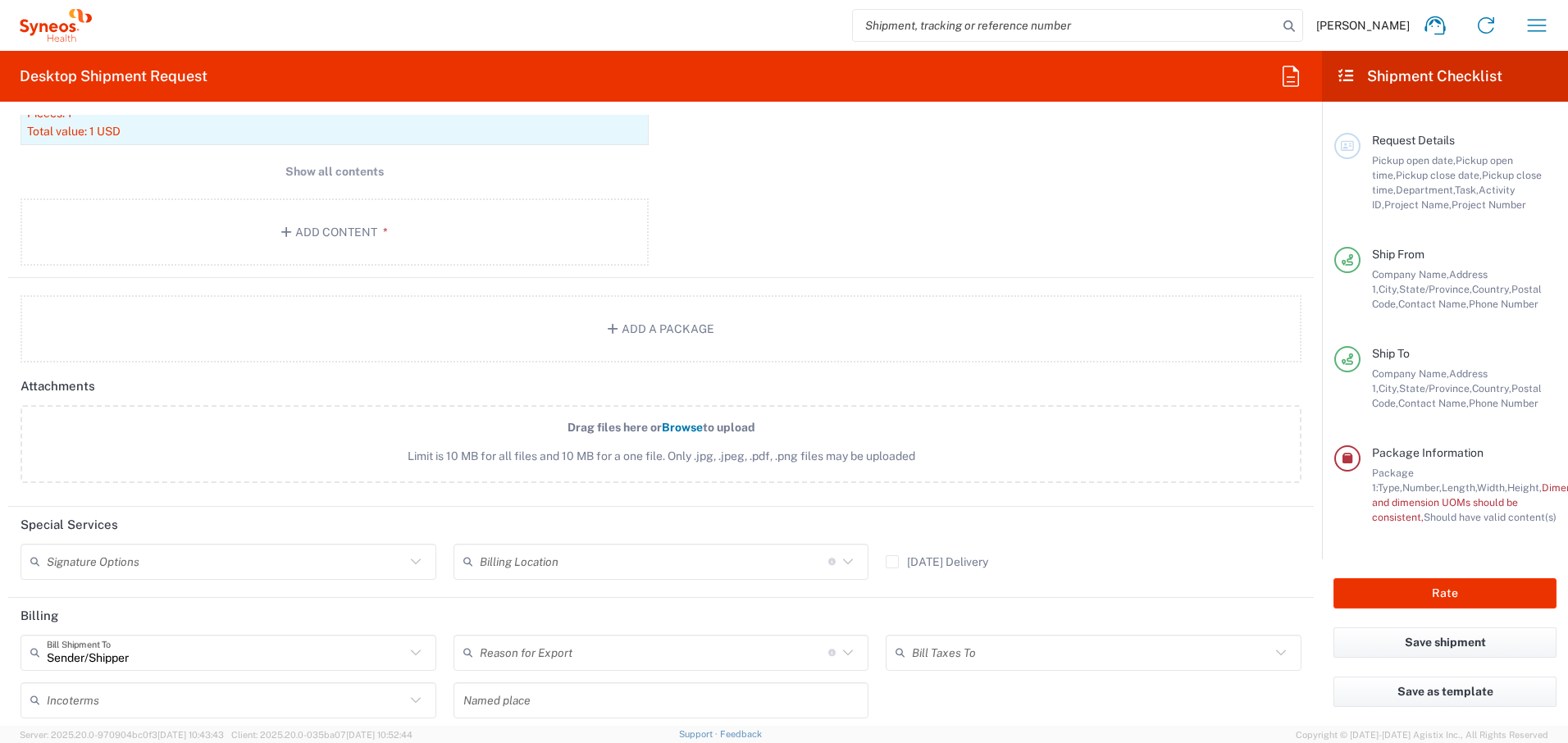
scroll to position [0, 0]
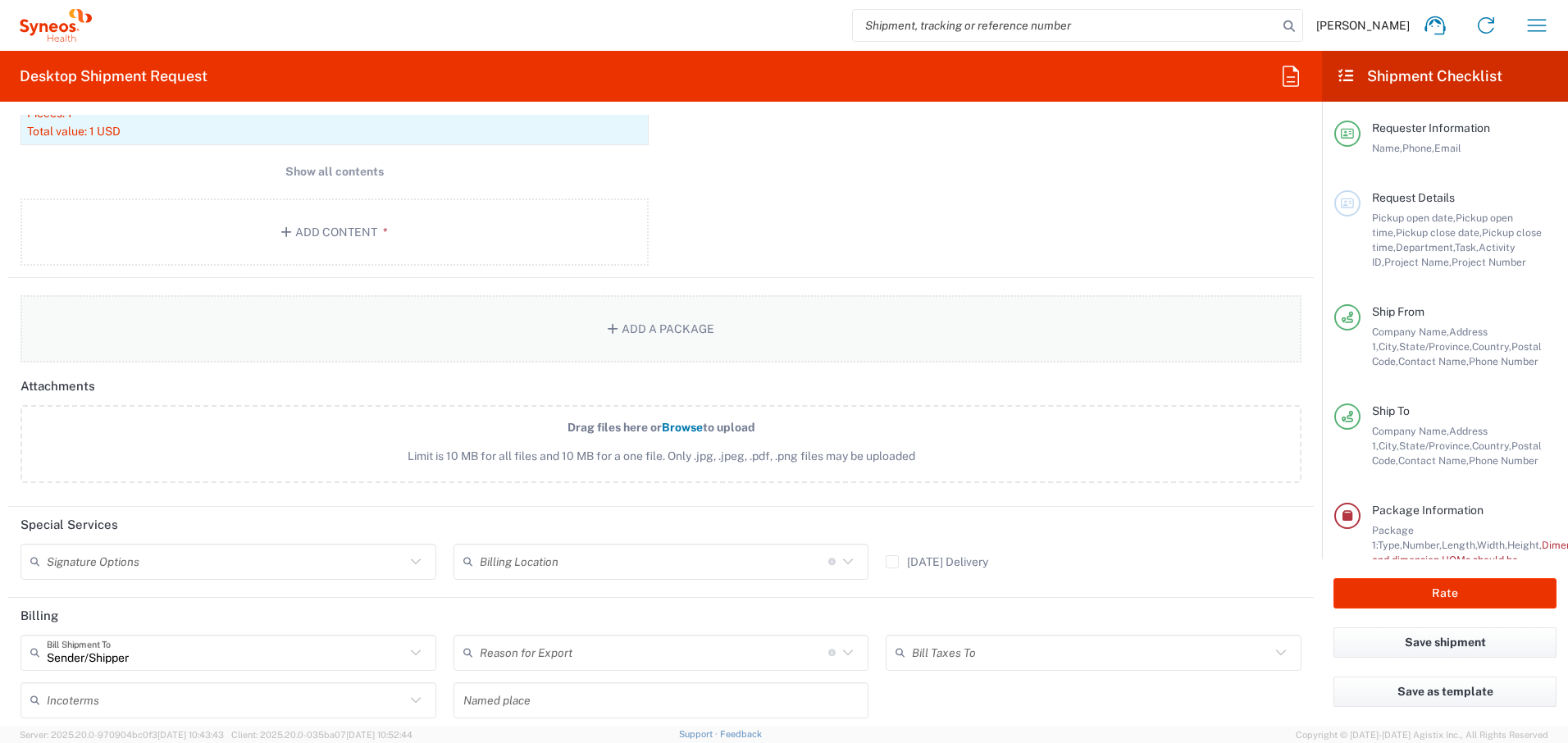
click at [608, 328] on icon "button" at bounding box center [615, 328] width 15 height 11
click at [621, 334] on button "Add a Package" at bounding box center [661, 328] width 1281 height 67
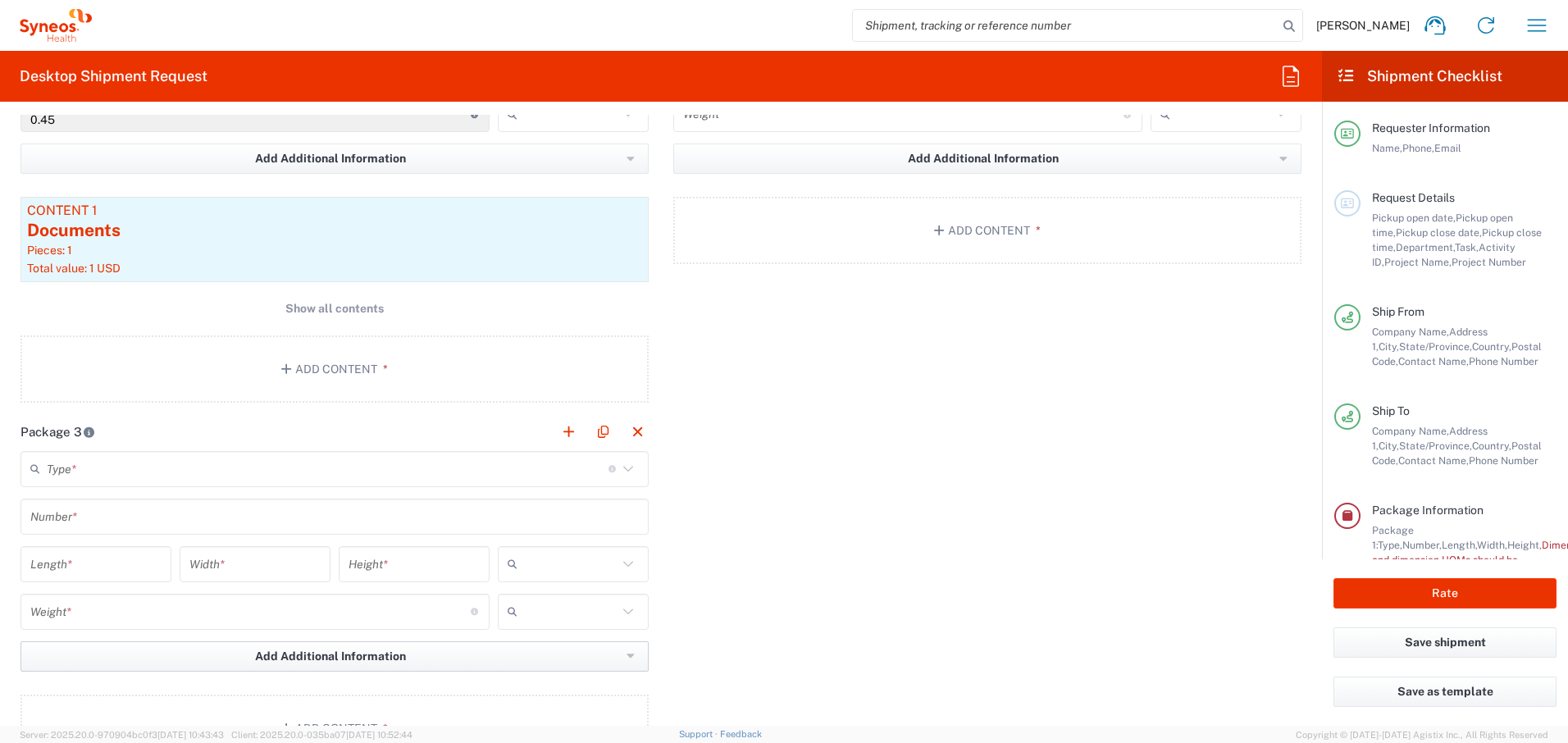
scroll to position [1572, 0]
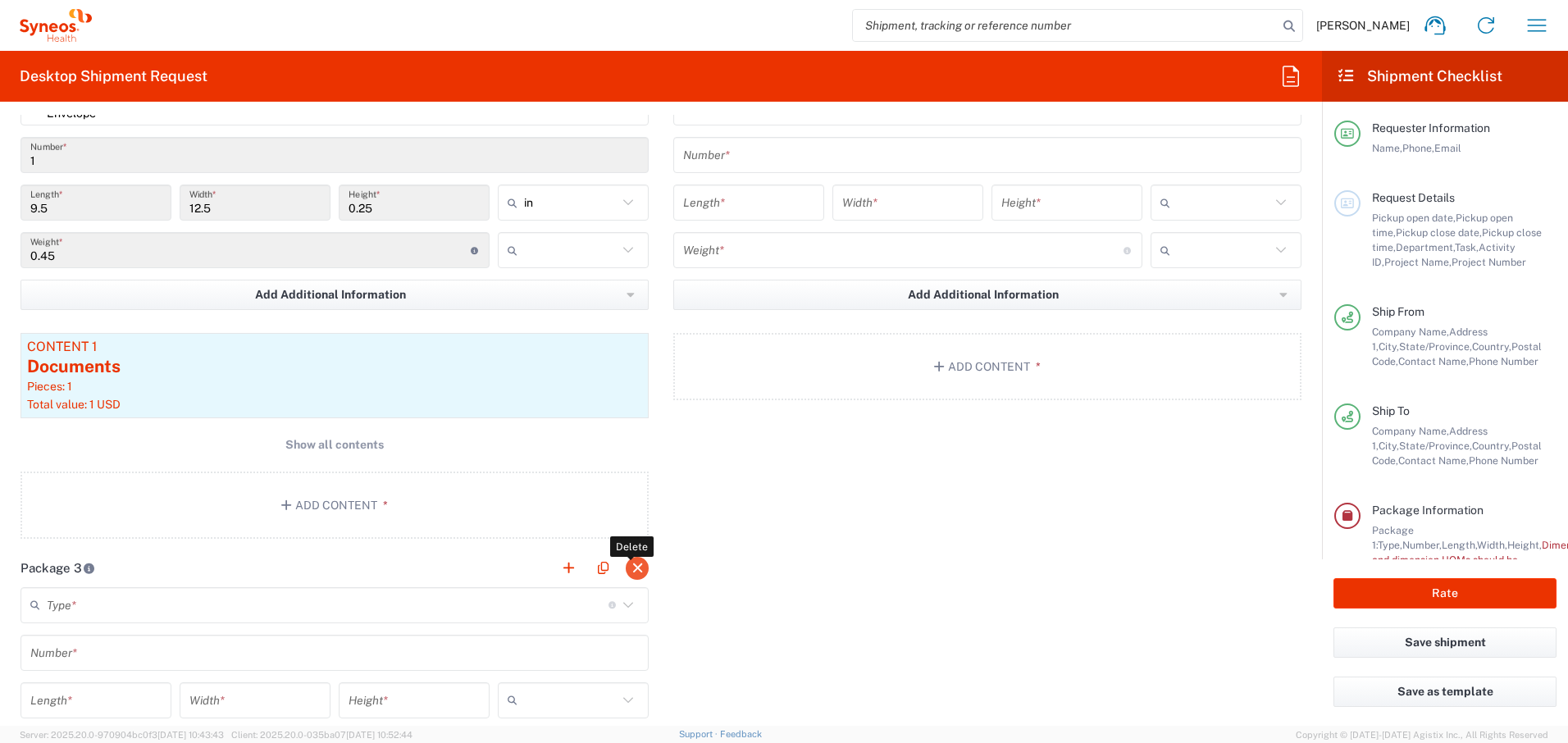
click at [629, 567] on button "button" at bounding box center [638, 568] width 23 height 23
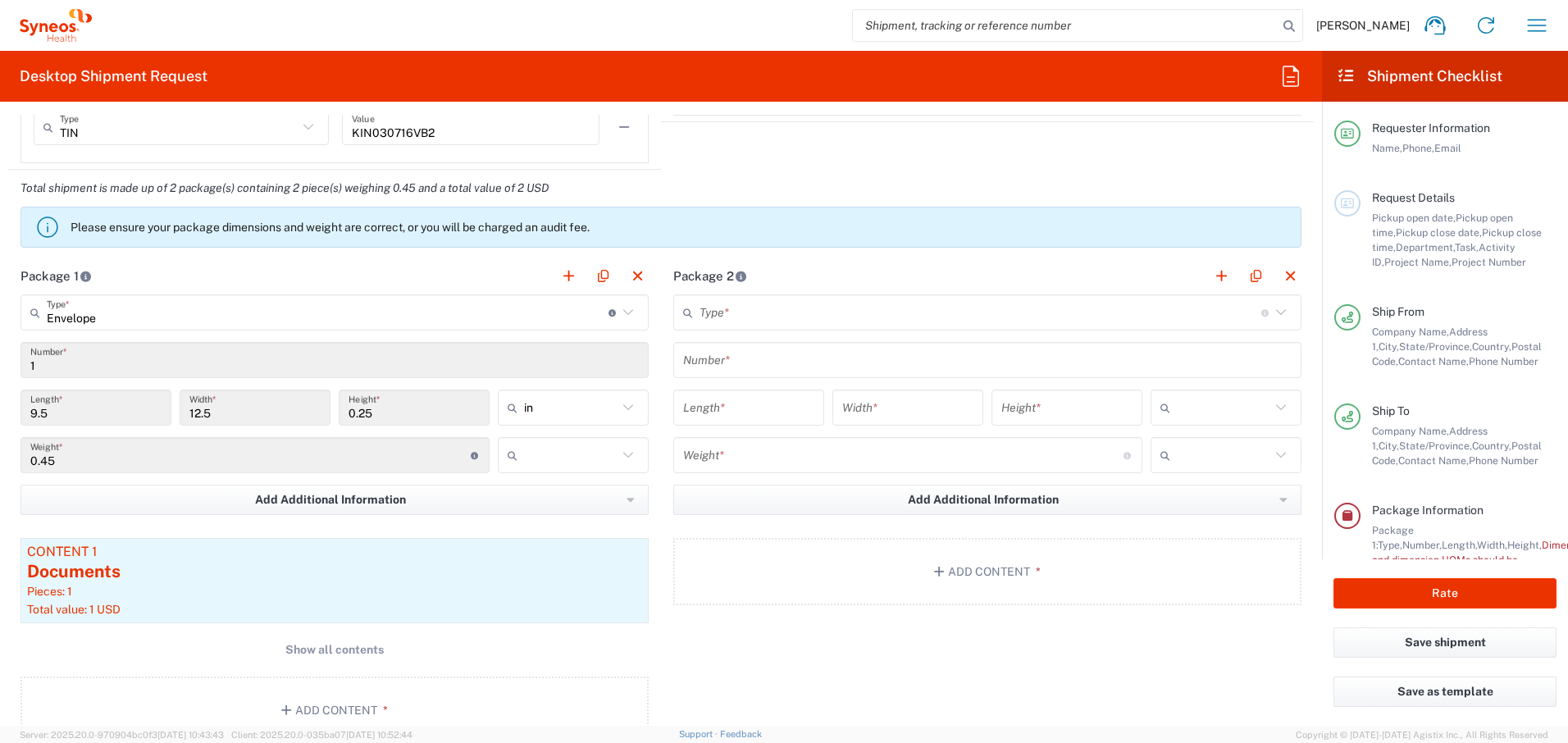
scroll to position [1299, 0]
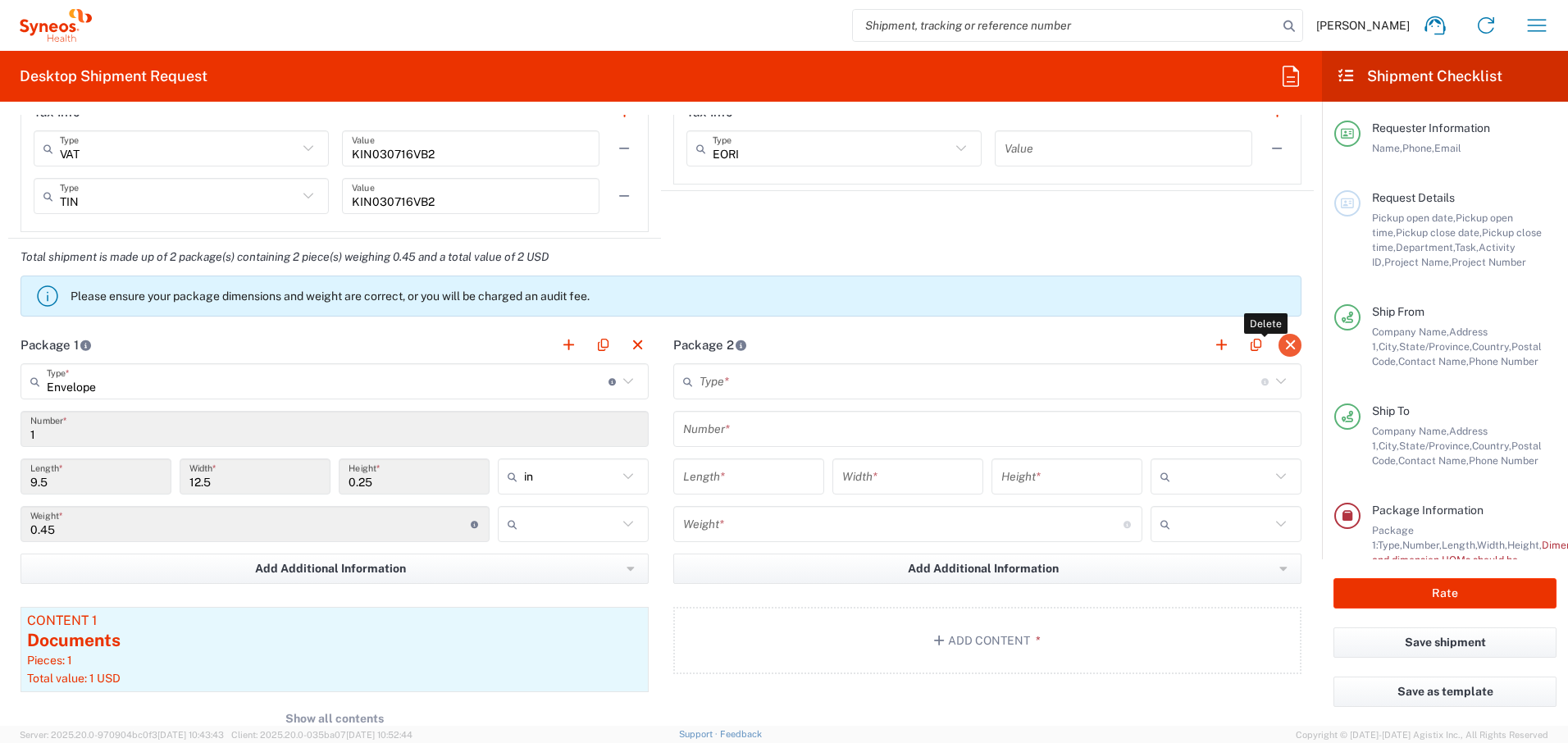
click at [1279, 344] on button "button" at bounding box center [1290, 345] width 23 height 23
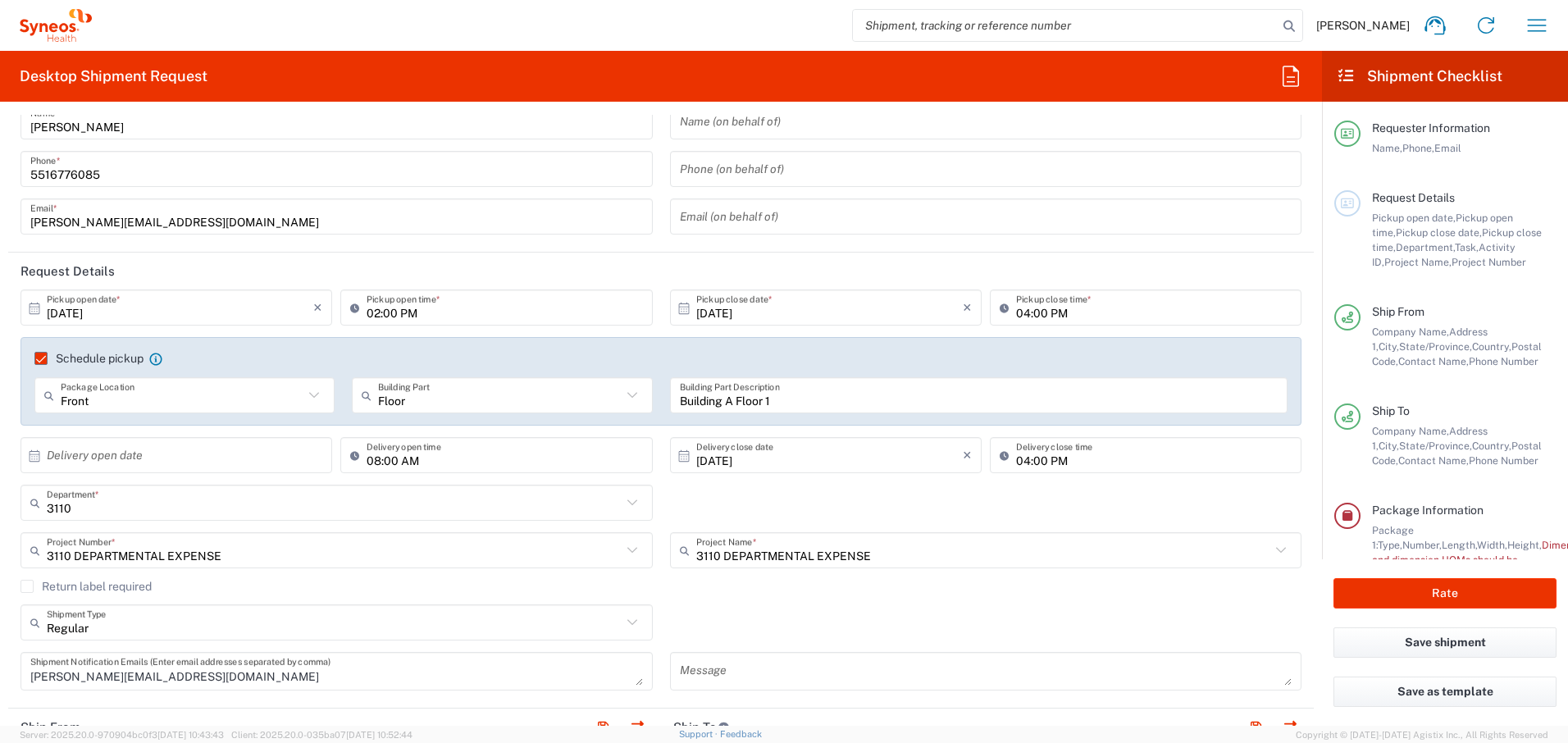
scroll to position [0, 0]
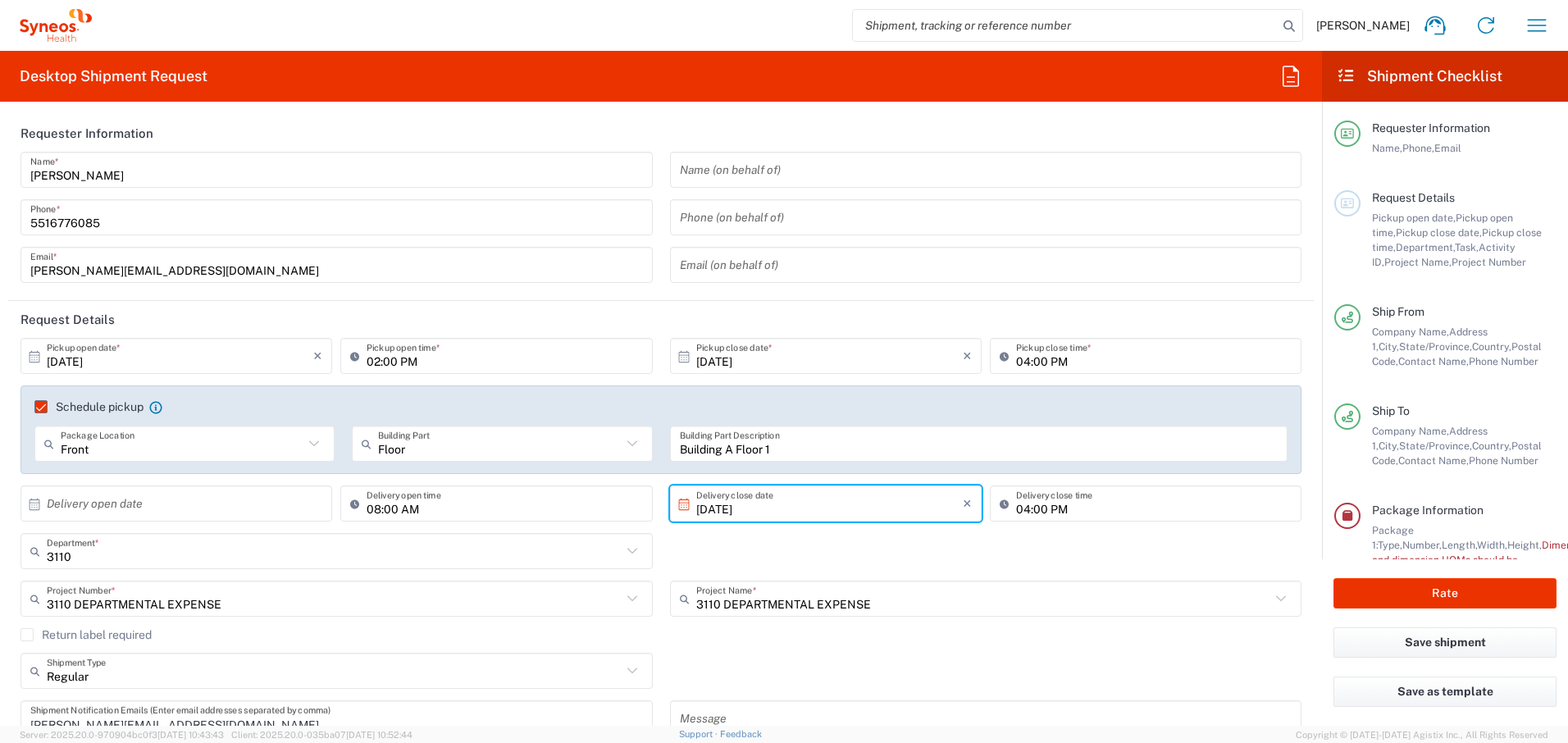
click at [790, 510] on input "[DATE]" at bounding box center [829, 503] width 267 height 29
click at [794, 601] on span "7" at bounding box center [797, 607] width 24 height 23
type input "[DATE]"
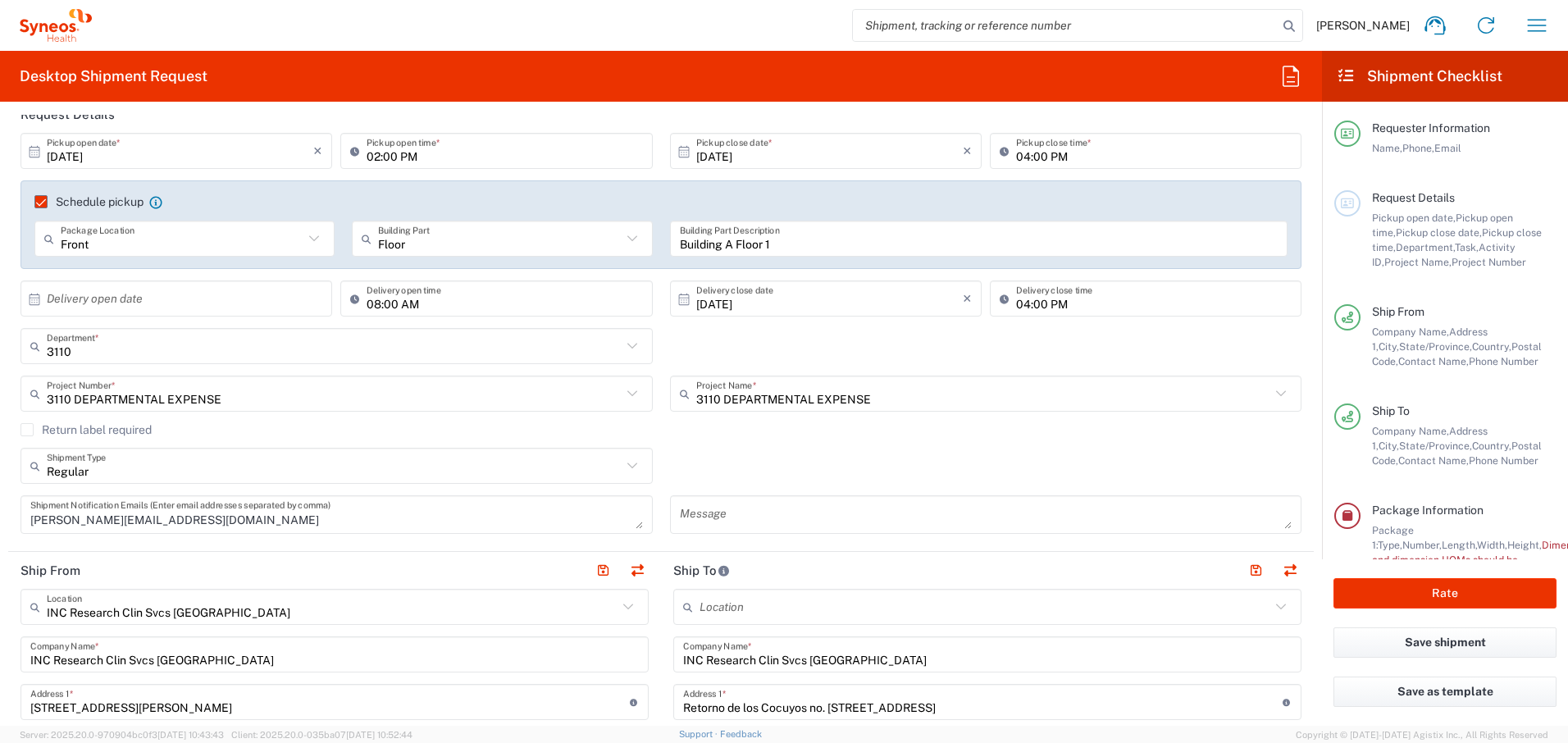
scroll to position [274, 0]
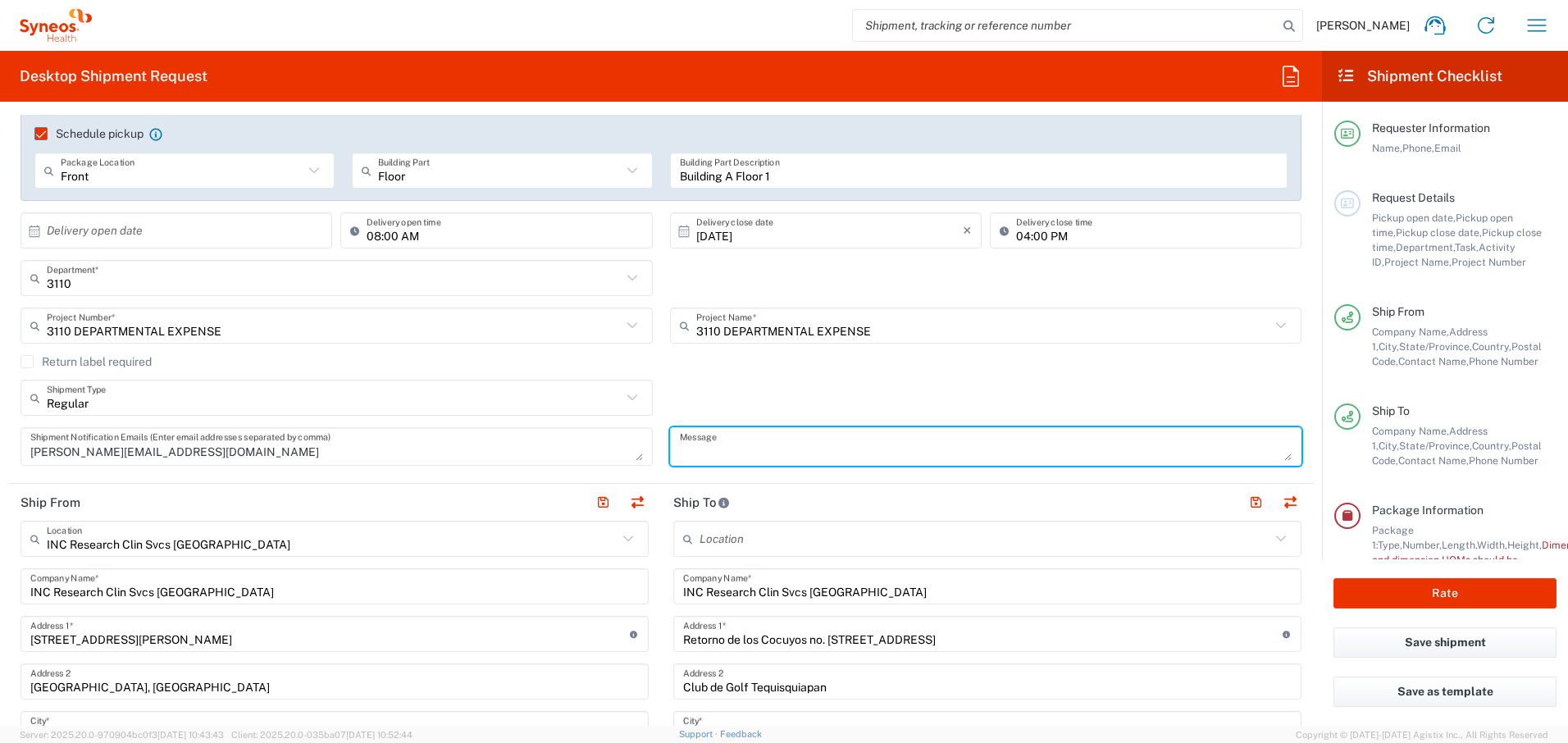
click at [903, 433] on textarea at bounding box center [986, 446] width 612 height 29
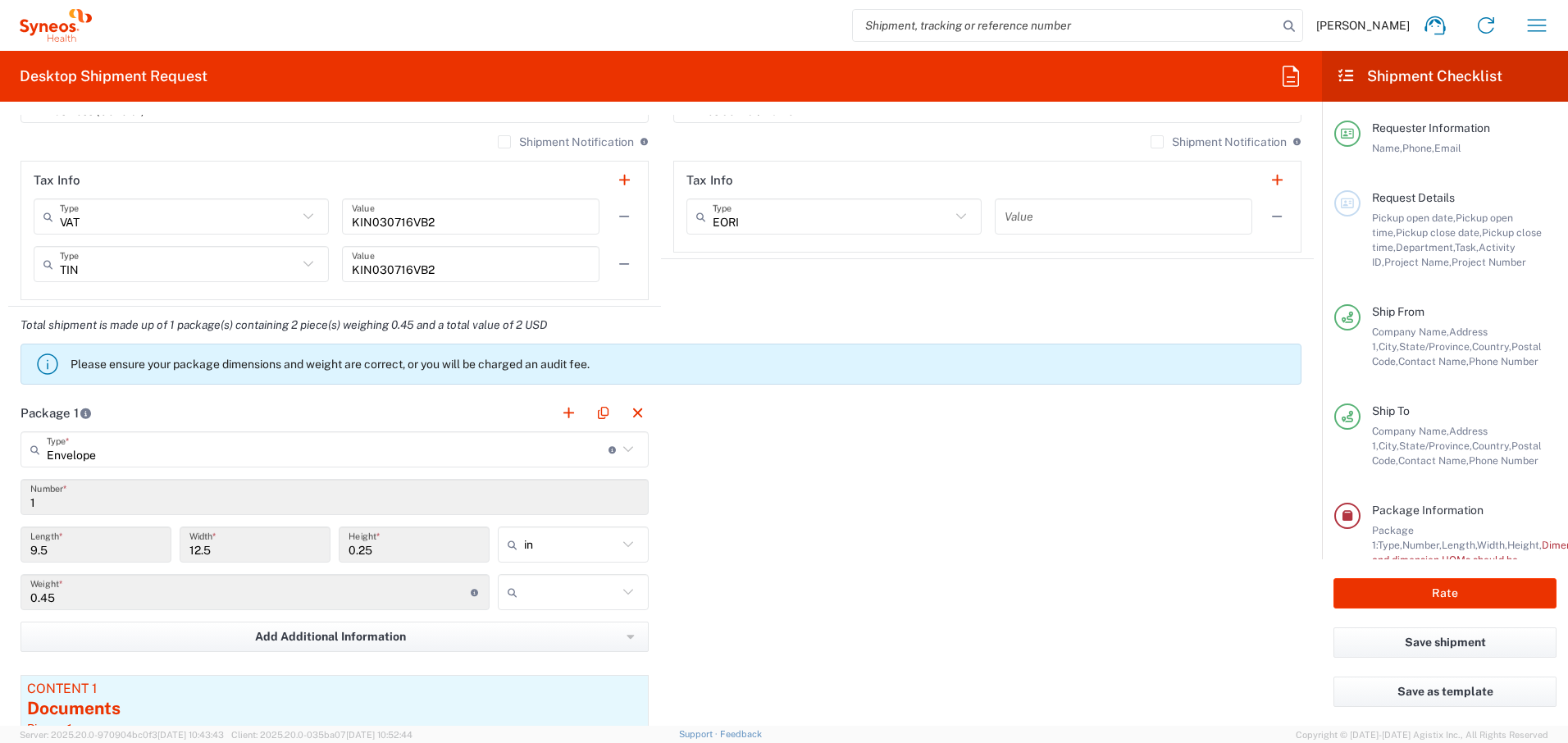
scroll to position [1368, 0]
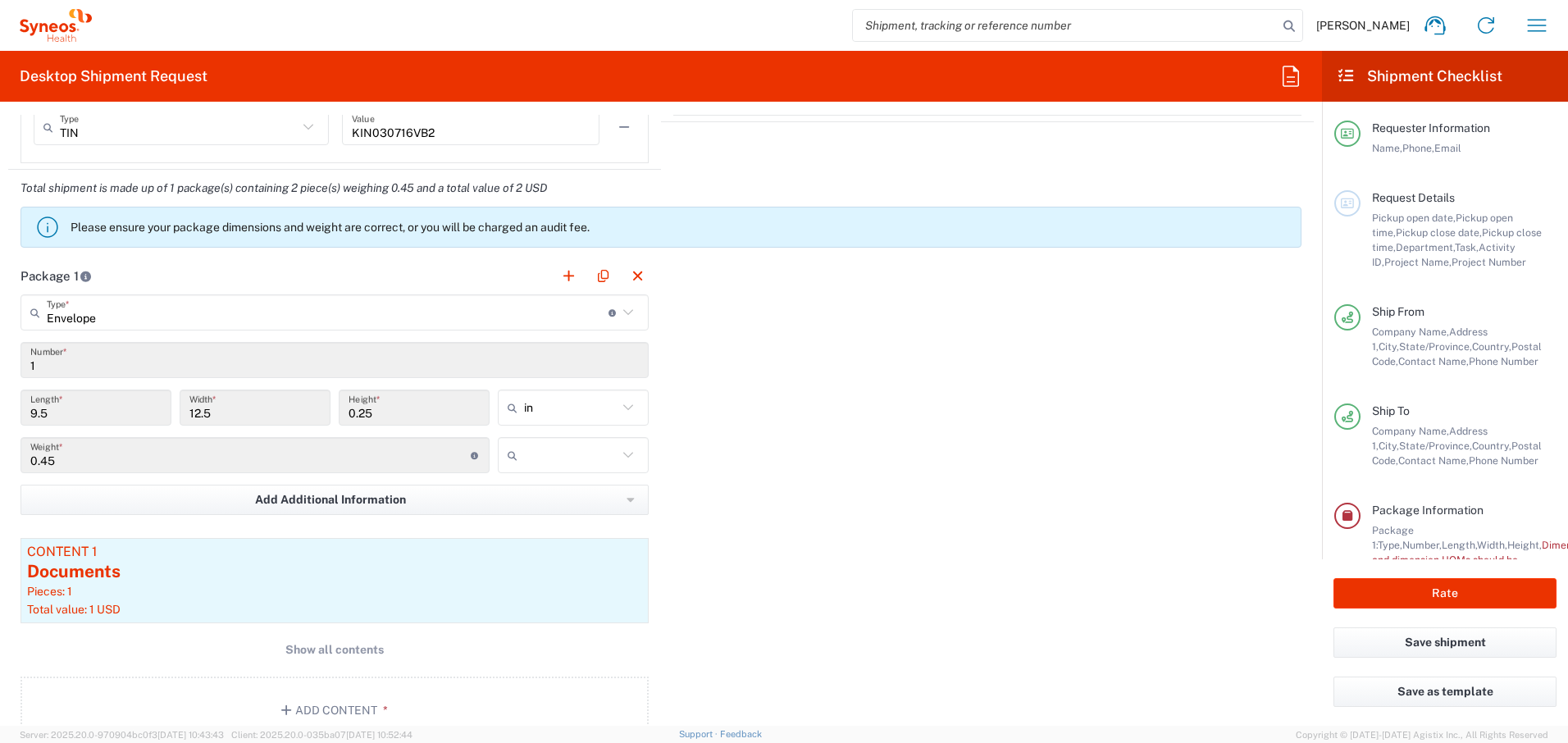
click at [621, 310] on icon at bounding box center [628, 313] width 21 height 21
type input "Envelope"
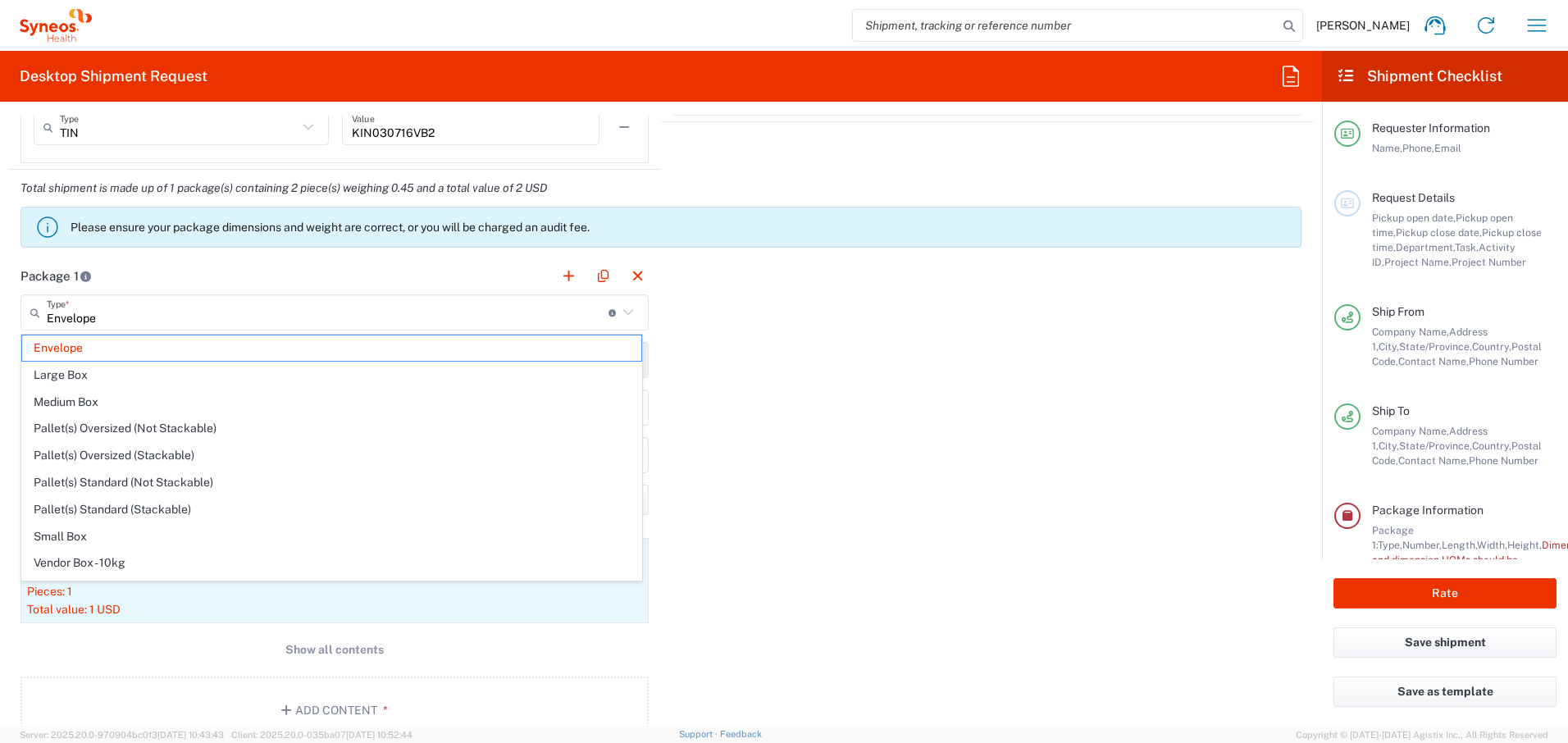
click at [621, 310] on icon at bounding box center [628, 313] width 21 height 21
click at [710, 316] on div "Package 1 Envelope Type * Material used to package goods Envelope Large Box Med…" at bounding box center [660, 507] width 1306 height 499
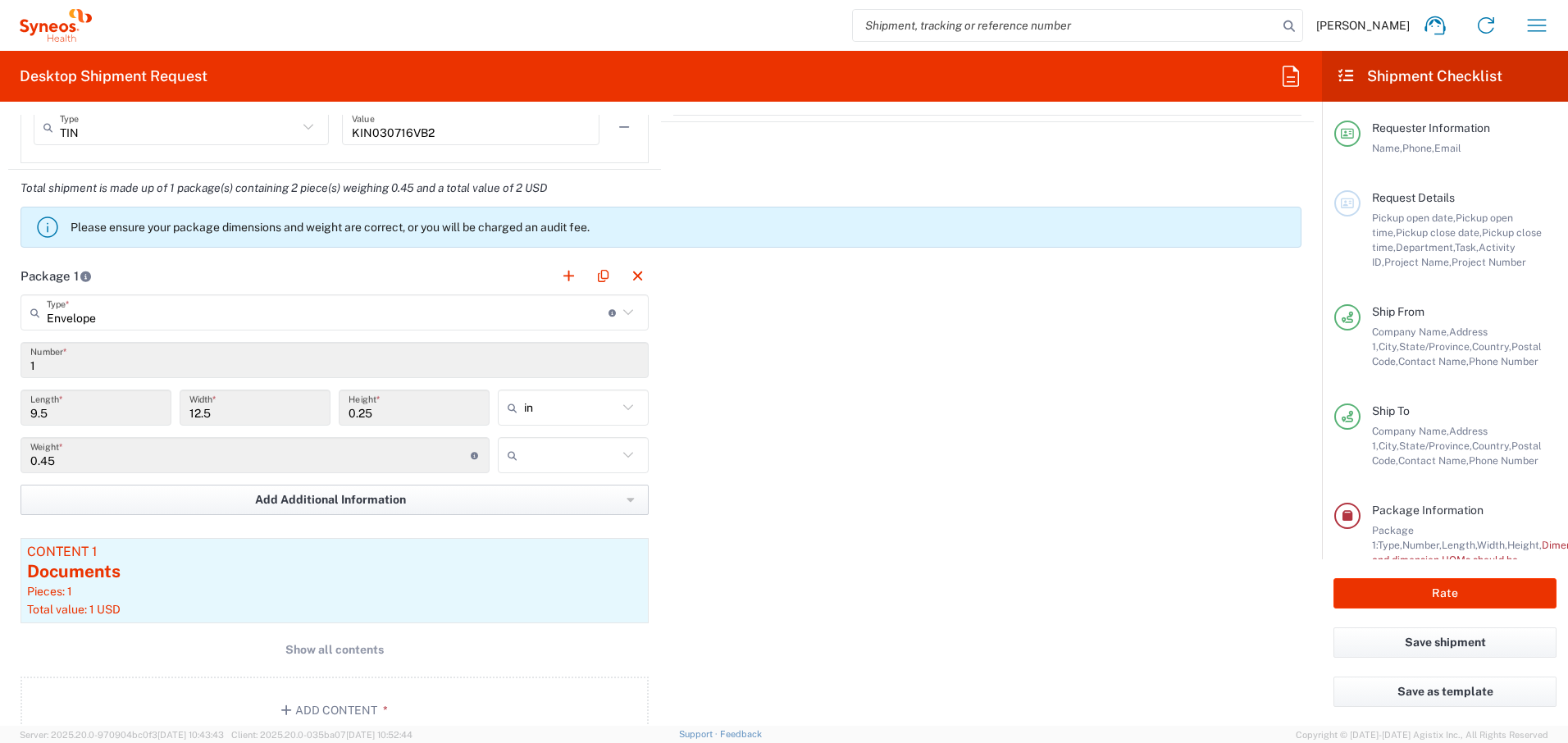
click at [283, 498] on span "Add Additional Information" at bounding box center [330, 500] width 151 height 16
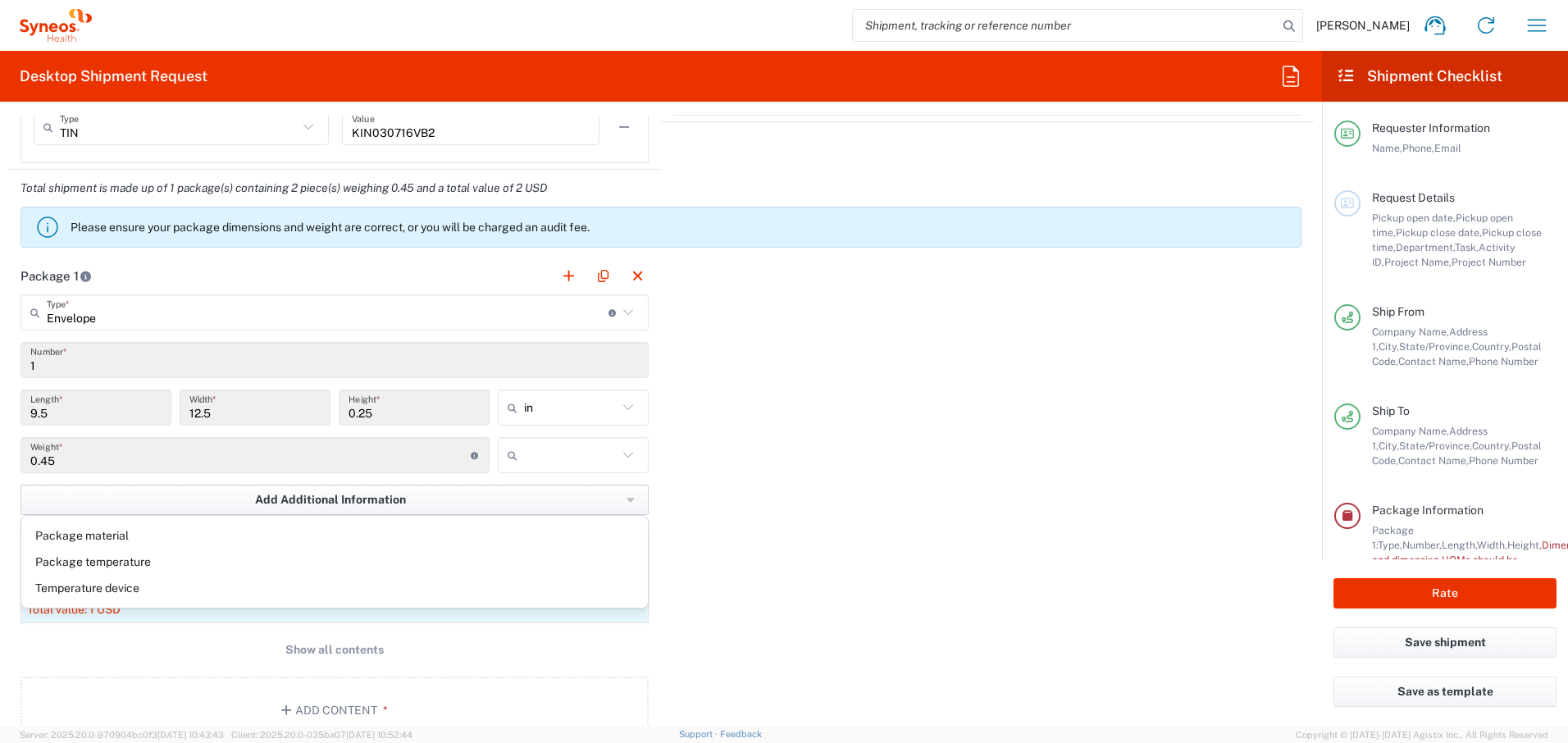
scroll to position [1503, 0]
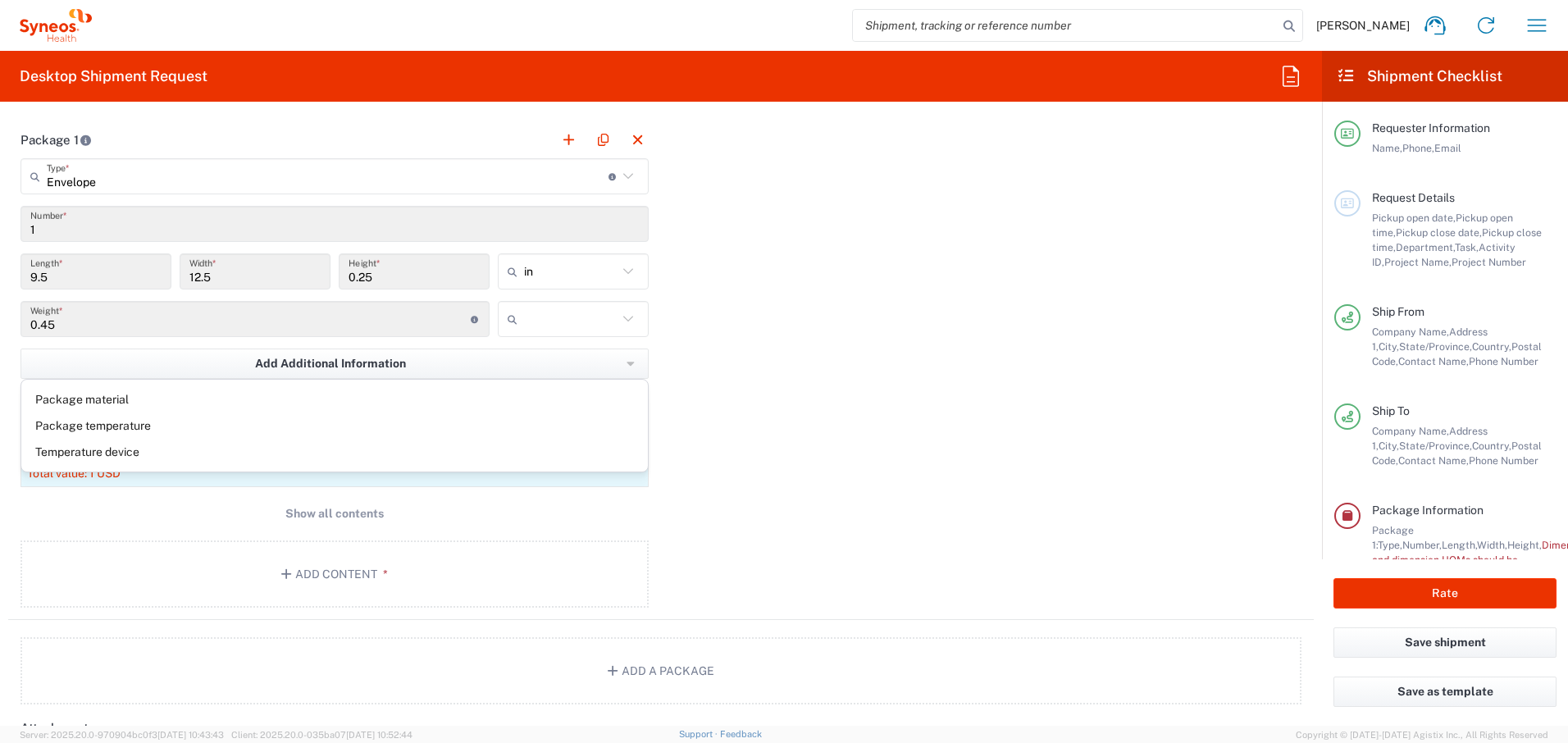
click at [775, 443] on div "Package 1 Envelope Type * Material used to package goods Envelope Large Box Med…" at bounding box center [660, 370] width 1306 height 499
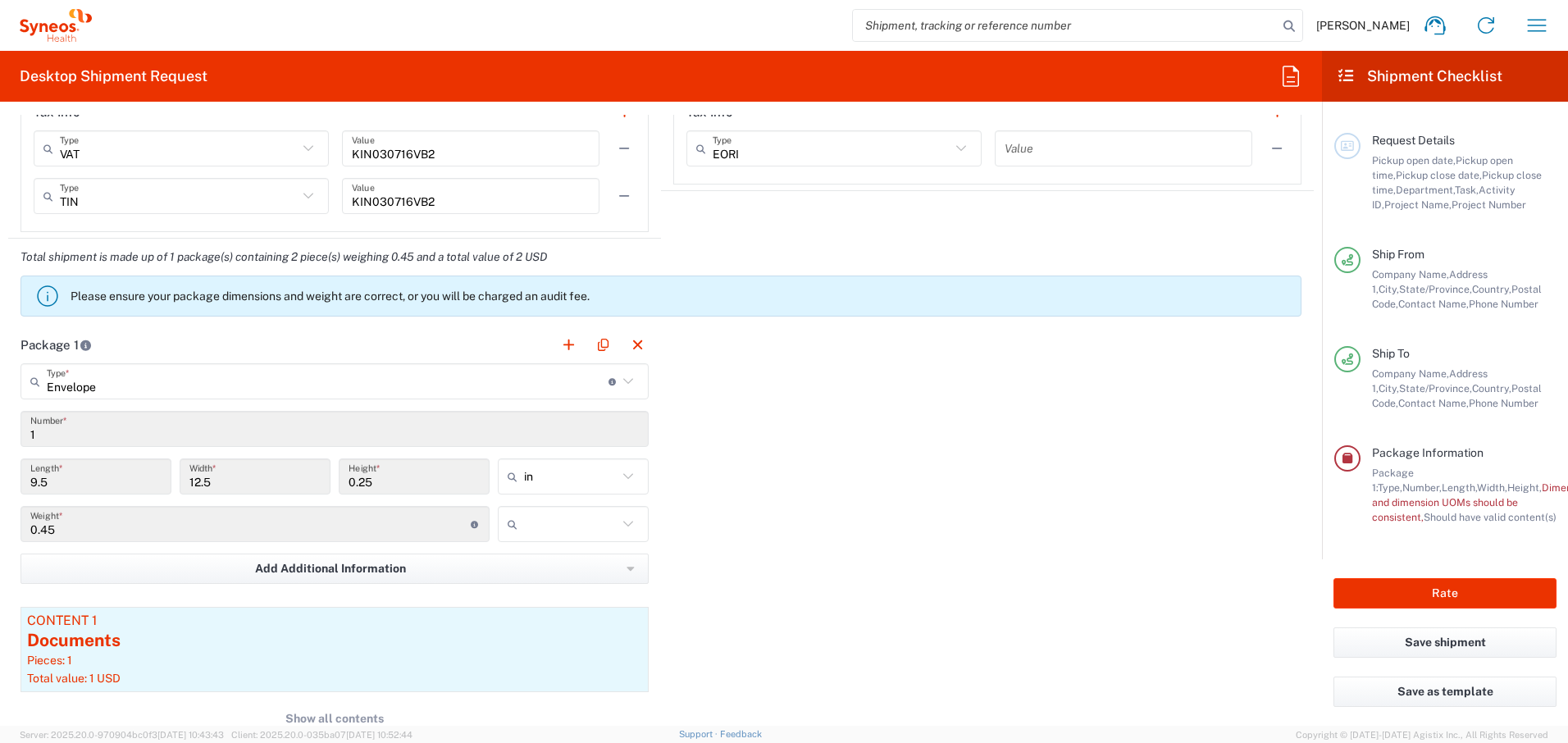
scroll to position [1368, 0]
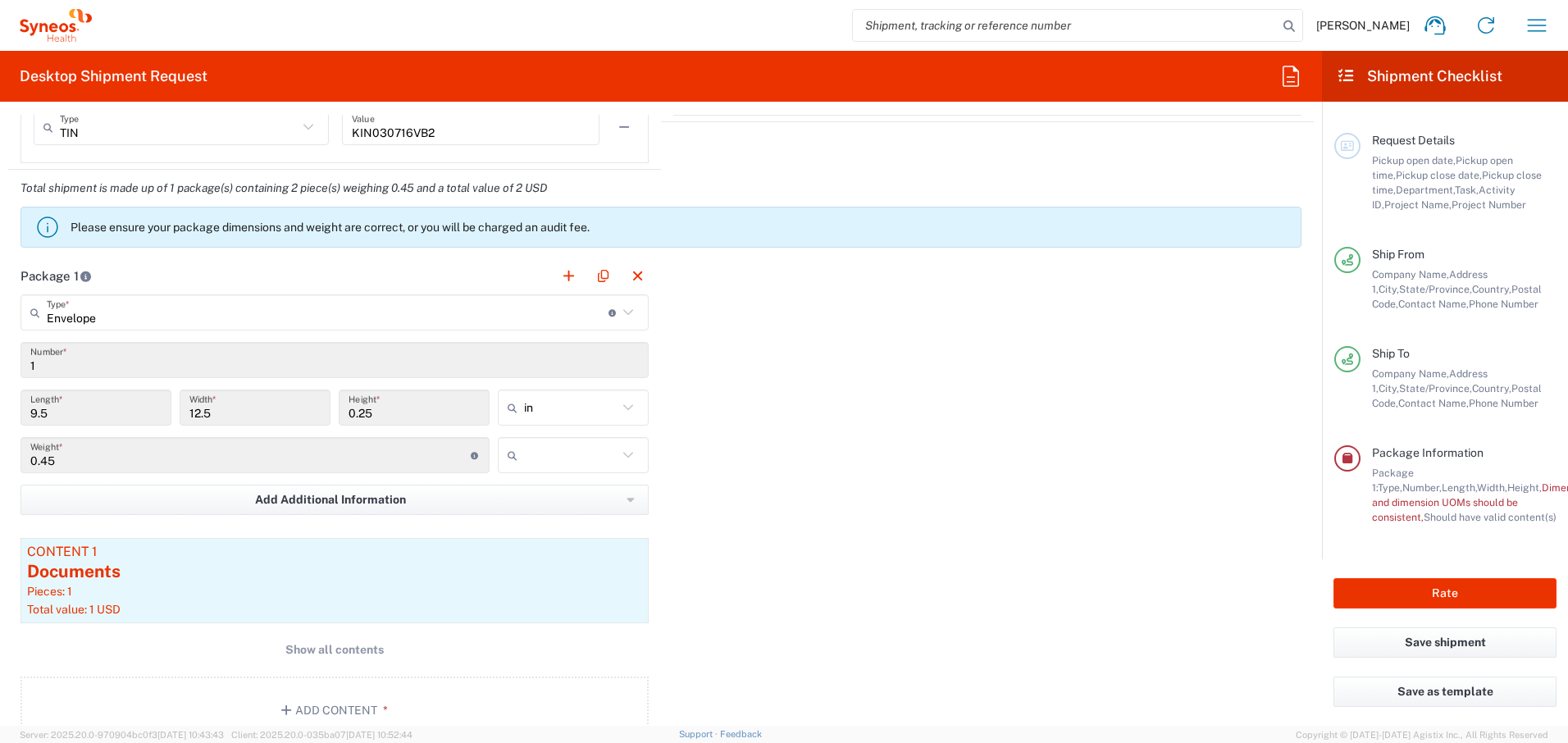
click at [212, 449] on input "0.45" at bounding box center [251, 456] width 441 height 29
click at [449, 457] on input "0.45" at bounding box center [251, 456] width 441 height 29
click at [471, 456] on icon at bounding box center [476, 456] width 9 height 7
click at [535, 444] on input "text" at bounding box center [571, 456] width 93 height 26
click at [537, 494] on span "kgs" at bounding box center [568, 490] width 146 height 25
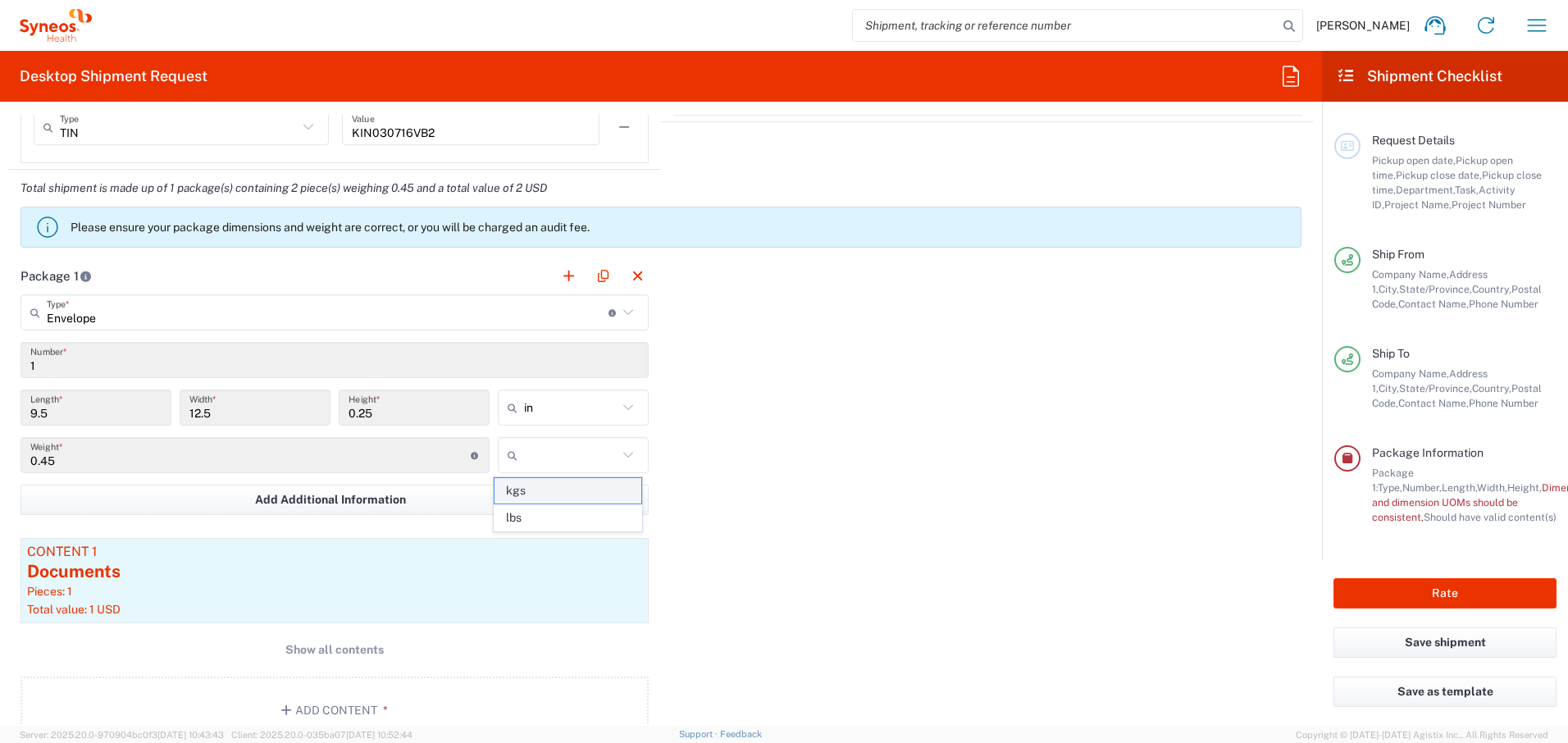
type input "kgs"
click at [618, 414] on icon at bounding box center [628, 408] width 21 height 21
click at [540, 467] on span "cm" at bounding box center [568, 469] width 146 height 25
type input "24.13"
type input "31.75"
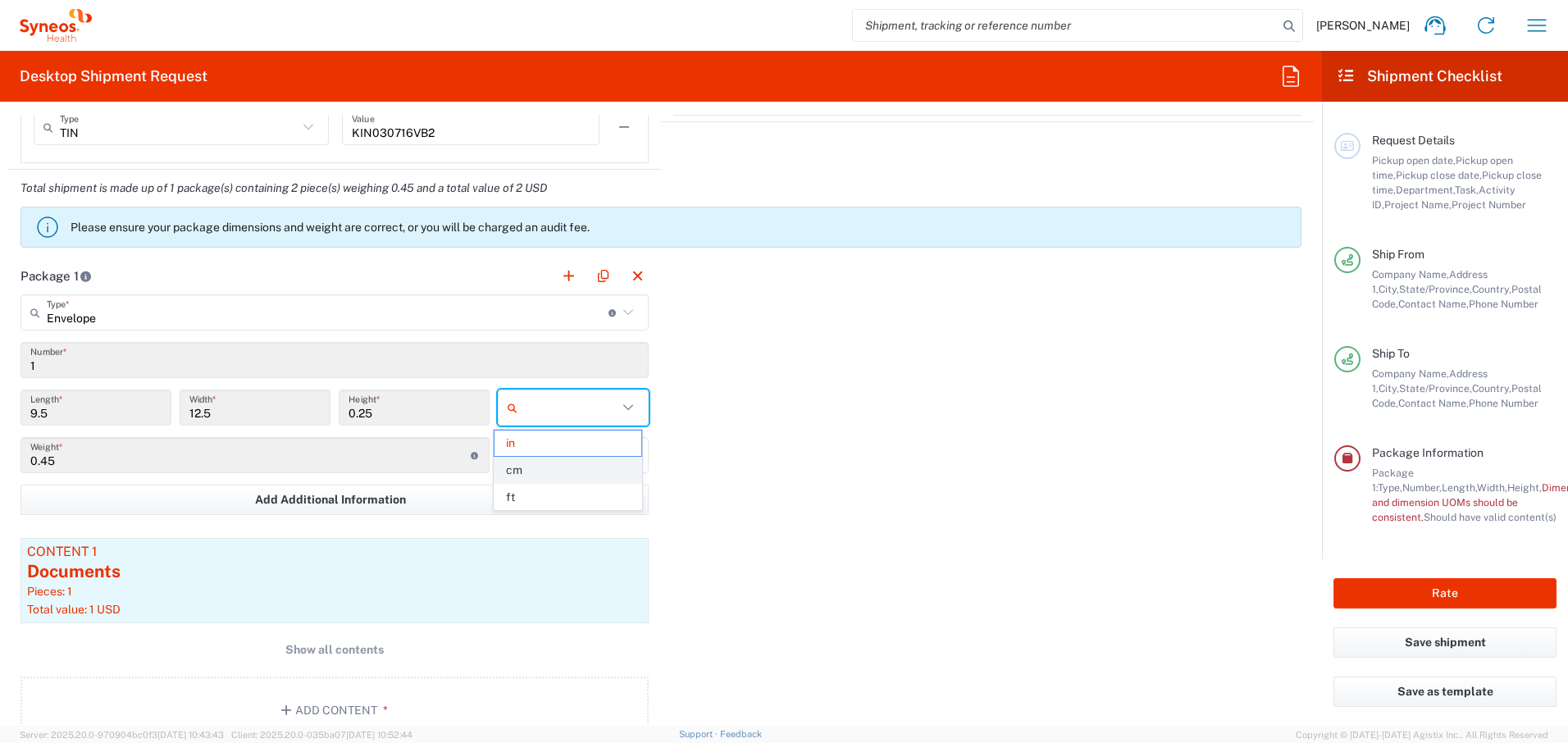
type input "0.64"
type input "cm"
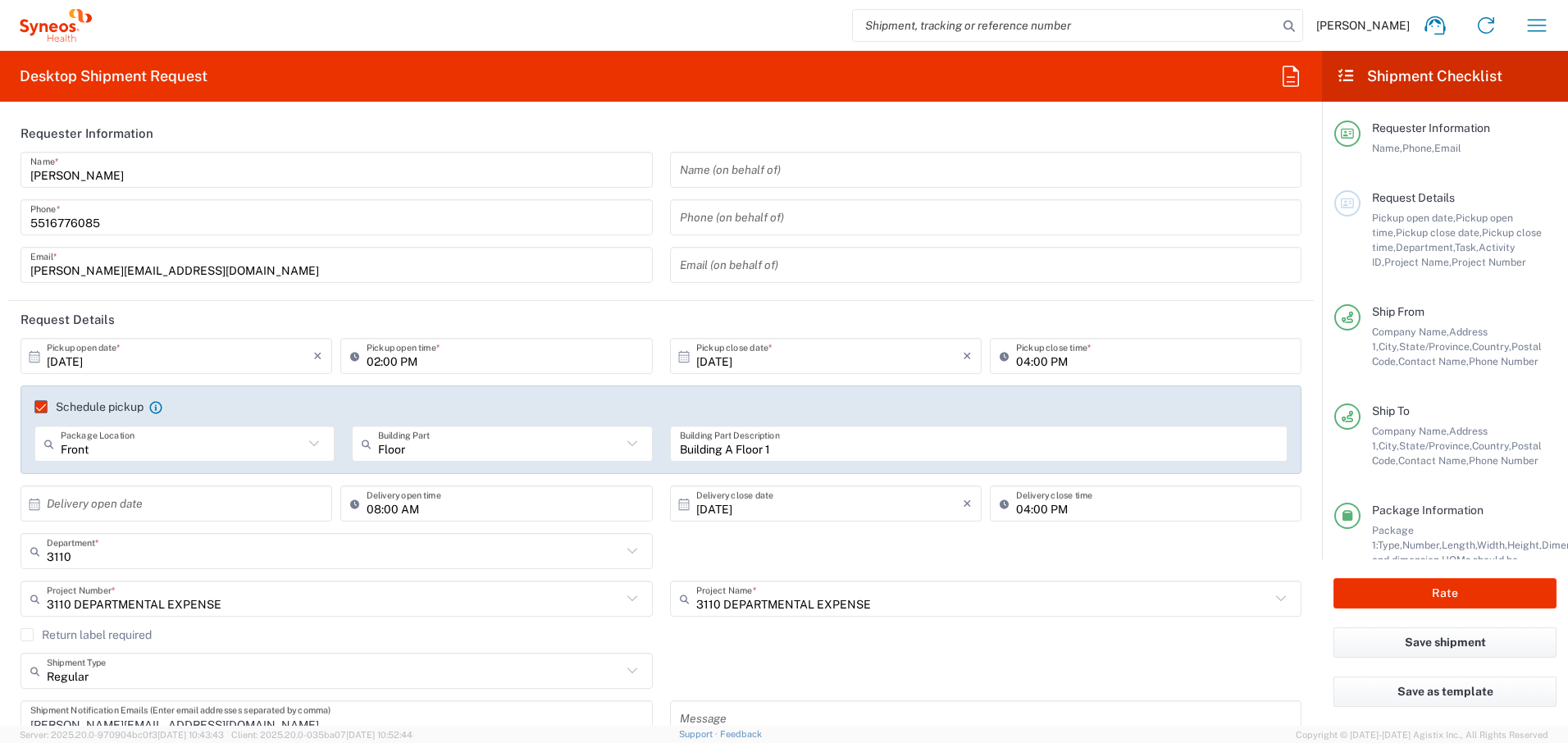
scroll to position [72, 0]
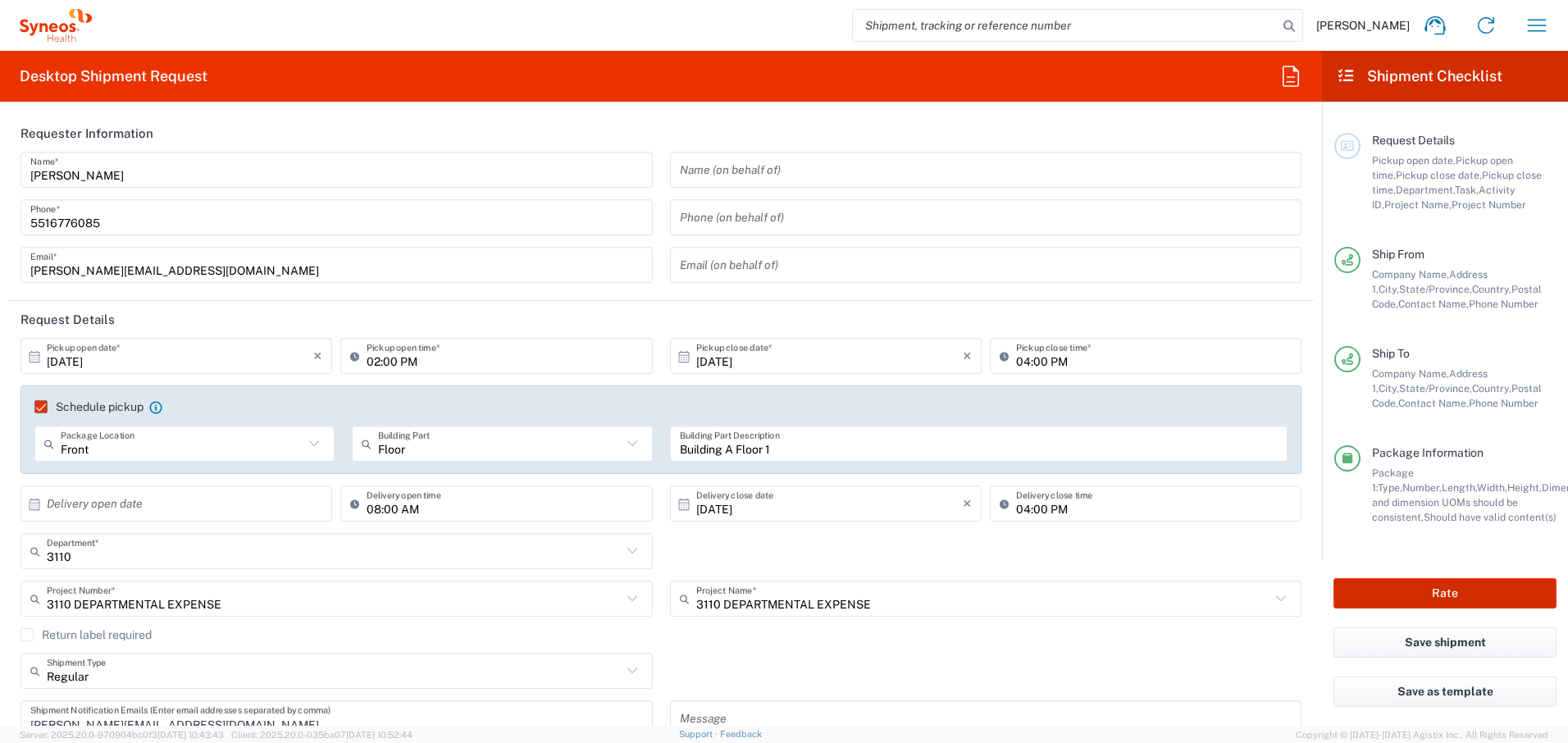
click at [1389, 598] on button "Rate" at bounding box center [1445, 593] width 223 height 30
type input "3110 DEPARTMENTAL EXPENSE"
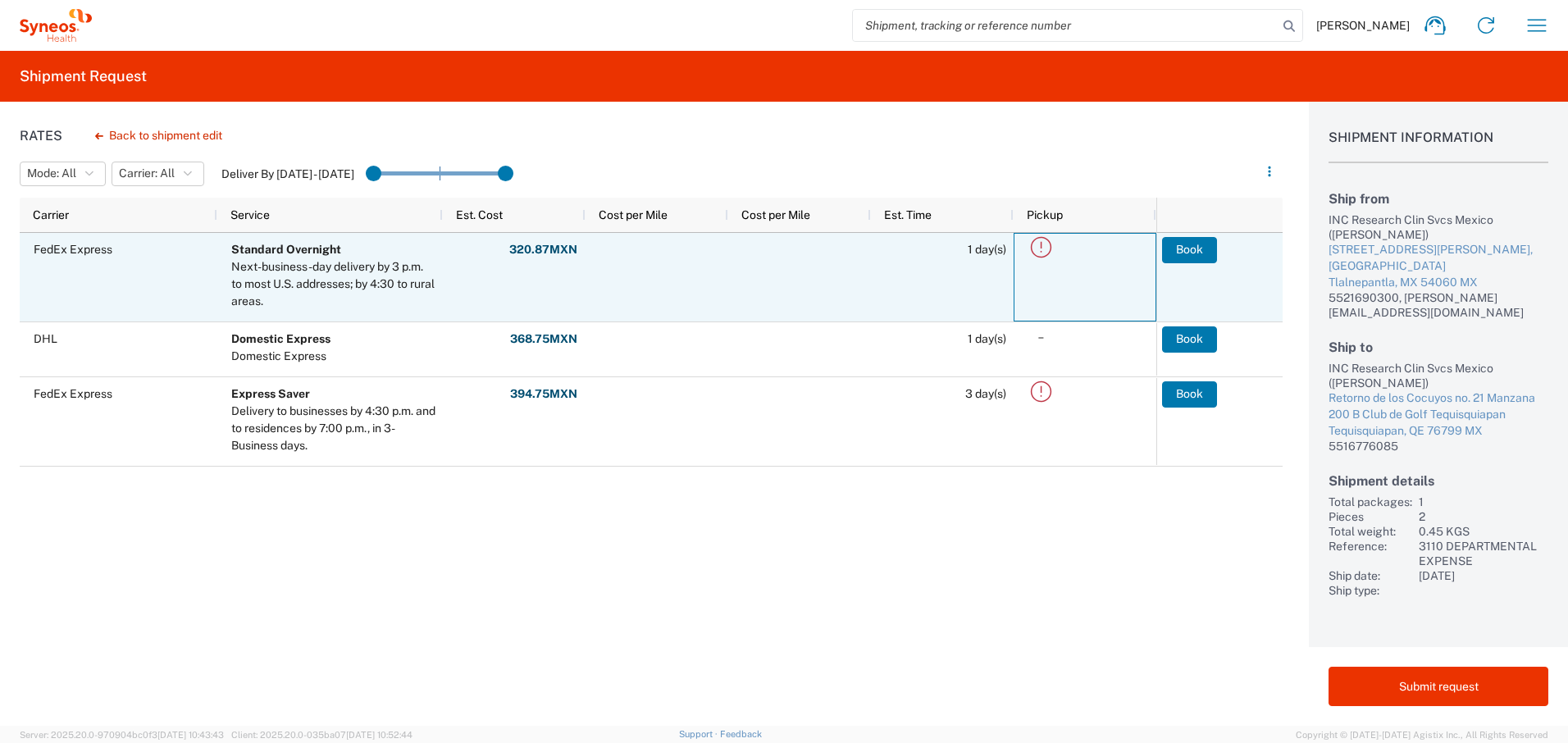
click at [1041, 247] on icon at bounding box center [1042, 247] width 21 height 21
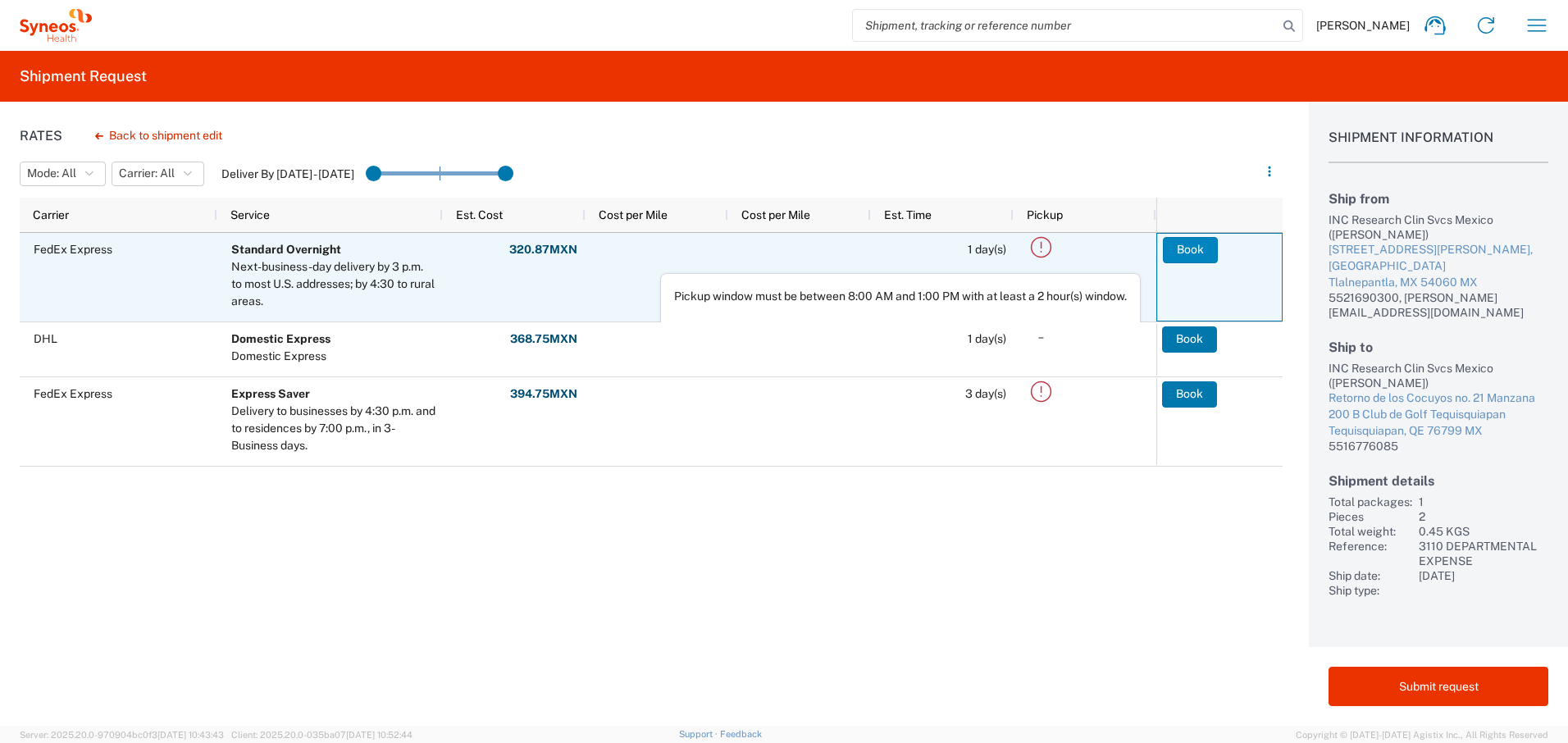
click at [1182, 250] on button "Book" at bounding box center [1190, 250] width 55 height 26
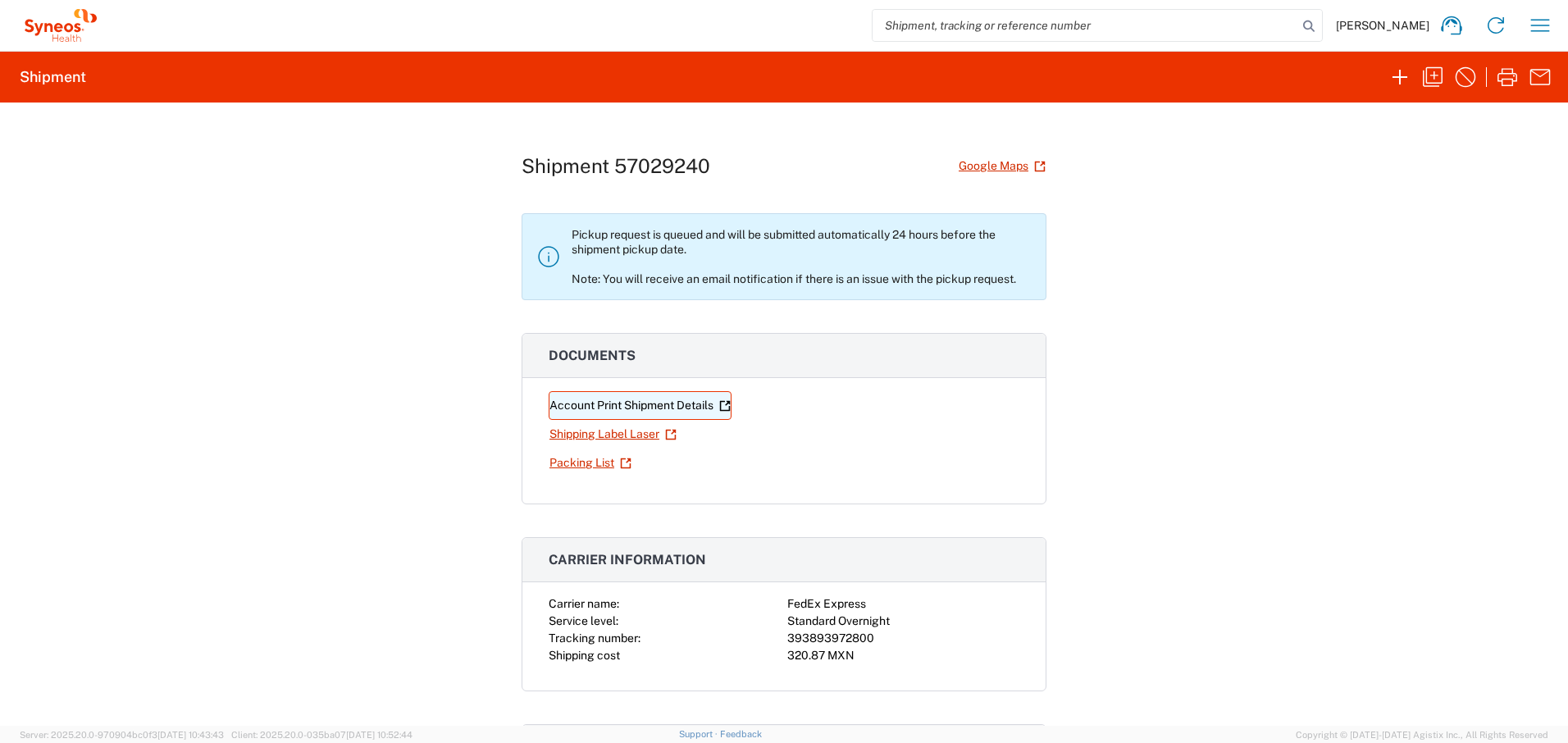
click at [685, 407] on link "Account Print Shipment Details" at bounding box center [640, 405] width 183 height 29
